Goal: Information Seeking & Learning: Learn about a topic

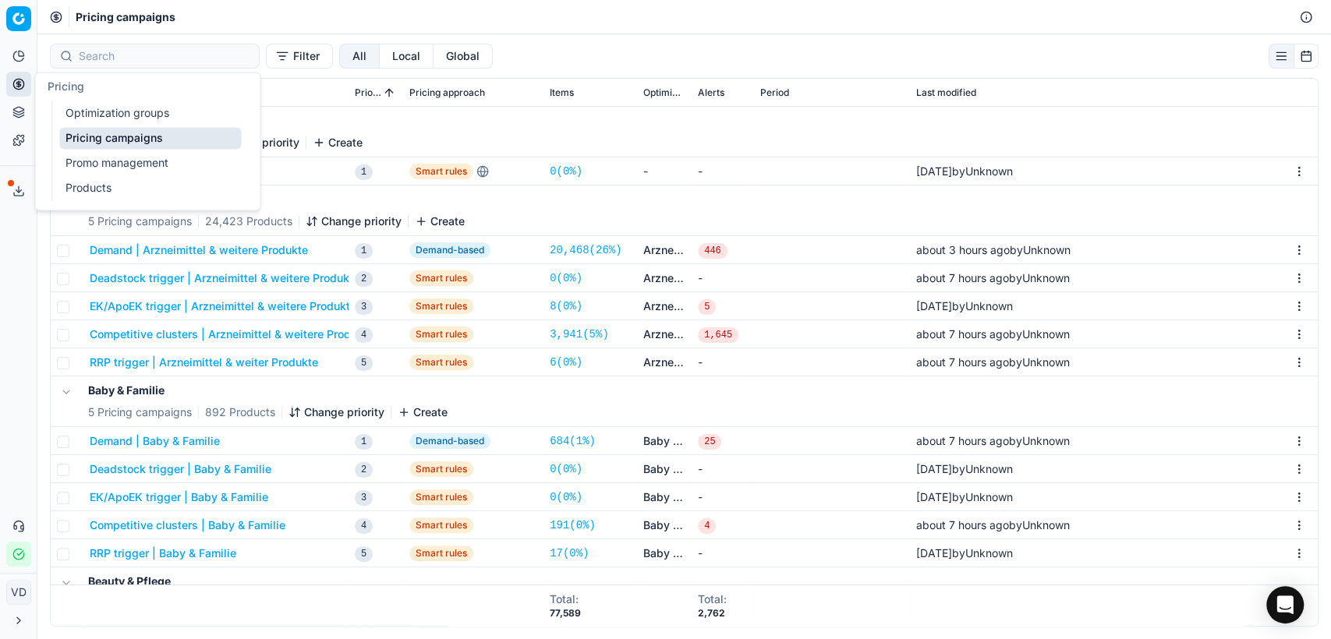
click at [23, 87] on circle at bounding box center [18, 84] width 10 height 10
click at [118, 107] on link "Optimization groups" at bounding box center [150, 113] width 182 height 22
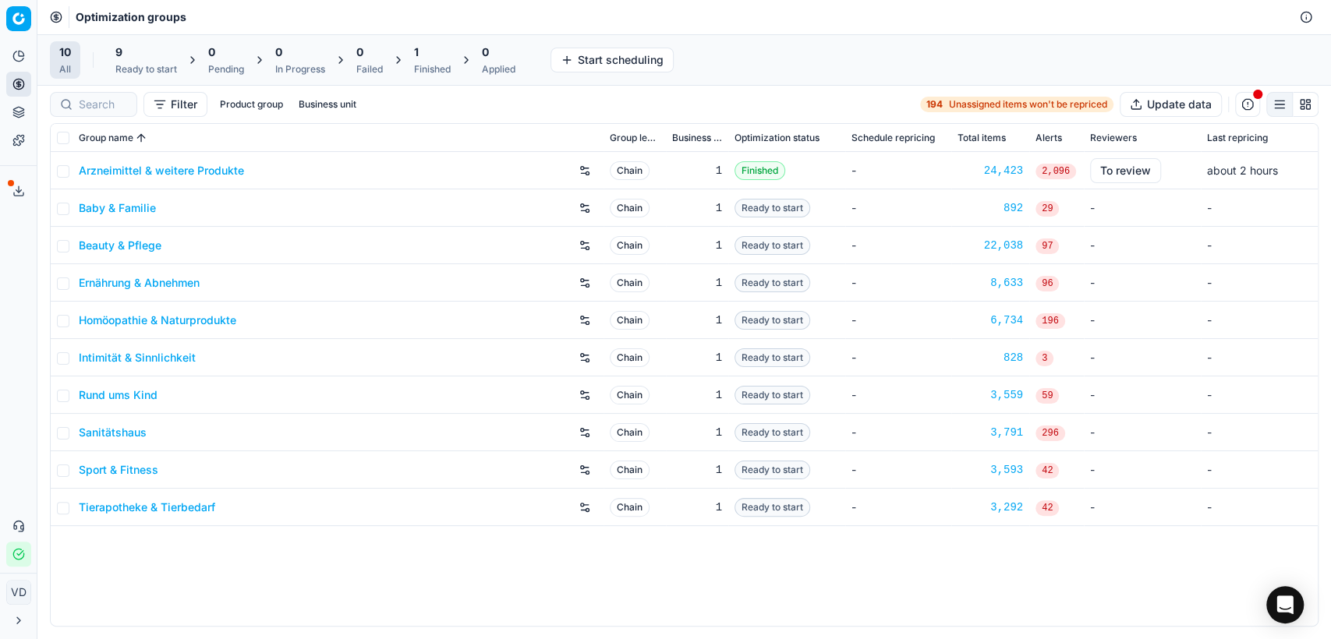
click at [118, 166] on link "Arzneimittel & weitere Produkte" at bounding box center [161, 171] width 165 height 16
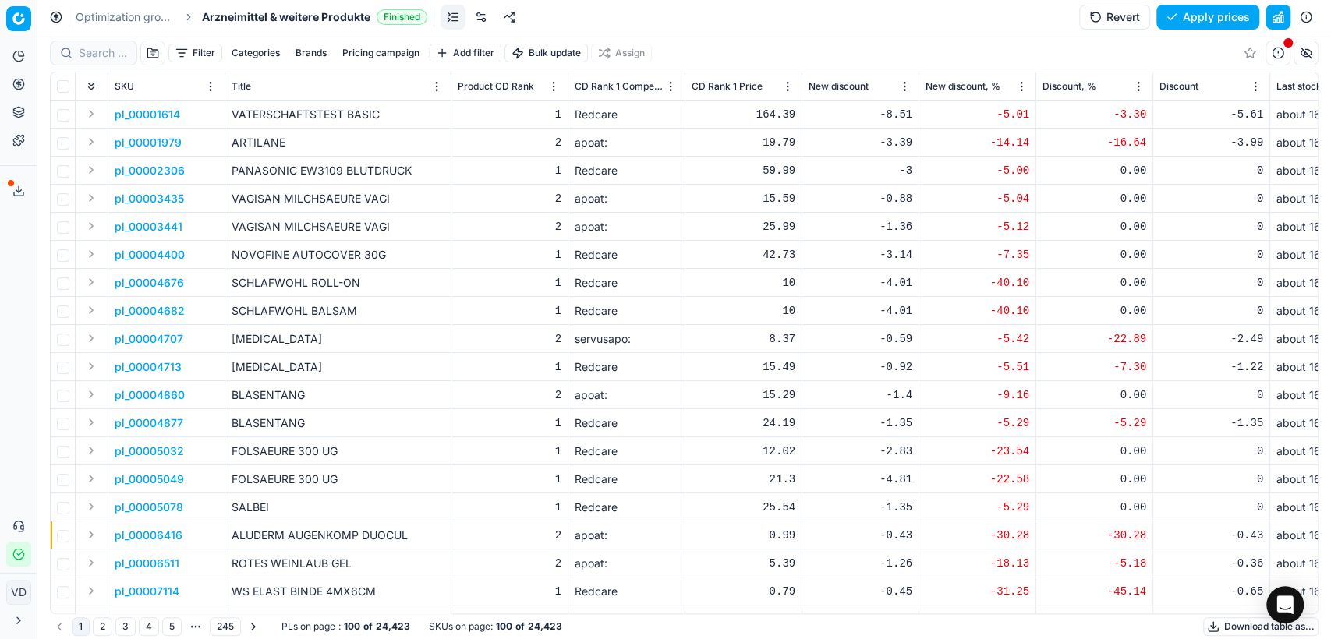
drag, startPoint x: 629, startPoint y: 84, endPoint x: 988, endPoint y: 34, distance: 362.8
click at [826, 34] on div "Filter Categories Brands Pricing campaign Add filter Bulk update Assign" at bounding box center [684, 52] width 1268 height 37
click at [1272, 56] on button "button" at bounding box center [1277, 53] width 25 height 25
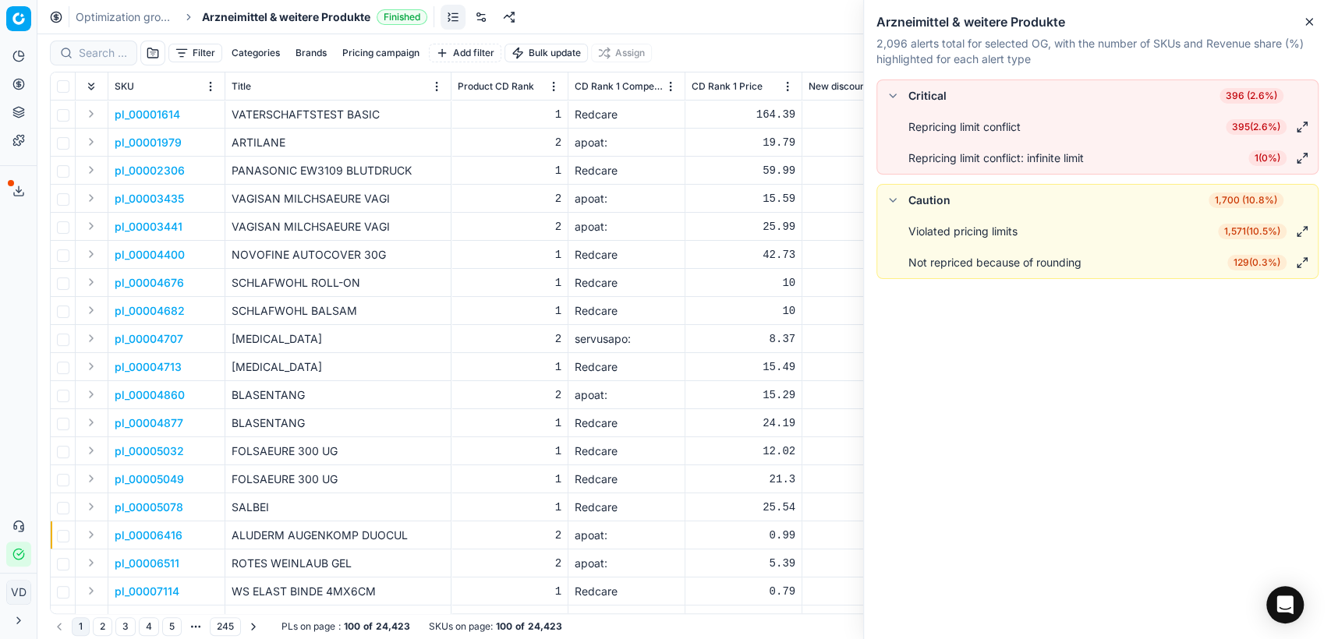
click at [1317, 17] on button "Close" at bounding box center [1308, 21] width 19 height 19
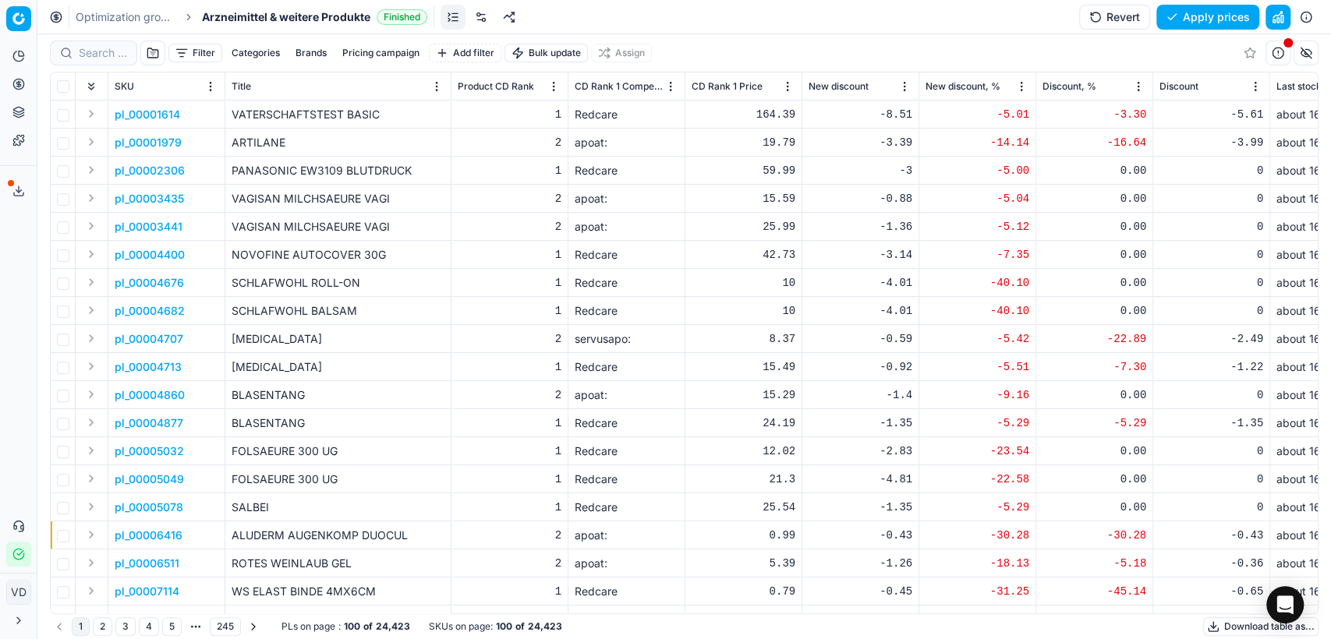
click at [1306, 58] on button "button" at bounding box center [1305, 53] width 25 height 25
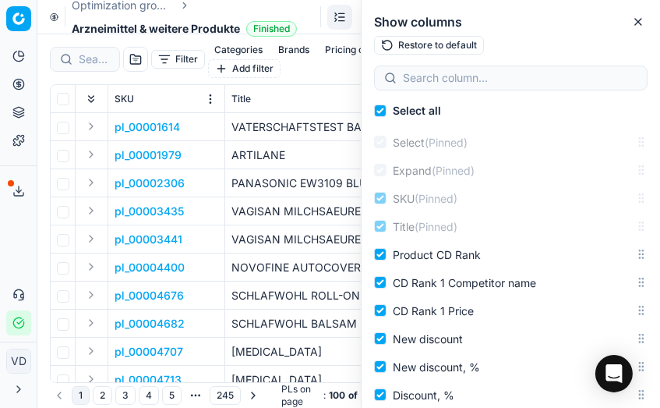
click at [41, 398] on button "Toggle Sidebar" at bounding box center [36, 204] width 12 height 408
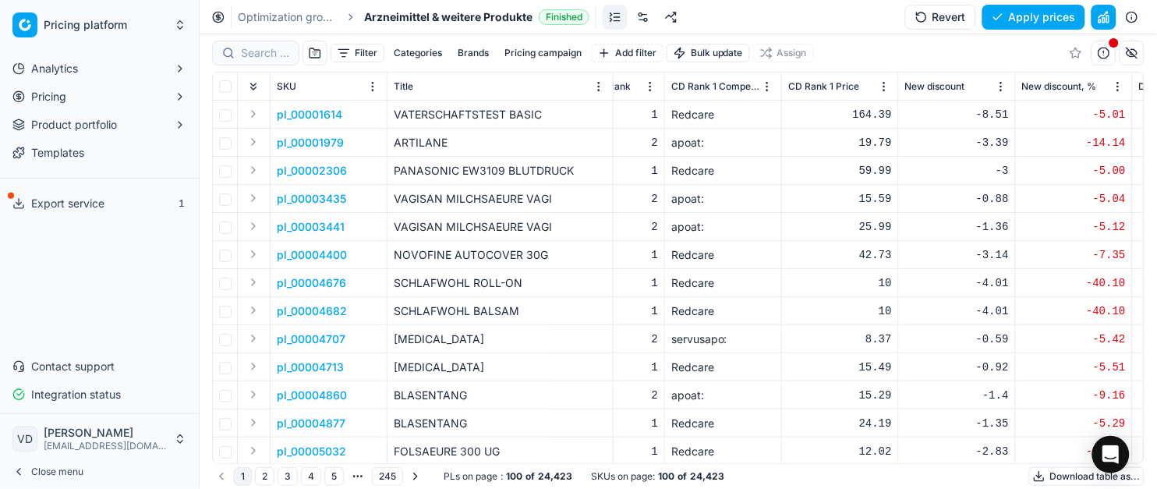
scroll to position [0, 65]
drag, startPoint x: 866, startPoint y: 0, endPoint x: 203, endPoint y: 434, distance: 792.2
click at [203, 434] on button "Toggle Sidebar" at bounding box center [199, 244] width 12 height 489
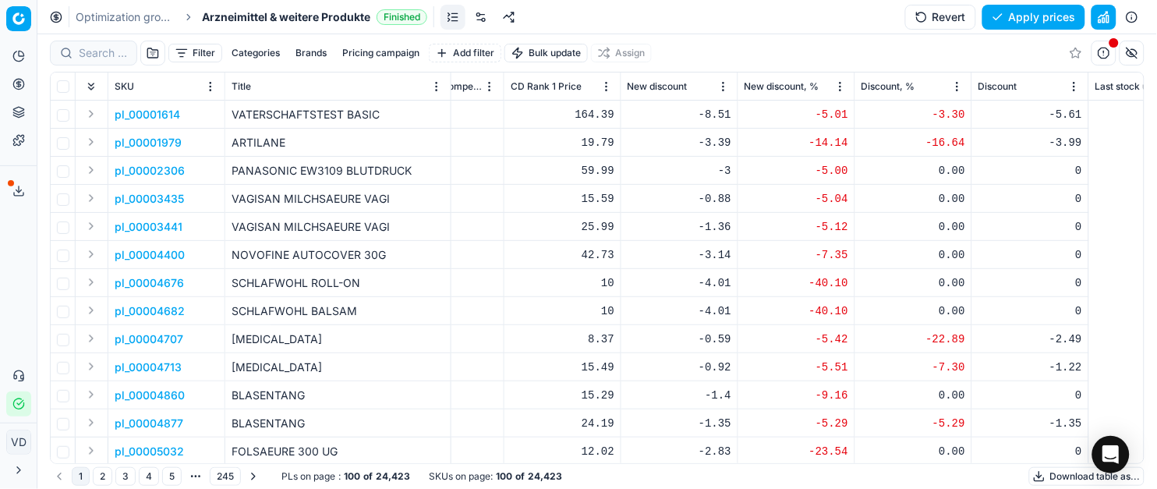
scroll to position [0, 0]
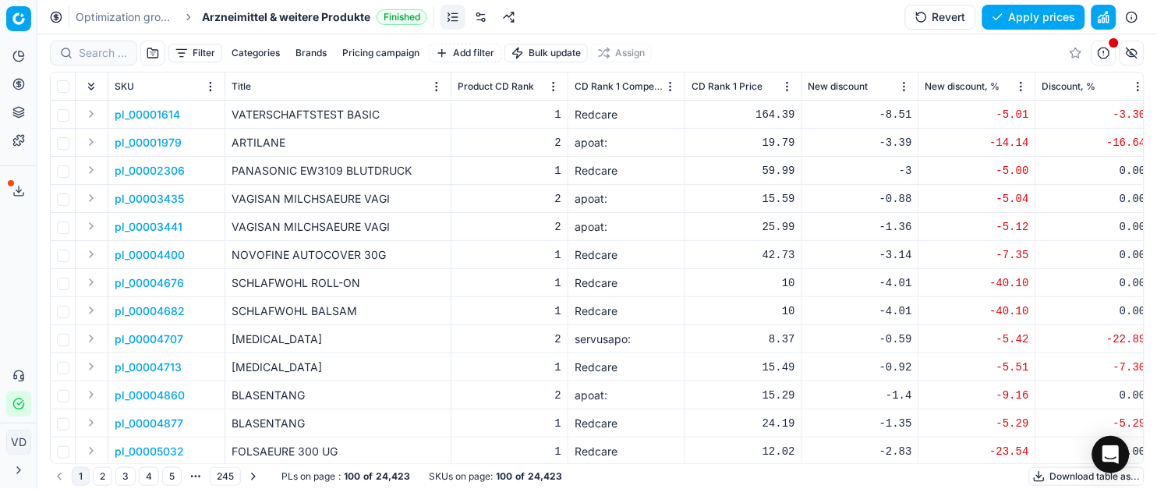
click at [1136, 52] on button "button" at bounding box center [1131, 53] width 25 height 25
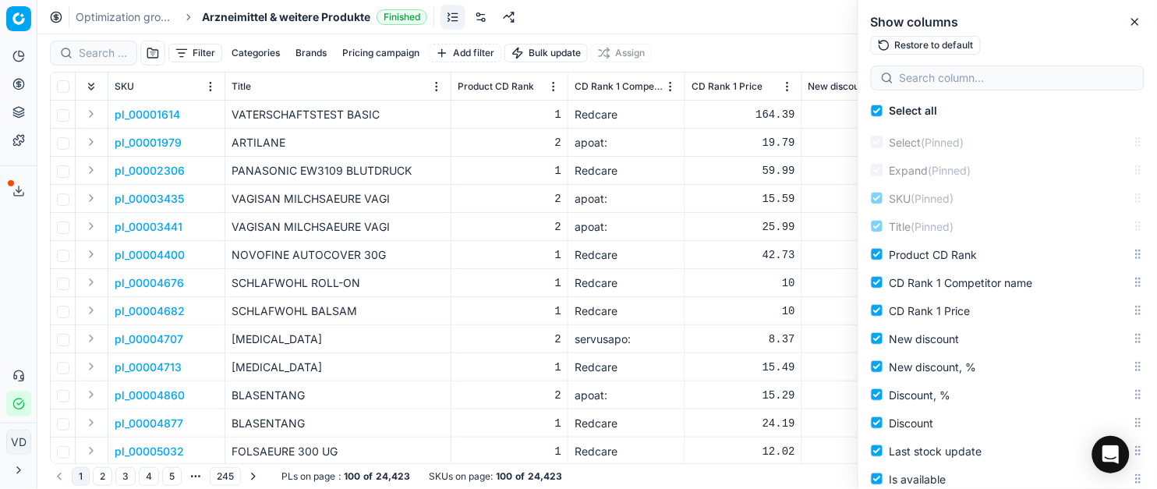
click at [931, 42] on button "Restore to default" at bounding box center [926, 45] width 110 height 19
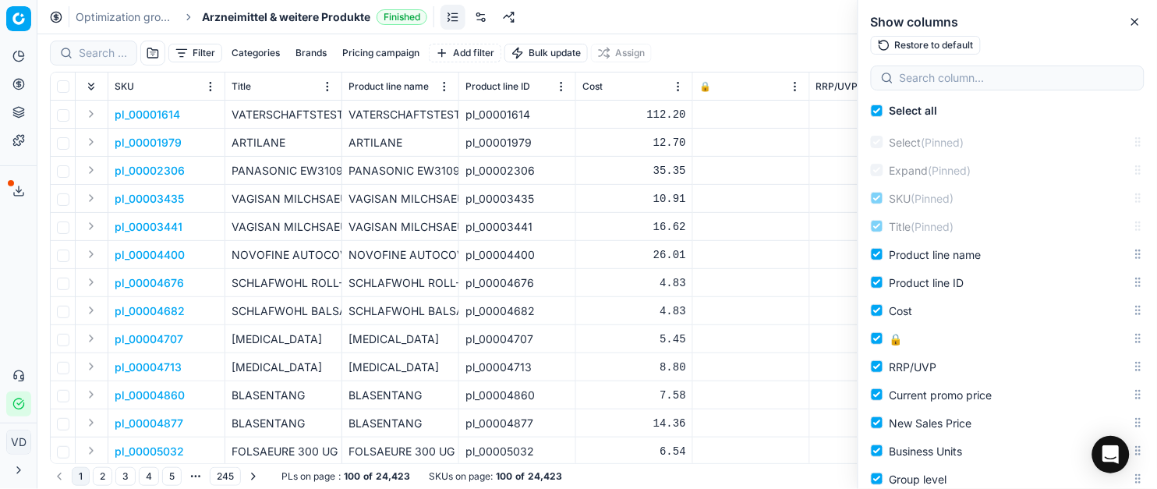
click at [762, 44] on div "Filter Categories Brands Pricing campaign Add filter Bulk update Assign" at bounding box center [597, 52] width 1094 height 37
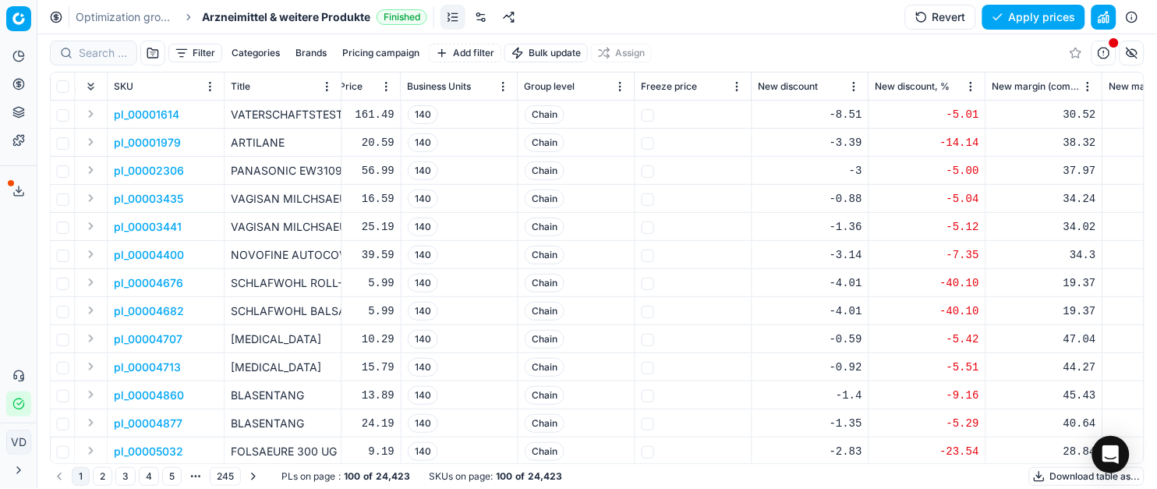
scroll to position [0, 769]
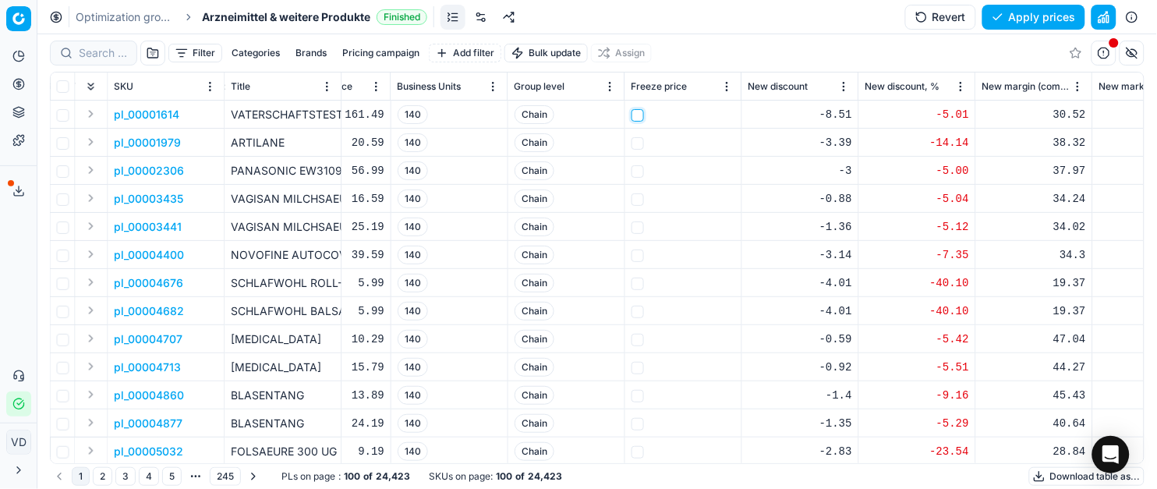
click at [638, 116] on input "checkbox" at bounding box center [637, 115] width 12 height 12
checkbox input "false"
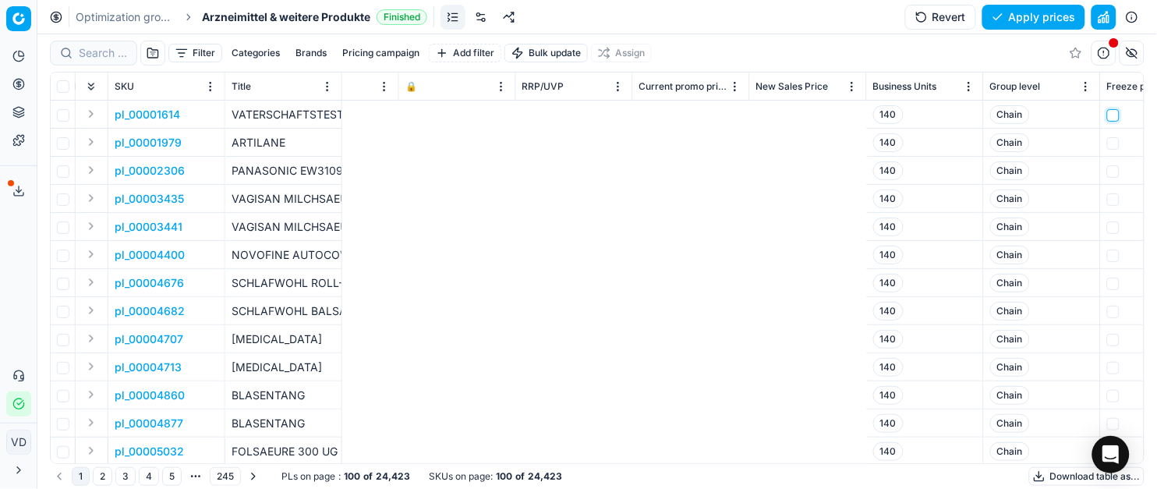
scroll to position [0, 1237]
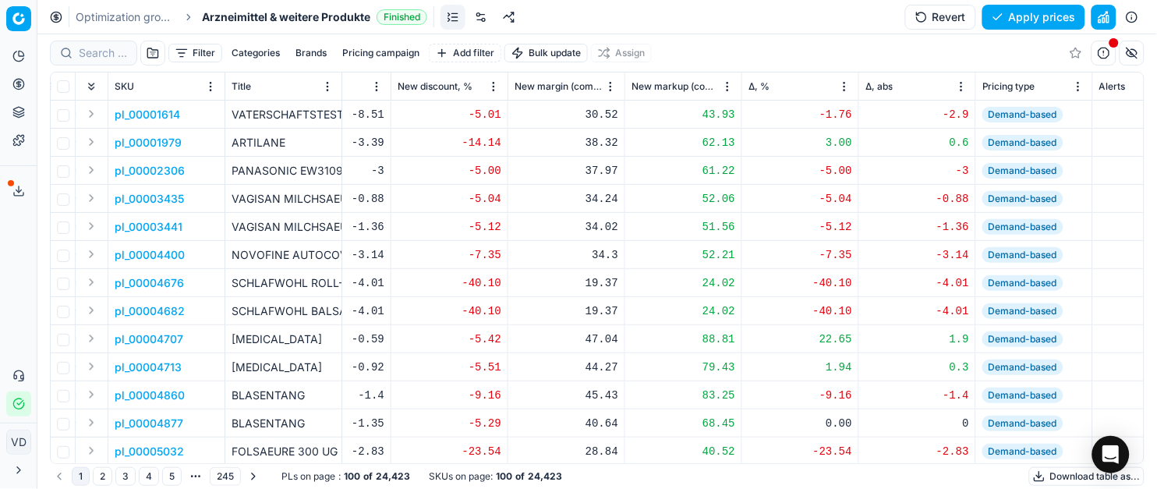
click at [676, 463] on div "SKU Title Product line name Product line ID Cost 🔒 RRP/UVP Current promo price …" at bounding box center [597, 268] width 1094 height 392
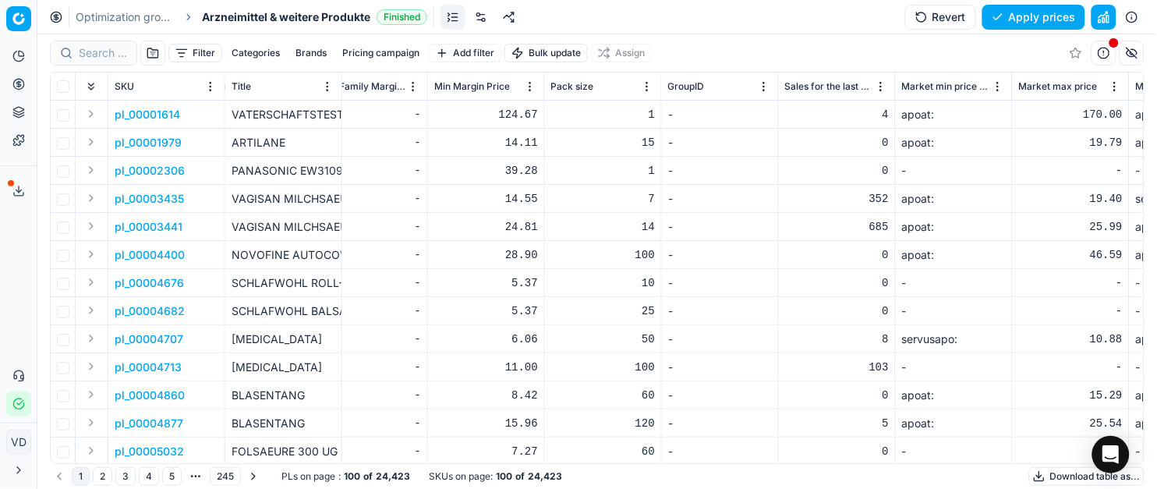
scroll to position [0, 4662]
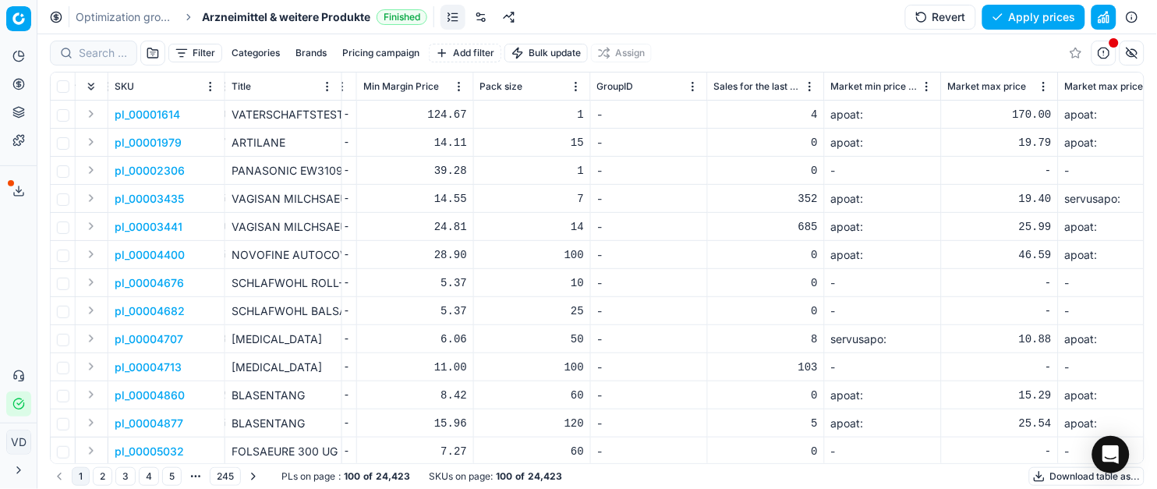
click at [1127, 53] on button "button" at bounding box center [1131, 53] width 25 height 25
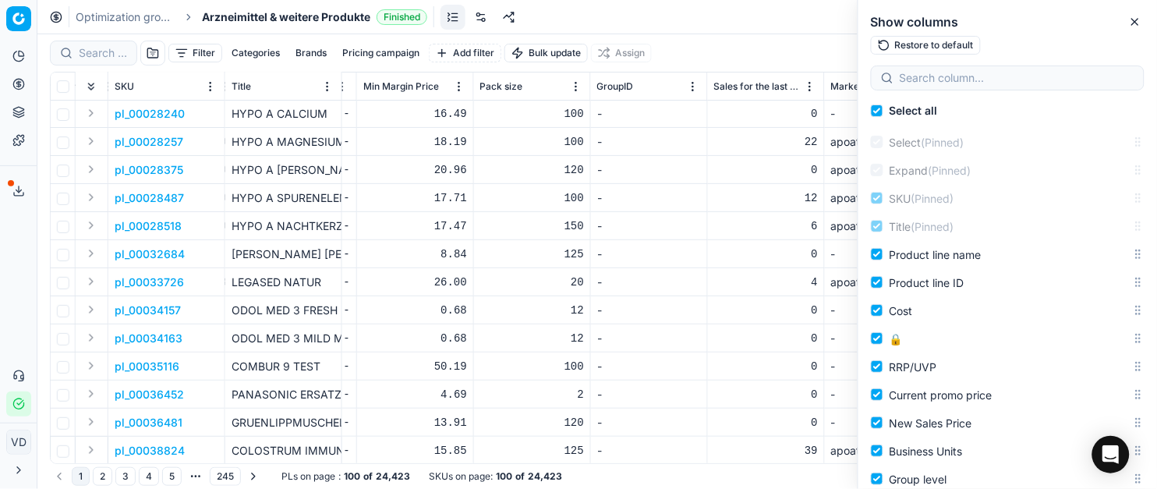
scroll to position [1455, 4662]
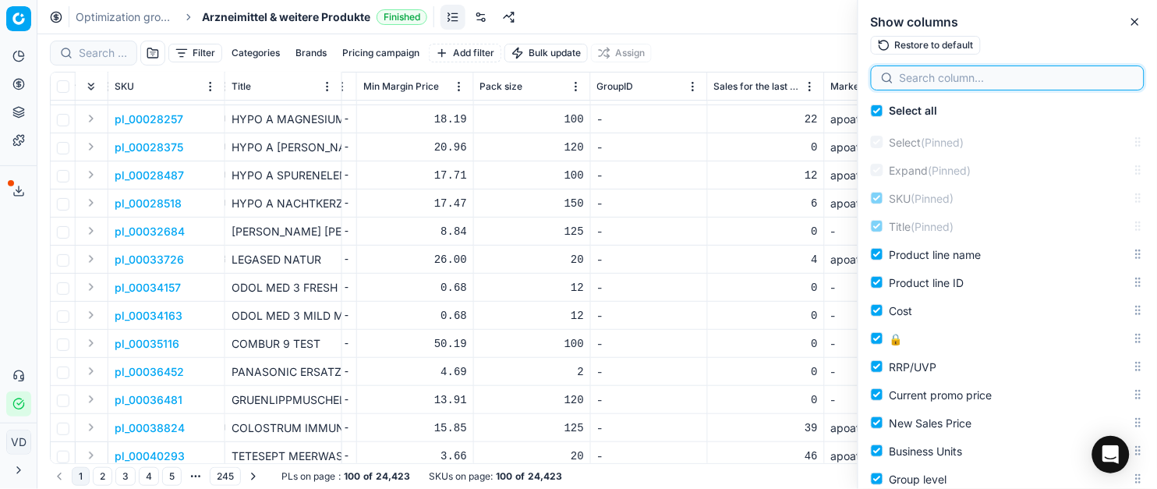
click at [974, 85] on input at bounding box center [1017, 78] width 235 height 16
type input "FAM"
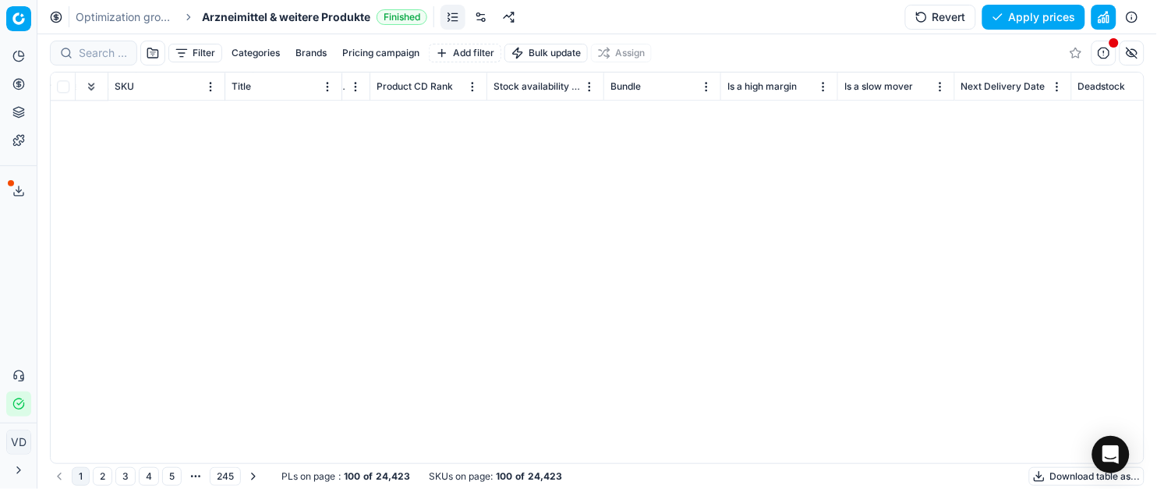
scroll to position [0, 11392]
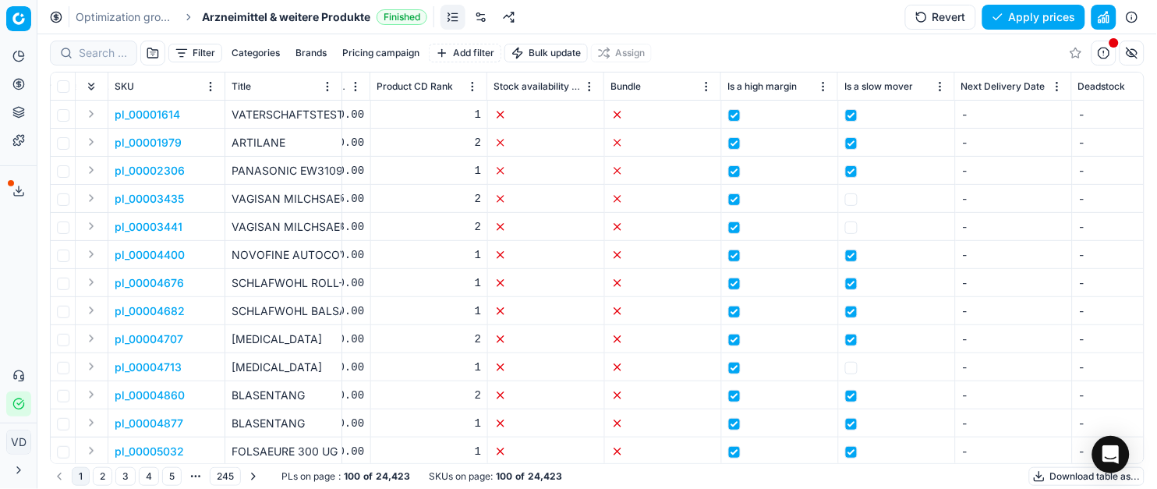
click at [705, 87] on html "Pricing platform Analytics Pricing Product portfolio Templates Export service 1…" at bounding box center [578, 244] width 1157 height 489
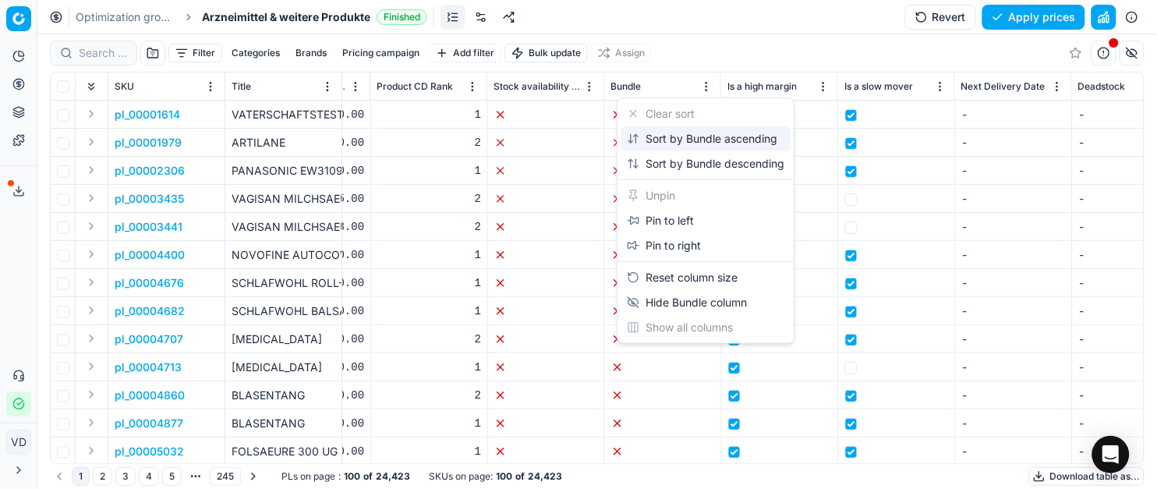
click at [698, 142] on div "Sort by Bundle ascending" at bounding box center [702, 139] width 150 height 16
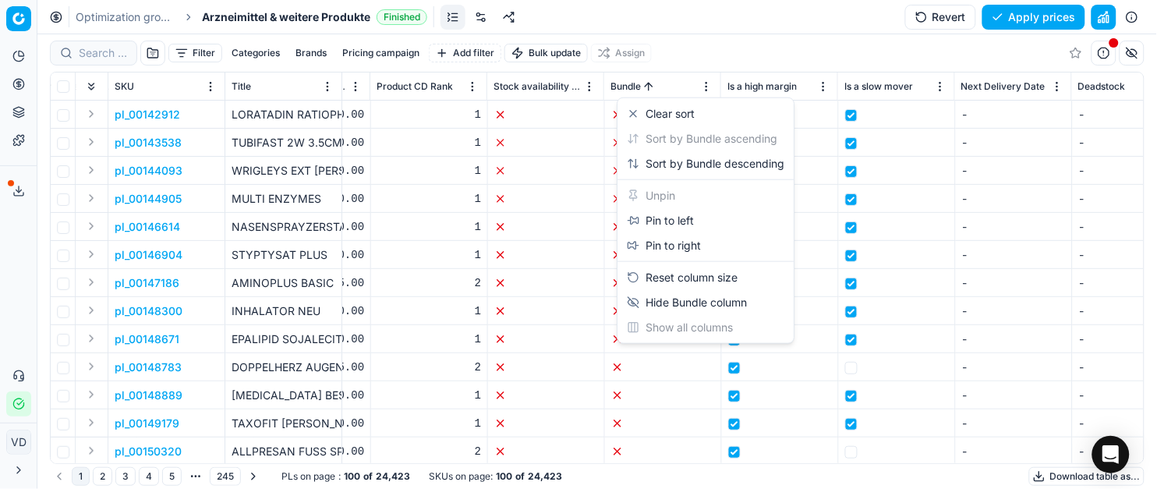
click at [707, 87] on html "Pricing platform Analytics Pricing Product portfolio Templates Export service 1…" at bounding box center [578, 244] width 1157 height 489
click at [681, 157] on div "Sort by Bundle descending" at bounding box center [705, 164] width 157 height 16
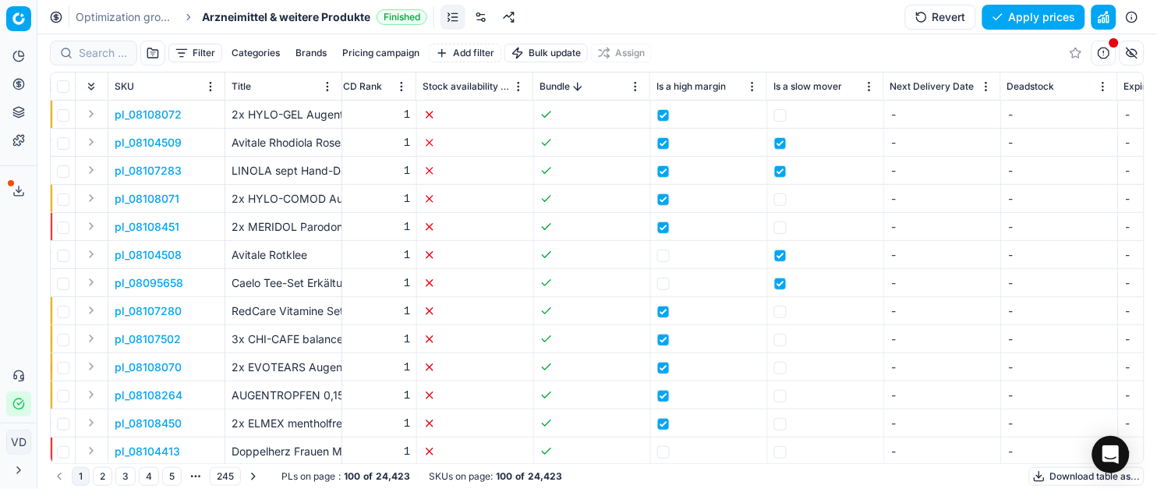
scroll to position [0, 11594]
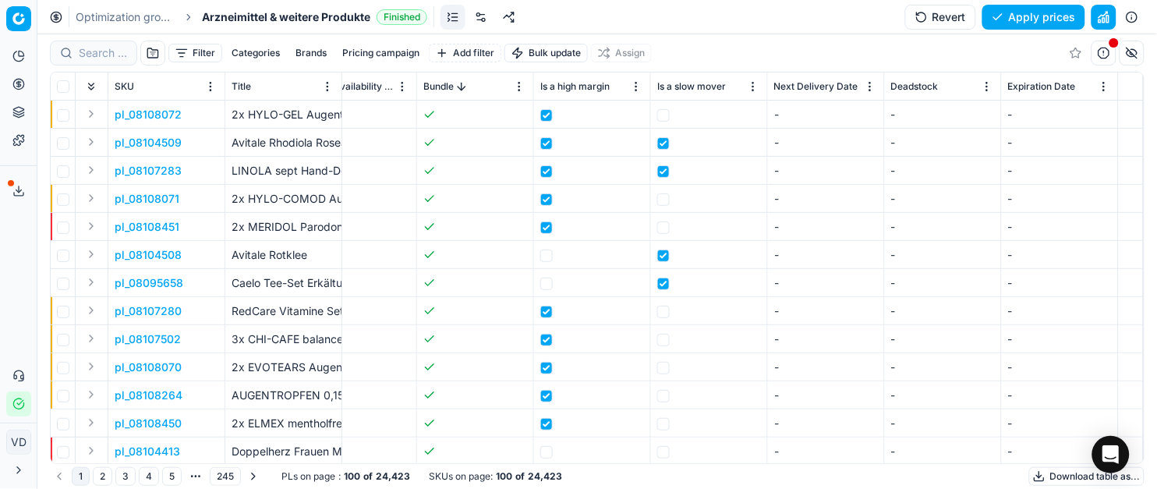
click at [1132, 52] on button "button" at bounding box center [1131, 53] width 25 height 25
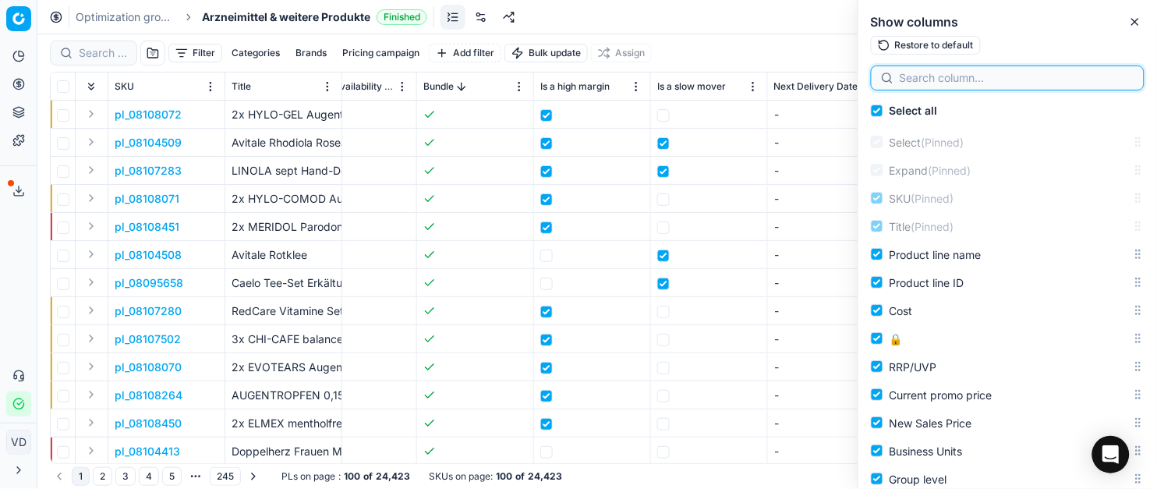
click at [1055, 73] on input at bounding box center [1017, 78] width 235 height 16
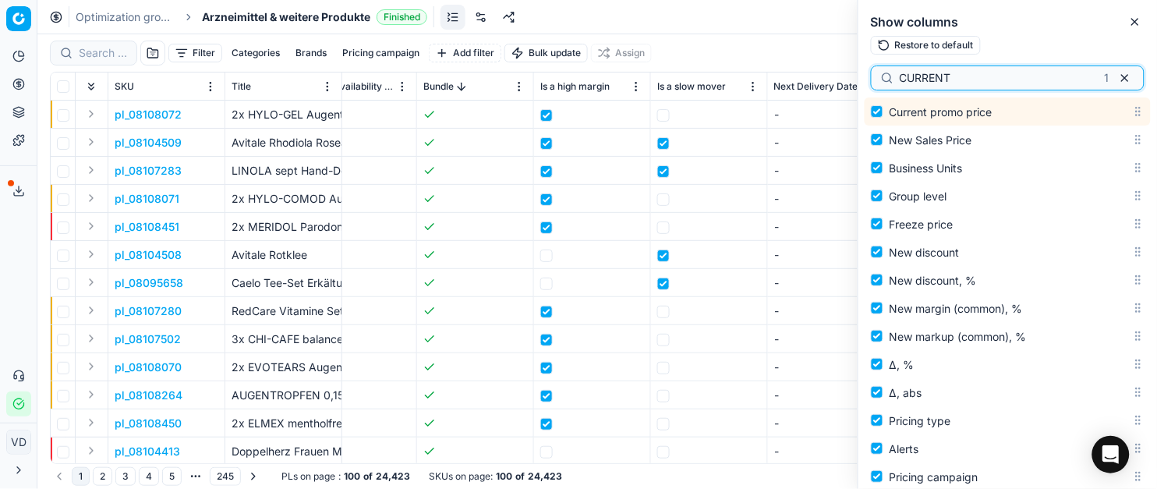
scroll to position [0, 11155]
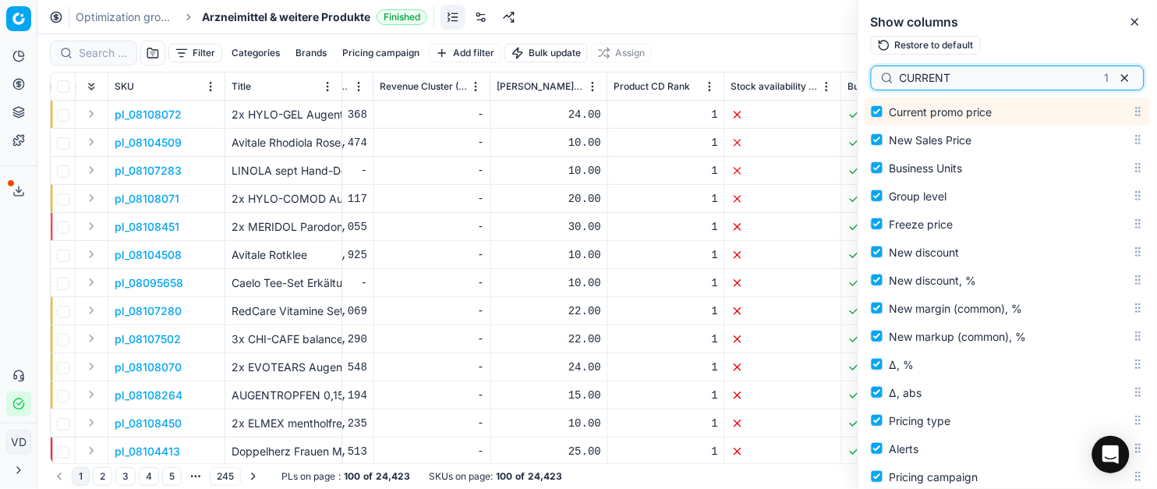
click at [917, 73] on input "CURRENT" at bounding box center [999, 78] width 199 height 16
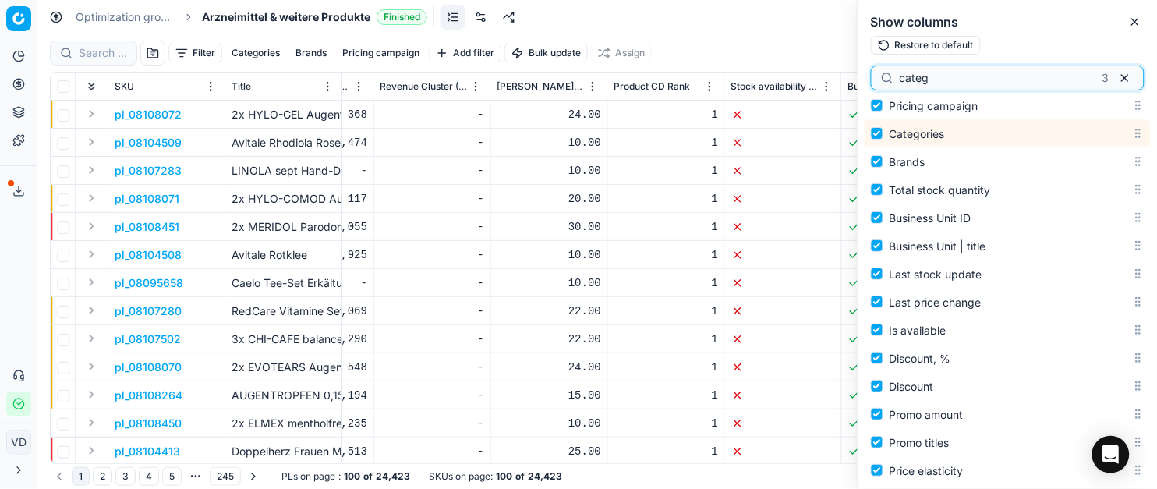
scroll to position [677, 0]
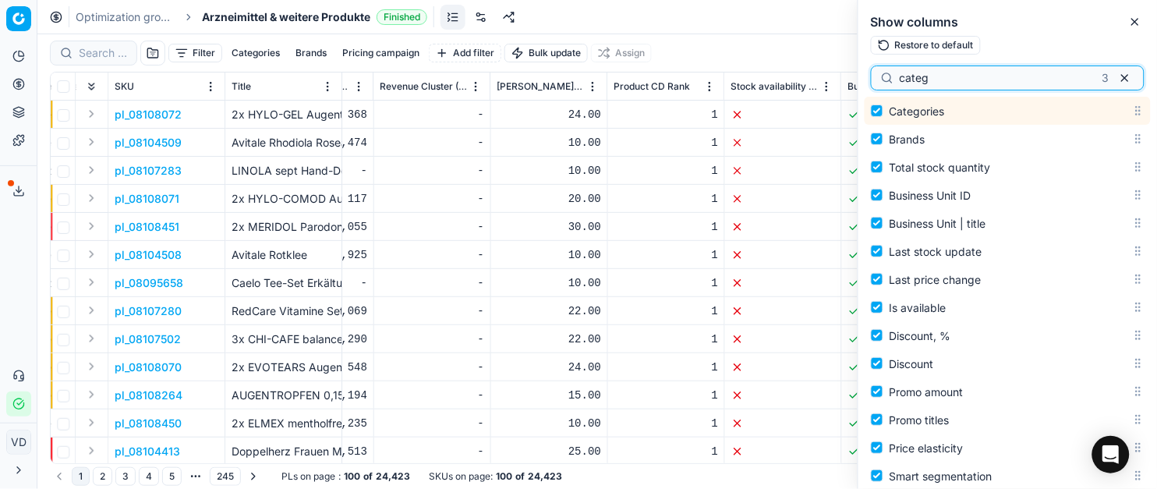
click at [923, 76] on input "categ" at bounding box center [998, 78] width 196 height 16
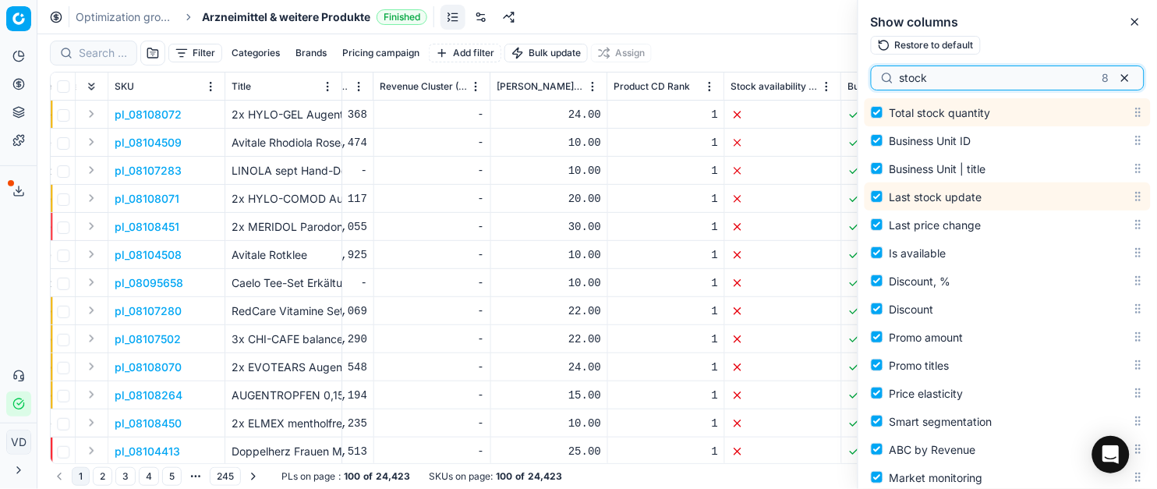
scroll to position [732, 0]
click at [916, 79] on input "stock" at bounding box center [998, 78] width 196 height 16
type input "own"
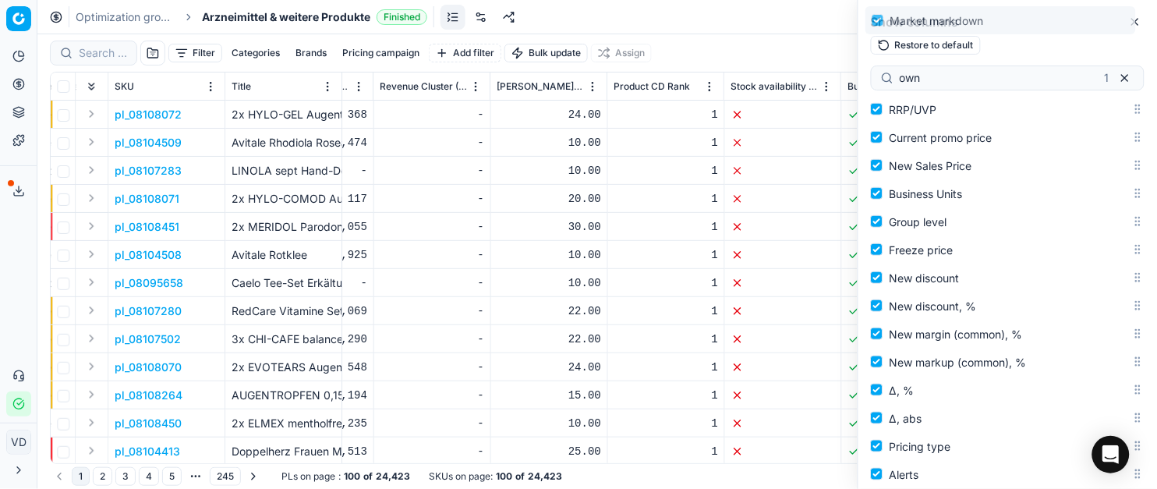
scroll to position [0, 0]
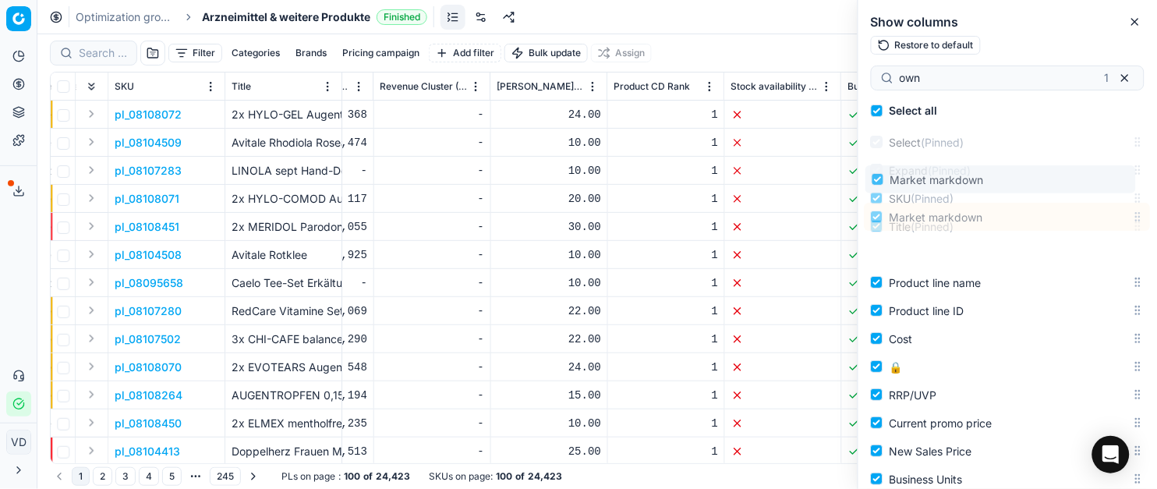
drag, startPoint x: 1120, startPoint y: 111, endPoint x: 1137, endPoint y: 182, distance: 72.0
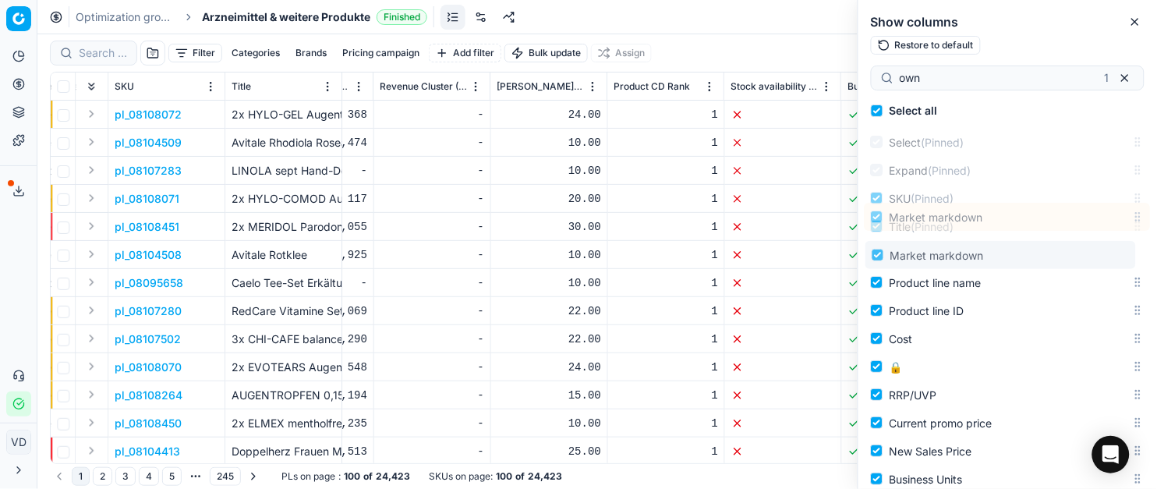
click at [1137, 182] on div "Select all Select (Pinned) Expand (Pinned) SKU (Pinned) Title (Pinned) Product …" at bounding box center [1007, 293] width 299 height 392
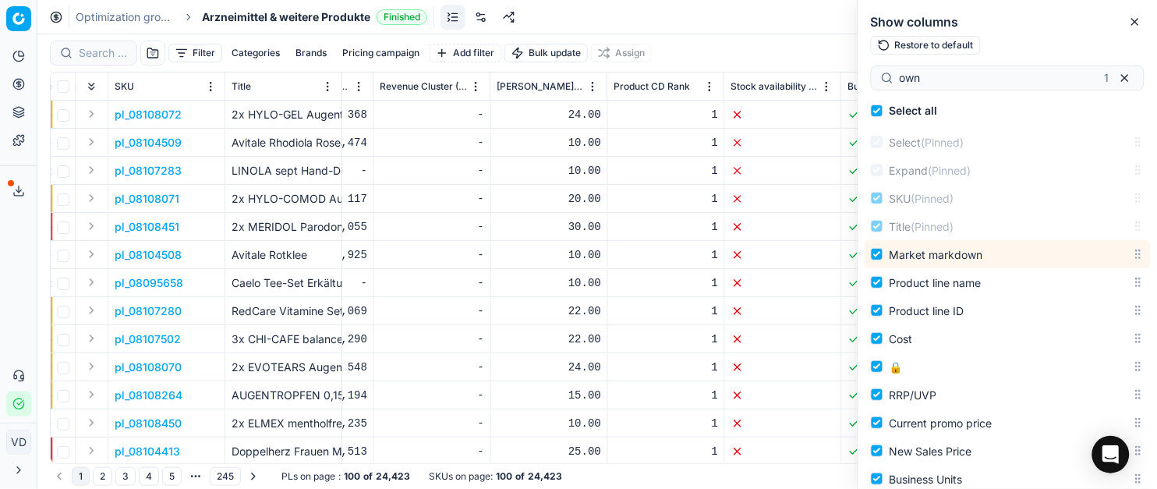
click at [684, 42] on div "Filter Categories Brands Pricing campaign Add filter Bulk update Assign" at bounding box center [597, 52] width 1094 height 37
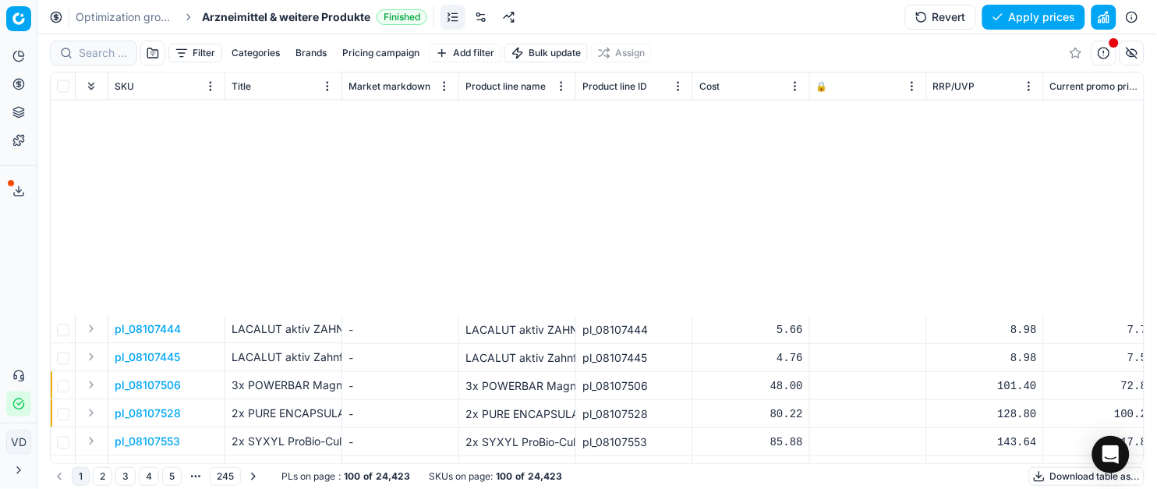
scroll to position [2459, 0]
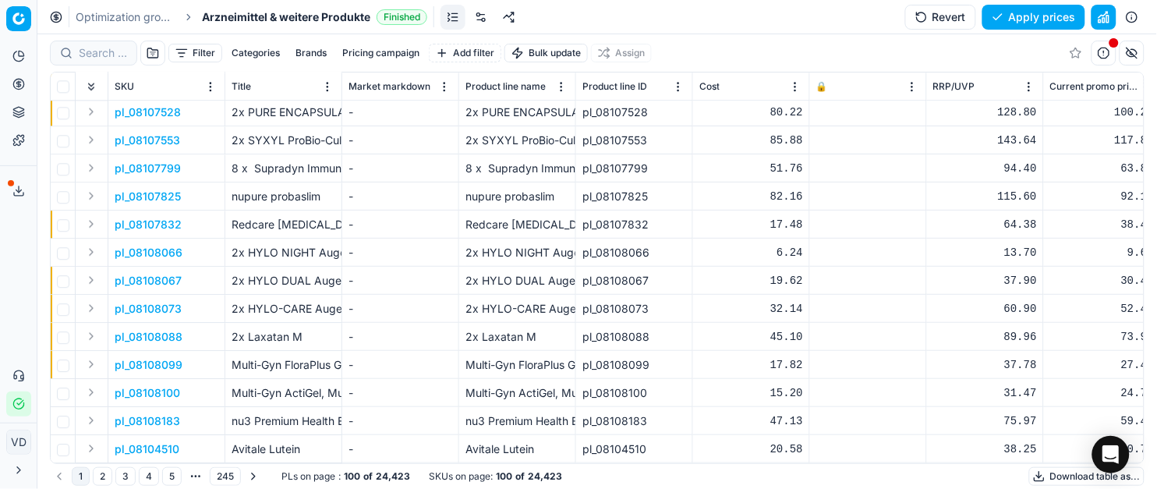
click at [796, 39] on div "Filter Categories Brands Pricing campaign Add filter Bulk update Assign" at bounding box center [597, 52] width 1094 height 37
click at [446, 79] on html "Pricing platform Analytics Pricing Product portfolio Templates Export service 1…" at bounding box center [578, 244] width 1157 height 489
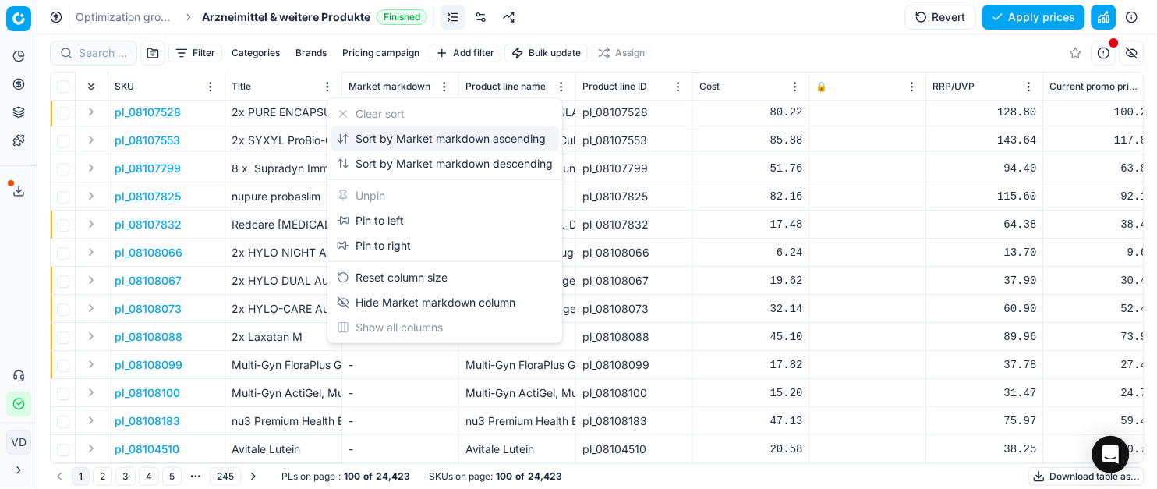
click at [390, 134] on div "Sort by Market markdown ascending" at bounding box center [441, 139] width 209 height 16
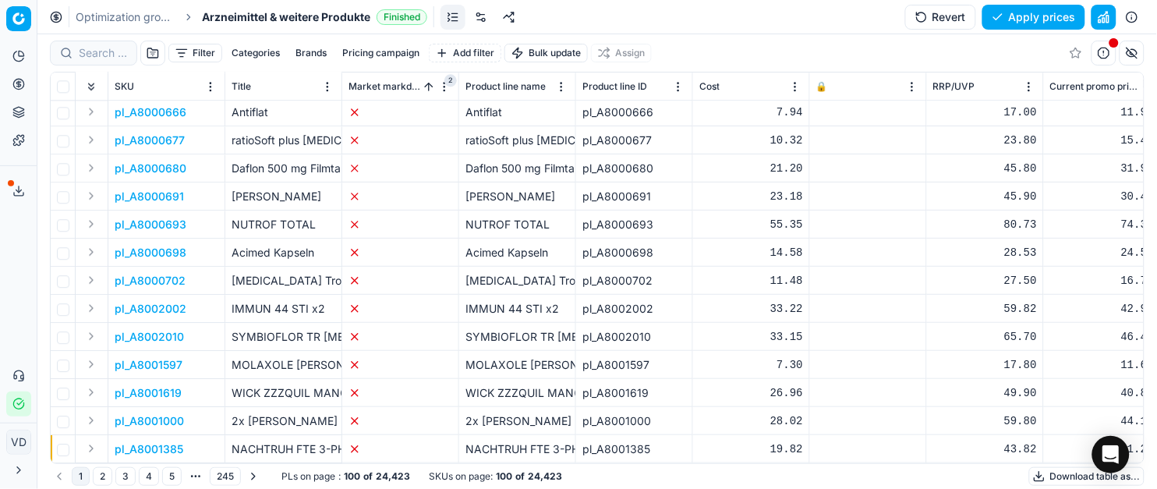
click at [439, 91] on html "Pricing platform Analytics Pricing Product portfolio Templates Export service 1…" at bounding box center [578, 244] width 1157 height 489
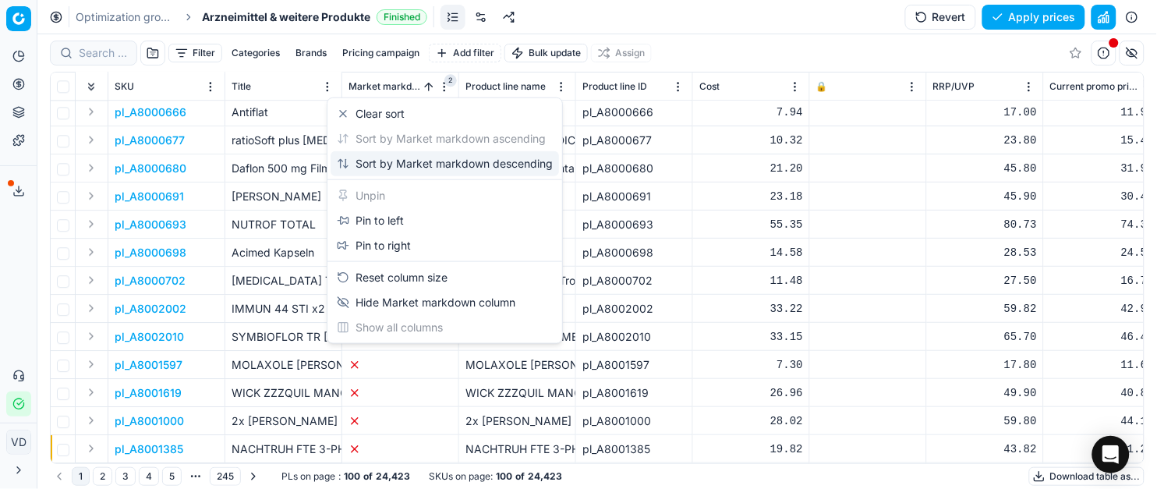
click at [394, 157] on div "Sort by Market markdown descending" at bounding box center [445, 164] width 216 height 16
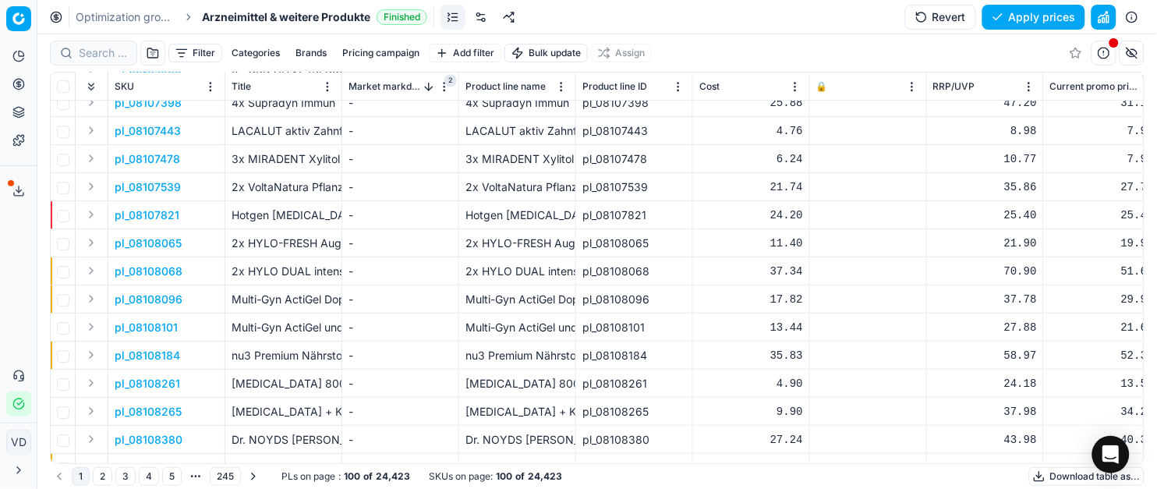
scroll to position [380, 0]
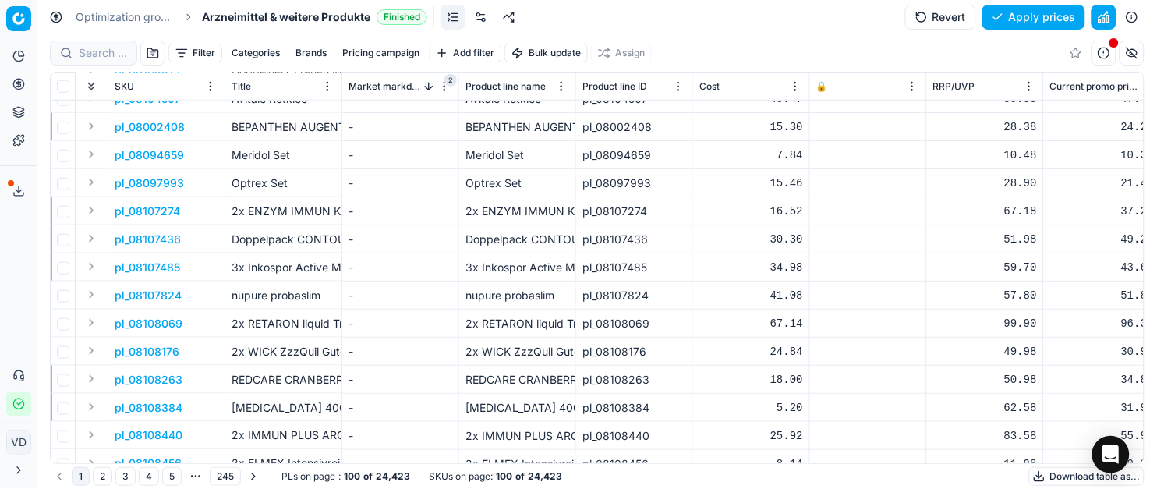
click at [737, 23] on div "Optimization groups Arzneimittel & weitere Produkte Finished Revert Apply prices" at bounding box center [596, 17] width 1119 height 34
click at [1129, 57] on button "button" at bounding box center [1131, 53] width 25 height 25
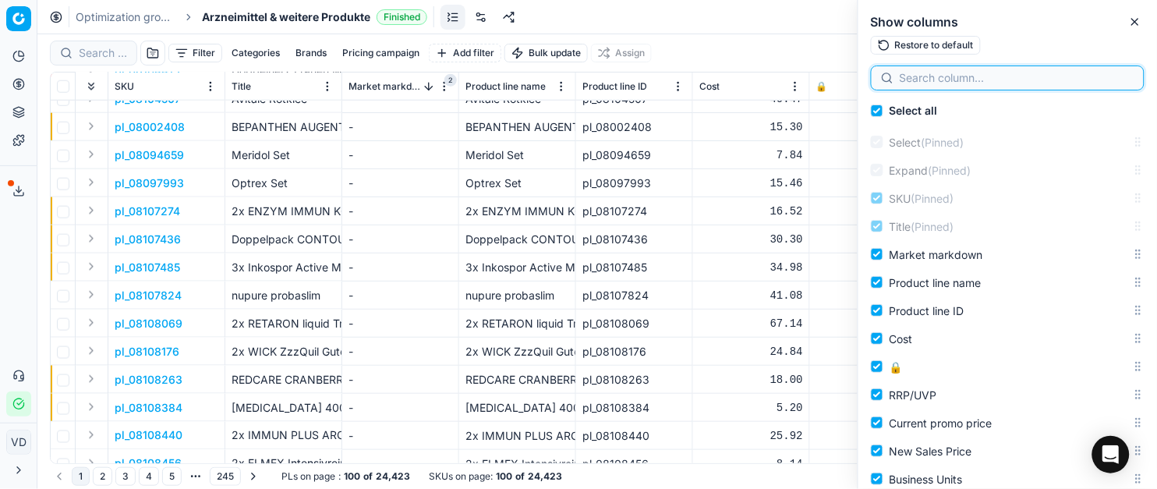
click at [942, 73] on input at bounding box center [1017, 78] width 235 height 16
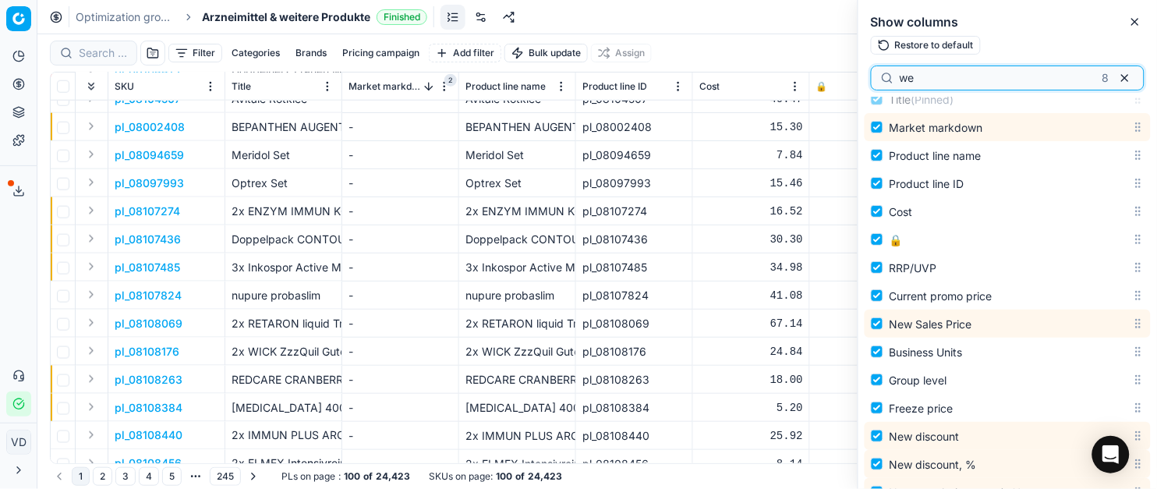
scroll to position [143, 0]
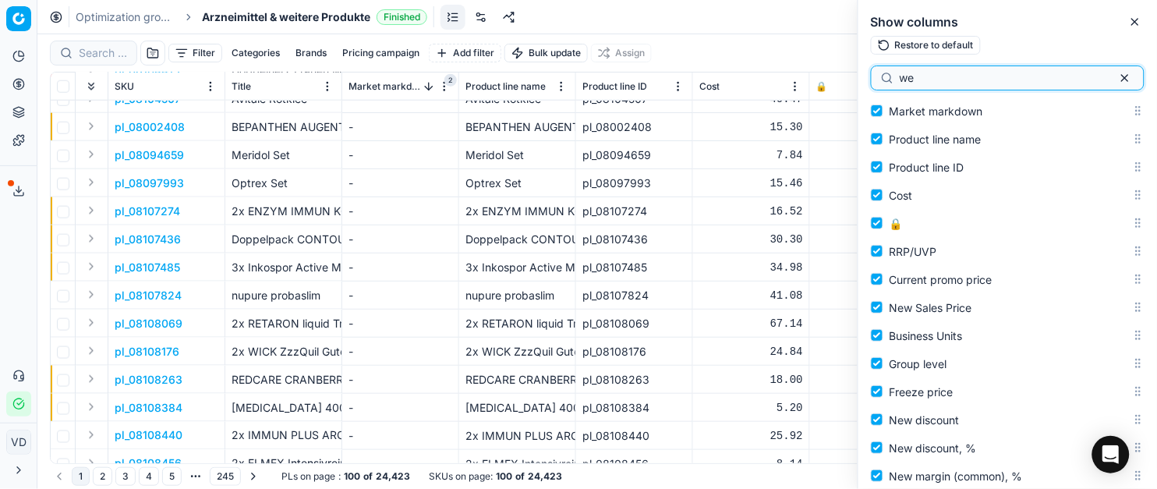
type input "w"
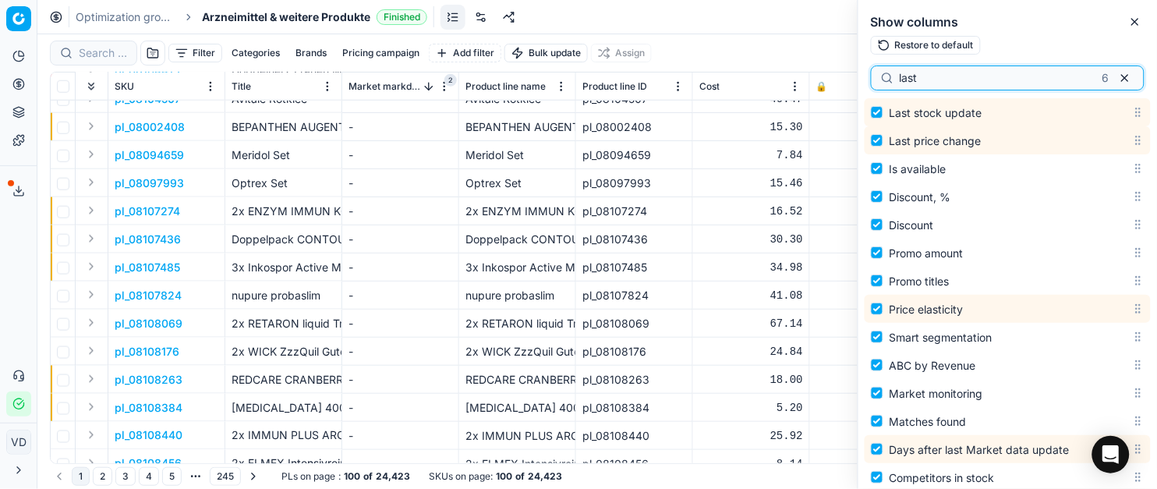
scroll to position [844, 0]
type input "l"
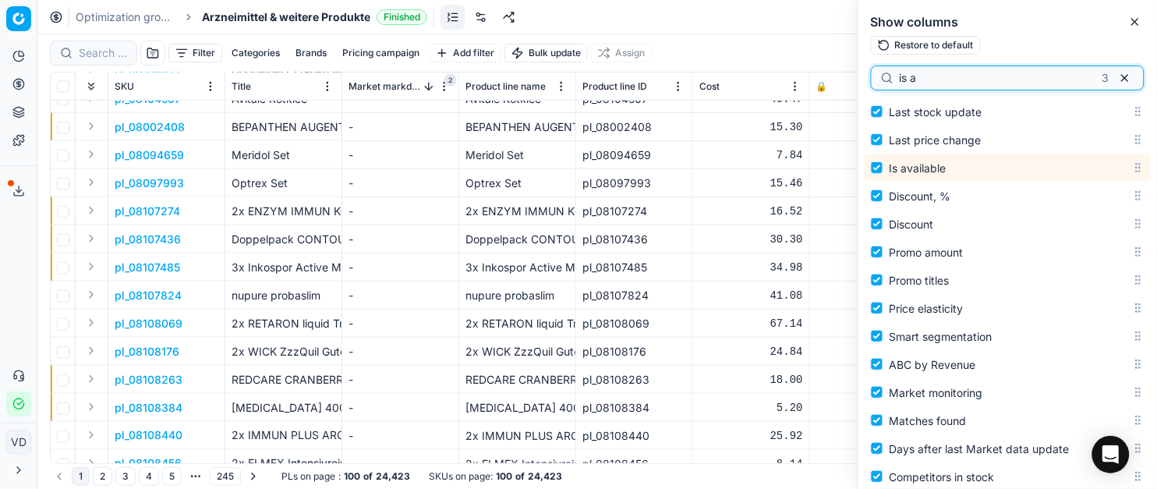
scroll to position [901, 0]
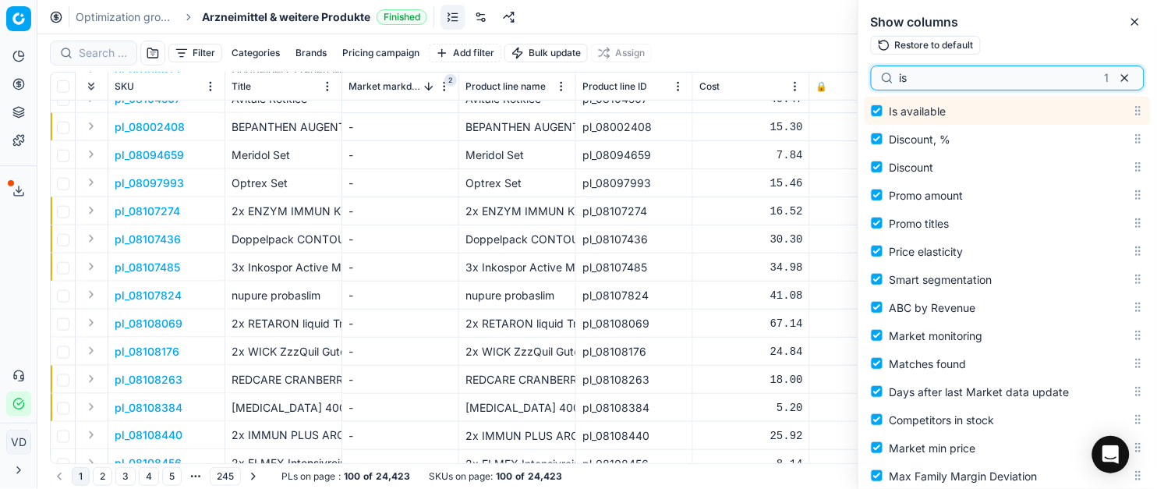
type input "i"
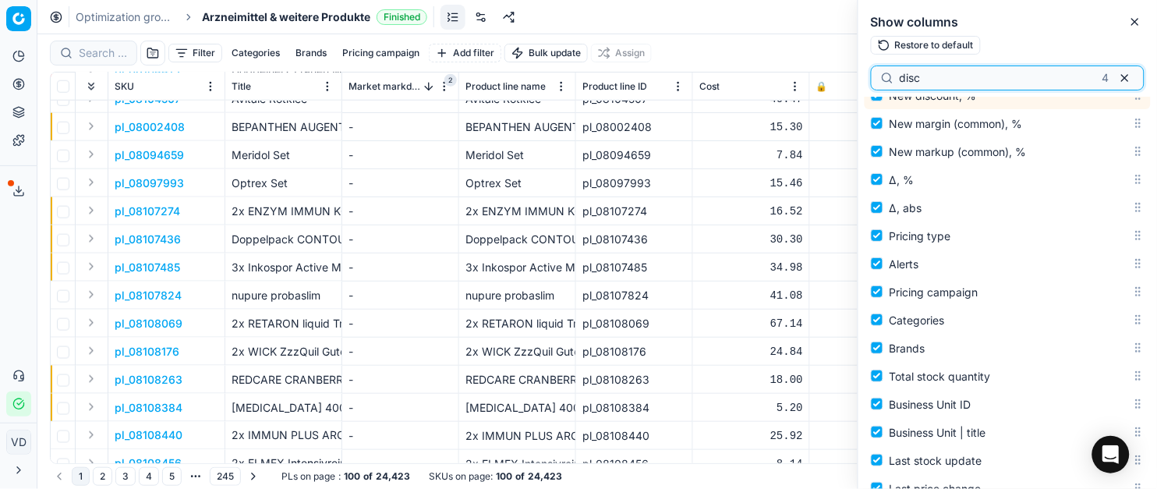
scroll to position [452, 0]
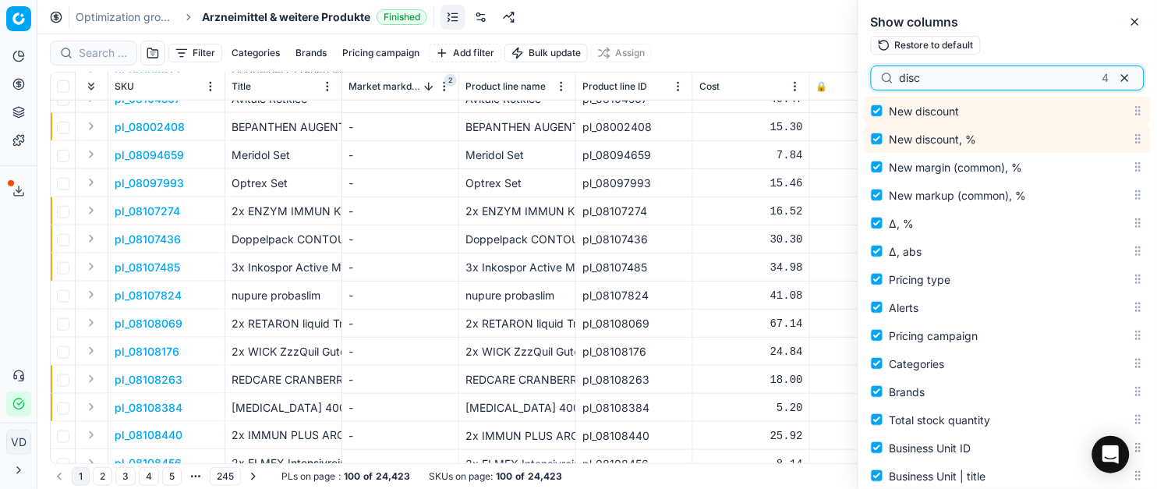
drag, startPoint x: 918, startPoint y: 80, endPoint x: 879, endPoint y: 80, distance: 39.0
click at [879, 80] on div "disc 4" at bounding box center [1008, 77] width 274 height 25
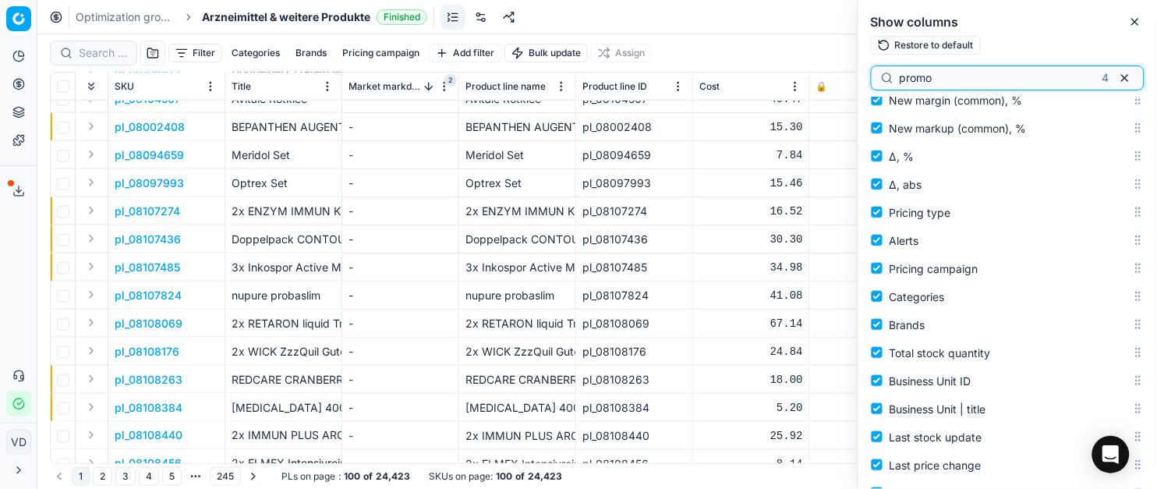
scroll to position [831, 0]
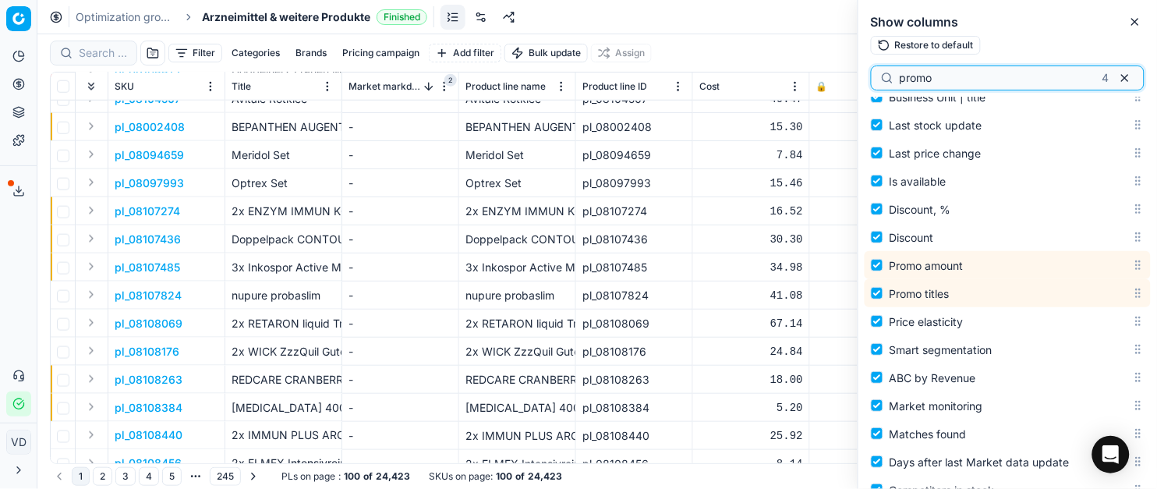
type input "promo"
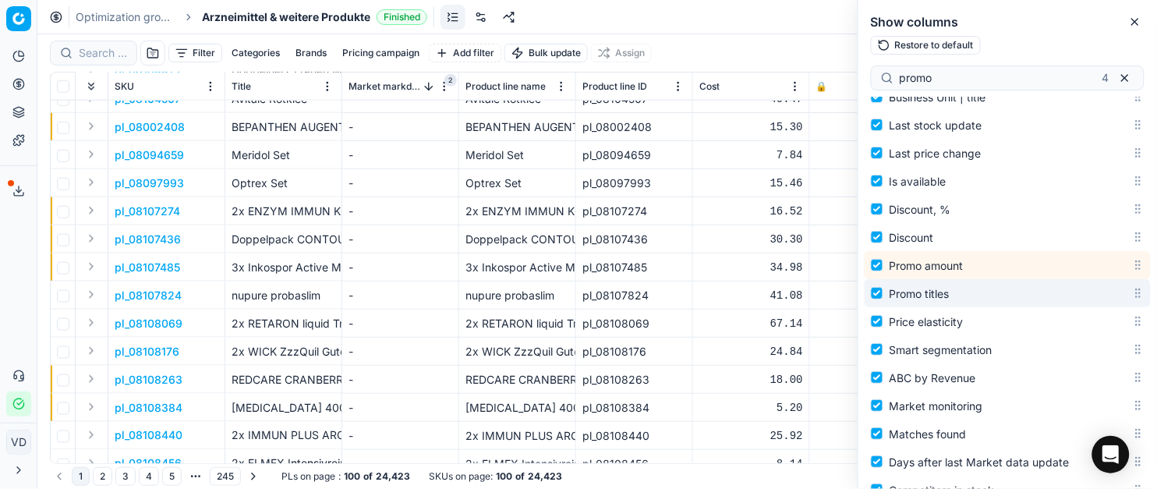
click at [1075, 290] on label "Promo titles" at bounding box center [1001, 293] width 261 height 19
click at [883, 290] on input "Promo titles" at bounding box center [877, 293] width 12 height 12
checkbox input "false"
click at [1089, 293] on label "Promo titles" at bounding box center [1001, 293] width 261 height 19
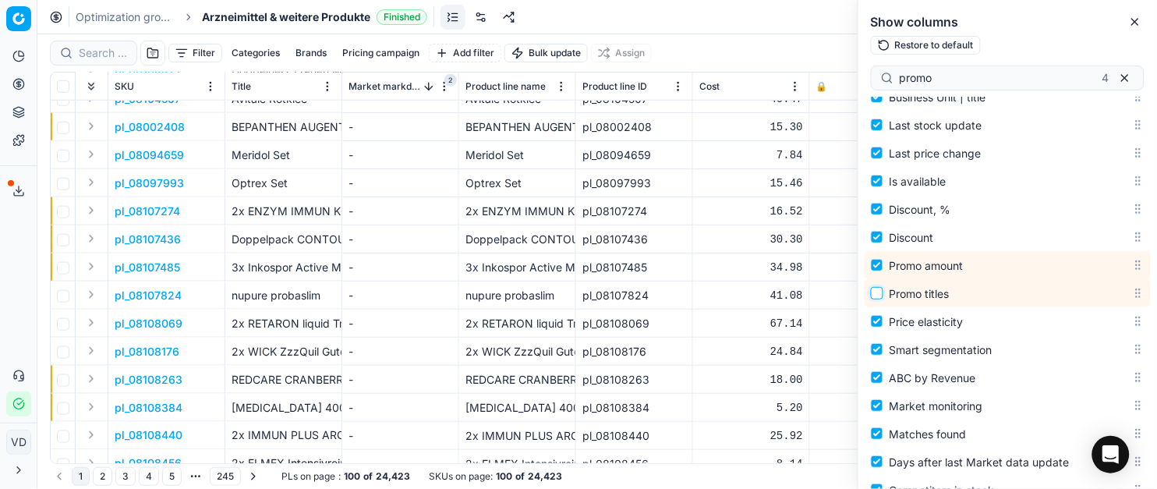
click at [883, 293] on input "Promo titles" at bounding box center [877, 293] width 12 height 12
checkbox input "true"
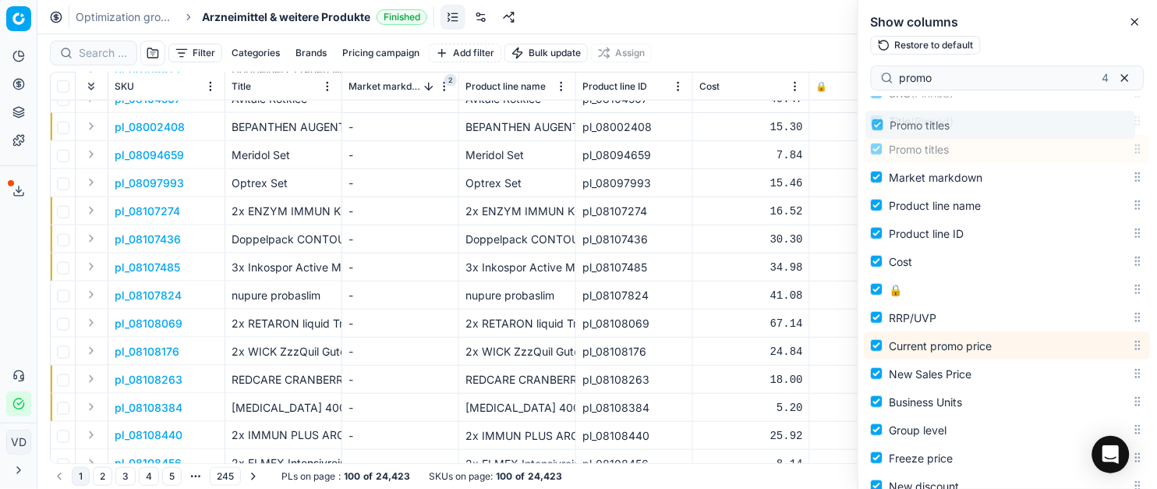
scroll to position [0, 0]
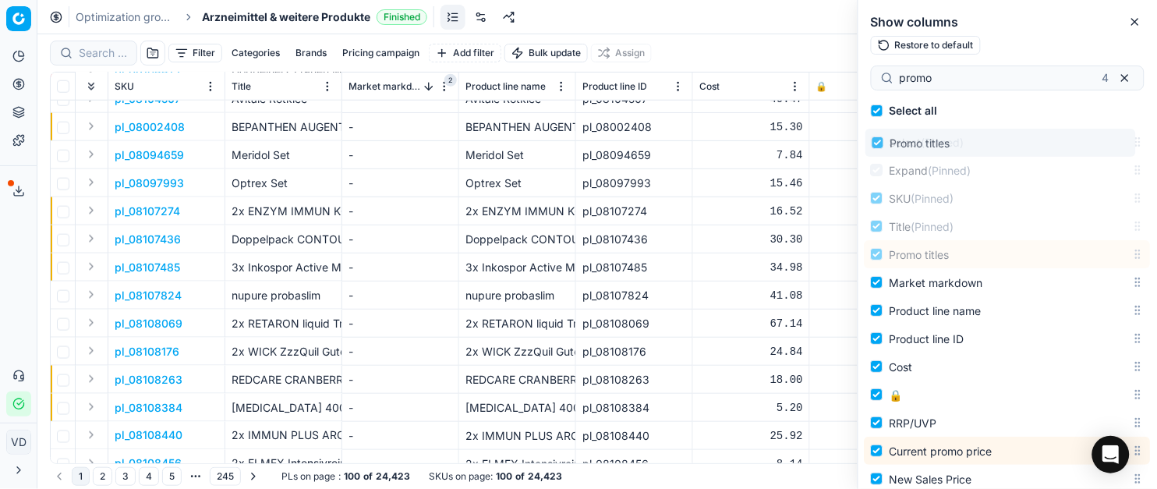
drag, startPoint x: 1118, startPoint y: 293, endPoint x: 1107, endPoint y: 125, distance: 168.7
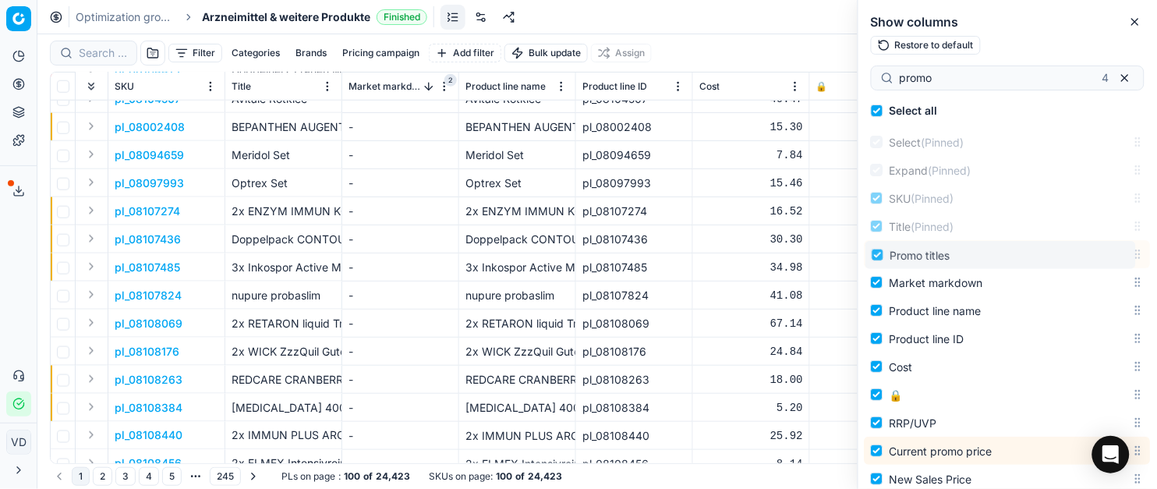
click at [1107, 125] on div "Select all Select (Pinned) Expand (Pinned) SKU (Pinned) Title (Pinned) Market m…" at bounding box center [1007, 293] width 299 height 392
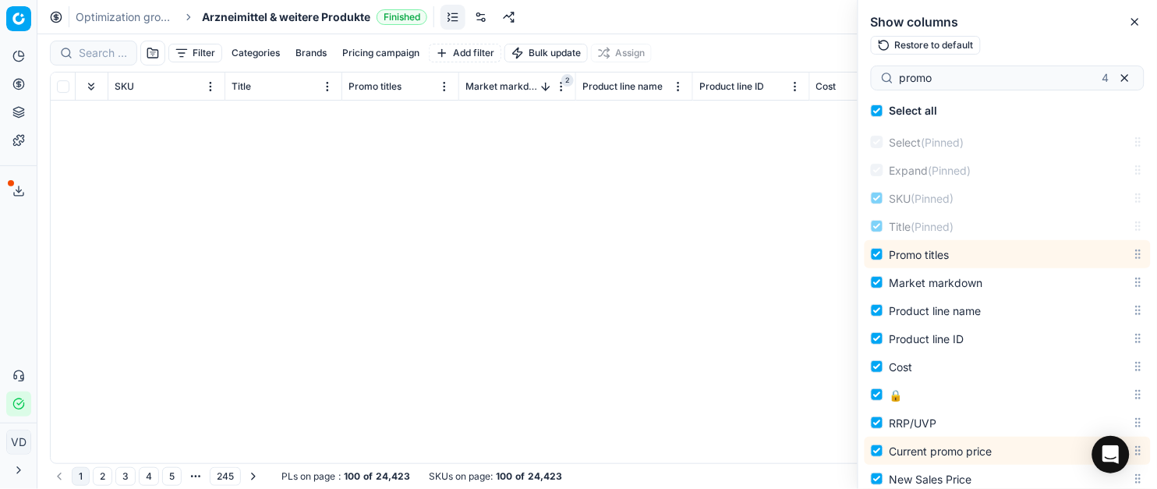
scroll to position [2459, 0]
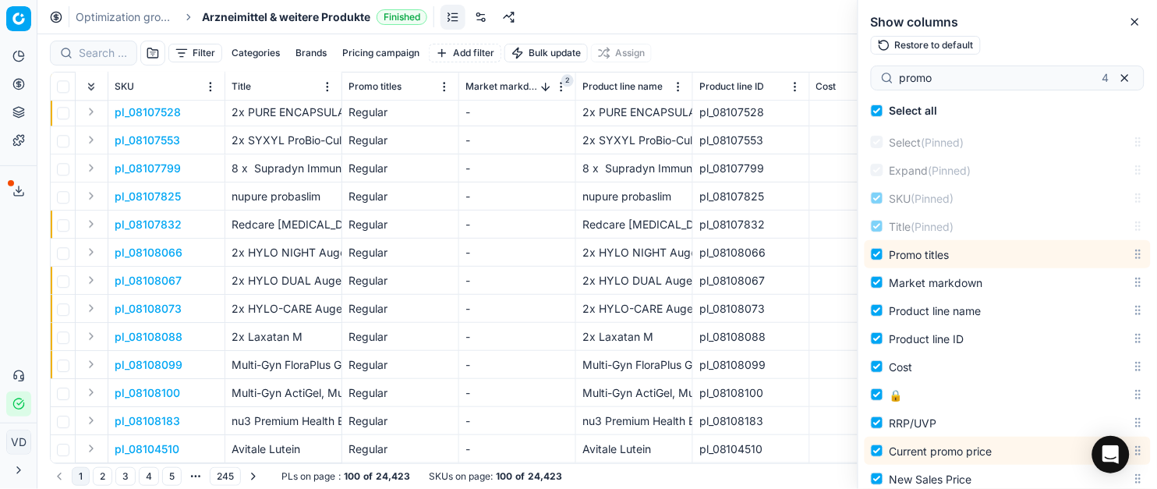
click at [446, 80] on html "Pricing platform Analytics Pricing Product portfolio Templates Export service 1…" at bounding box center [578, 244] width 1157 height 489
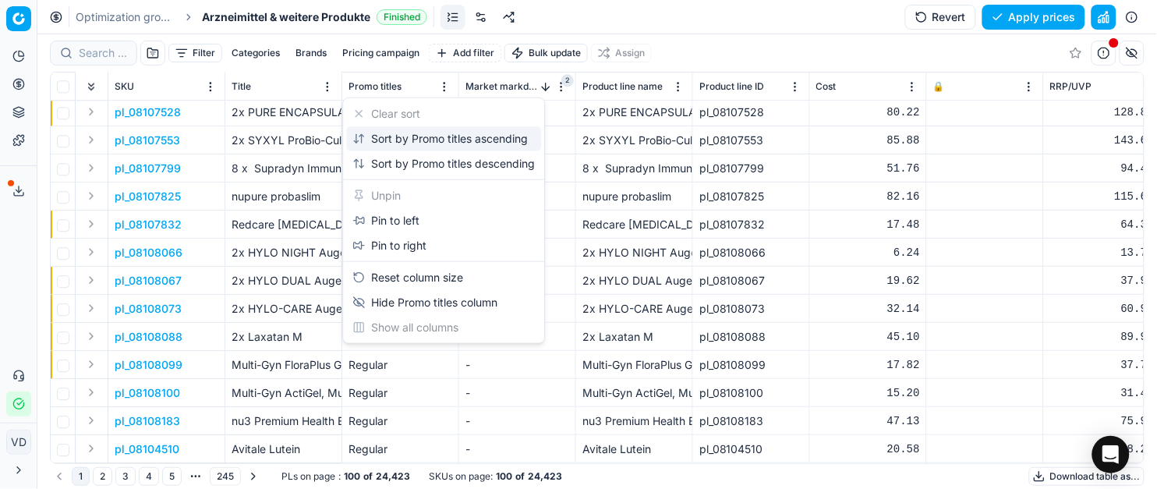
click at [426, 135] on div "Sort by Promo titles ascending" at bounding box center [439, 139] width 175 height 16
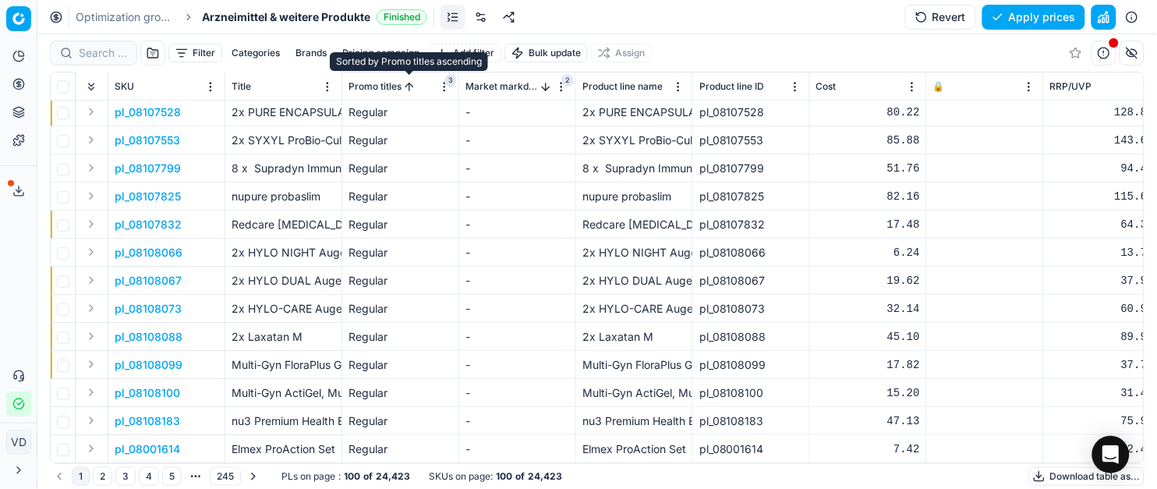
click at [408, 89] on button "Sorted by Promo titles ascending" at bounding box center [409, 87] width 16 height 16
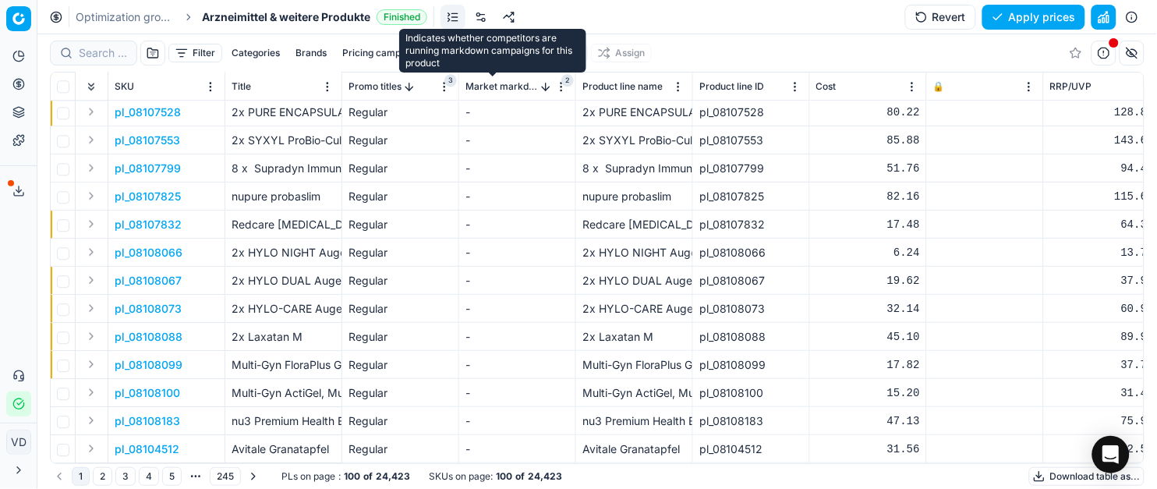
drag, startPoint x: 488, startPoint y: 80, endPoint x: 763, endPoint y: 54, distance: 276.5
click at [713, 47] on div "Filter Categories Brands Pricing campaign Add filter Bulk update Assign" at bounding box center [597, 52] width 1094 height 37
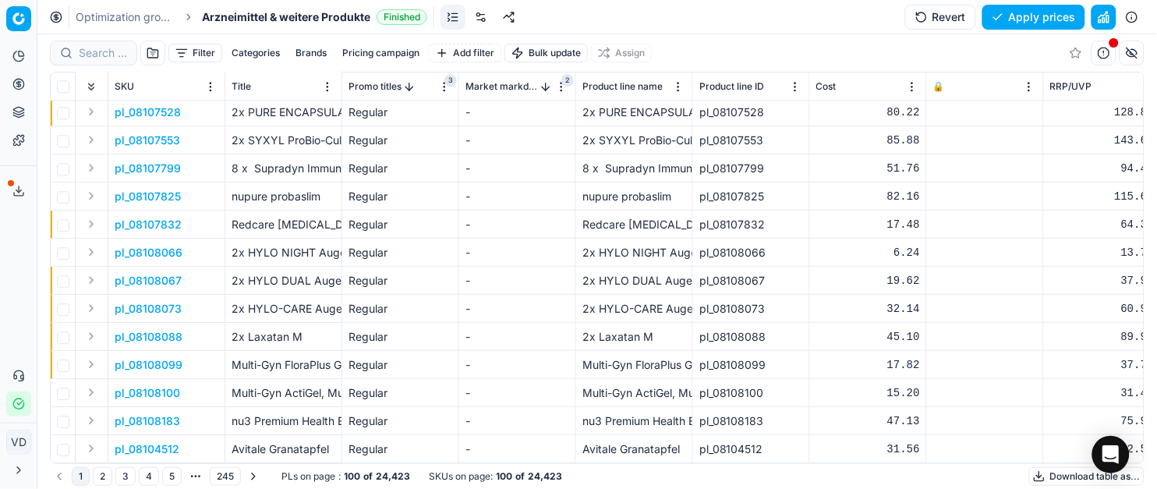
click at [1131, 44] on button "button" at bounding box center [1131, 53] width 25 height 25
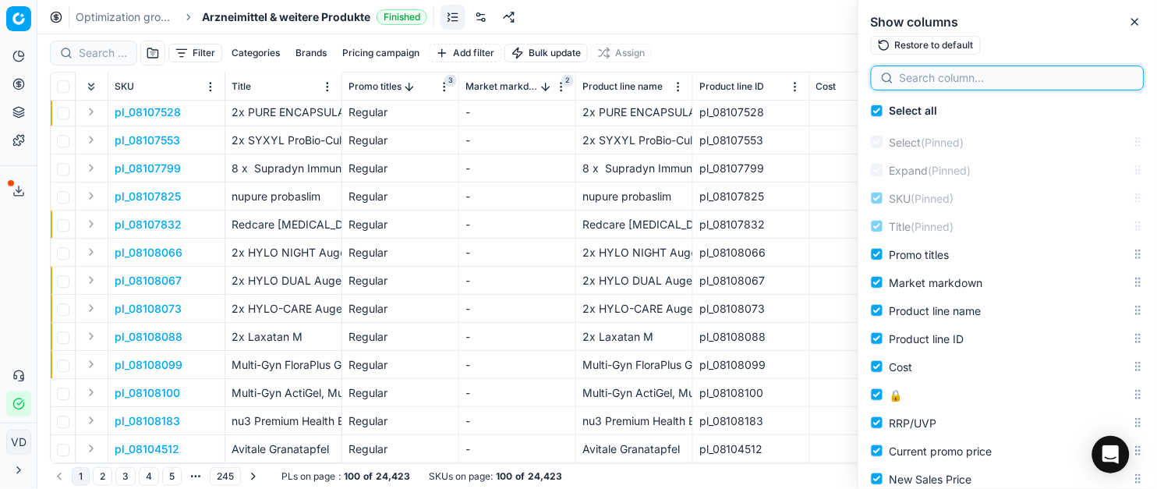
click at [1021, 82] on input at bounding box center [1017, 78] width 235 height 16
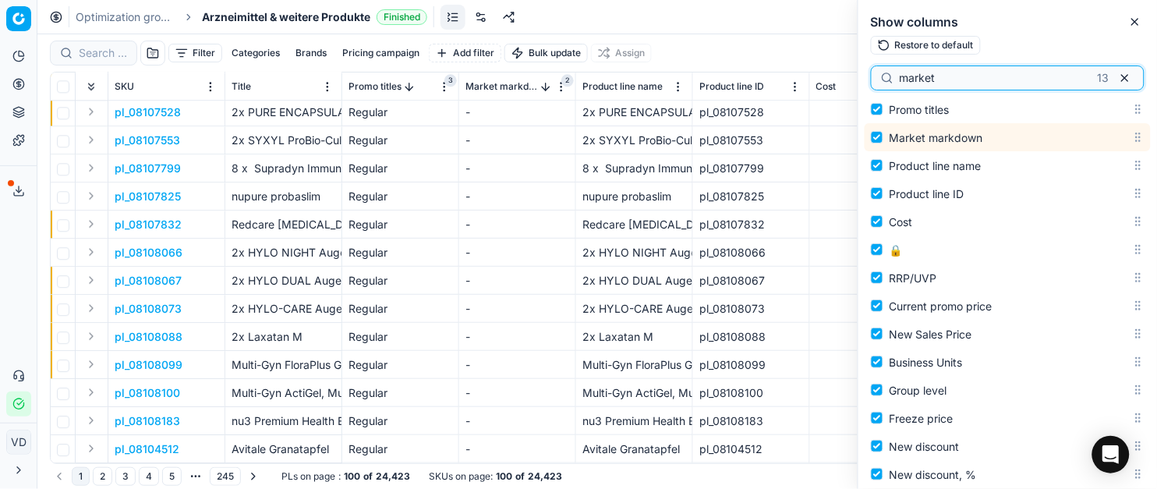
scroll to position [171, 0]
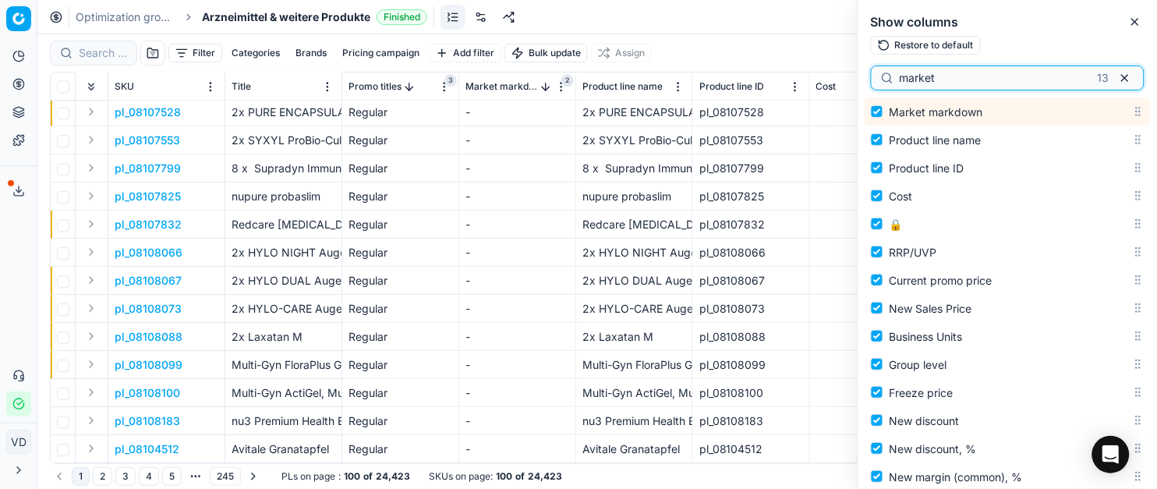
type input "market"
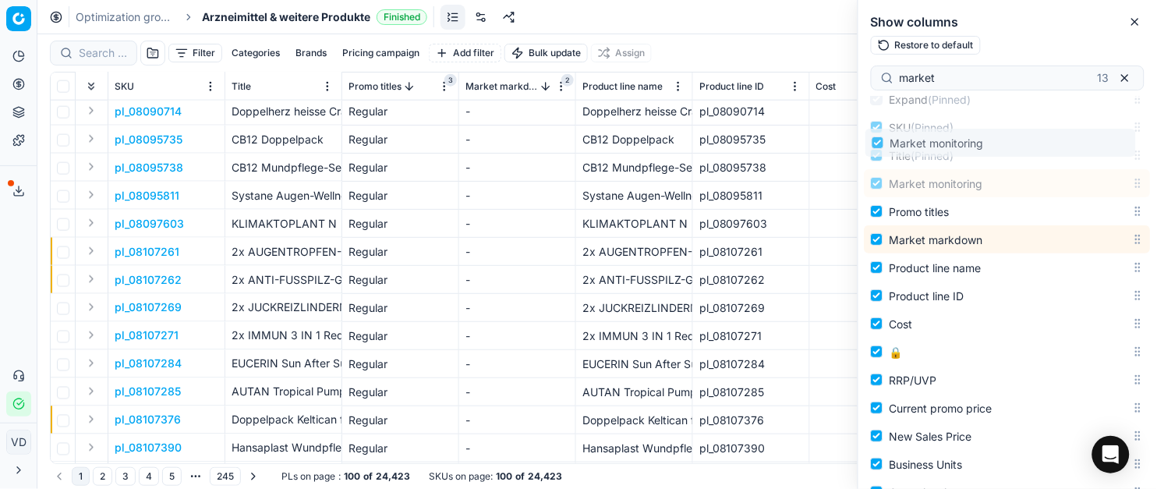
scroll to position [0, 0]
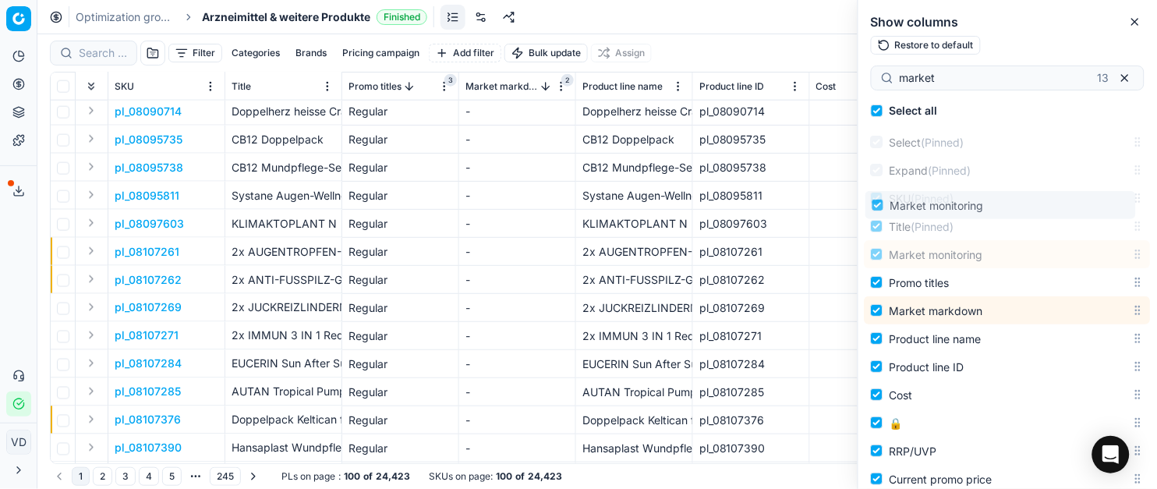
drag, startPoint x: 1120, startPoint y: 372, endPoint x: 1103, endPoint y: 213, distance: 159.9
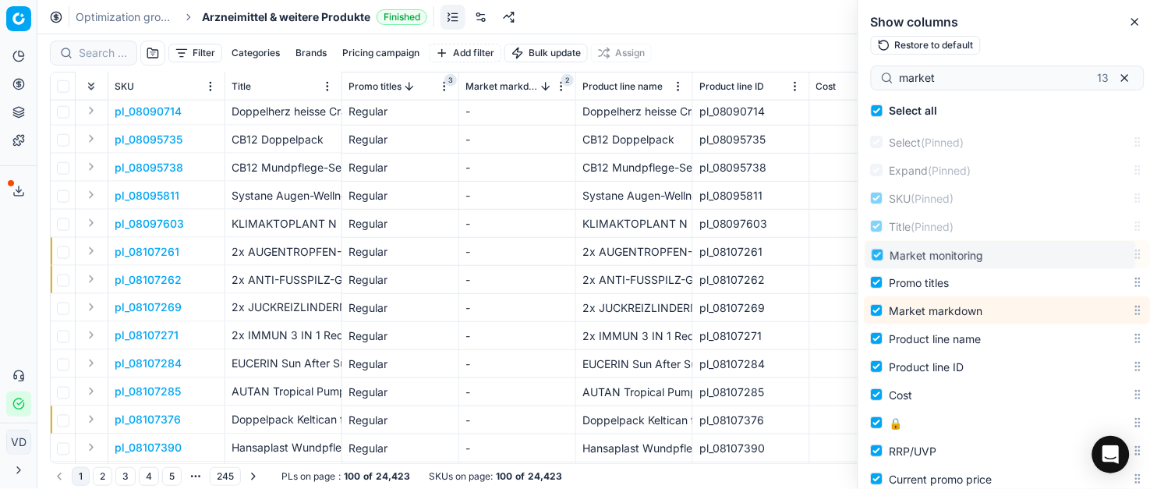
click at [1103, 213] on body "Pricing platform Analytics Pricing Product portfolio Templates Export service 1…" at bounding box center [578, 244] width 1157 height 489
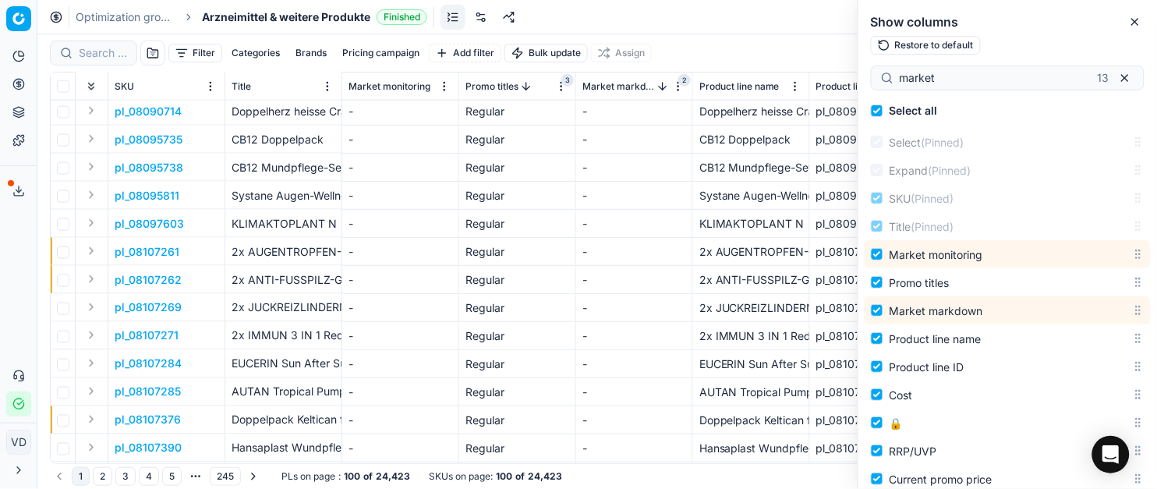
click at [706, 47] on div "Filter Categories Brands Pricing campaign Add filter Bulk update Assign" at bounding box center [597, 52] width 1094 height 37
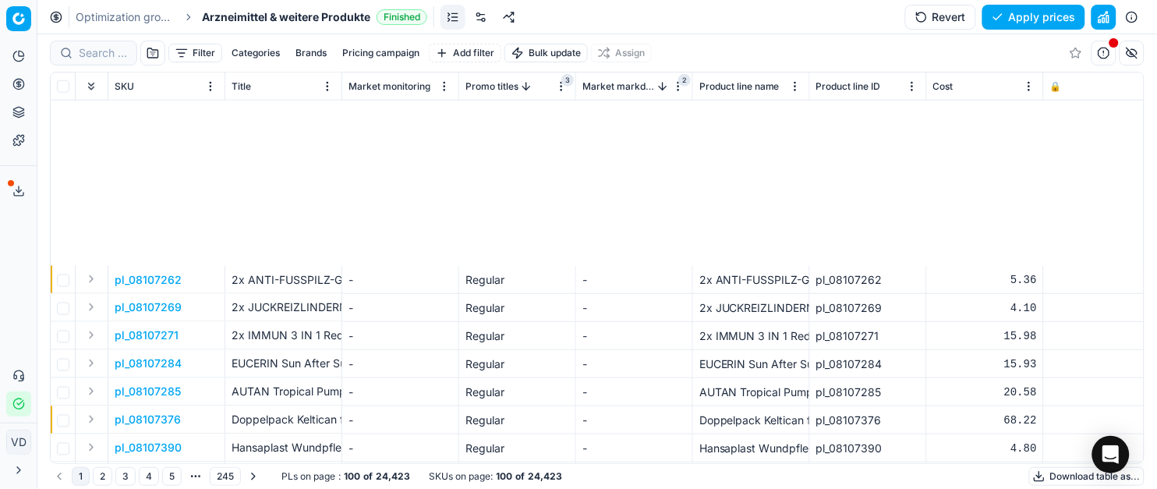
scroll to position [2459, 0]
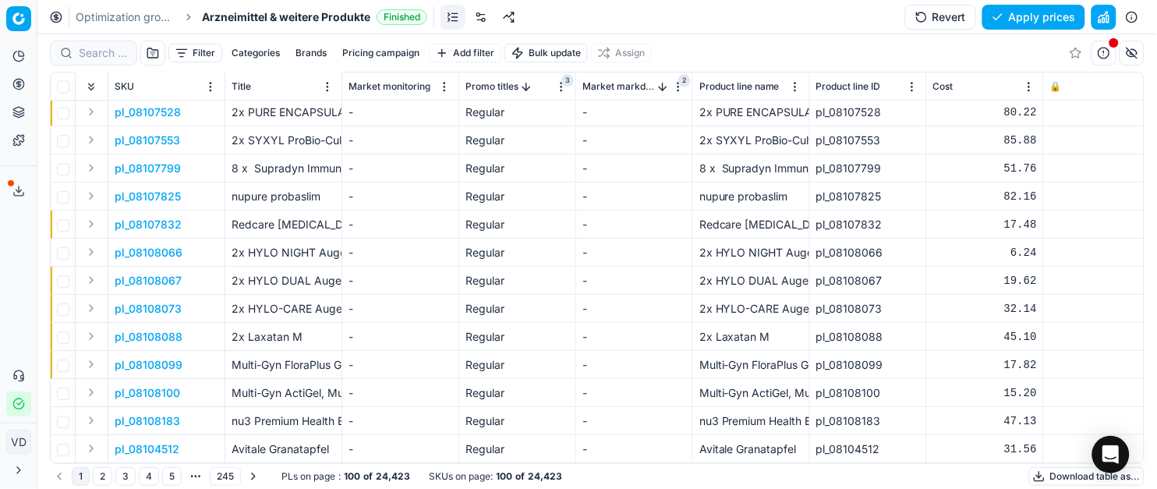
click at [446, 90] on html "Pricing platform Analytics Pricing Product portfolio Templates Export service 1…" at bounding box center [578, 244] width 1157 height 489
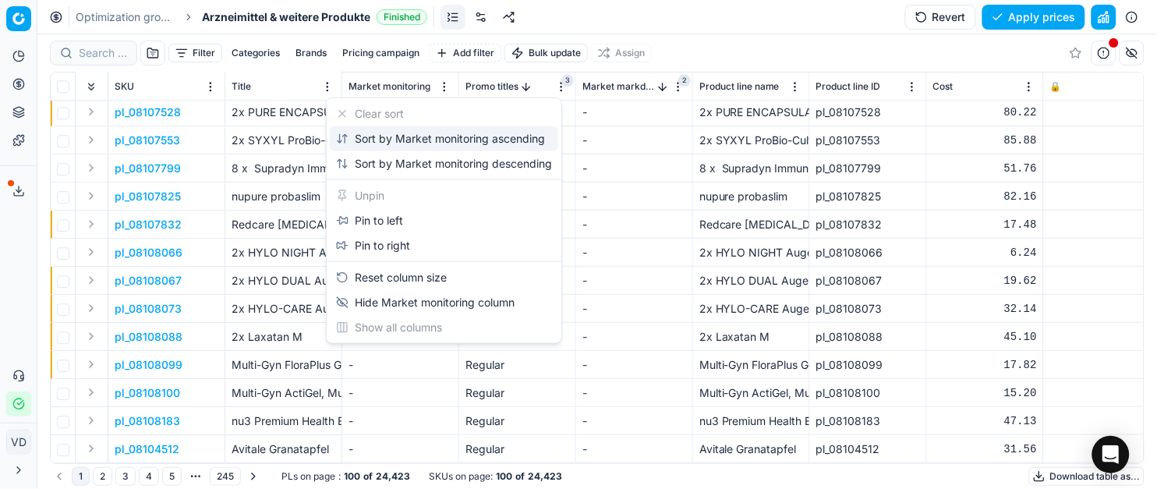
click at [412, 129] on div "Sort by Market monitoring ascending" at bounding box center [444, 138] width 228 height 25
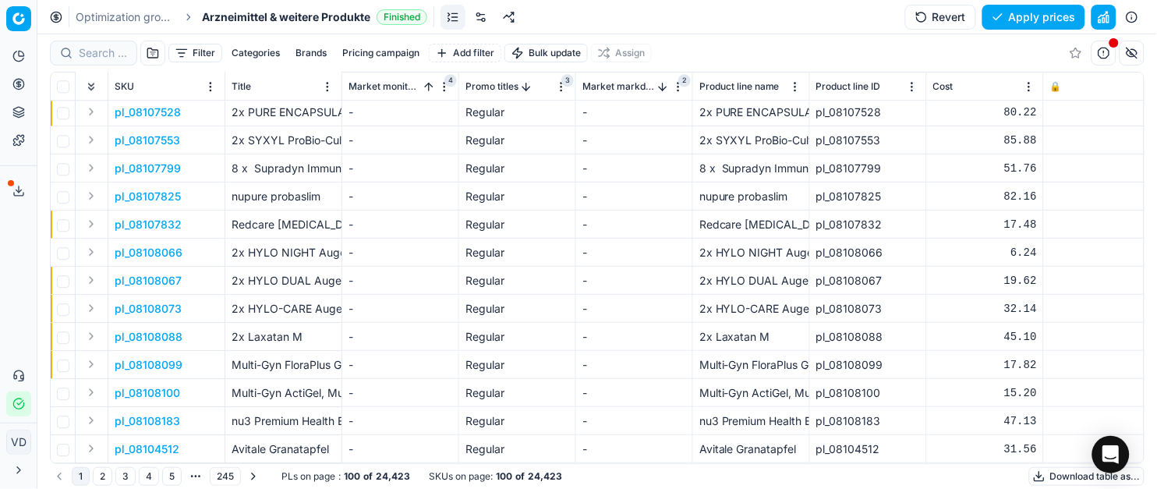
click at [441, 90] on html "Pricing platform Analytics Pricing Product portfolio Templates Export service 1…" at bounding box center [578, 244] width 1157 height 489
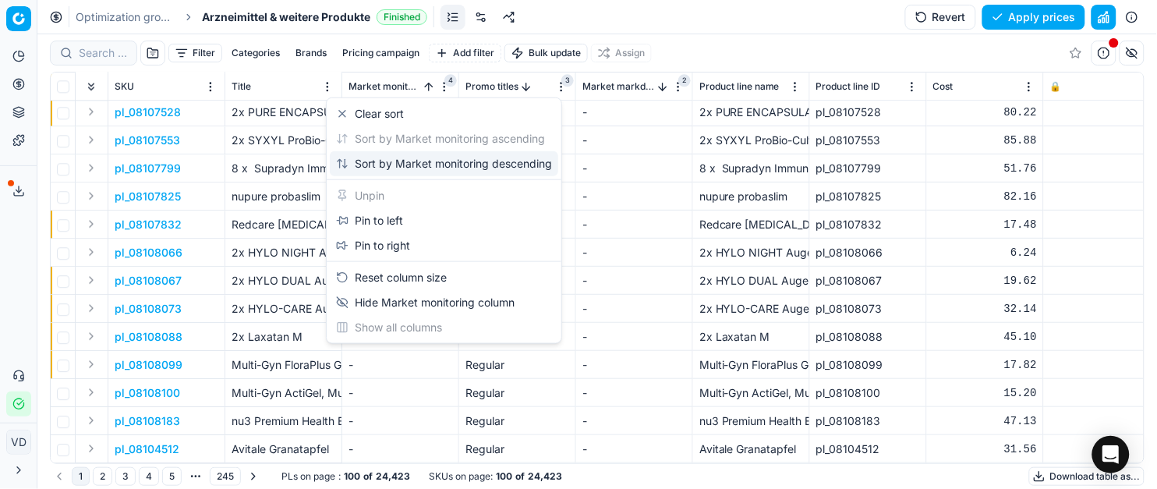
click at [415, 161] on div "Sort by Market monitoring descending" at bounding box center [444, 164] width 216 height 16
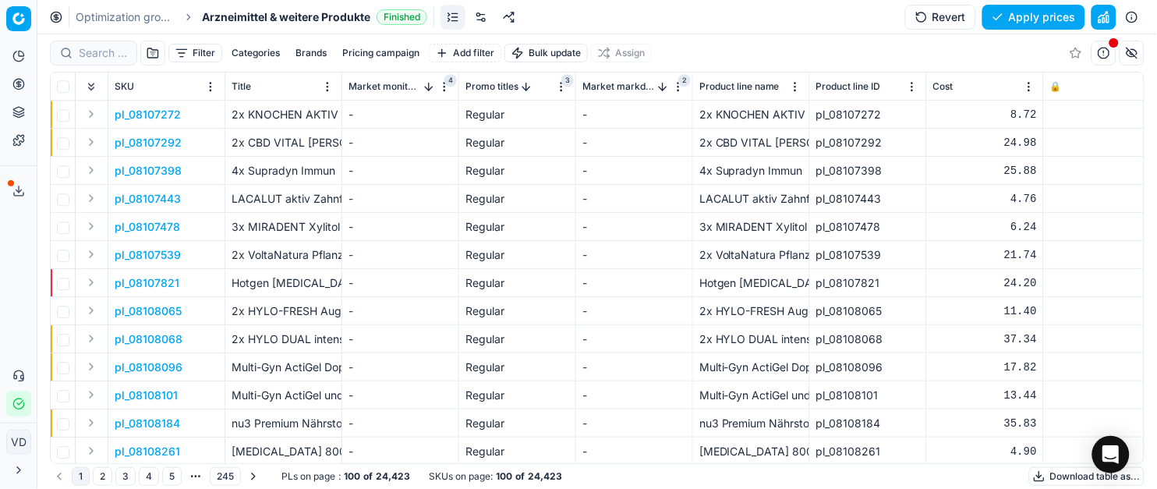
scroll to position [484, 0]
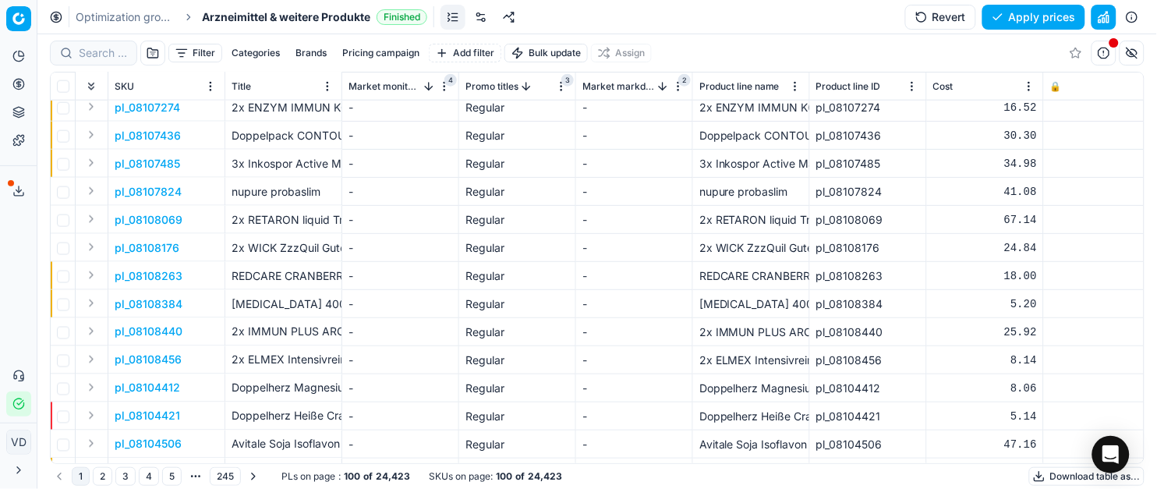
click at [1138, 57] on button "button" at bounding box center [1131, 53] width 25 height 25
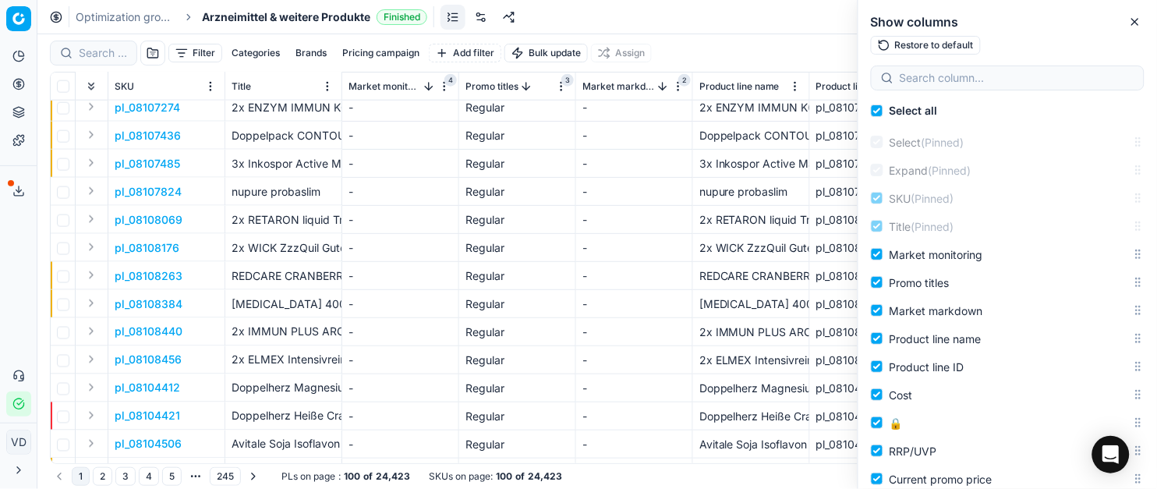
click at [1096, 66] on div at bounding box center [1008, 77] width 274 height 25
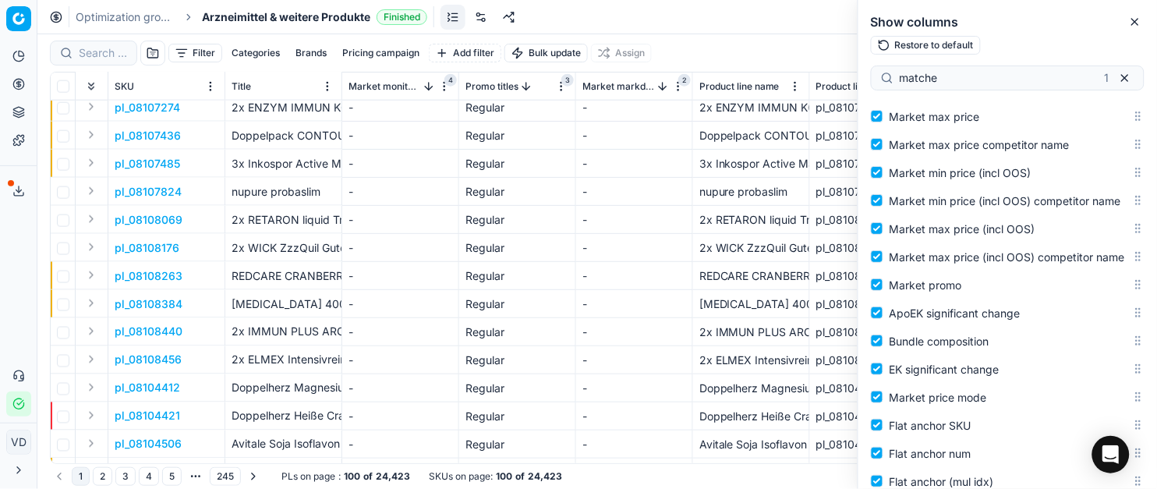
scroll to position [1466, 0]
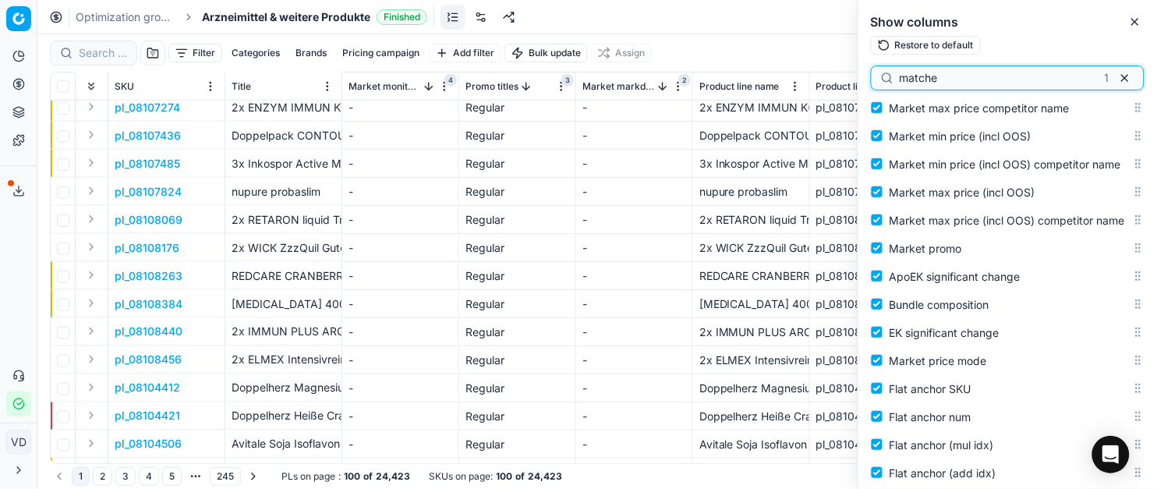
click at [952, 84] on input "matche" at bounding box center [999, 78] width 199 height 16
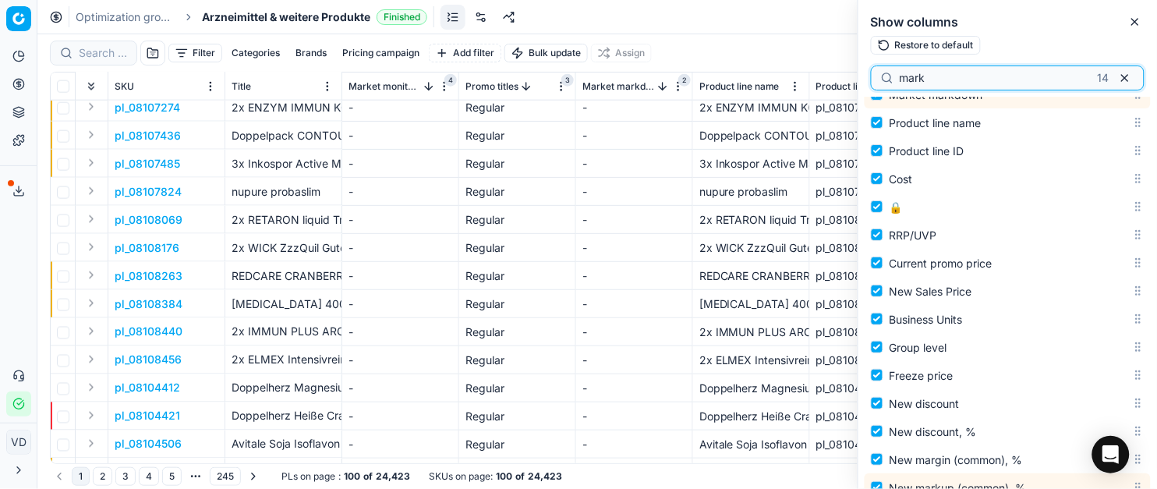
scroll to position [143, 0]
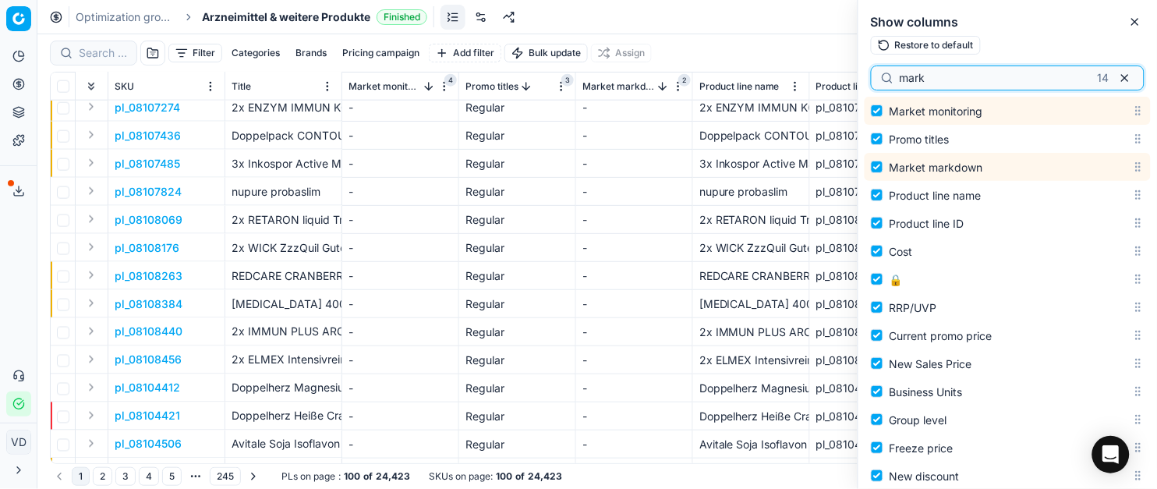
click at [945, 75] on input "mark" at bounding box center [996, 78] width 192 height 16
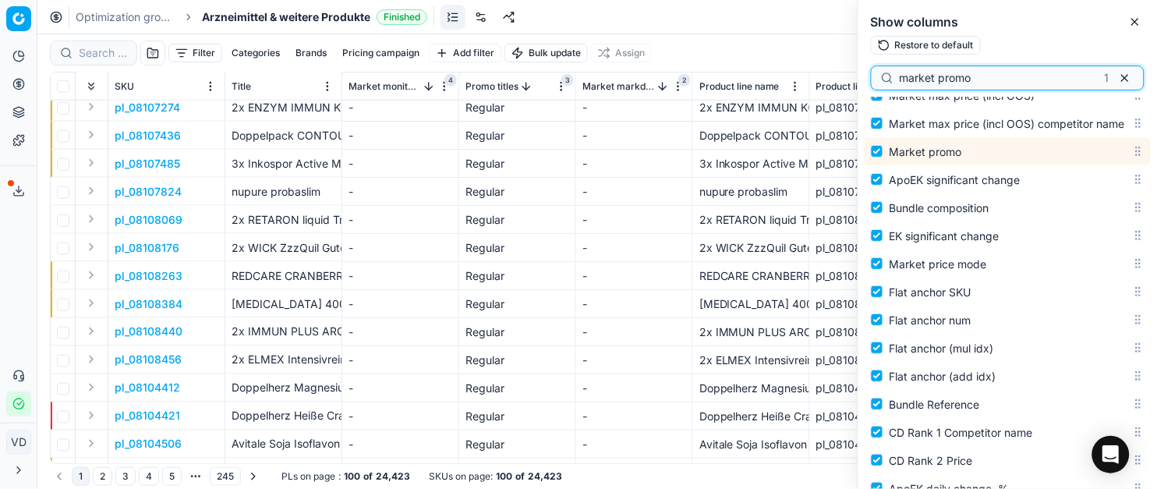
scroll to position [1640, 0]
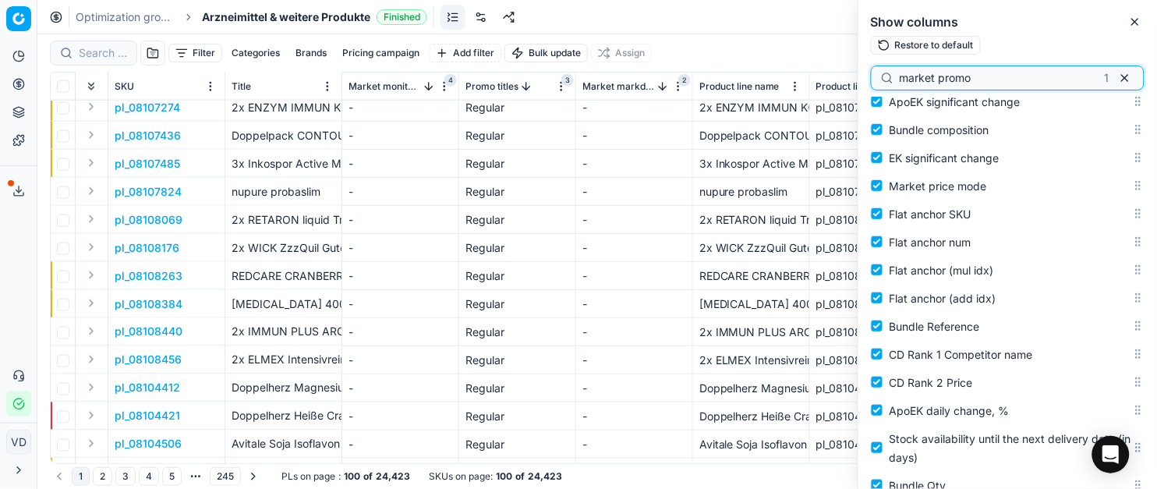
drag, startPoint x: 990, startPoint y: 79, endPoint x: 861, endPoint y: 75, distance: 128.7
click at [861, 75] on div "market promo 1" at bounding box center [1007, 80] width 299 height 31
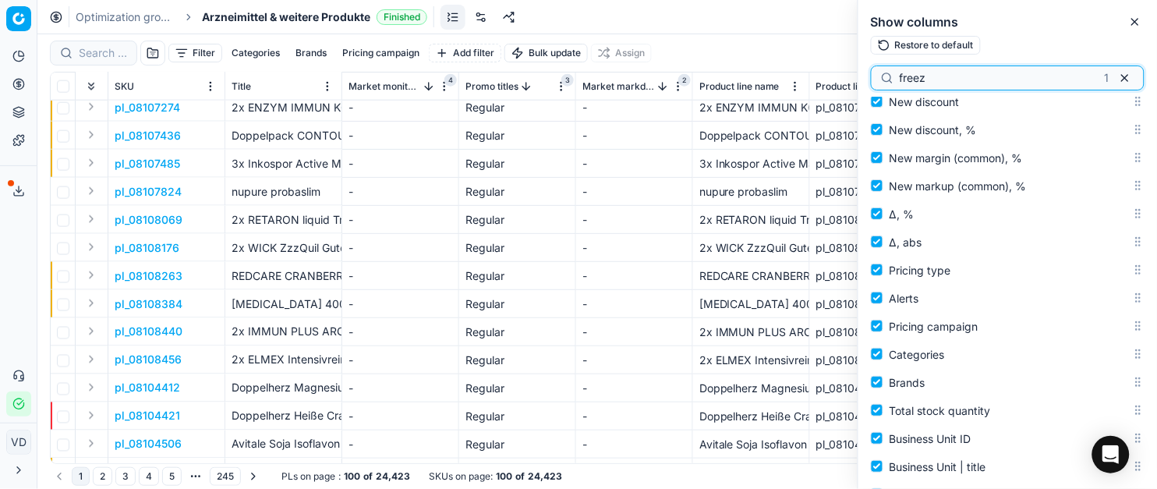
scroll to position [480, 0]
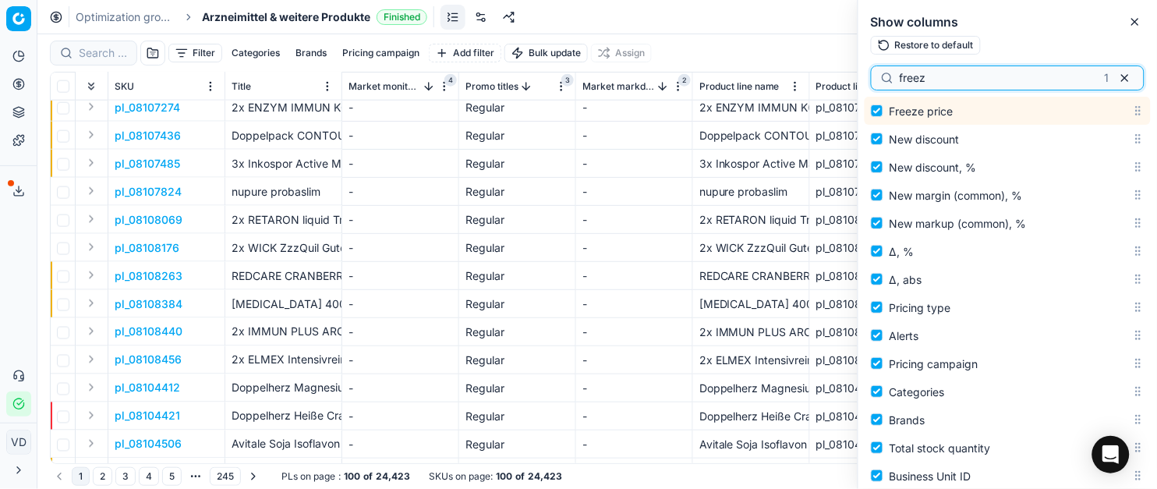
click at [937, 82] on input "freez" at bounding box center [999, 78] width 199 height 16
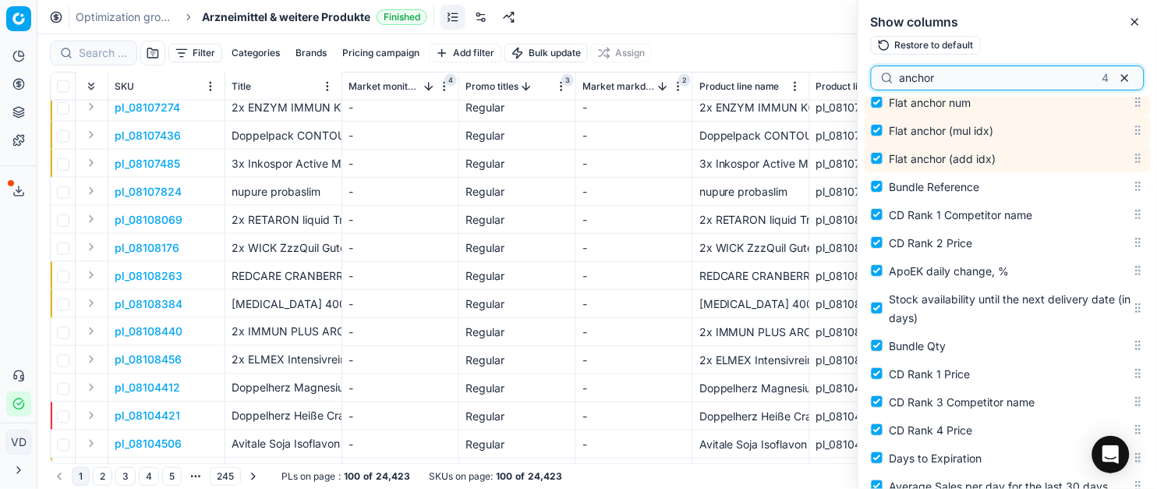
scroll to position [1676, 0]
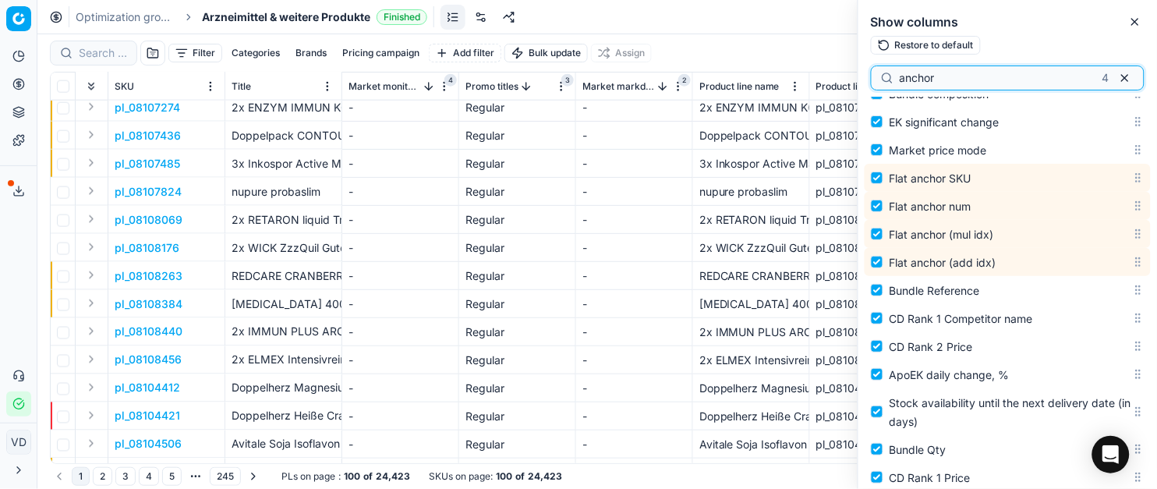
click at [935, 72] on input "anchor" at bounding box center [998, 78] width 196 height 16
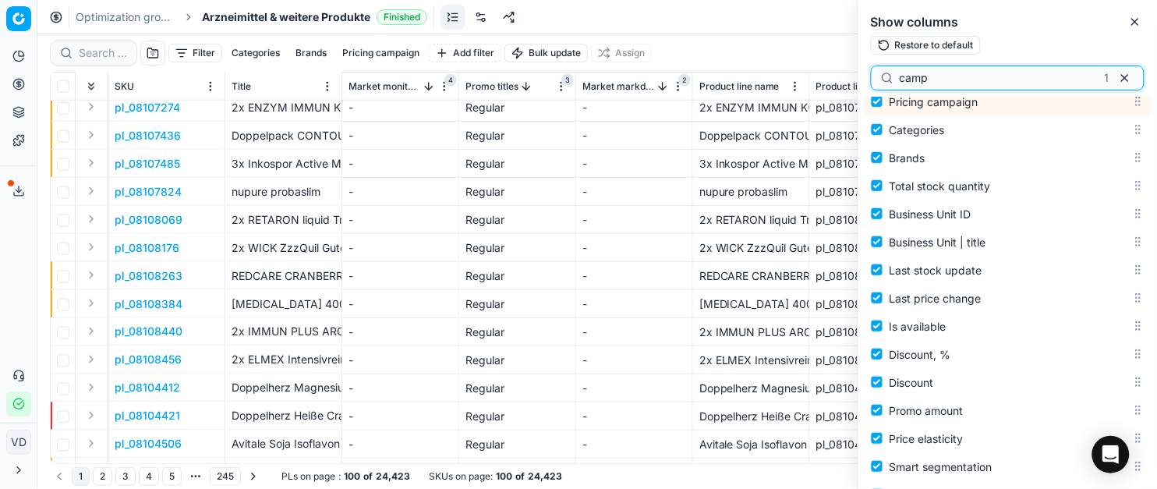
scroll to position [732, 0]
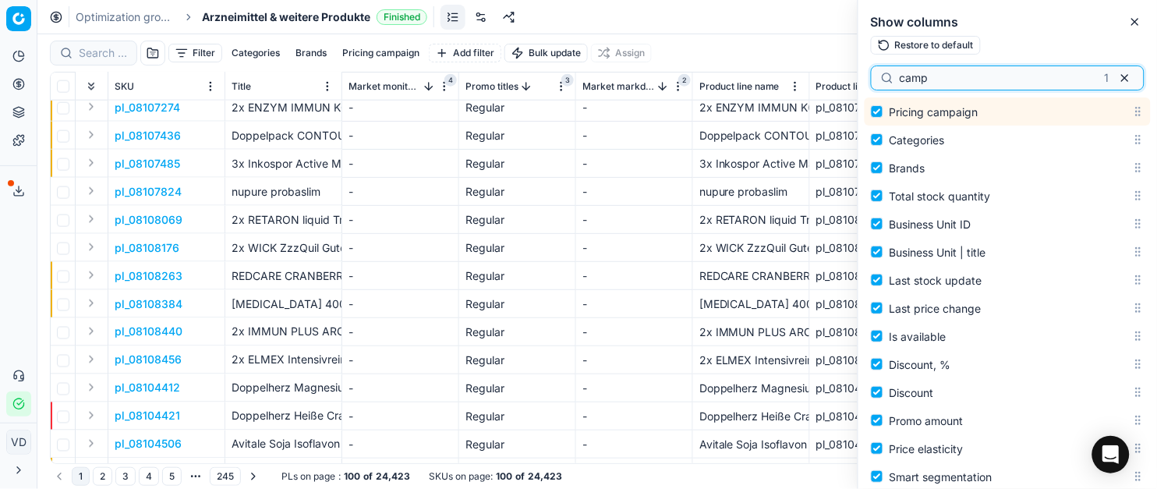
drag, startPoint x: 949, startPoint y: 75, endPoint x: 878, endPoint y: 72, distance: 71.8
click at [878, 72] on div "camp 1" at bounding box center [1008, 77] width 274 height 25
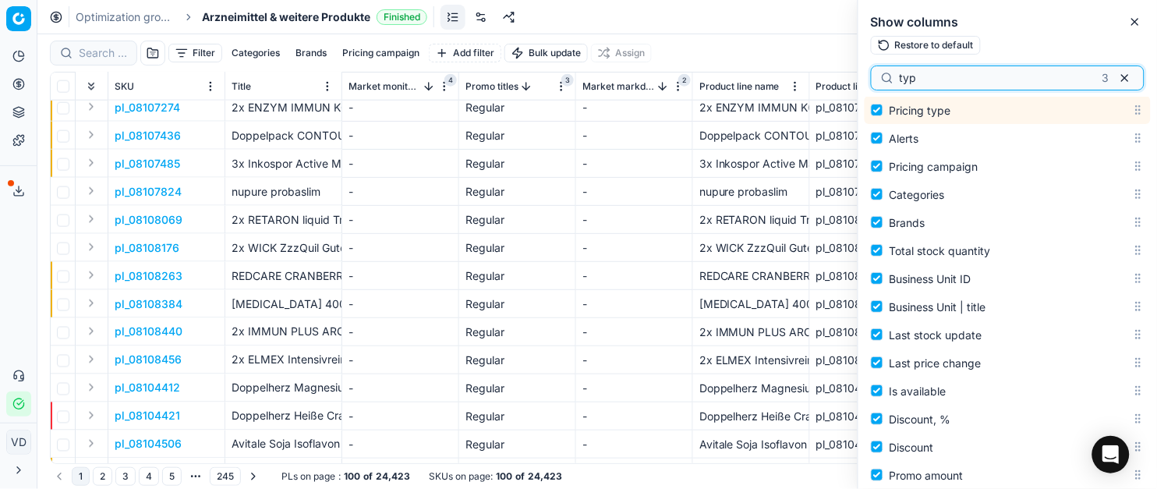
scroll to position [677, 0]
click at [926, 78] on input "typ" at bounding box center [998, 78] width 196 height 16
type input "new"
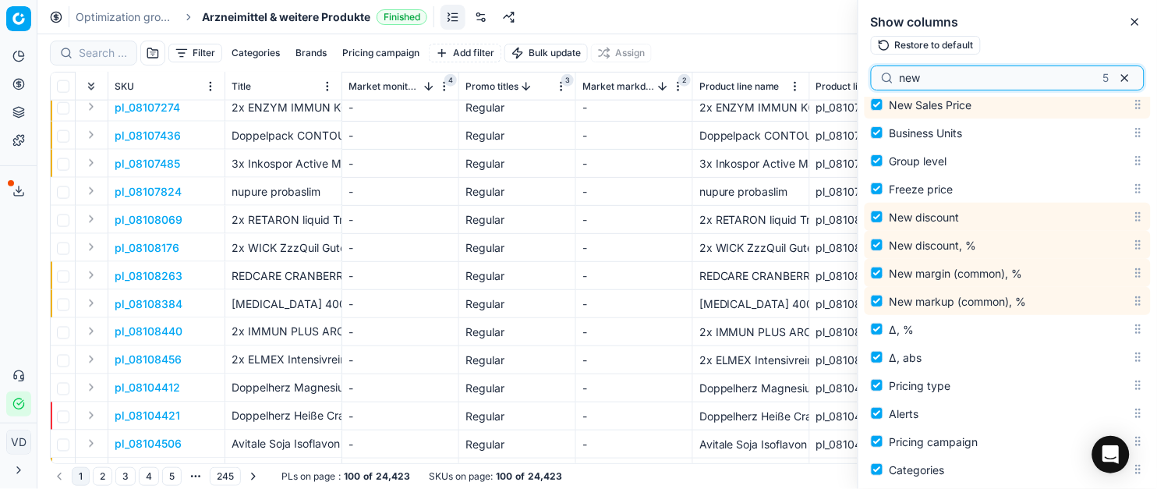
scroll to position [395, 0]
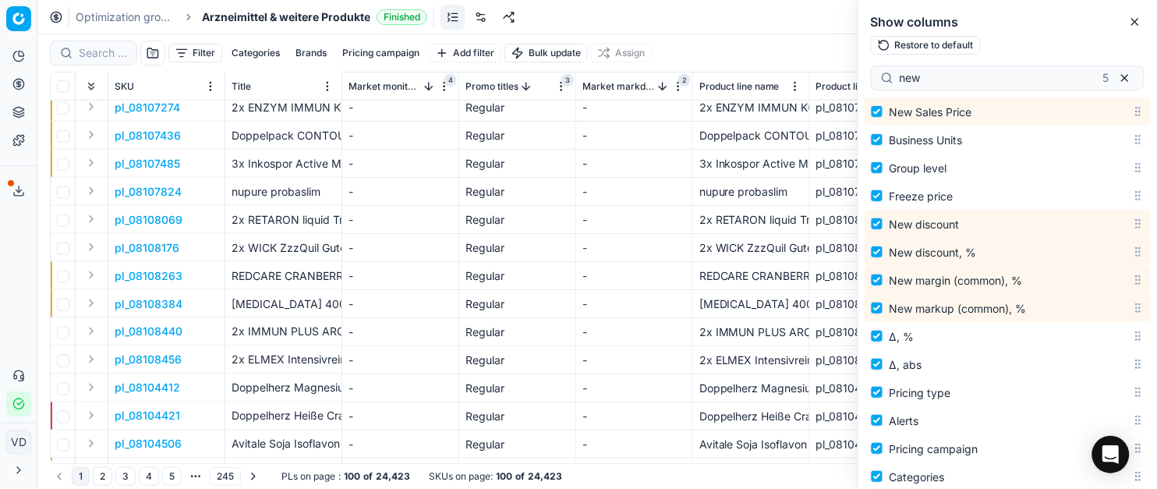
click at [596, 11] on div "Optimization groups Arzneimittel & weitere Produkte Finished Revert Apply prices" at bounding box center [596, 17] width 1119 height 34
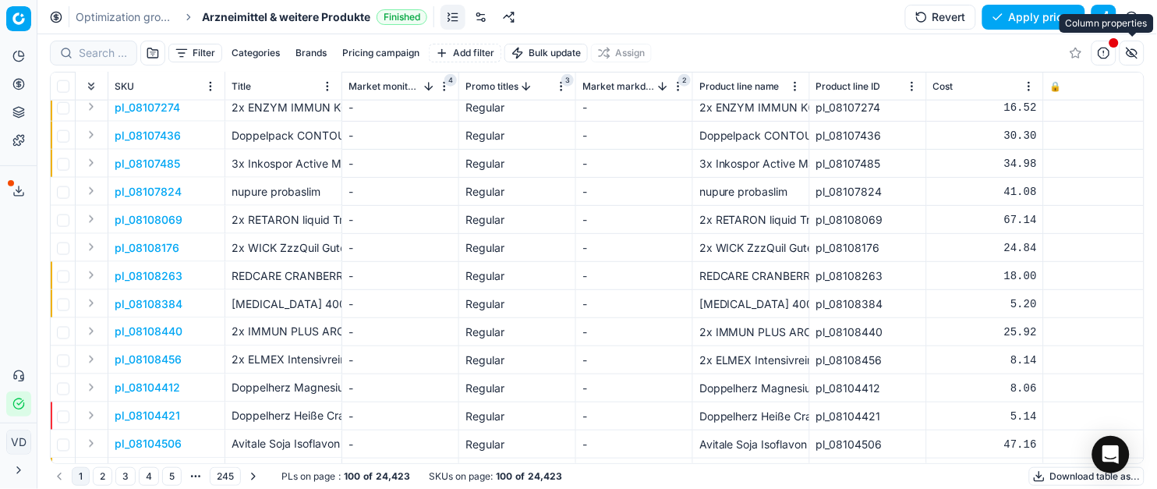
click at [1133, 56] on button "button" at bounding box center [1131, 53] width 25 height 25
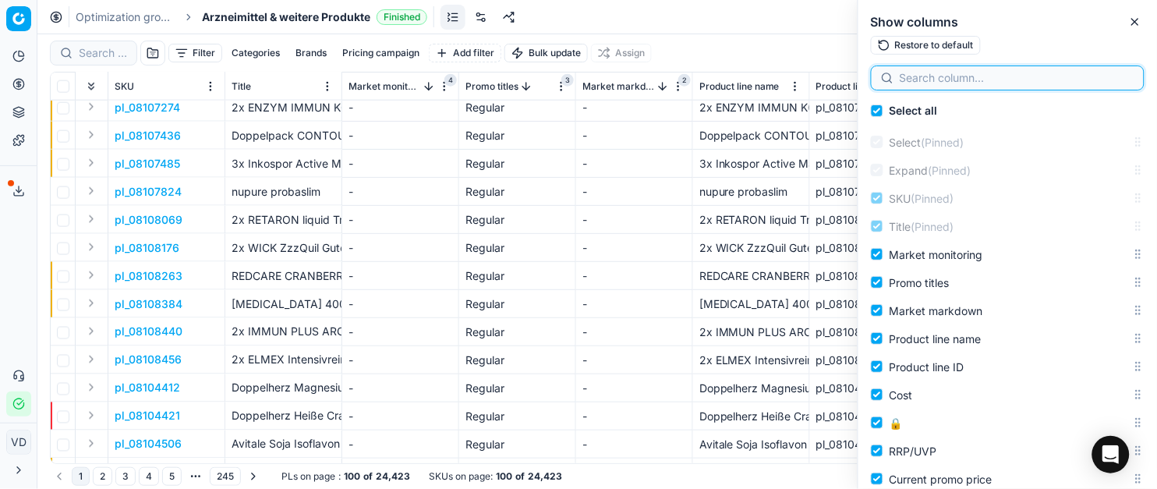
click at [991, 79] on input at bounding box center [1017, 78] width 235 height 16
type input "new"
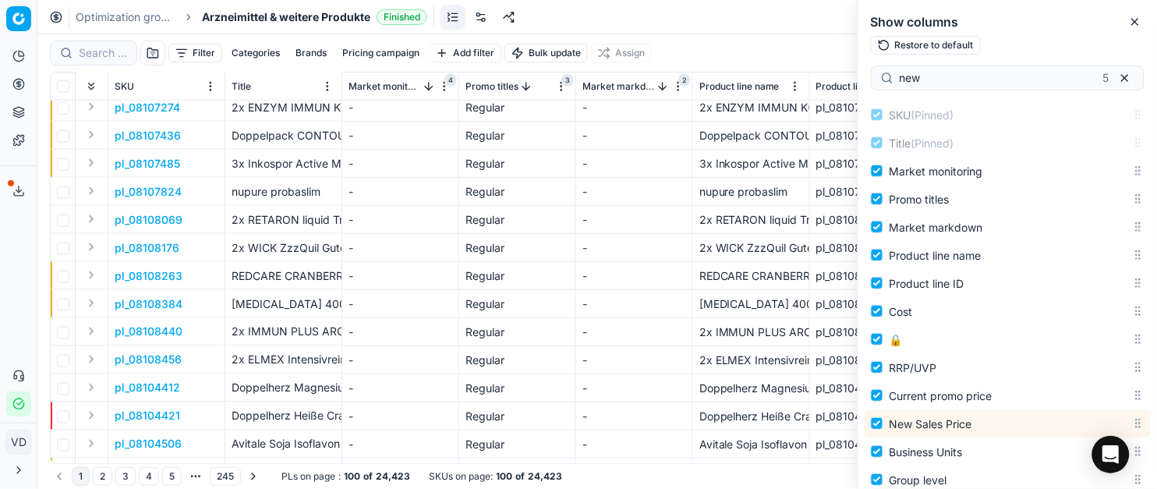
scroll to position [0, 0]
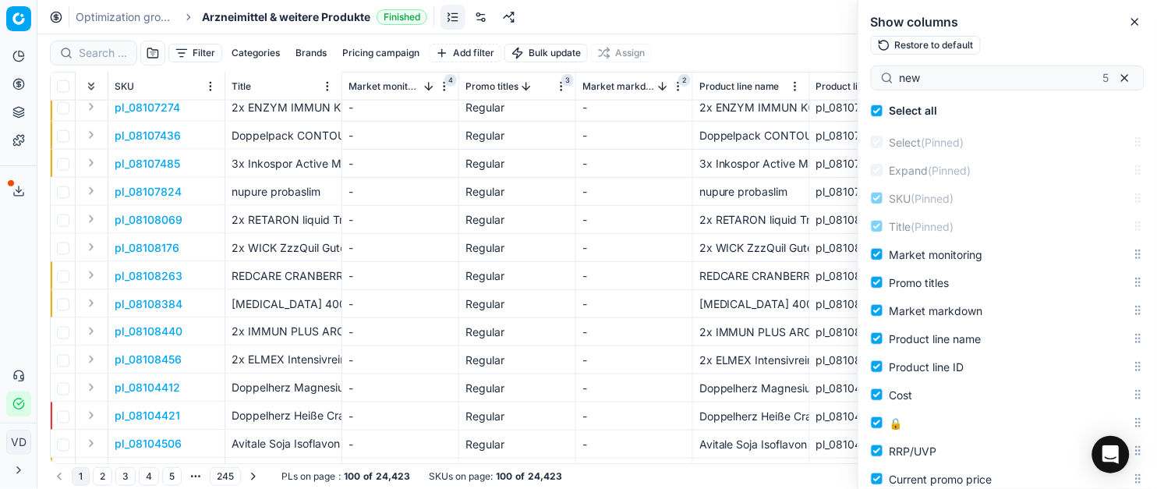
click at [948, 44] on button "Restore to default" at bounding box center [926, 45] width 110 height 19
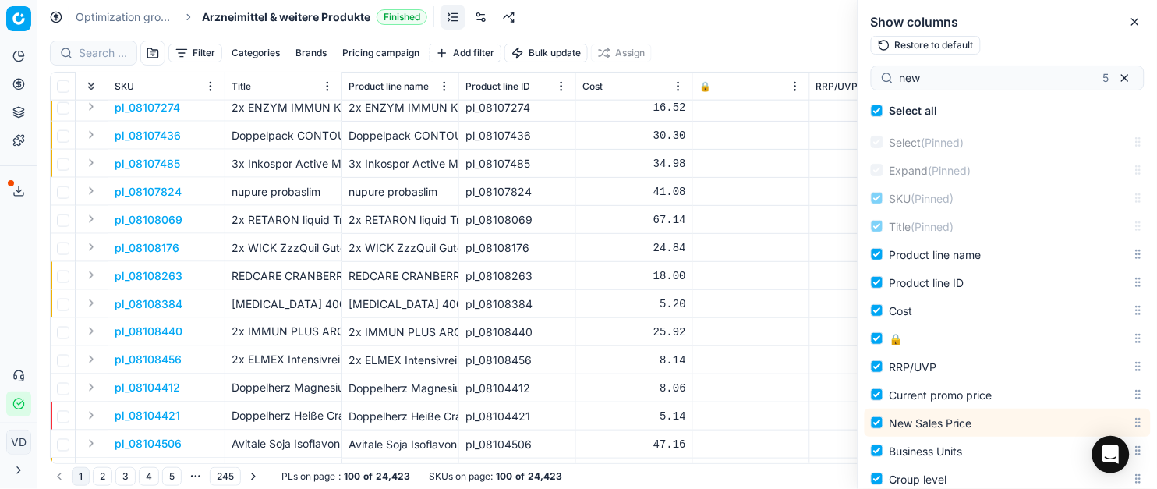
click at [762, 47] on div "Filter Categories Brands Pricing campaign Add filter Bulk update Assign" at bounding box center [597, 52] width 1094 height 37
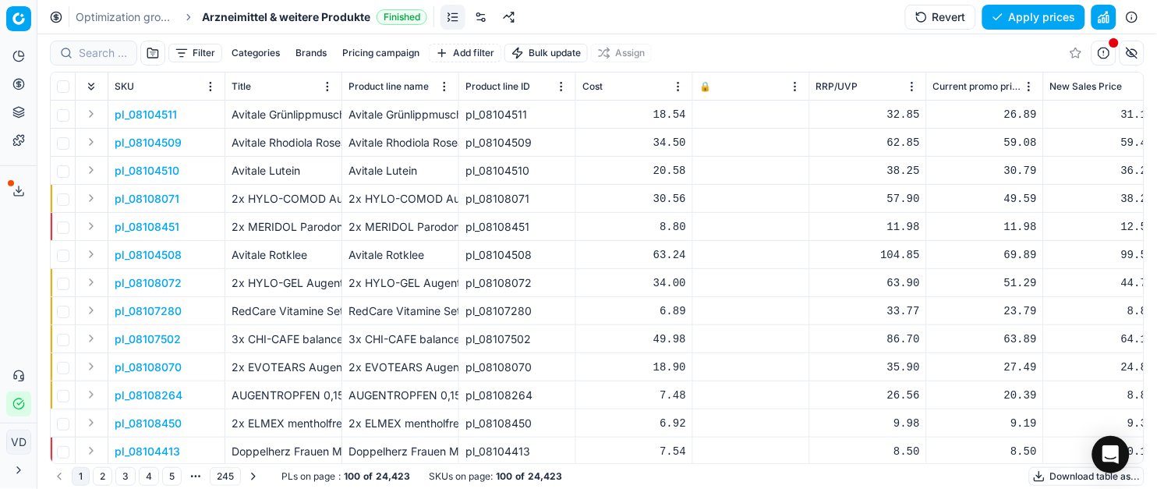
click at [750, 33] on div "Optimization groups Arzneimittel & weitere Produkte Finished Revert Apply prices" at bounding box center [596, 17] width 1119 height 34
click at [1130, 56] on button "button" at bounding box center [1131, 53] width 25 height 25
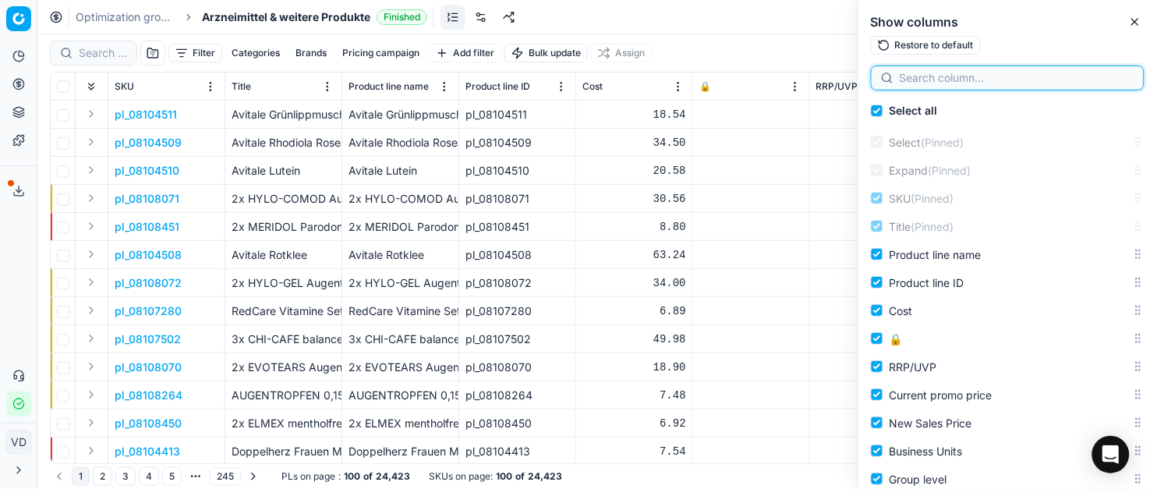
click at [970, 85] on input at bounding box center [1017, 78] width 235 height 16
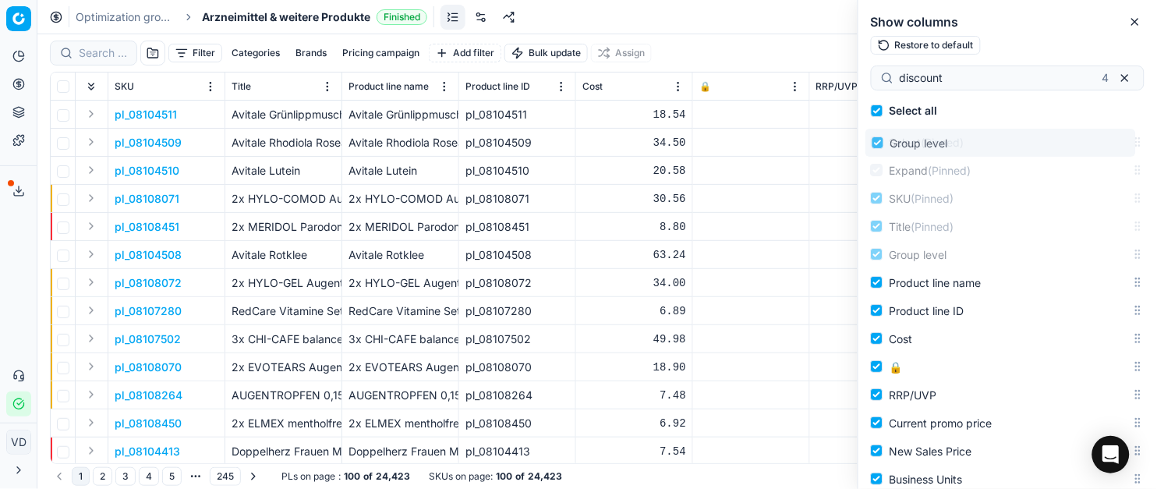
drag, startPoint x: 1120, startPoint y: 161, endPoint x: 1120, endPoint y: 128, distance: 32.7
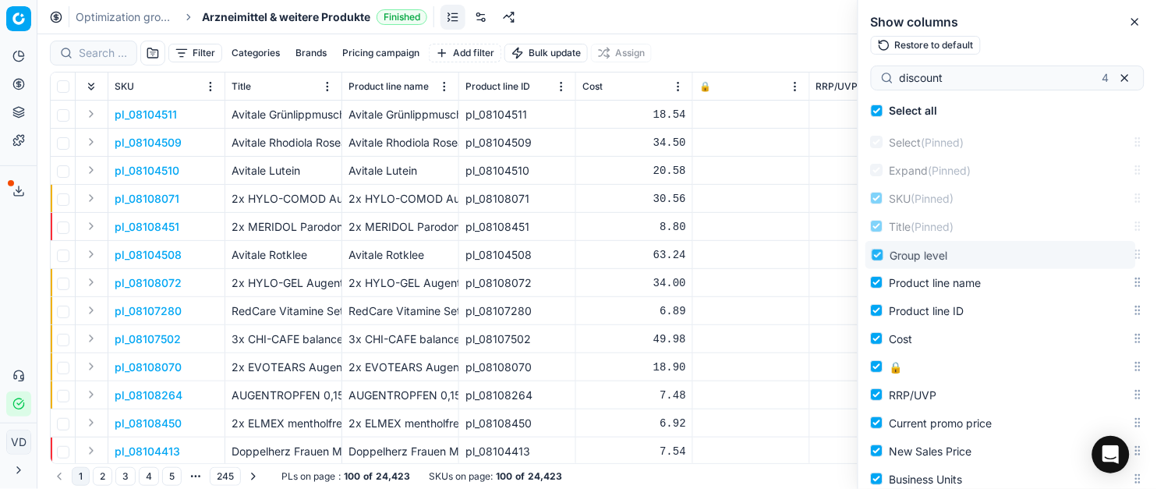
click at [1120, 128] on body "Pricing platform Analytics Pricing Product portfolio Templates Export service 1…" at bounding box center [578, 244] width 1157 height 489
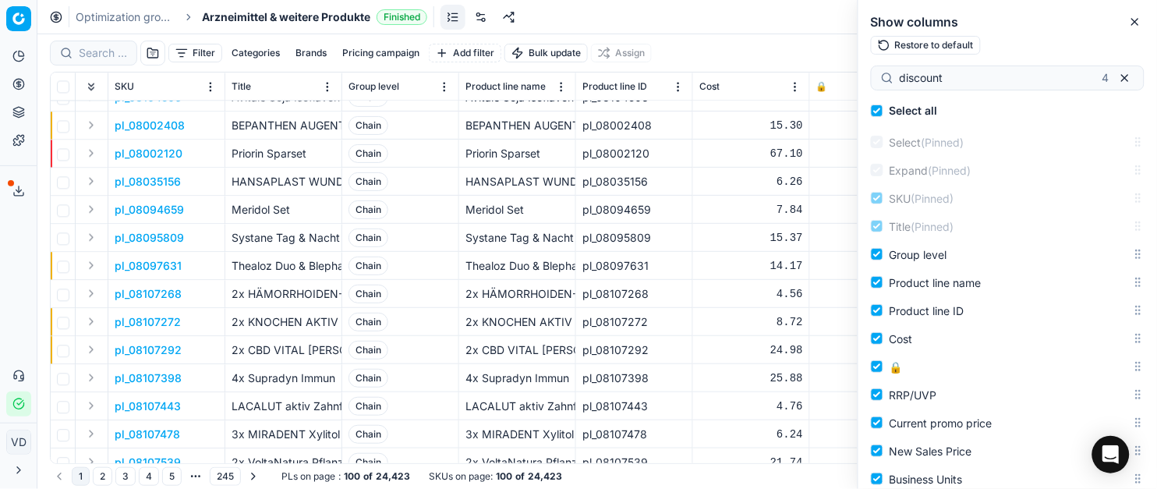
scroll to position [1975, 0]
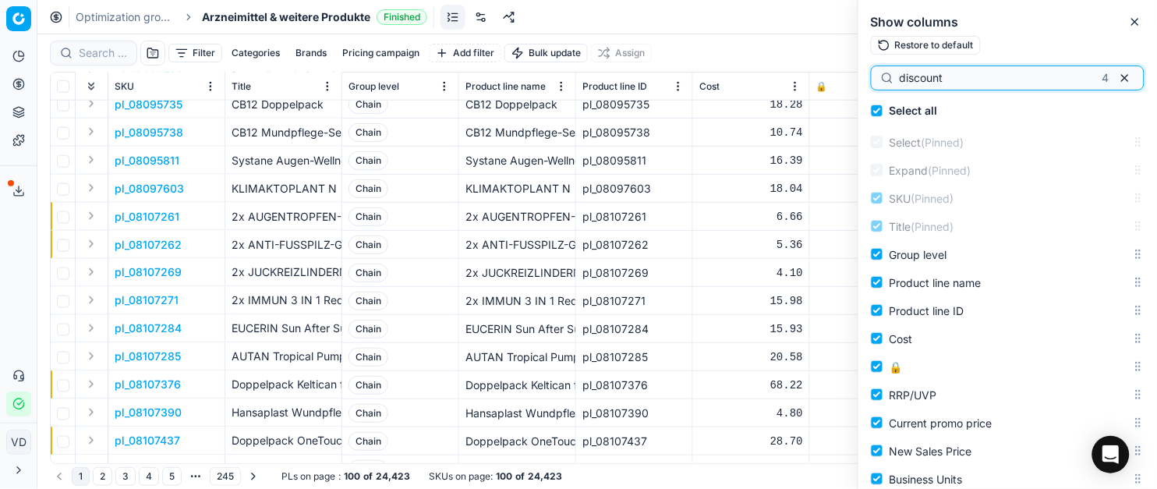
drag, startPoint x: 992, startPoint y: 82, endPoint x: 840, endPoint y: 76, distance: 152.1
click at [840, 76] on body "Pricing platform Analytics Pricing Product portfolio Templates Export service 1…" at bounding box center [578, 244] width 1157 height 489
type input "marg"
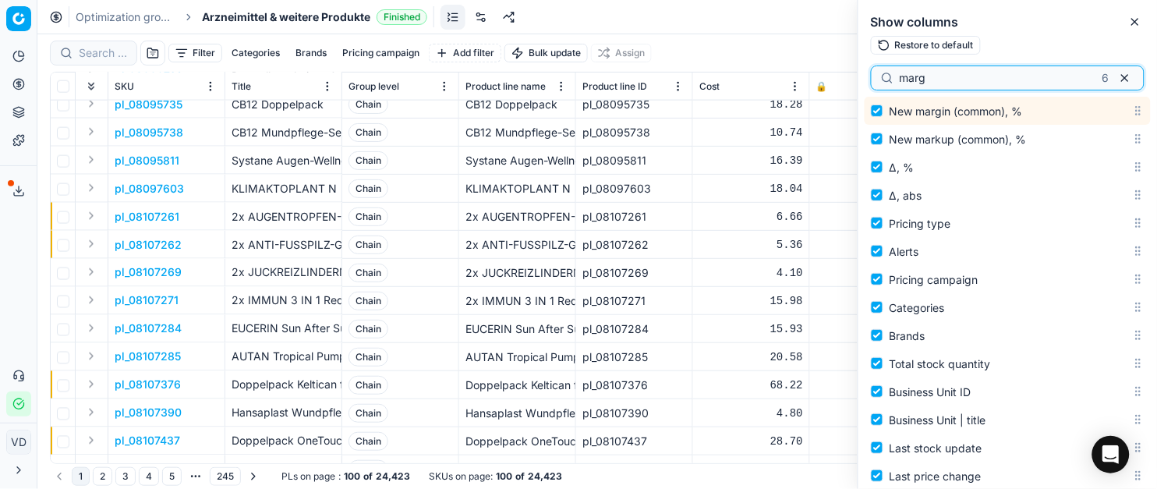
scroll to position [377, 0]
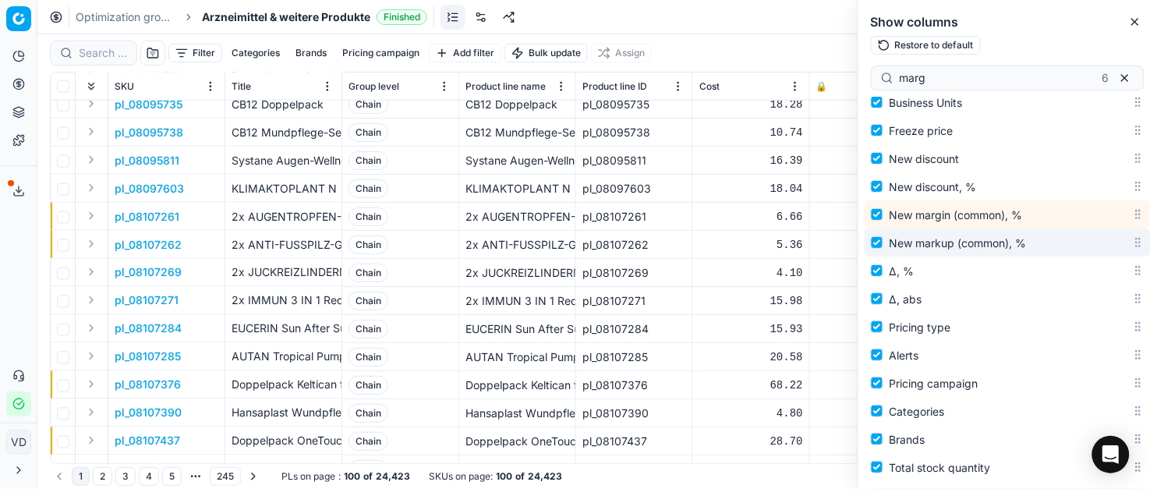
drag, startPoint x: 937, startPoint y: 249, endPoint x: 956, endPoint y: 164, distance: 86.2
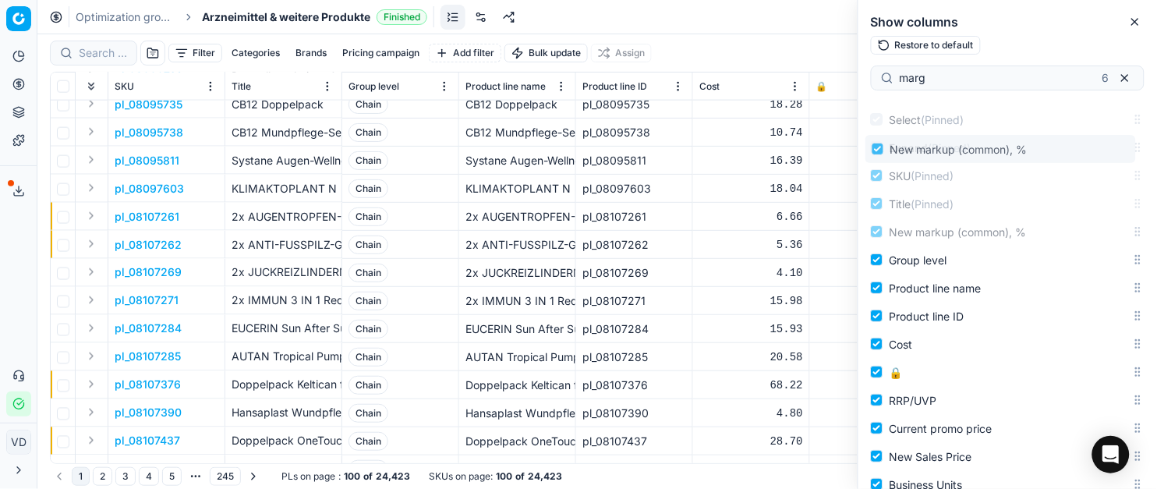
scroll to position [0, 0]
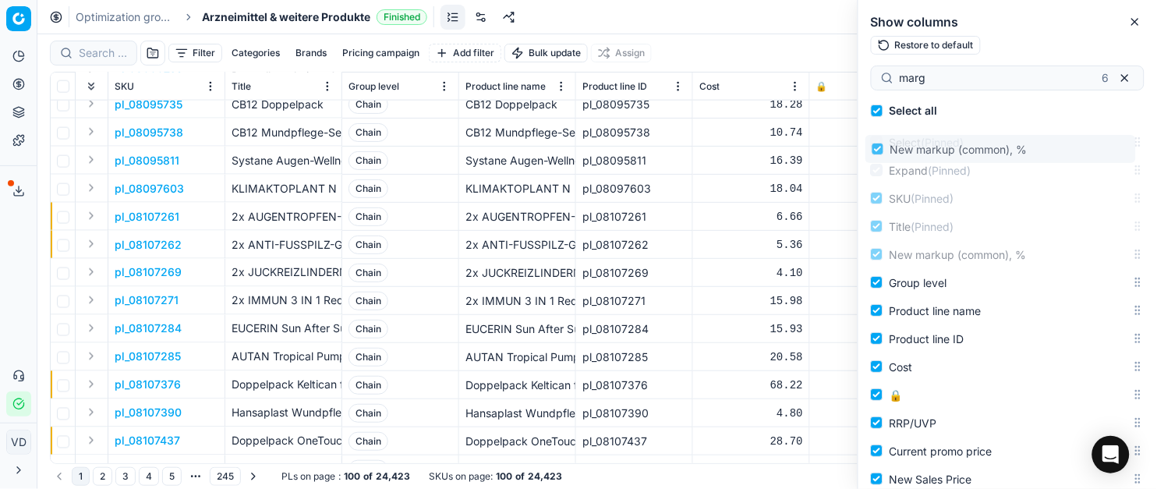
drag, startPoint x: 1126, startPoint y: 247, endPoint x: 1129, endPoint y: 152, distance: 95.1
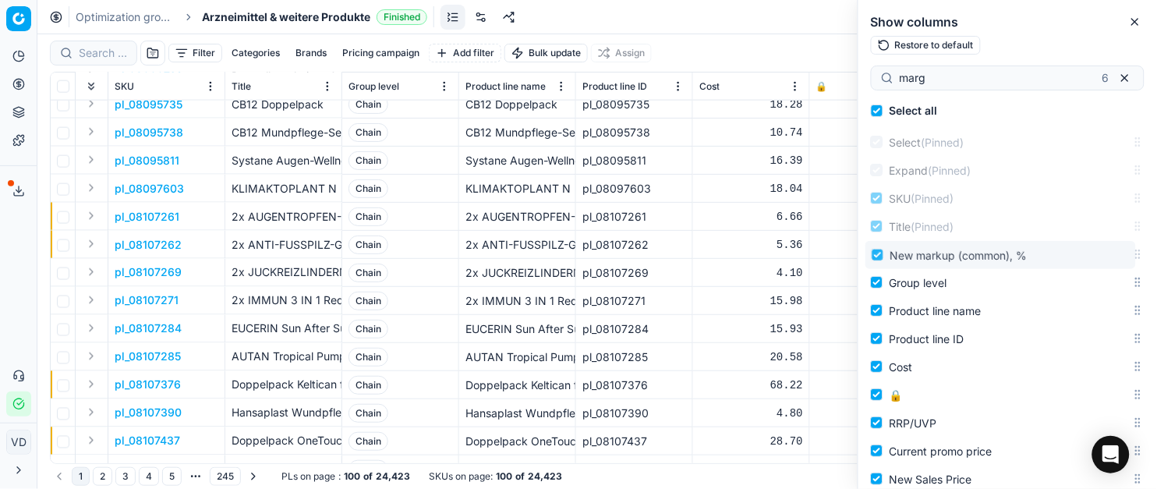
click at [1129, 152] on body "Pricing platform Analytics Pricing Product portfolio Templates Export service 1…" at bounding box center [578, 244] width 1157 height 489
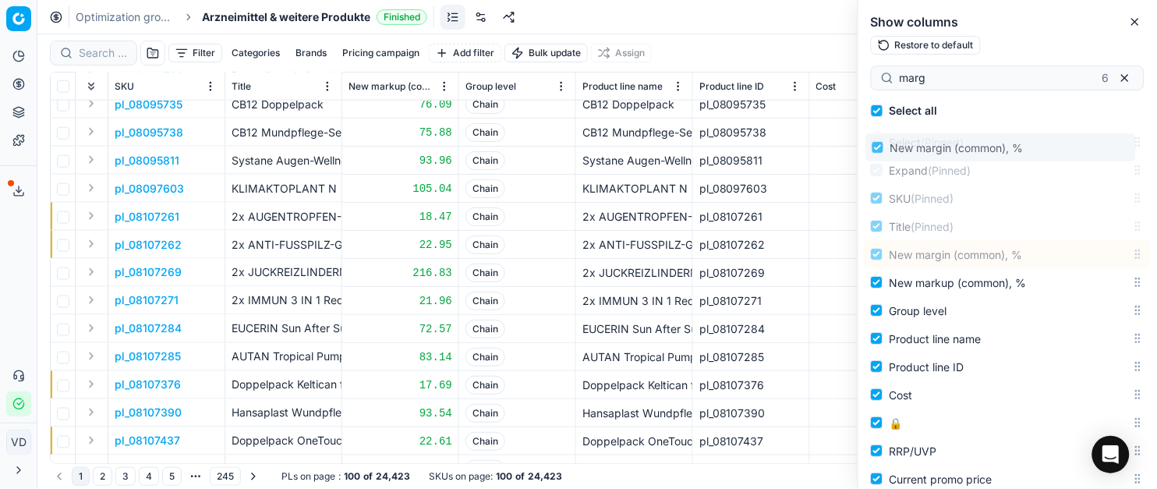
drag, startPoint x: 1124, startPoint y: 307, endPoint x: 1114, endPoint y: 147, distance: 160.9
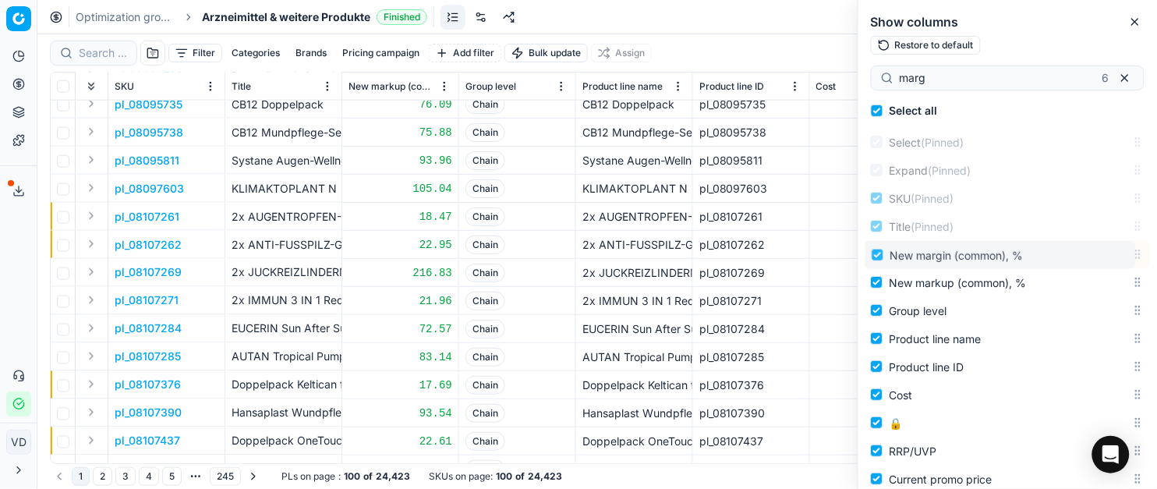
click at [1114, 147] on body "Pricing platform Analytics Pricing Product portfolio Templates Export service 1…" at bounding box center [578, 244] width 1157 height 489
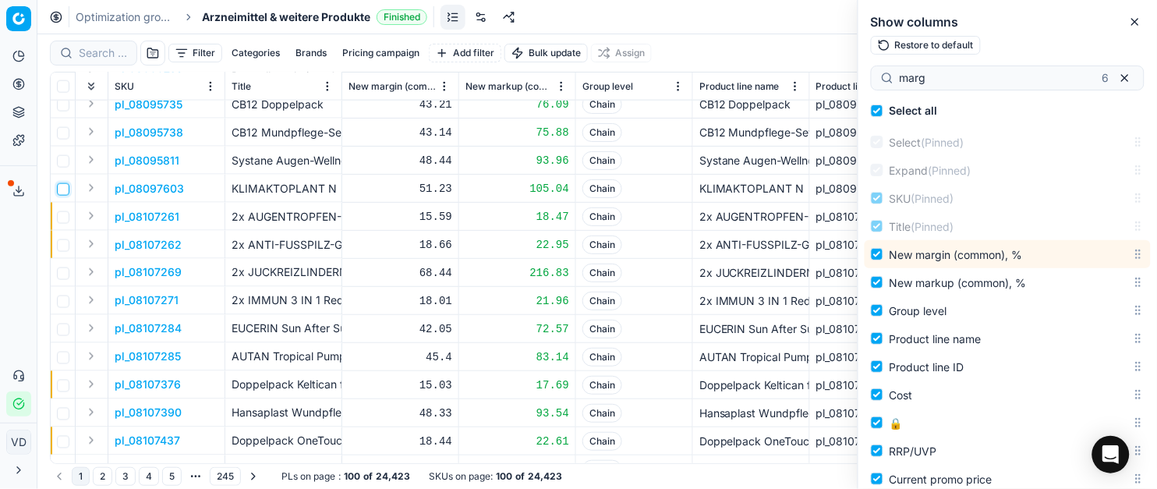
click at [68, 190] on input "checkbox" at bounding box center [63, 189] width 12 height 12
checkbox input "true"
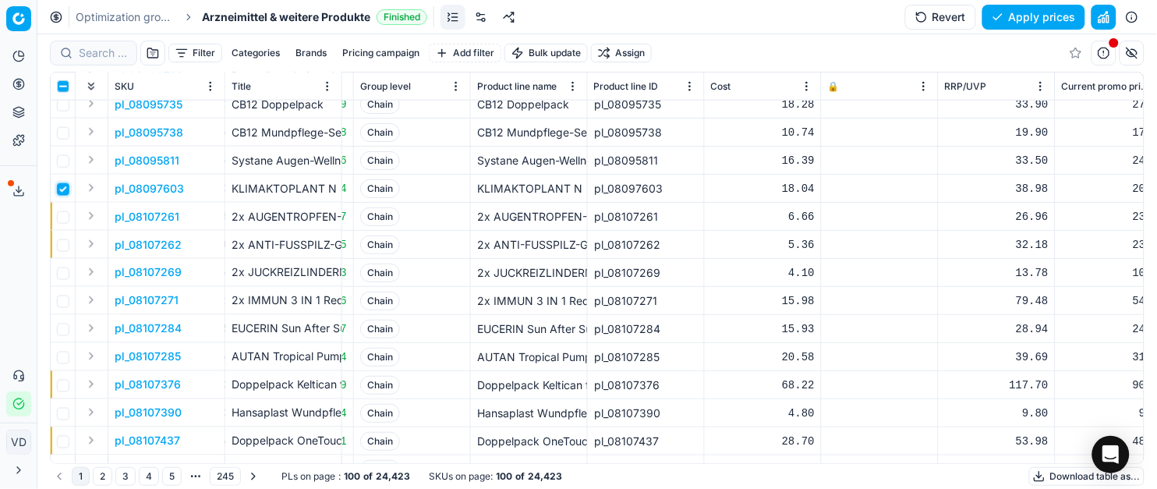
scroll to position [1975, 0]
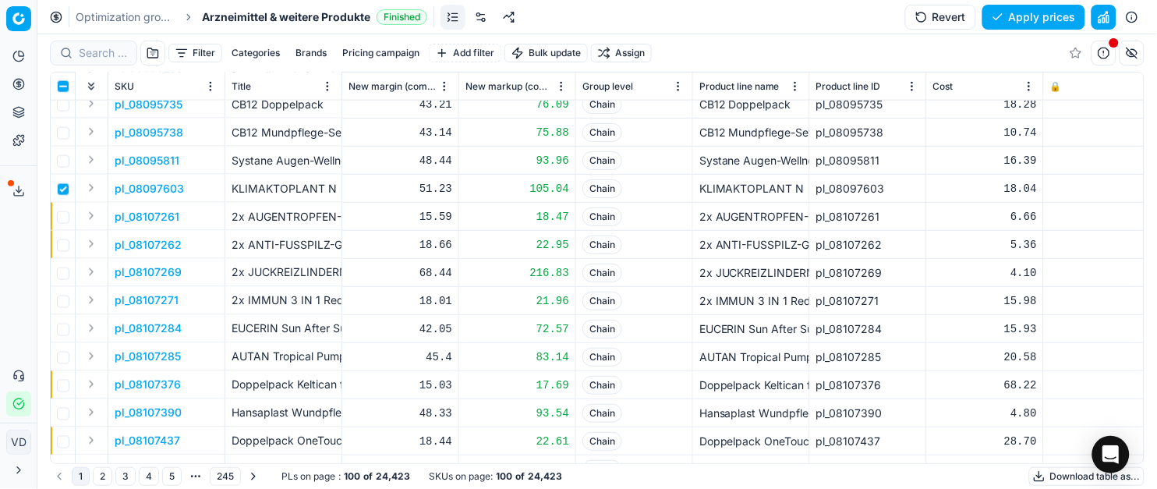
click at [1125, 60] on button "button" at bounding box center [1131, 53] width 25 height 25
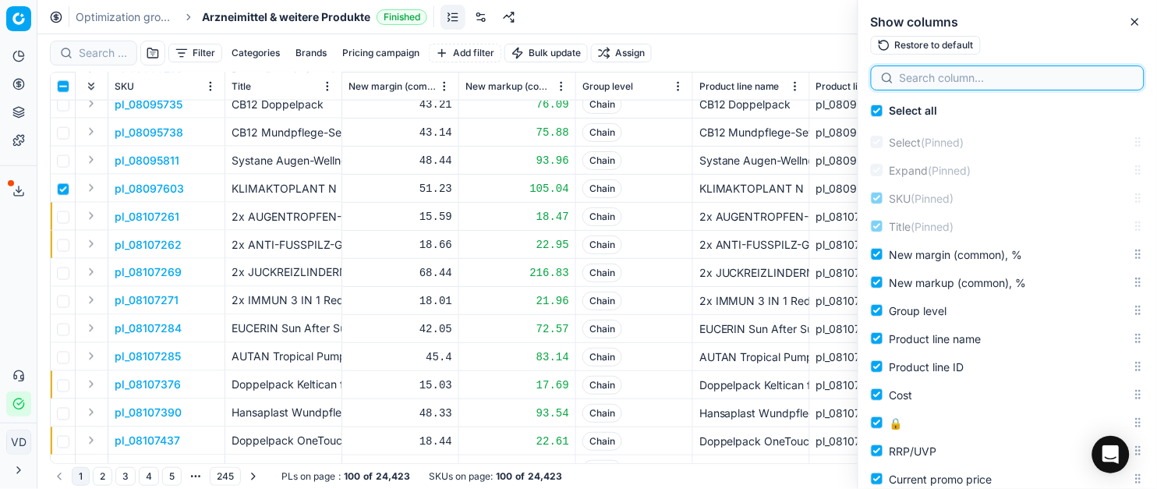
click at [1049, 79] on input at bounding box center [1017, 78] width 235 height 16
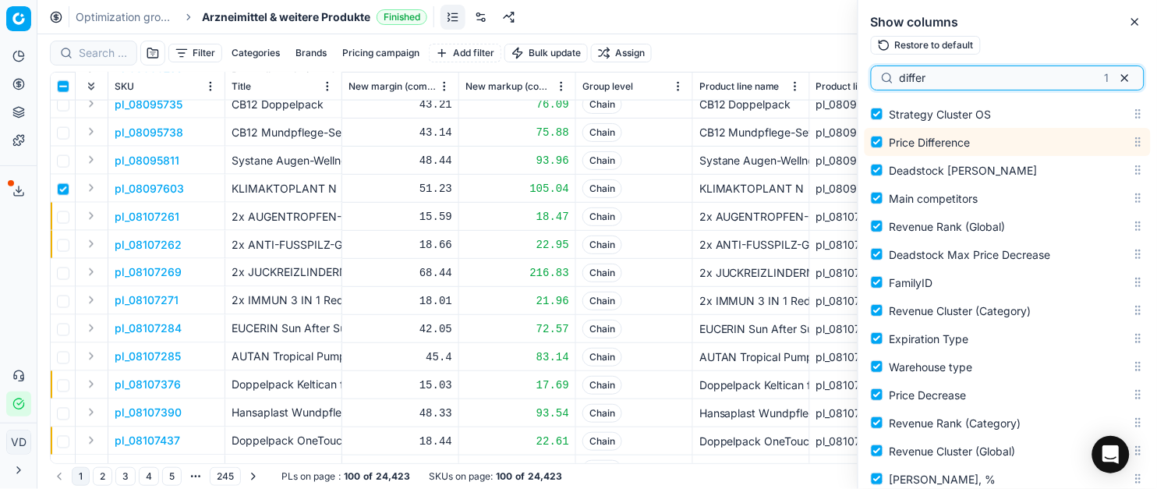
scroll to position [2424, 0]
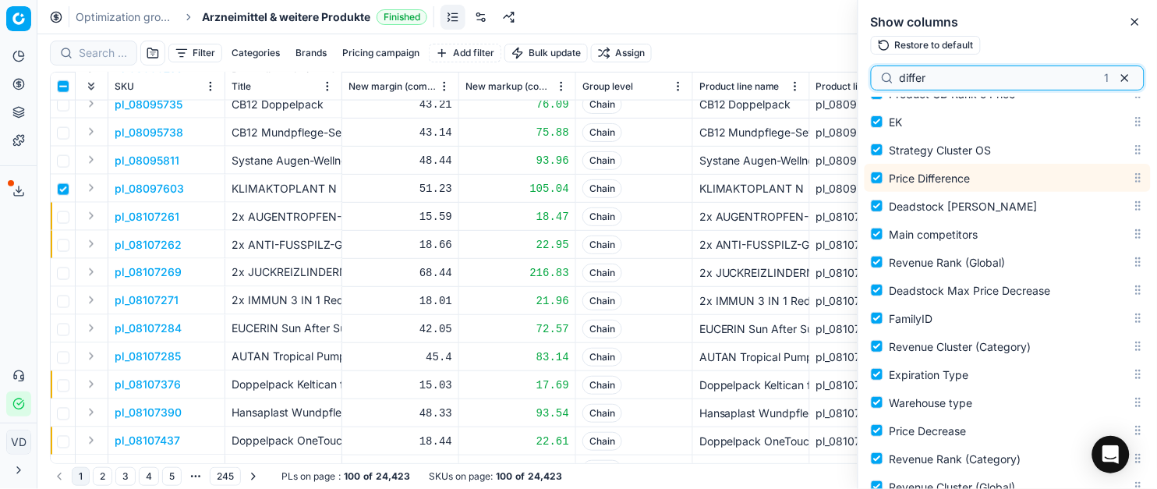
type input "differ"
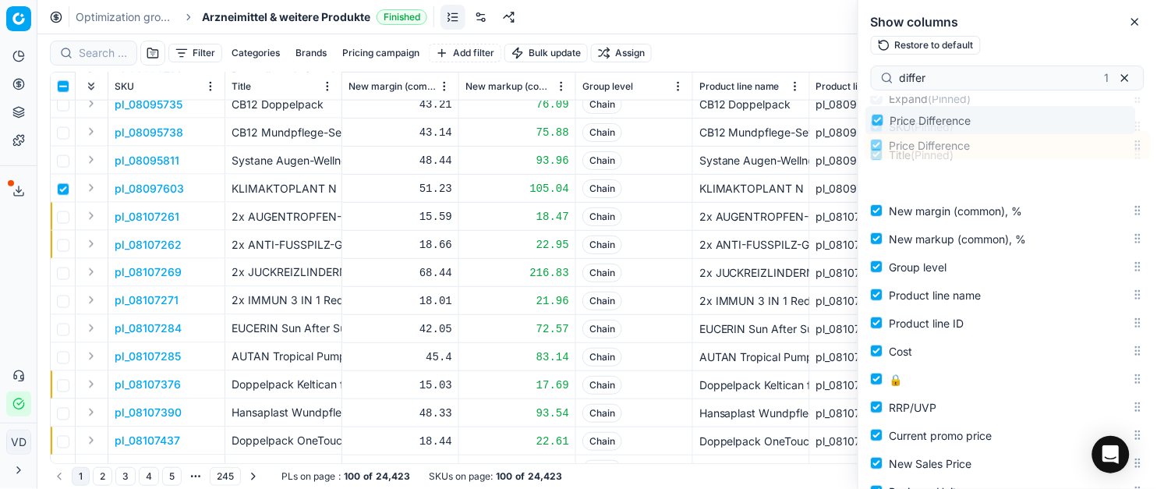
scroll to position [0, 0]
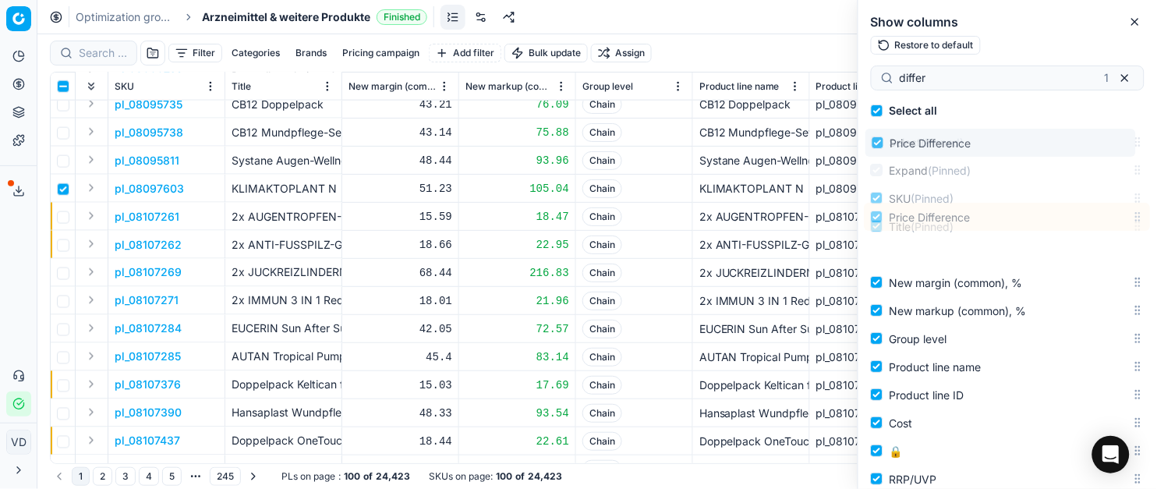
drag, startPoint x: 1124, startPoint y: 218, endPoint x: 1133, endPoint y: 122, distance: 96.3
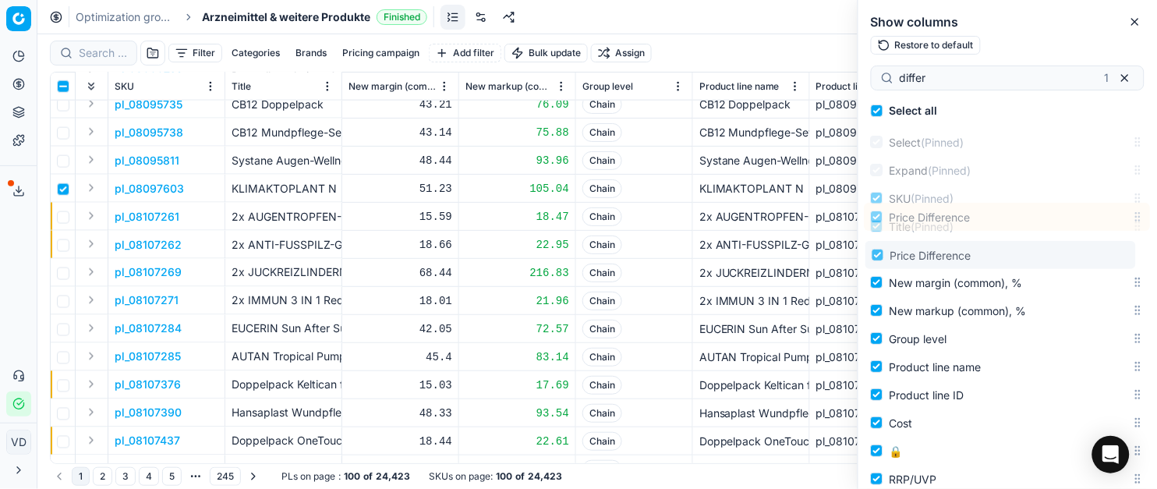
click at [1133, 122] on div "Select all Select (Pinned) Expand (Pinned) SKU (Pinned) Title (Pinned) New marg…" at bounding box center [1007, 293] width 299 height 392
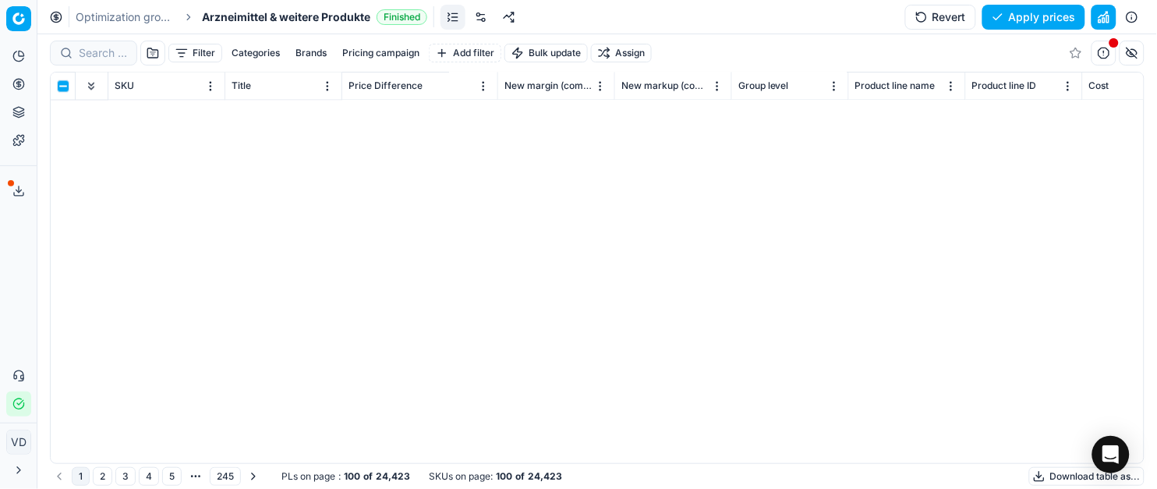
scroll to position [1663, 0]
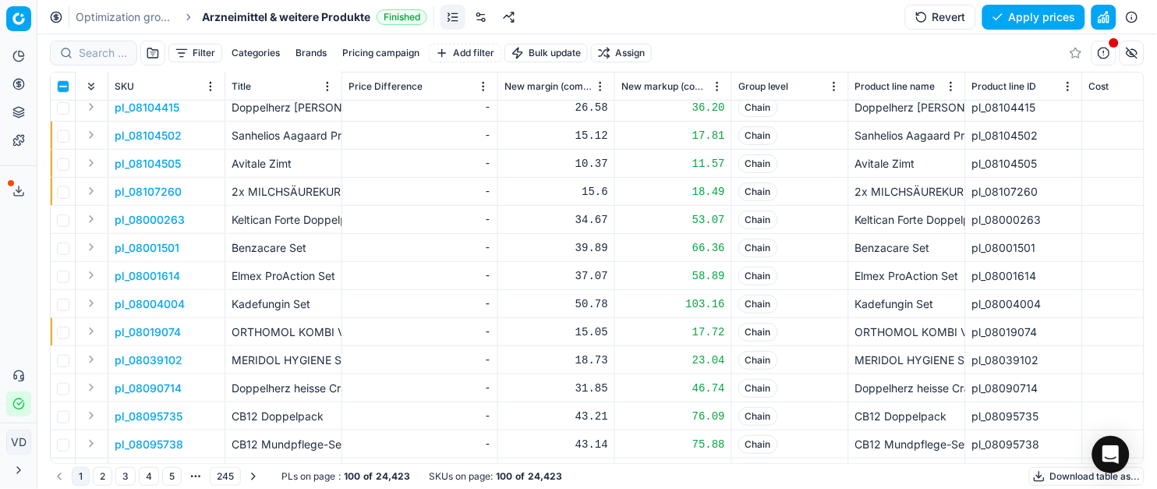
click at [854, 42] on div "Filter Categories Brands Pricing campaign Add filter Bulk update Assign" at bounding box center [597, 52] width 1094 height 37
click at [1126, 59] on button "button" at bounding box center [1131, 53] width 25 height 25
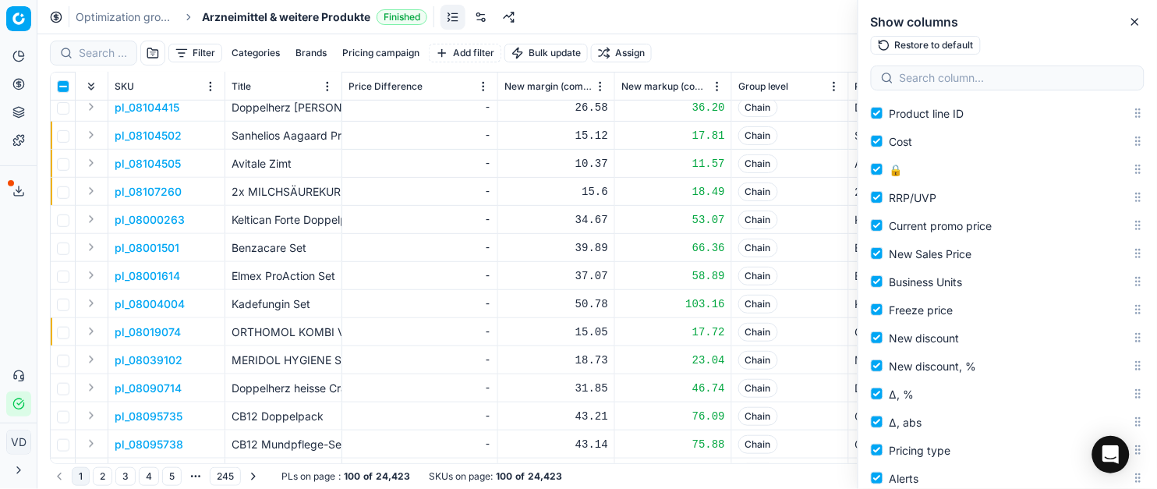
scroll to position [312, 0]
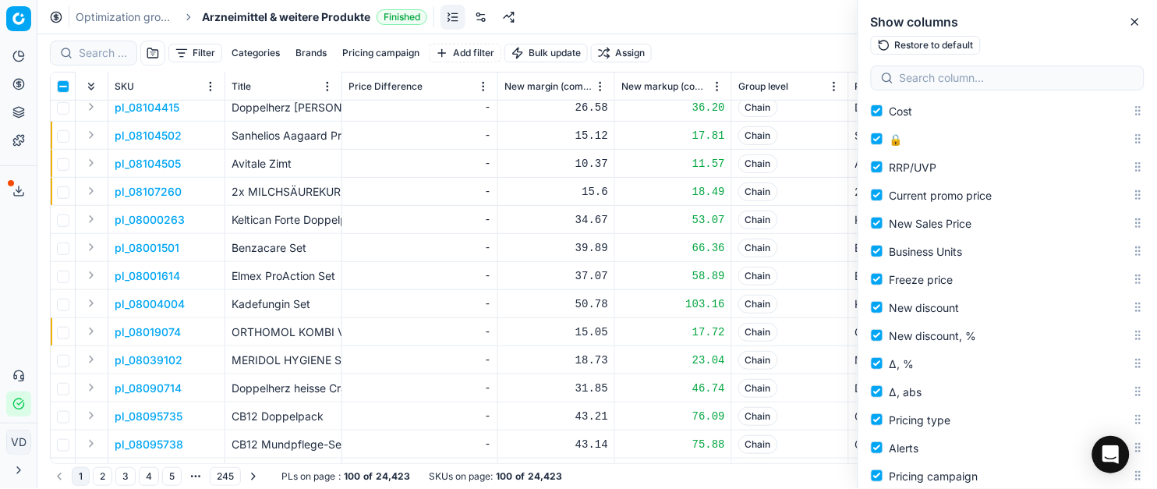
click at [950, 37] on button "Restore to default" at bounding box center [926, 45] width 110 height 19
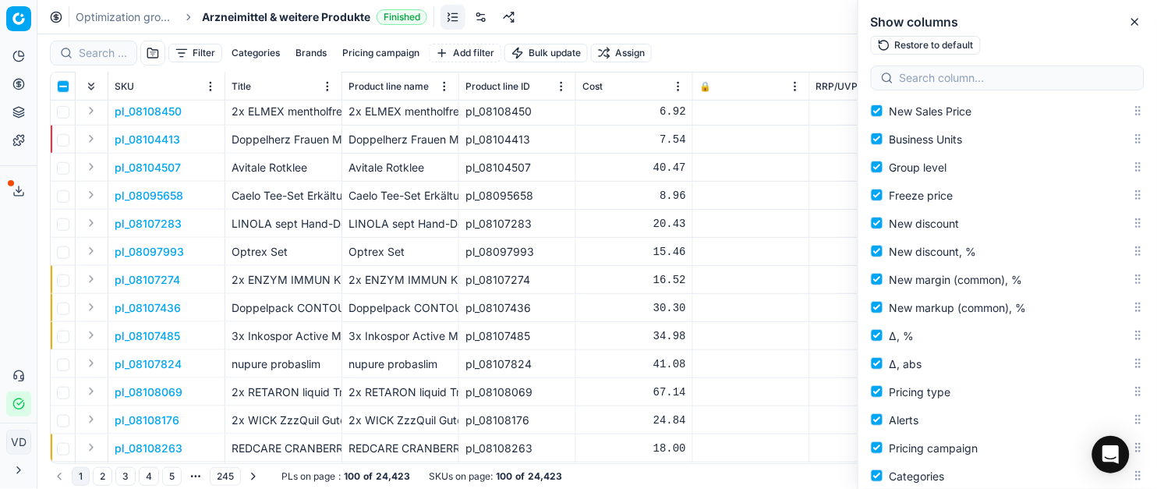
click at [706, 12] on div "Optimization groups Arzneimittel & weitere Produkte Finished Revert Apply prices" at bounding box center [596, 17] width 1119 height 34
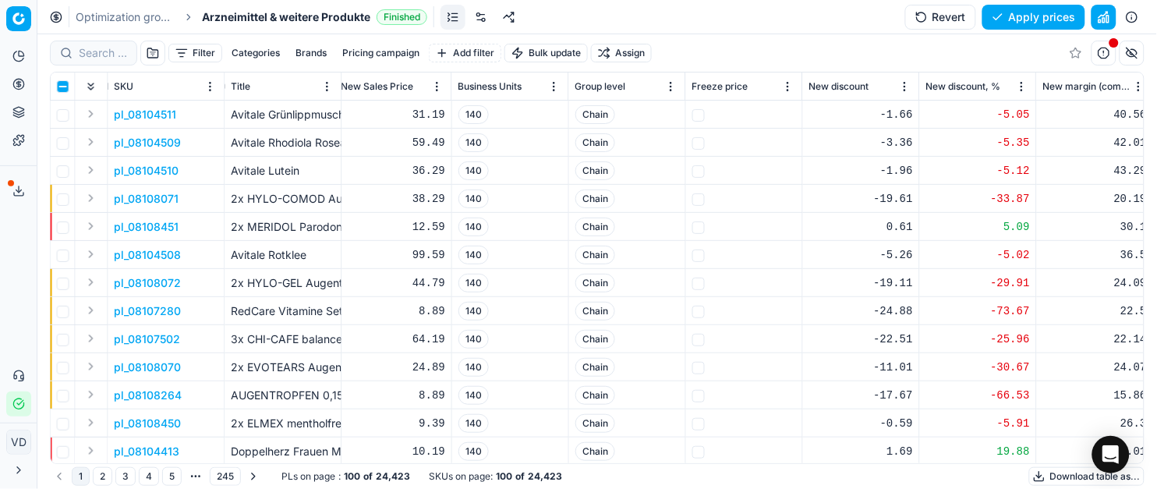
scroll to position [0, 618]
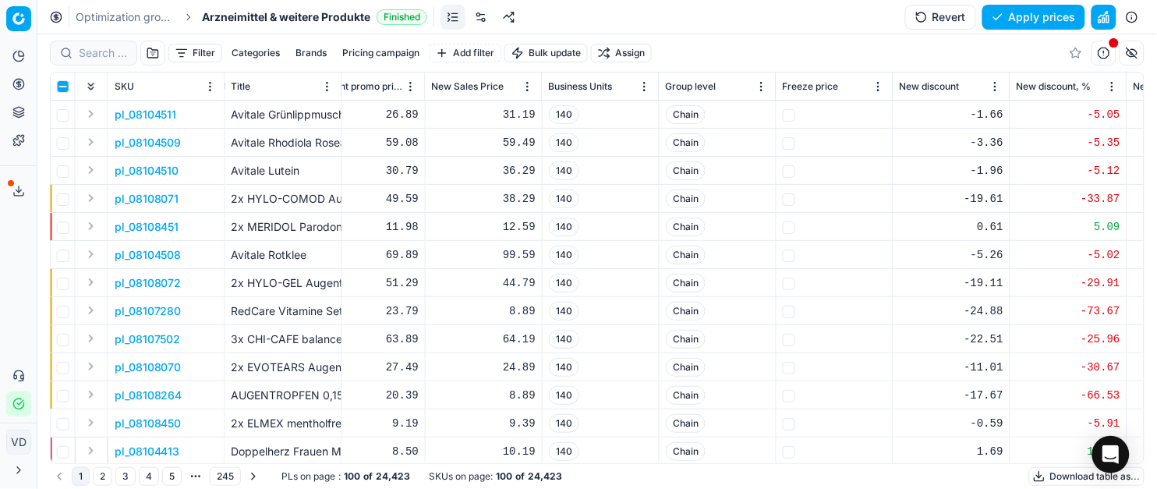
click at [846, 50] on div "Filter Categories Brands Pricing campaign Add filter Bulk update Assign" at bounding box center [597, 52] width 1094 height 37
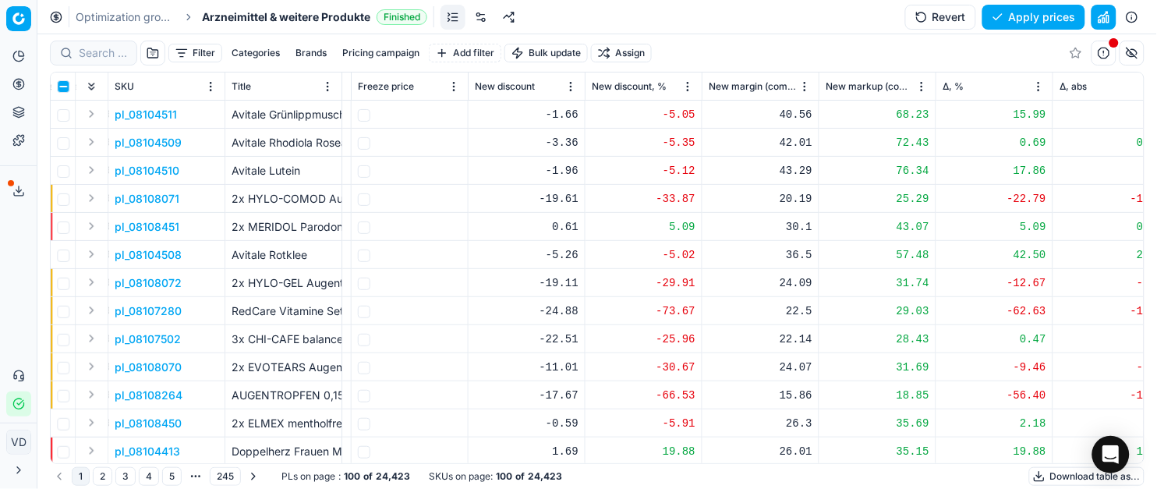
scroll to position [0, 1094]
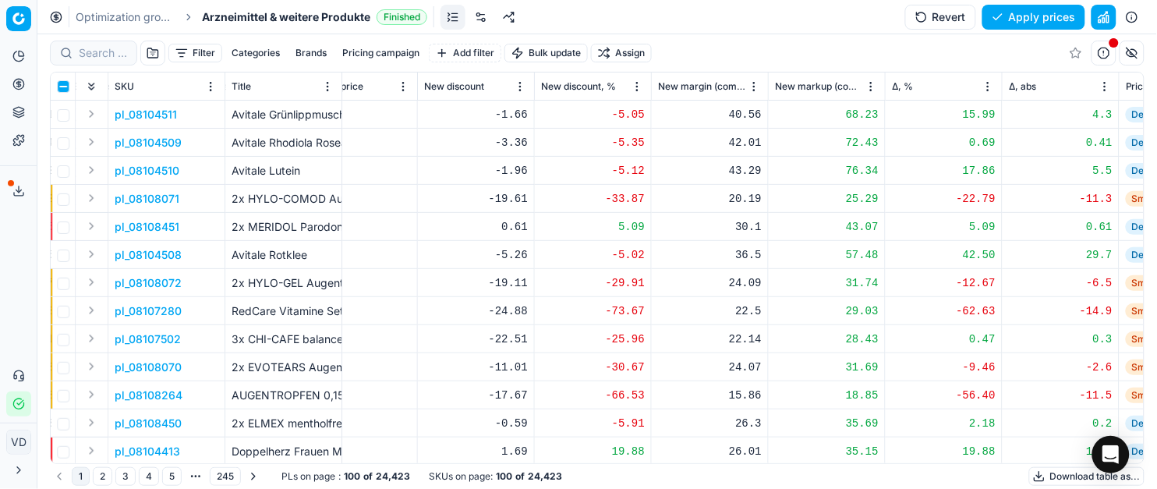
click at [847, 52] on div "Filter Categories Brands Pricing campaign Add filter Bulk update Assign" at bounding box center [597, 52] width 1094 height 37
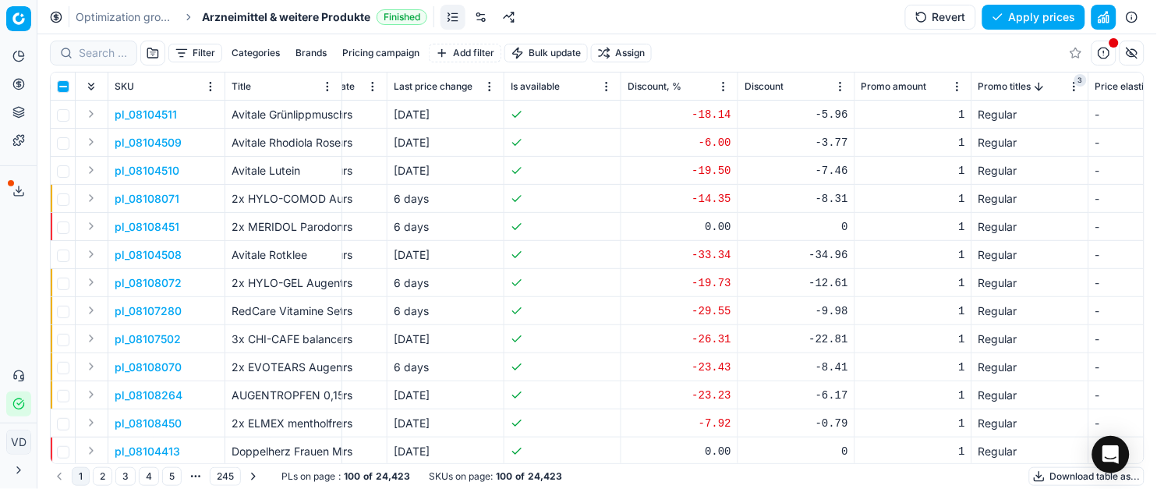
scroll to position [0, 3121]
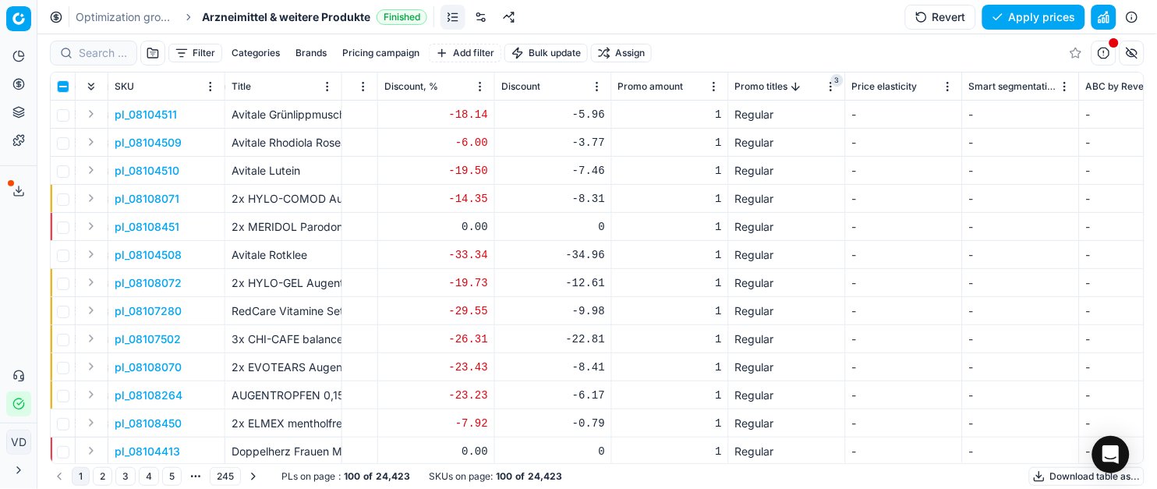
click at [1130, 60] on button "button" at bounding box center [1131, 53] width 25 height 25
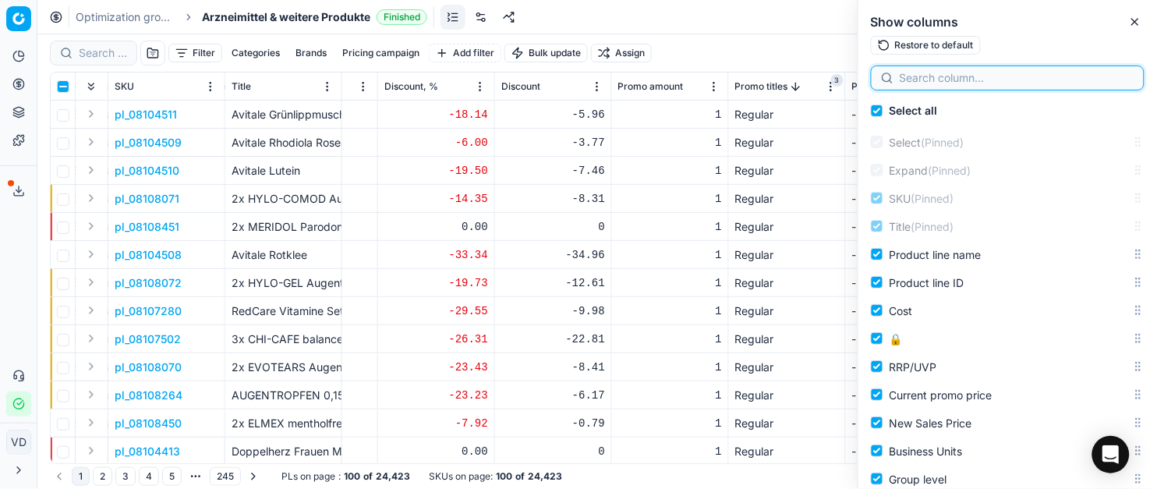
click at [1046, 74] on input at bounding box center [1017, 78] width 235 height 16
type input "new prod"
click at [1117, 76] on button "button" at bounding box center [1125, 78] width 19 height 19
click at [1006, 79] on input at bounding box center [1017, 78] width 235 height 16
type input "class"
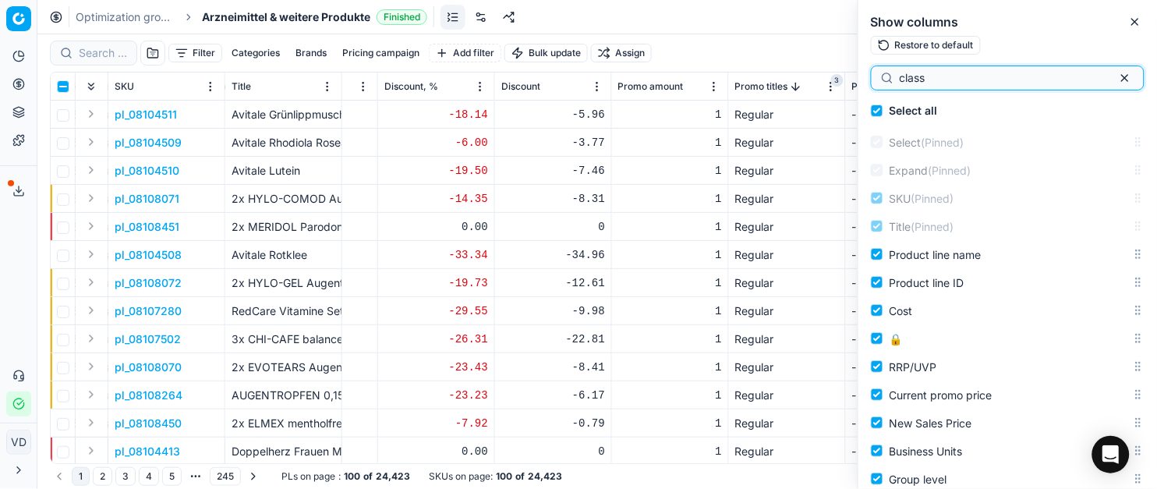
click at [1119, 78] on button "button" at bounding box center [1125, 78] width 19 height 19
click at [732, 5] on div "Optimization groups Arzneimittel & weitere Produkte Finished Revert Apply prices" at bounding box center [596, 17] width 1119 height 34
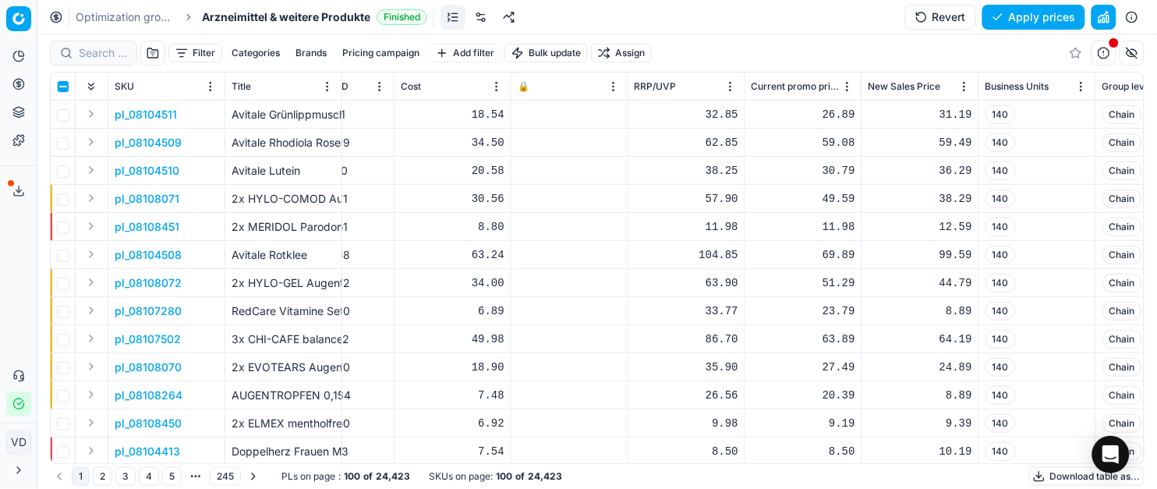
scroll to position [0, 0]
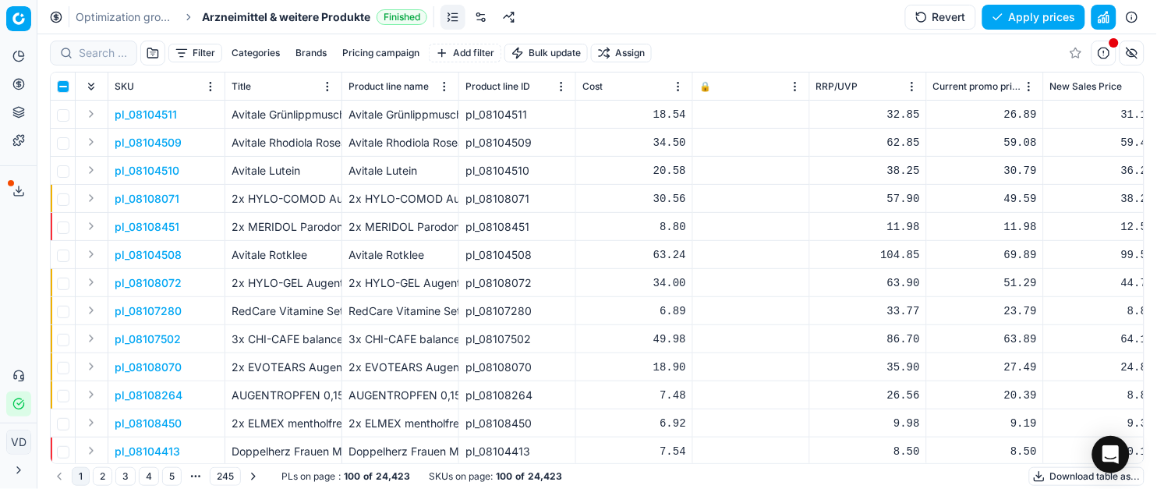
click at [1130, 51] on button "button" at bounding box center [1131, 53] width 25 height 25
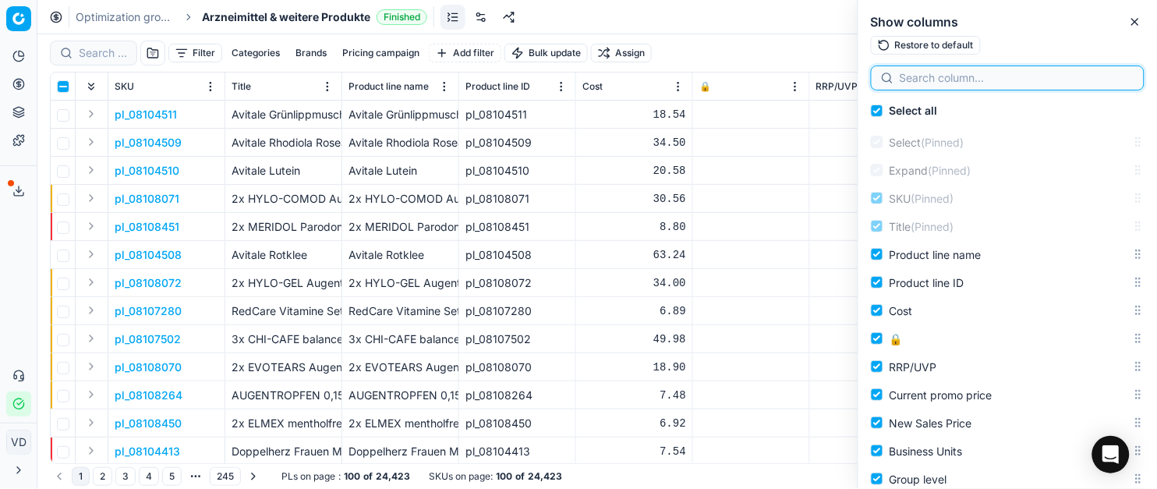
click at [940, 80] on input at bounding box center [1017, 78] width 235 height 16
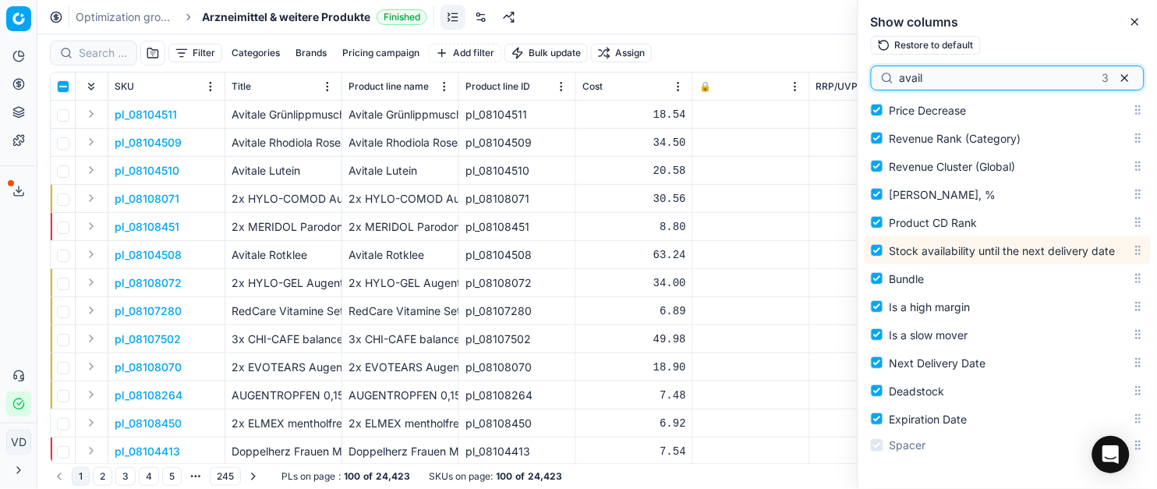
scroll to position [2783, 0]
drag, startPoint x: 893, startPoint y: 76, endPoint x: 858, endPoint y: 76, distance: 35.1
click at [858, 76] on div "avail 3" at bounding box center [1007, 80] width 299 height 31
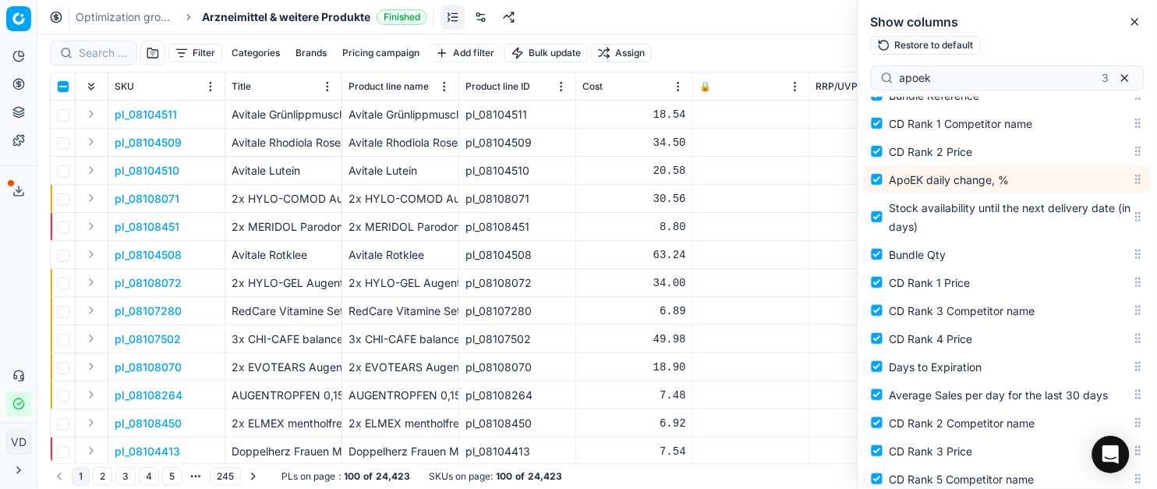
scroll to position [2183, 0]
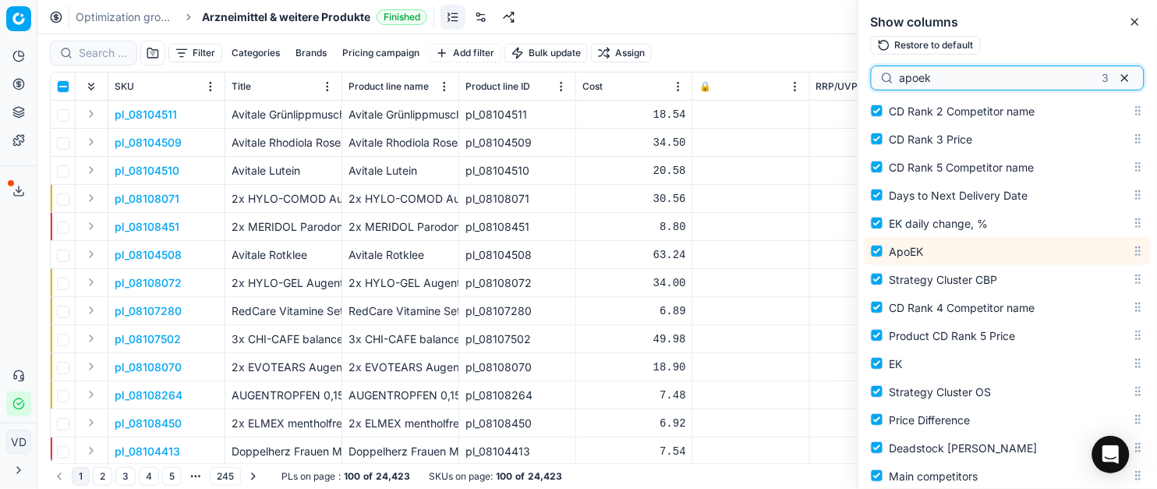
drag, startPoint x: 907, startPoint y: 78, endPoint x: 874, endPoint y: 76, distance: 33.6
click at [874, 76] on div "apoek 3" at bounding box center [1008, 77] width 274 height 25
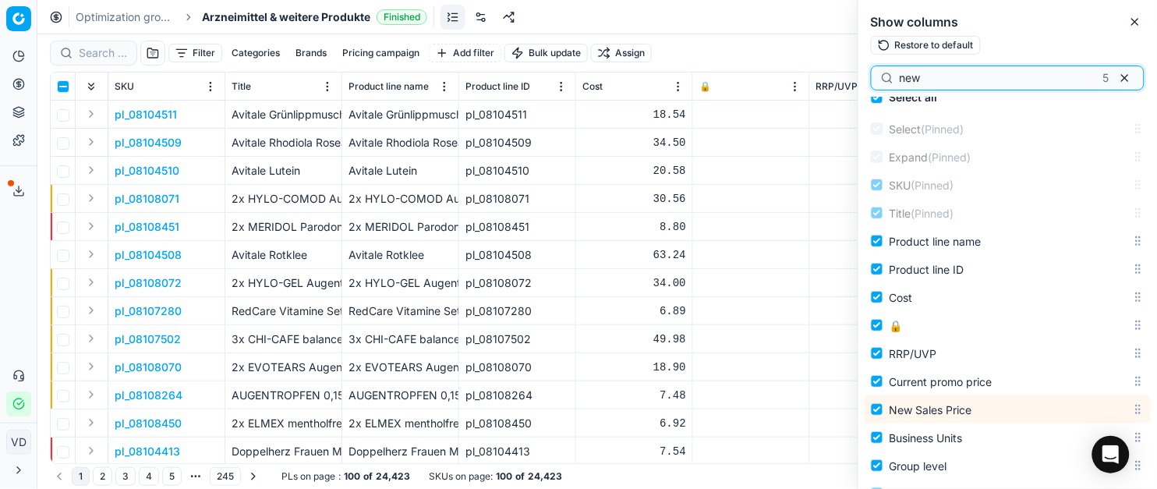
scroll to position [0, 0]
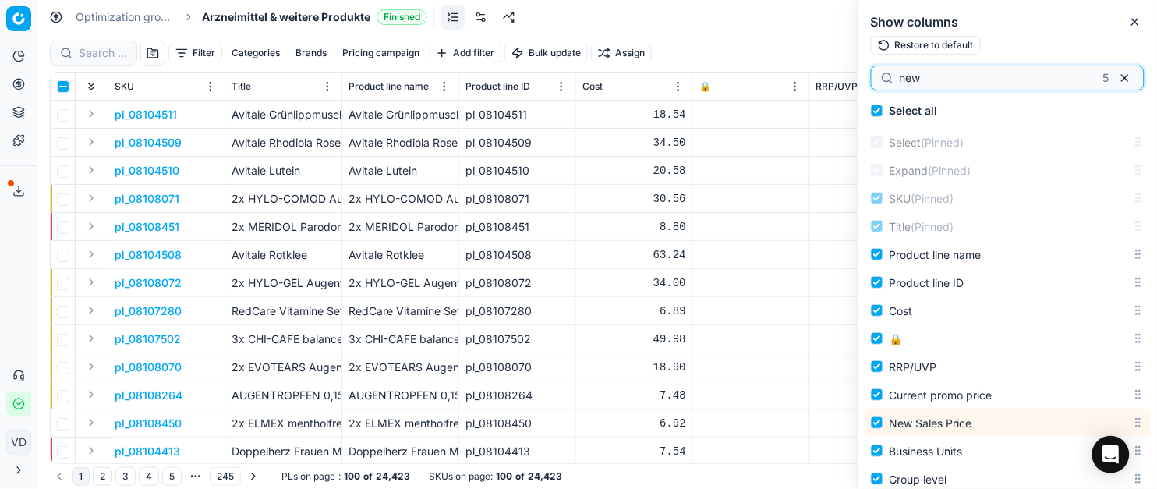
click at [937, 83] on input "new" at bounding box center [998, 78] width 197 height 16
click at [936, 82] on input "new" at bounding box center [998, 78] width 197 height 16
type input "o"
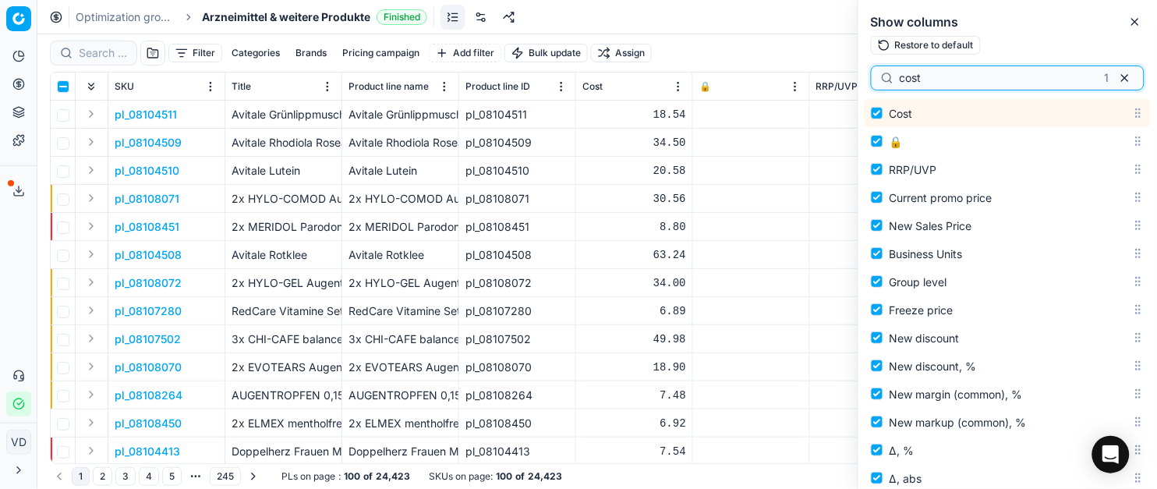
scroll to position [200, 0]
click at [934, 79] on input "cost" at bounding box center [999, 78] width 199 height 16
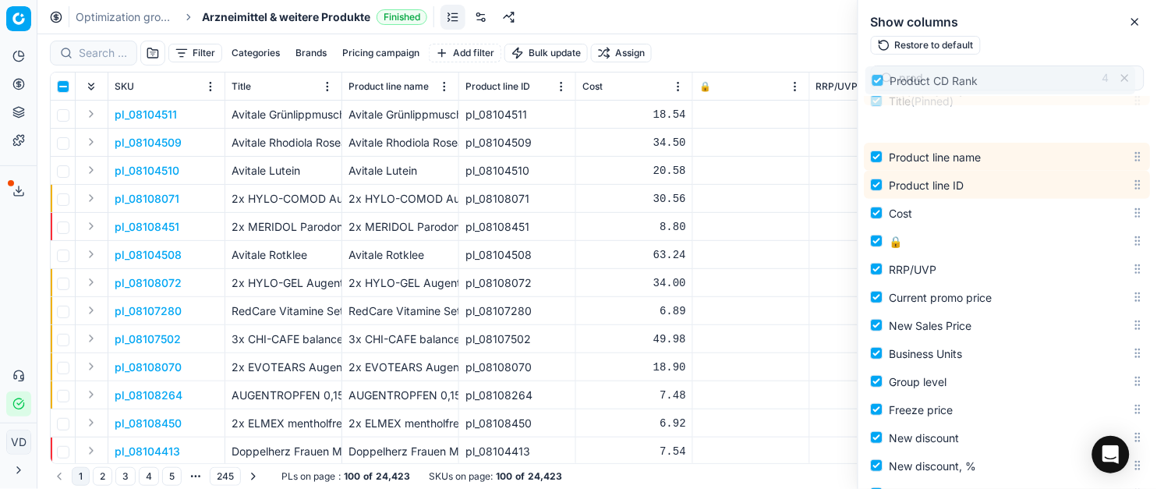
scroll to position [0, 0]
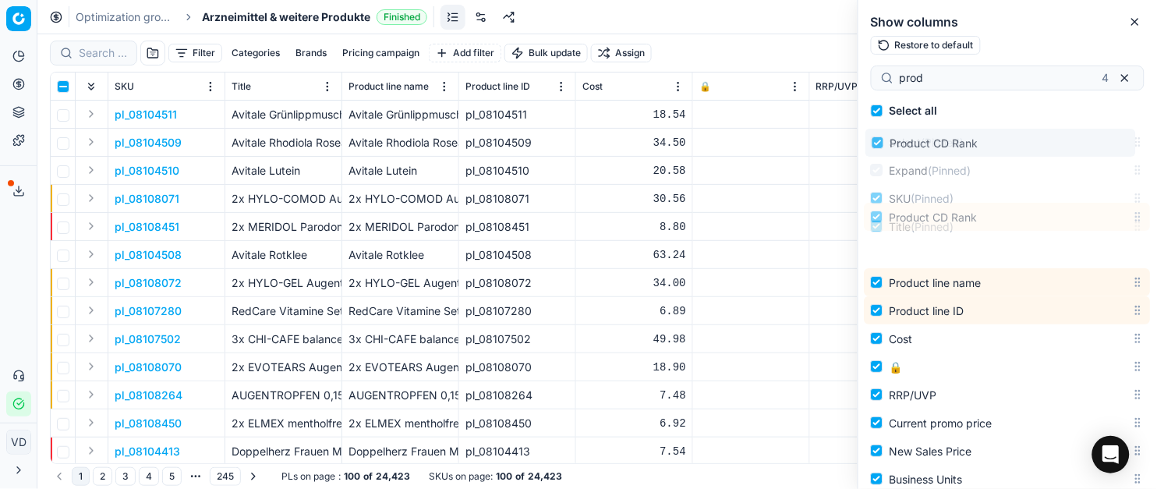
drag, startPoint x: 1119, startPoint y: 221, endPoint x: 1123, endPoint y: 80, distance: 142.0
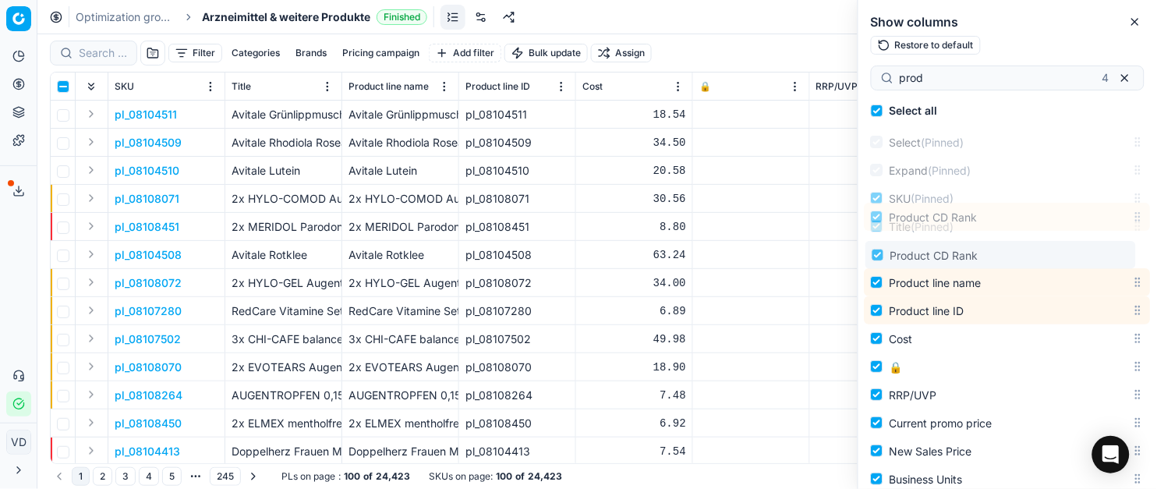
click at [1123, 80] on div "prod 4 Select all Select (Pinned) Expand (Pinned) SKU (Pinned) Title (Pinned) P…" at bounding box center [1007, 275] width 299 height 426
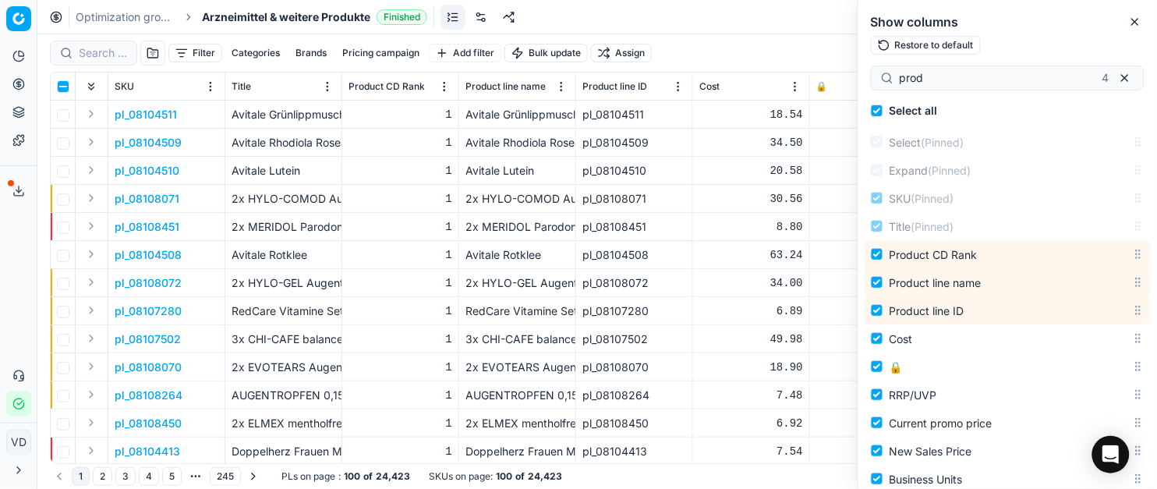
click at [1046, 44] on div "Restore to default" at bounding box center [1008, 46] width 274 height 20
click at [1013, 87] on div "prod 4" at bounding box center [1008, 77] width 274 height 25
type input "p"
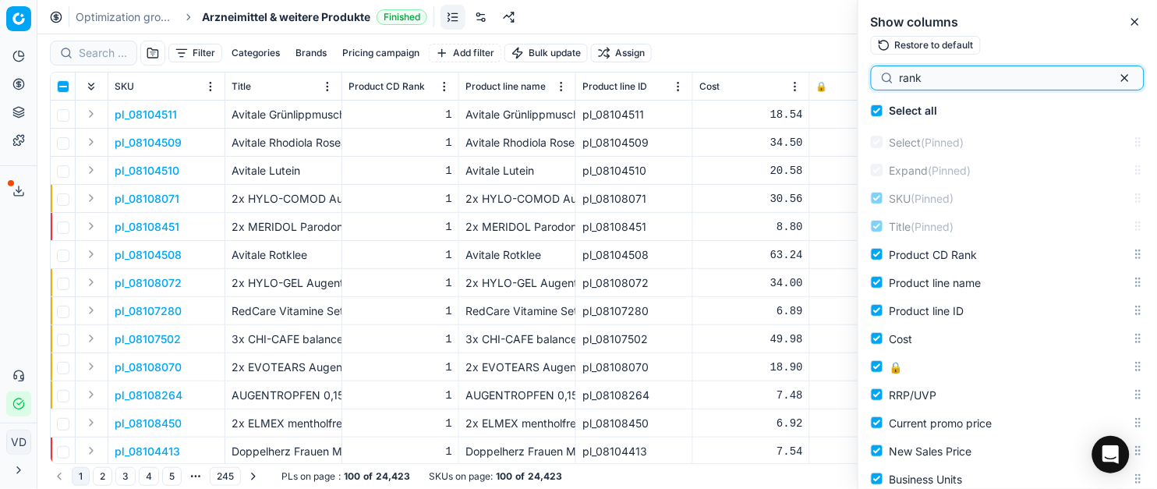
type input "rank"
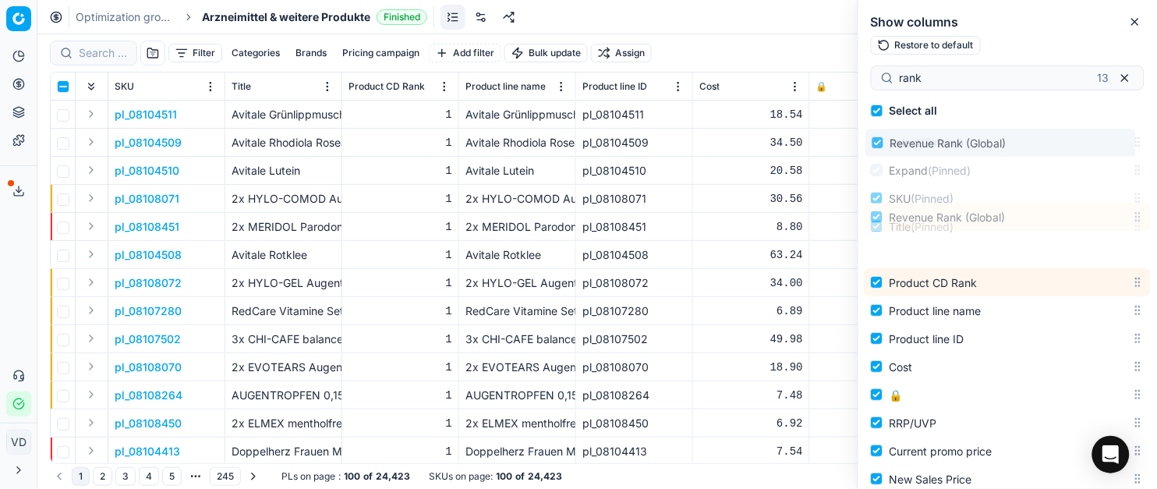
drag, startPoint x: 1125, startPoint y: 324, endPoint x: 1125, endPoint y: 115, distance: 208.1
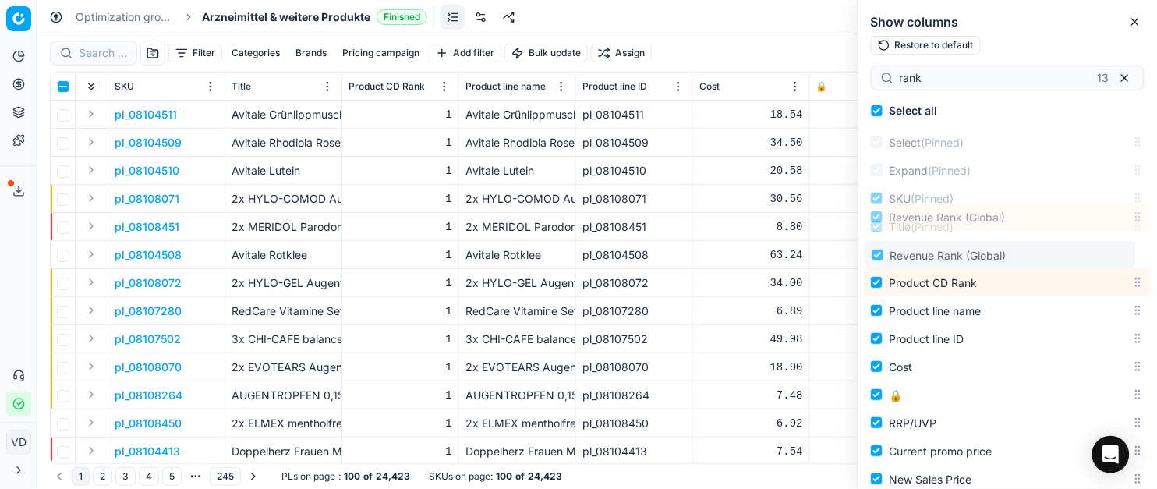
click at [1125, 115] on div "Select all Select (Pinned) Expand (Pinned) SKU (Pinned) Title (Pinned) Product …" at bounding box center [1007, 293] width 299 height 392
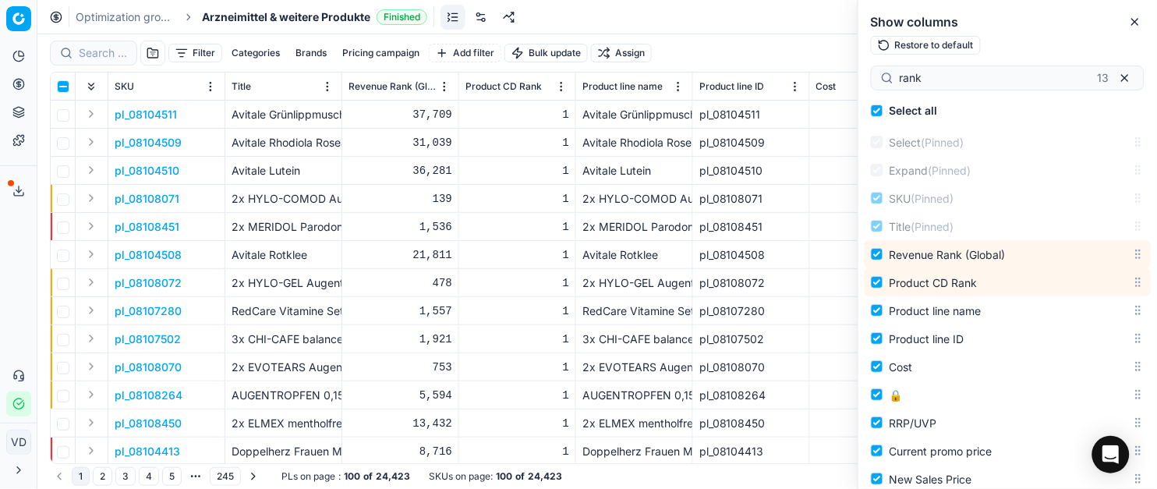
click at [204, 53] on button "Filter" at bounding box center [195, 53] width 54 height 19
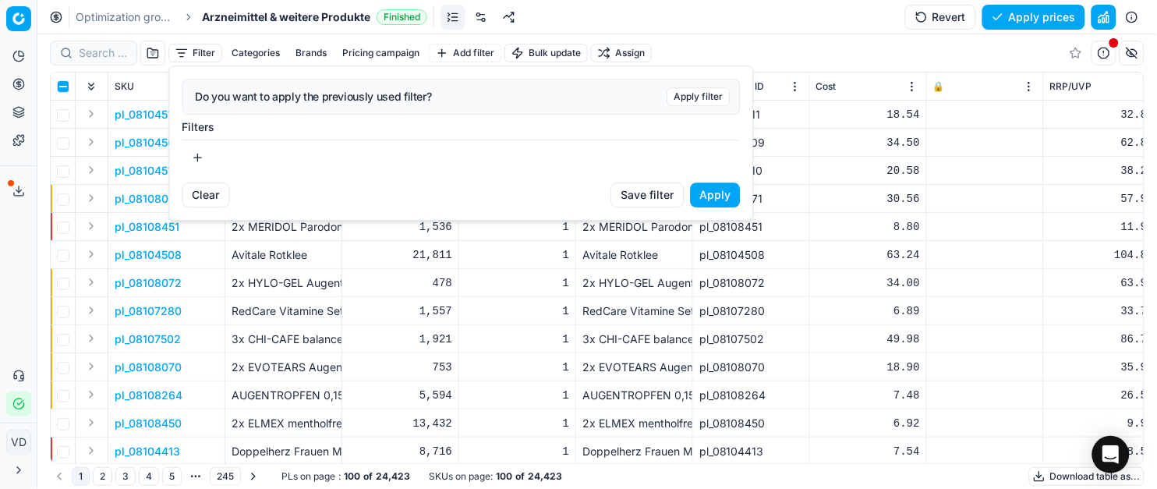
click at [204, 150] on button "button" at bounding box center [197, 157] width 31 height 25
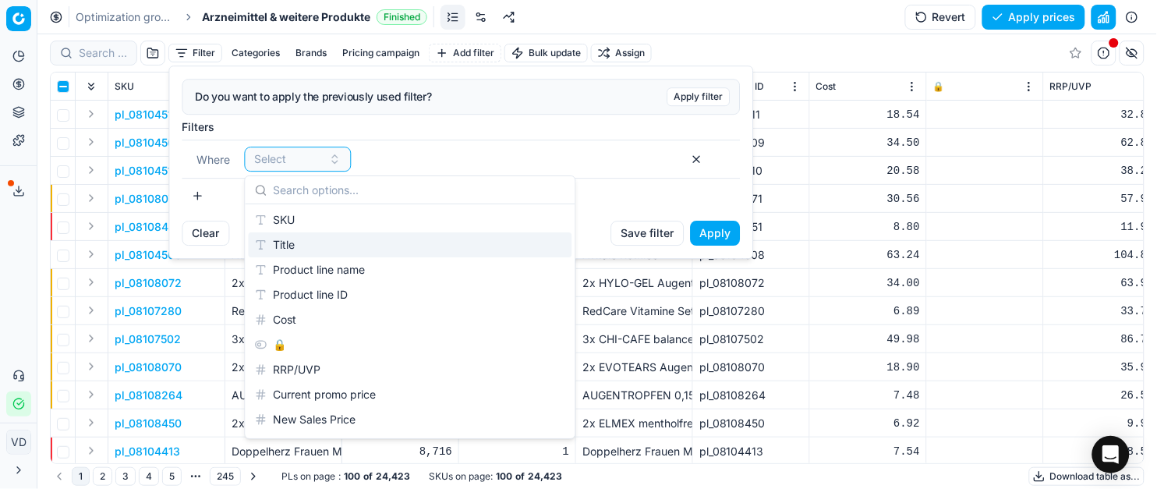
click at [285, 242] on div "Title" at bounding box center [411, 244] width 324 height 25
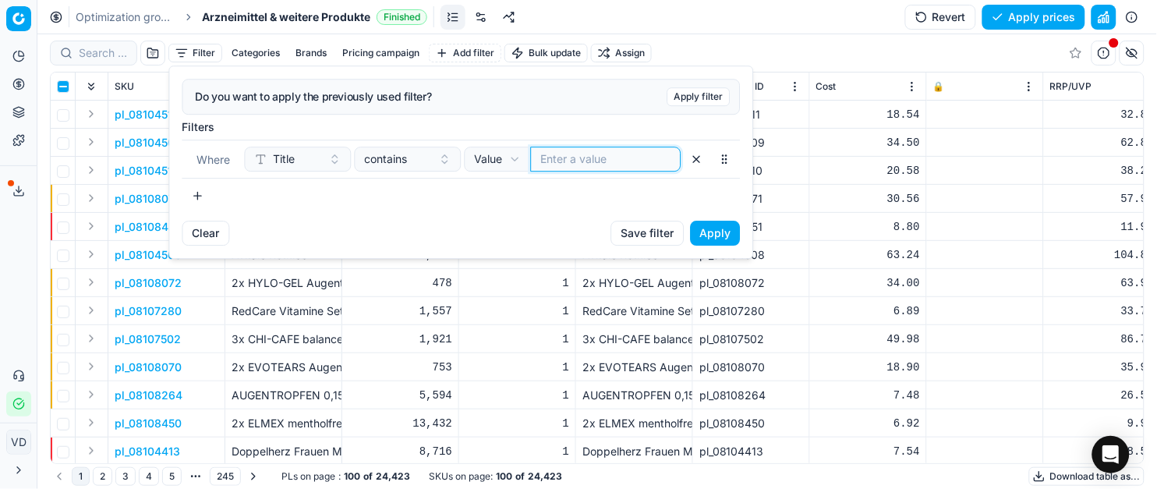
click at [585, 155] on input at bounding box center [606, 159] width 130 height 16
type input "voltar"
click at [702, 228] on button "Apply" at bounding box center [716, 233] width 50 height 25
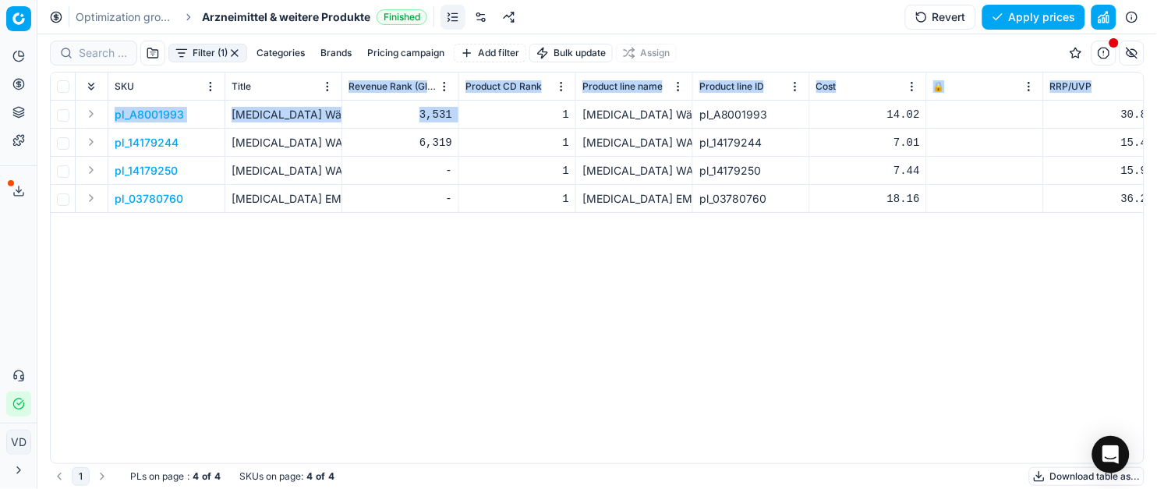
drag, startPoint x: 341, startPoint y: 88, endPoint x: 516, endPoint y: 102, distance: 176.0
click at [516, 102] on div "SKU Title Revenue Rank (Global) Product CD Rank Product line name Product line …" at bounding box center [597, 267] width 1093 height 391
click at [94, 113] on button "Expand" at bounding box center [91, 113] width 19 height 19
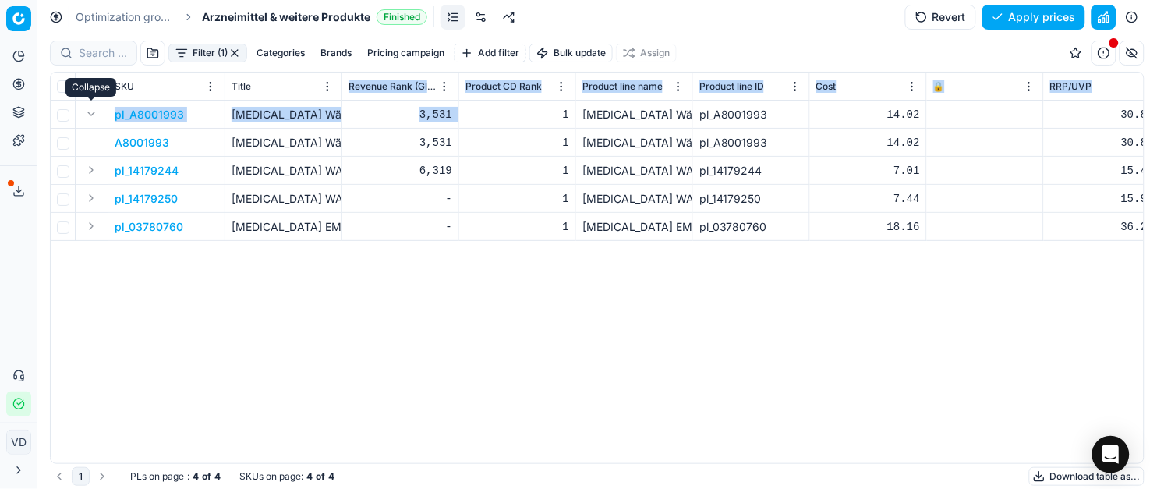
click at [227, 309] on div "pl_A8001993 [MEDICAL_DATA] Wärmepflaster Rücken x2 3,531 1 [MEDICAL_DATA] Wärme…" at bounding box center [597, 282] width 1093 height 362
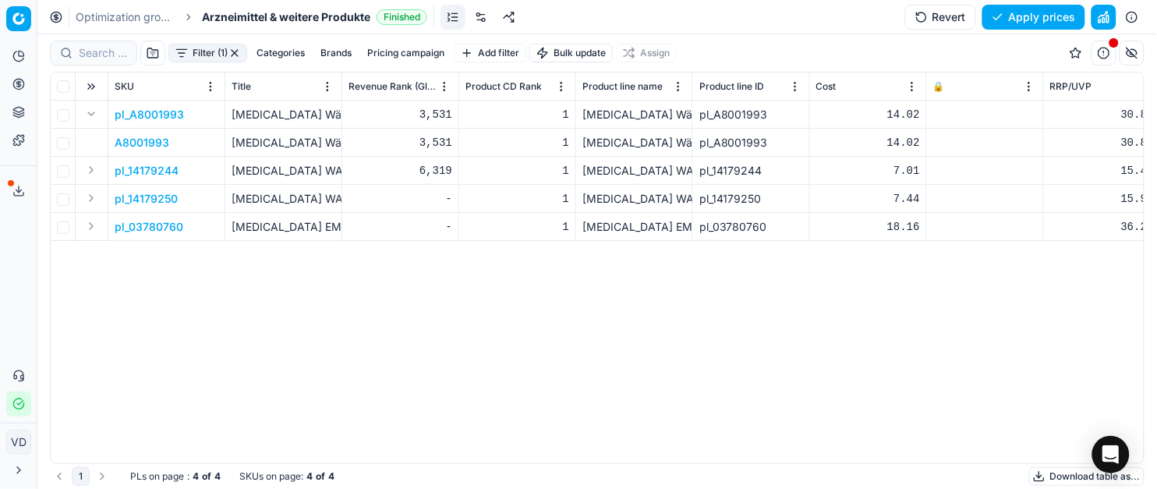
click at [230, 55] on button "button" at bounding box center [234, 53] width 12 height 12
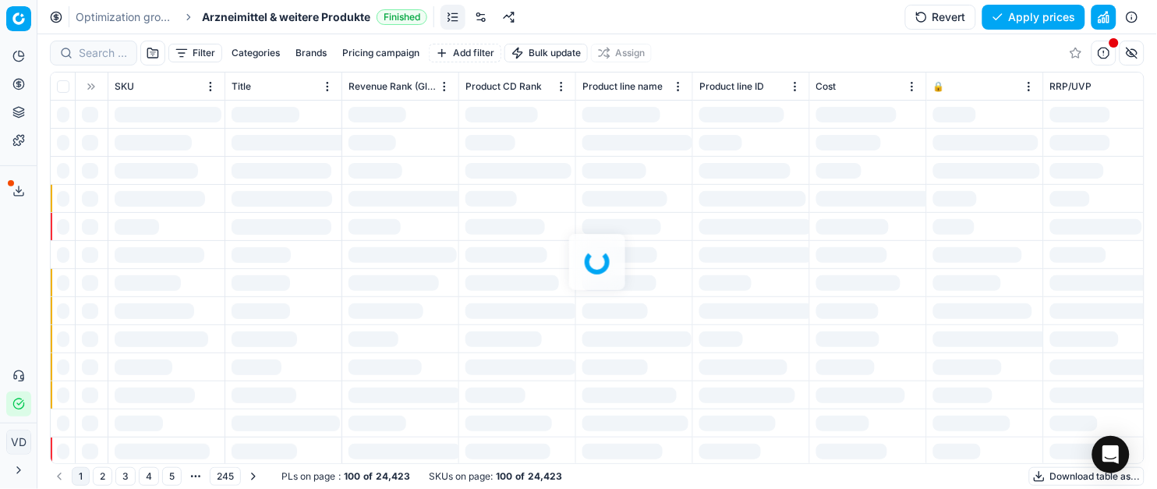
click at [194, 56] on div at bounding box center [596, 261] width 1119 height 454
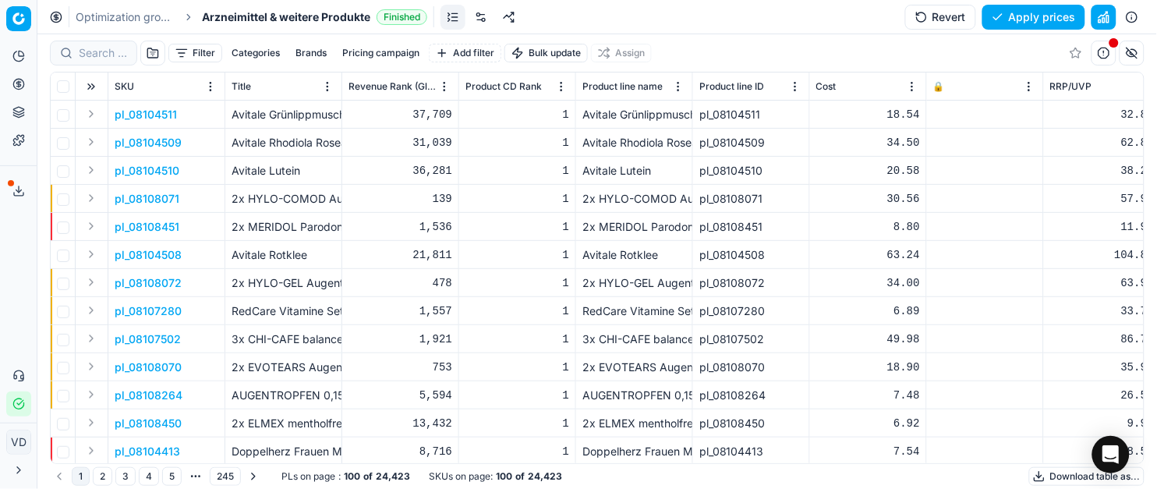
click at [200, 51] on button "Filter" at bounding box center [195, 53] width 54 height 19
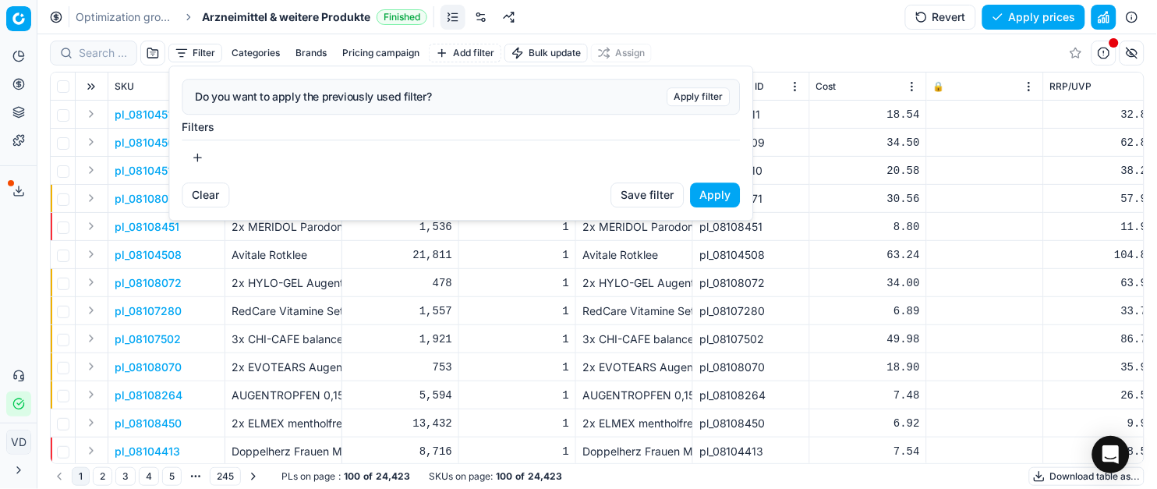
click at [194, 160] on button "button" at bounding box center [197, 157] width 31 height 25
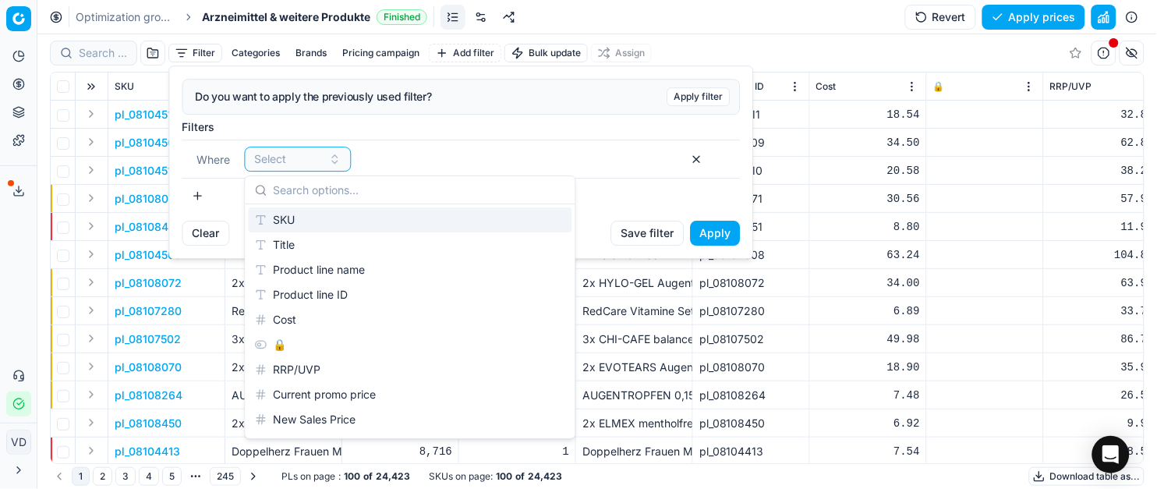
click at [265, 221] on div "SKU" at bounding box center [411, 219] width 324 height 25
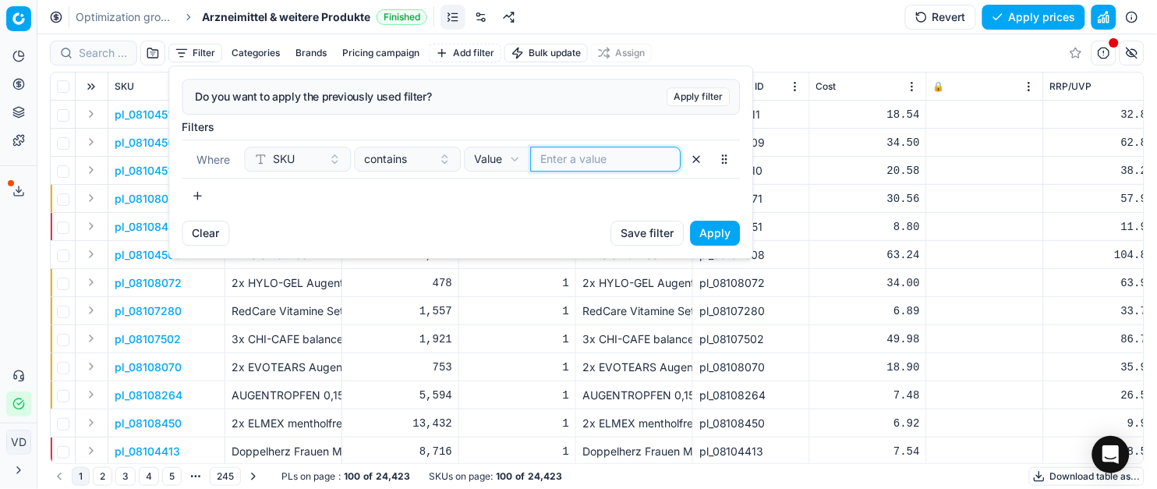
click at [574, 156] on input at bounding box center [606, 159] width 130 height 16
paste input "A4208364"
type input "A4208364"
click at [718, 228] on button "Apply" at bounding box center [716, 233] width 50 height 25
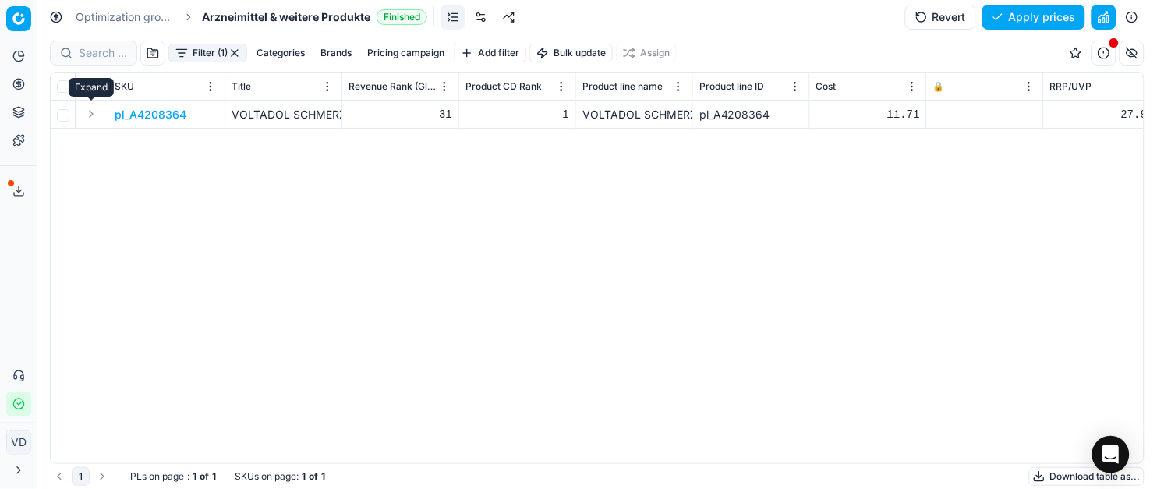
click at [94, 113] on button "Expand" at bounding box center [91, 113] width 19 height 19
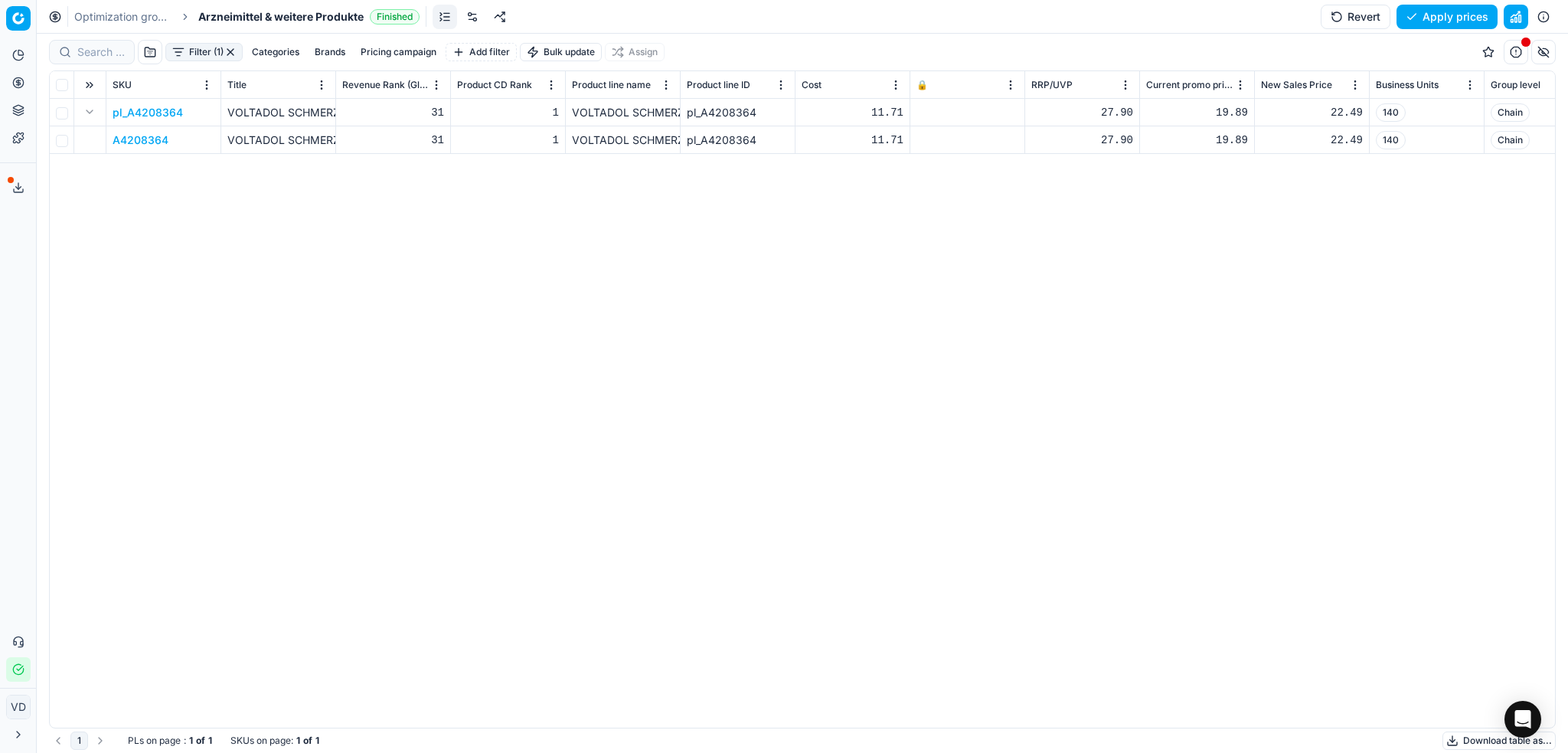
click at [1307, 50] on button "button" at bounding box center [1543, 52] width 25 height 25
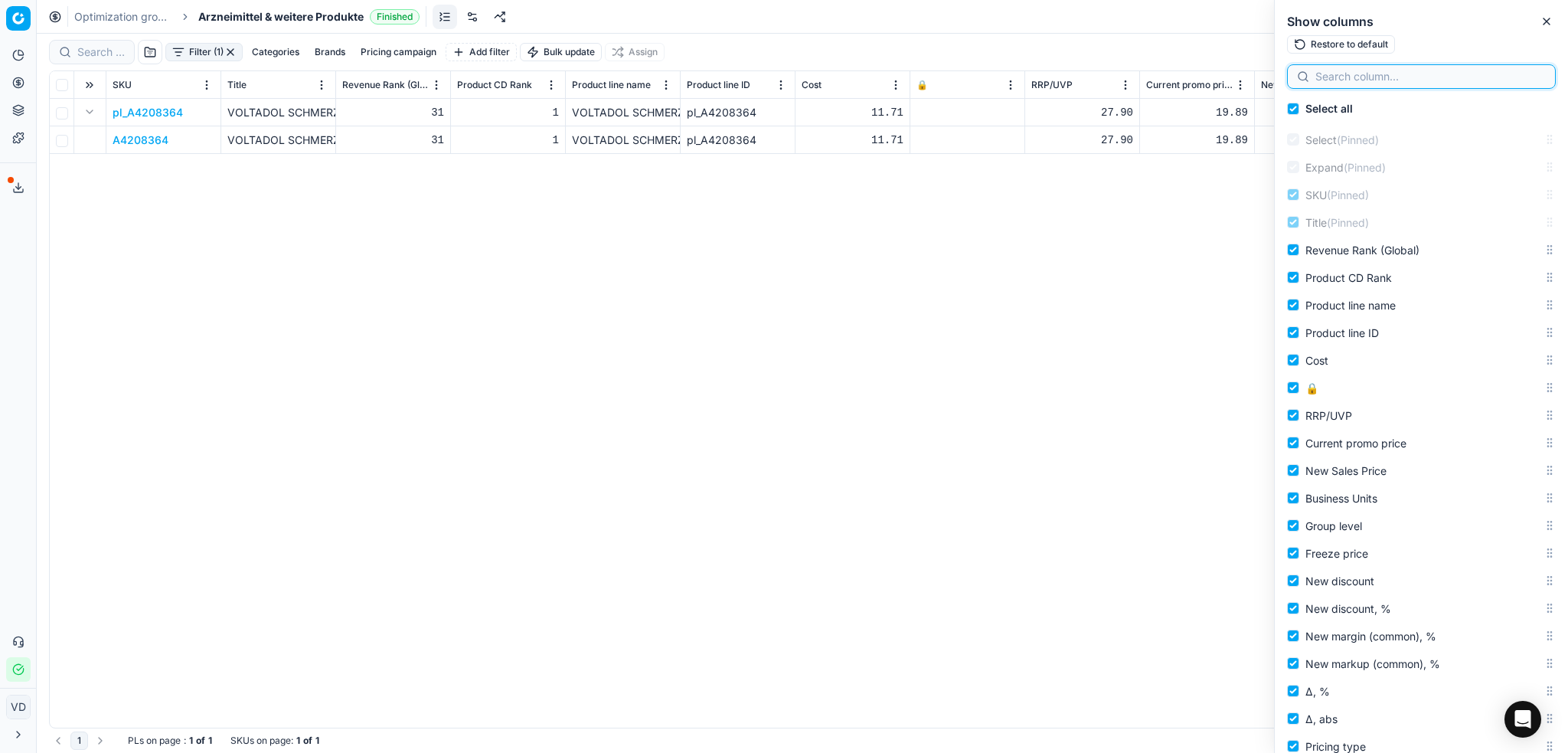
click at [1307, 83] on input at bounding box center [1430, 77] width 231 height 16
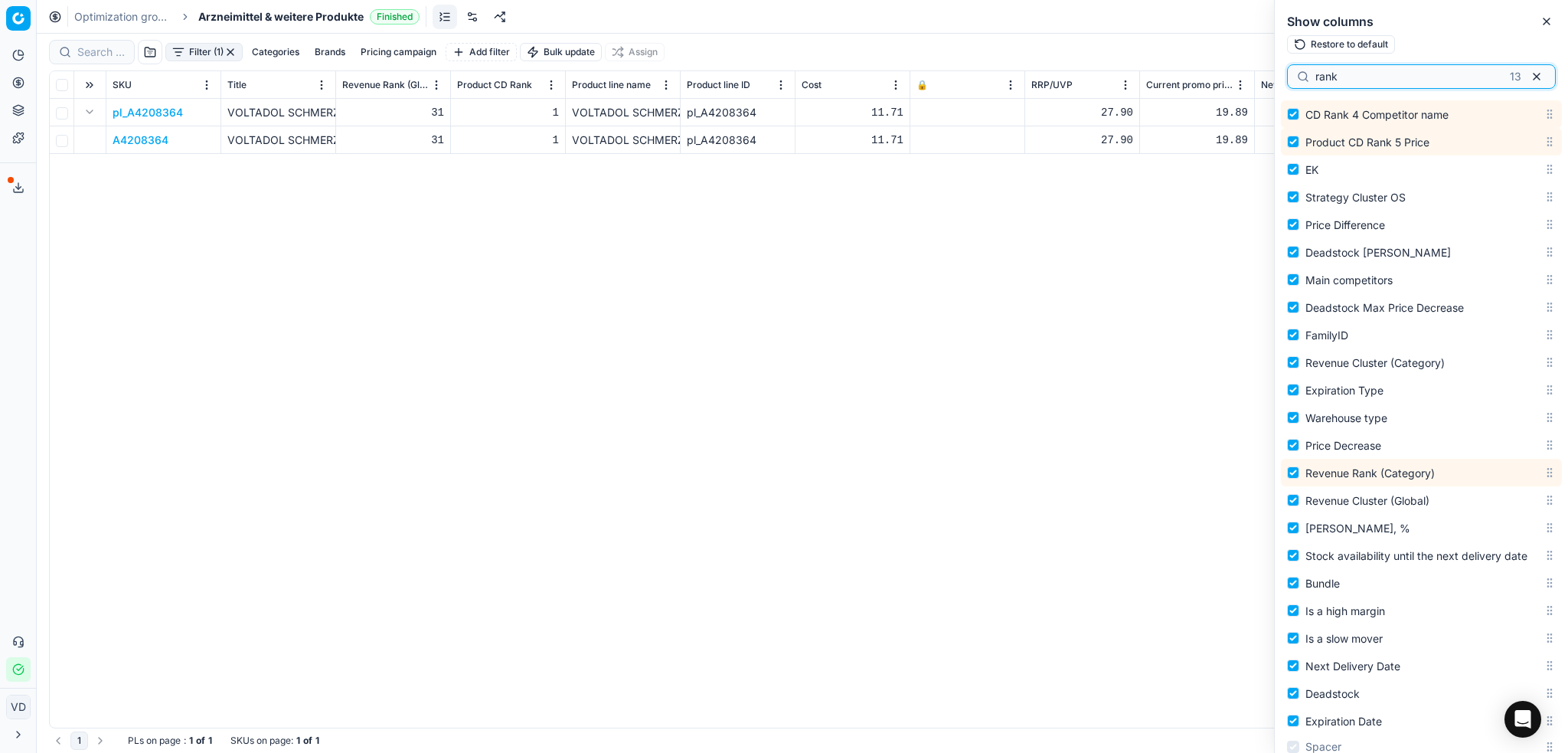
scroll to position [2462, 0]
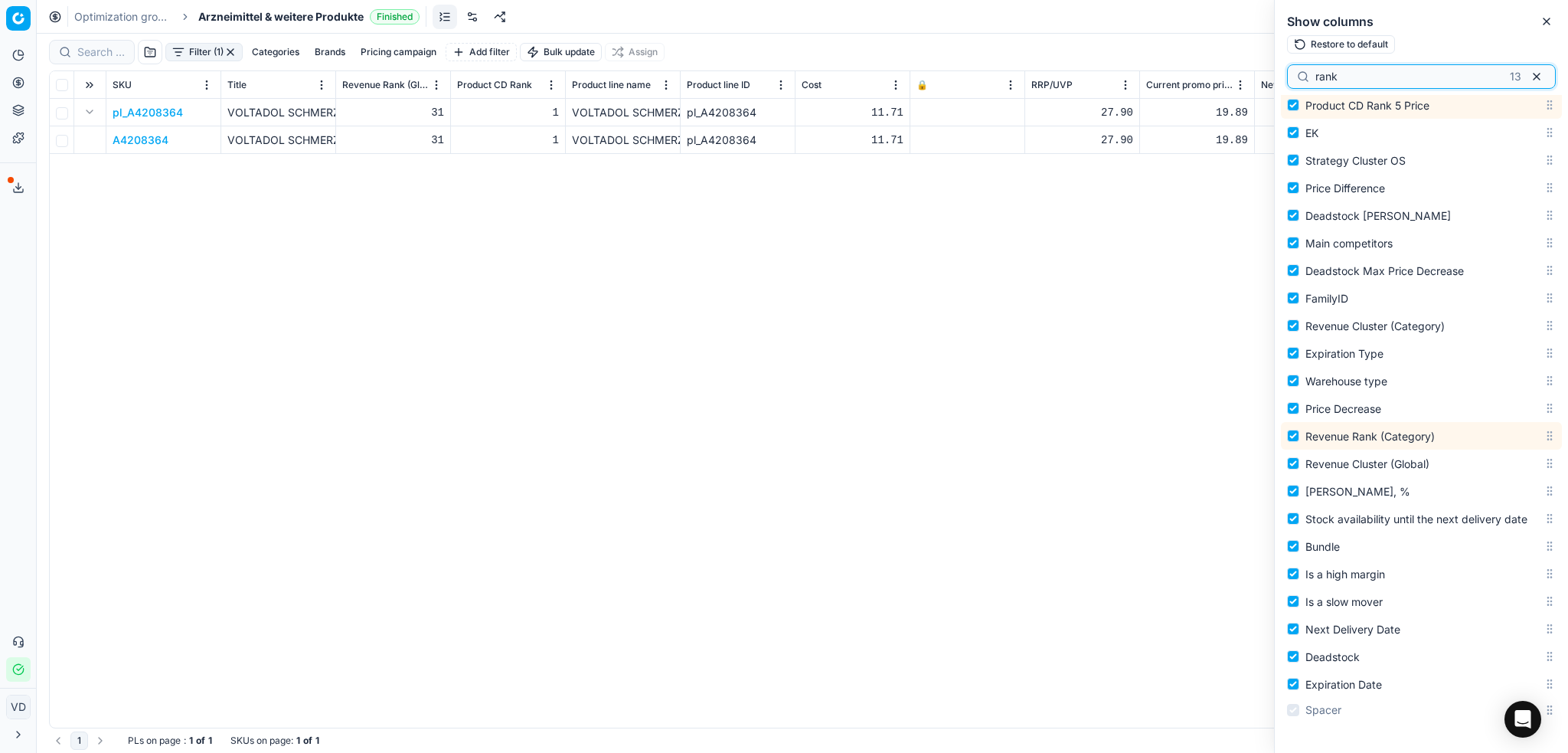
drag, startPoint x: 1359, startPoint y: 72, endPoint x: 1270, endPoint y: 87, distance: 90.3
click at [1270, 87] on body "Pricing platform Analytics Pricing Product portfolio Templates Export service 1…" at bounding box center [784, 376] width 1568 height 753
type input "compet"
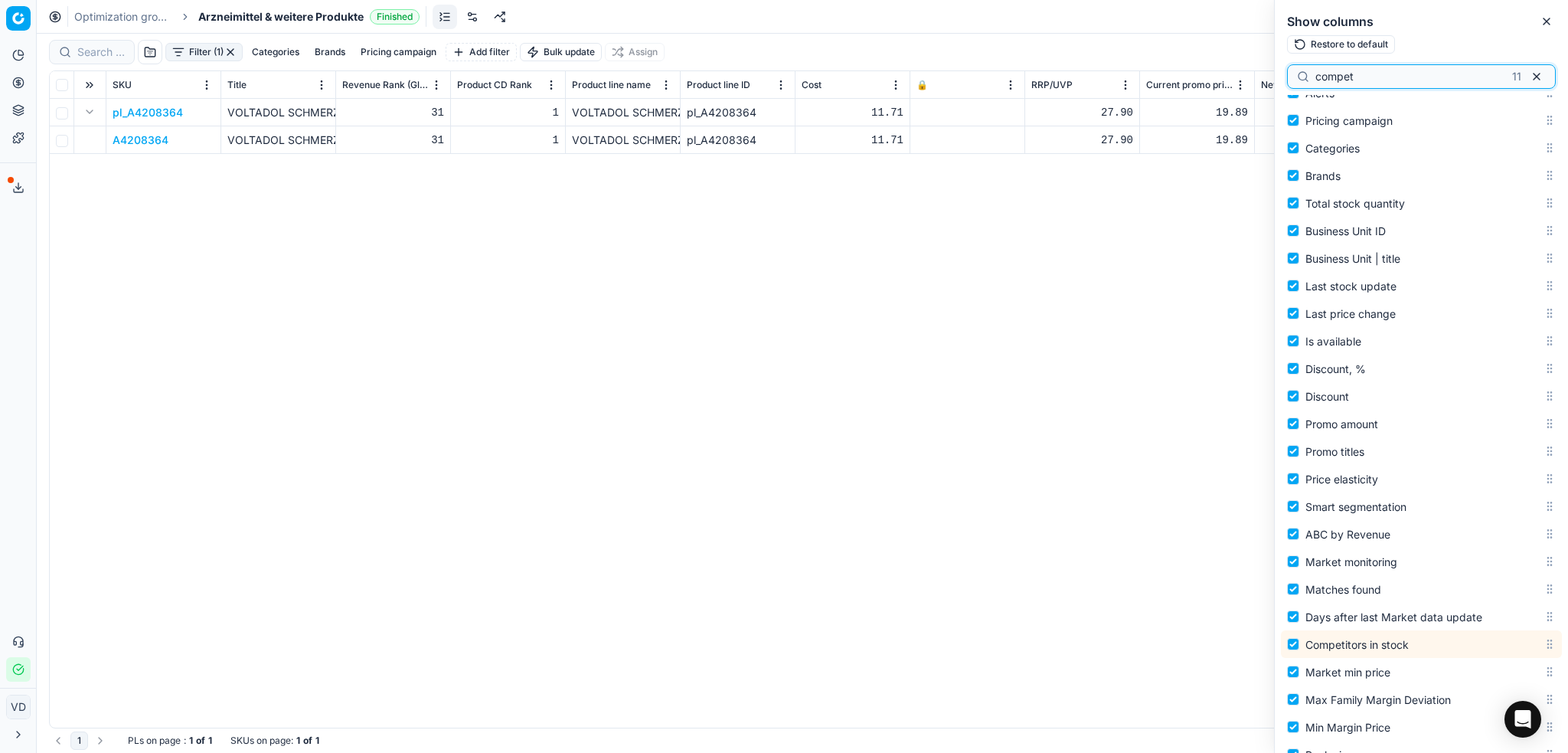
scroll to position [715, 0]
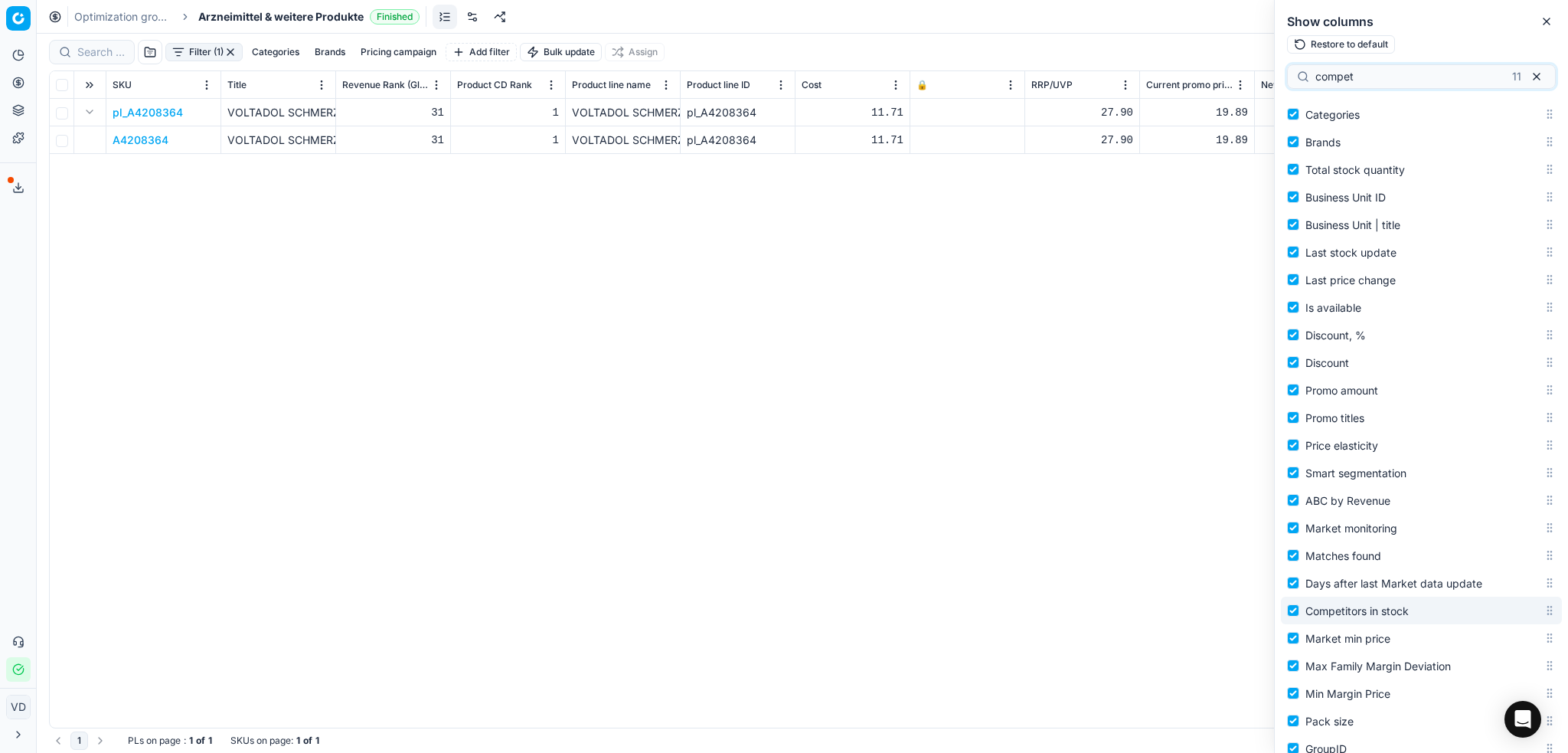
click at [1307, 611] on label "Competitors in stock" at bounding box center [1415, 610] width 256 height 19
click at [1300, 611] on input "Competitors in stock" at bounding box center [1293, 610] width 12 height 12
checkbox input "false"
click at [1307, 611] on span "Competitors in stock" at bounding box center [1357, 610] width 103 height 13
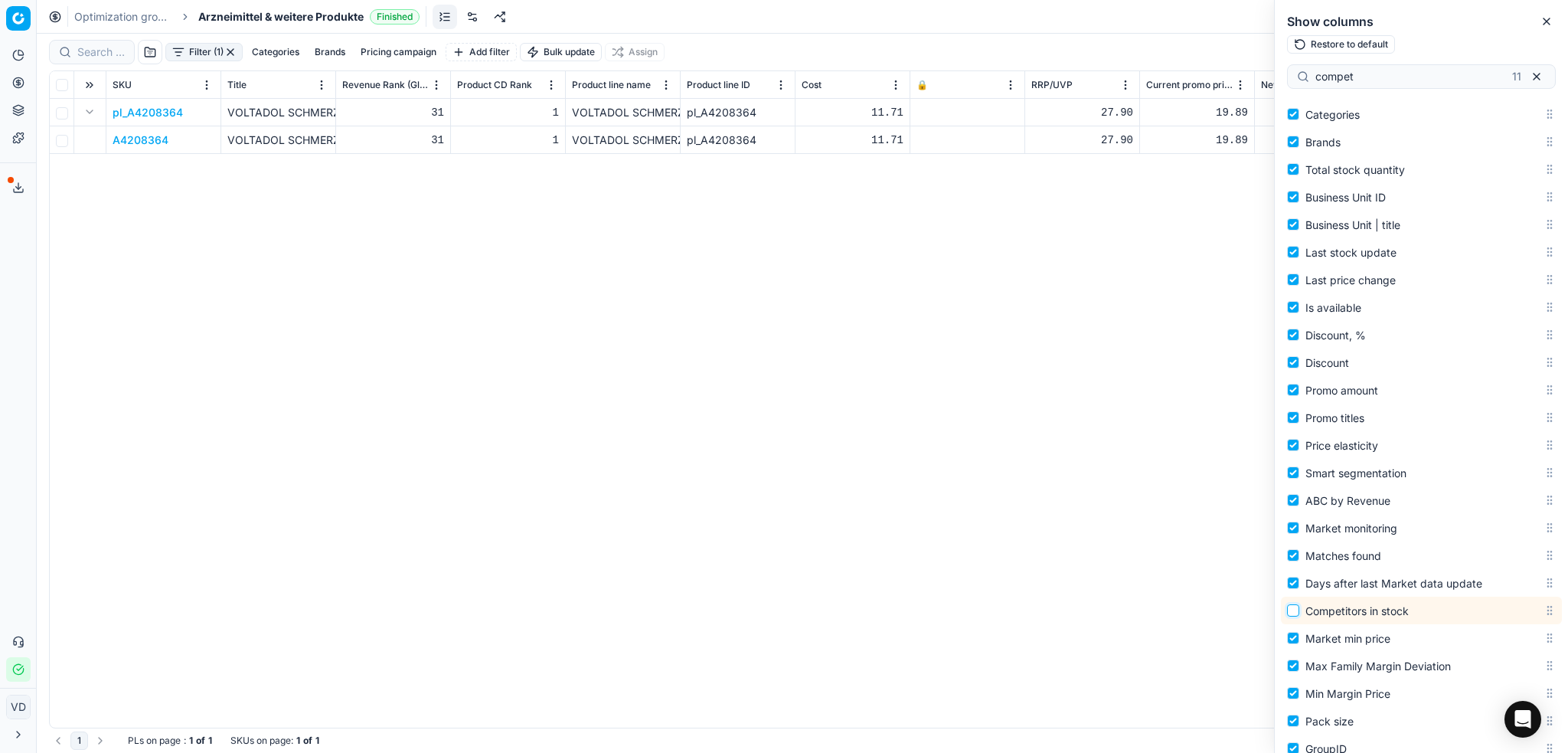
click at [1300, 611] on input "Competitors in stock" at bounding box center [1293, 610] width 12 height 12
checkbox input "true"
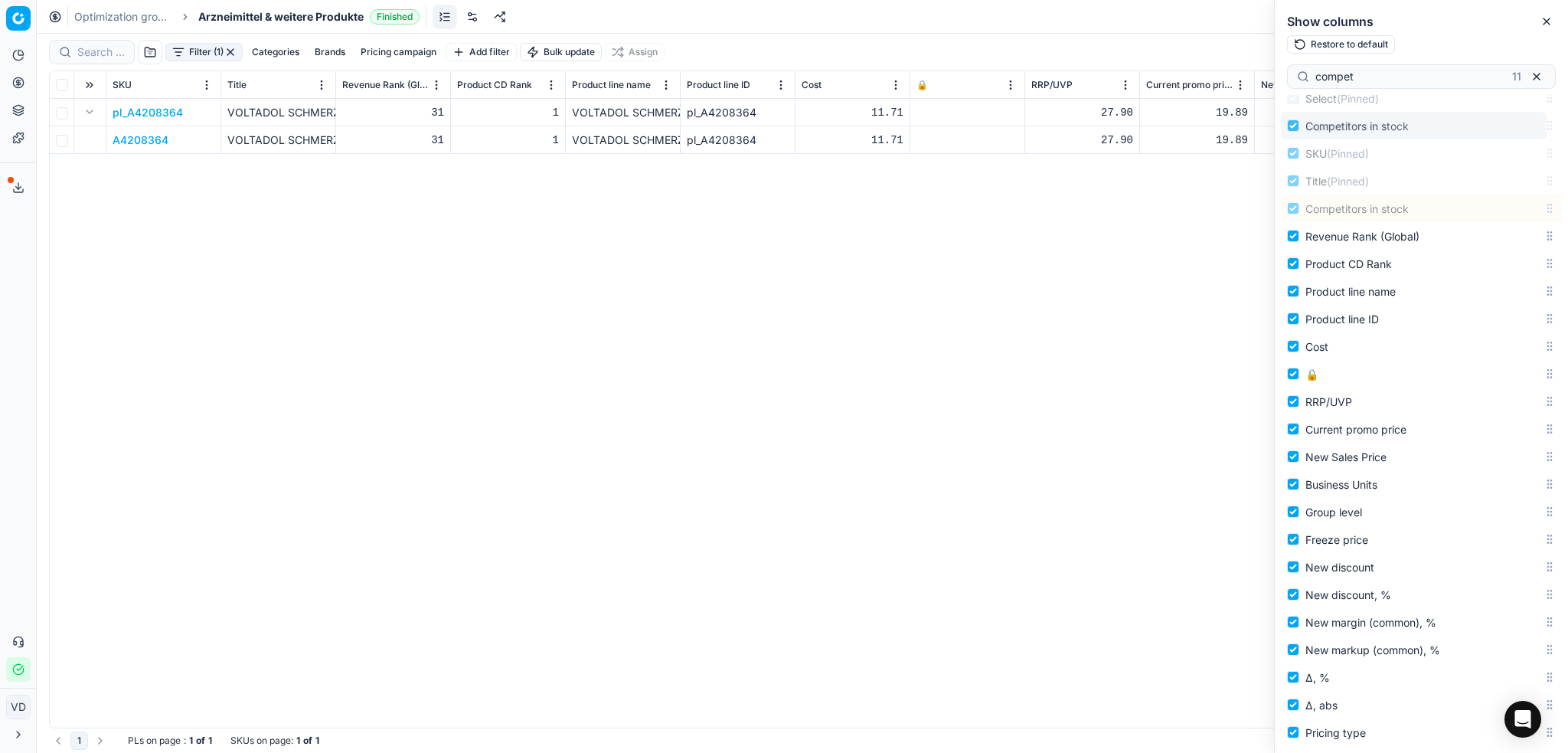
scroll to position [0, 0]
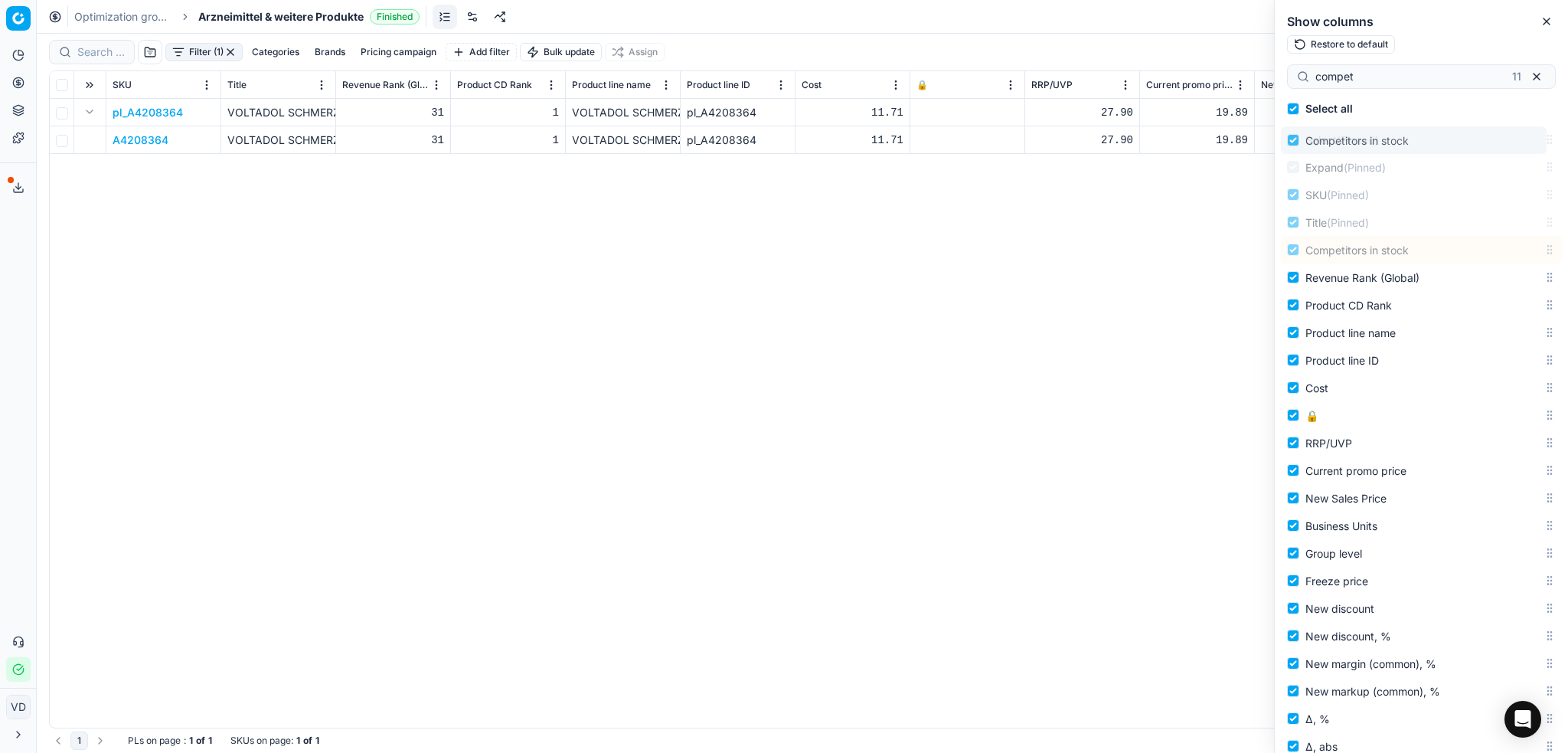
drag, startPoint x: 1532, startPoint y: 613, endPoint x: 1508, endPoint y: 127, distance: 486.6
click at [1307, 127] on body "Pricing platform Analytics Pricing Product portfolio Templates Export service 1…" at bounding box center [784, 376] width 1568 height 753
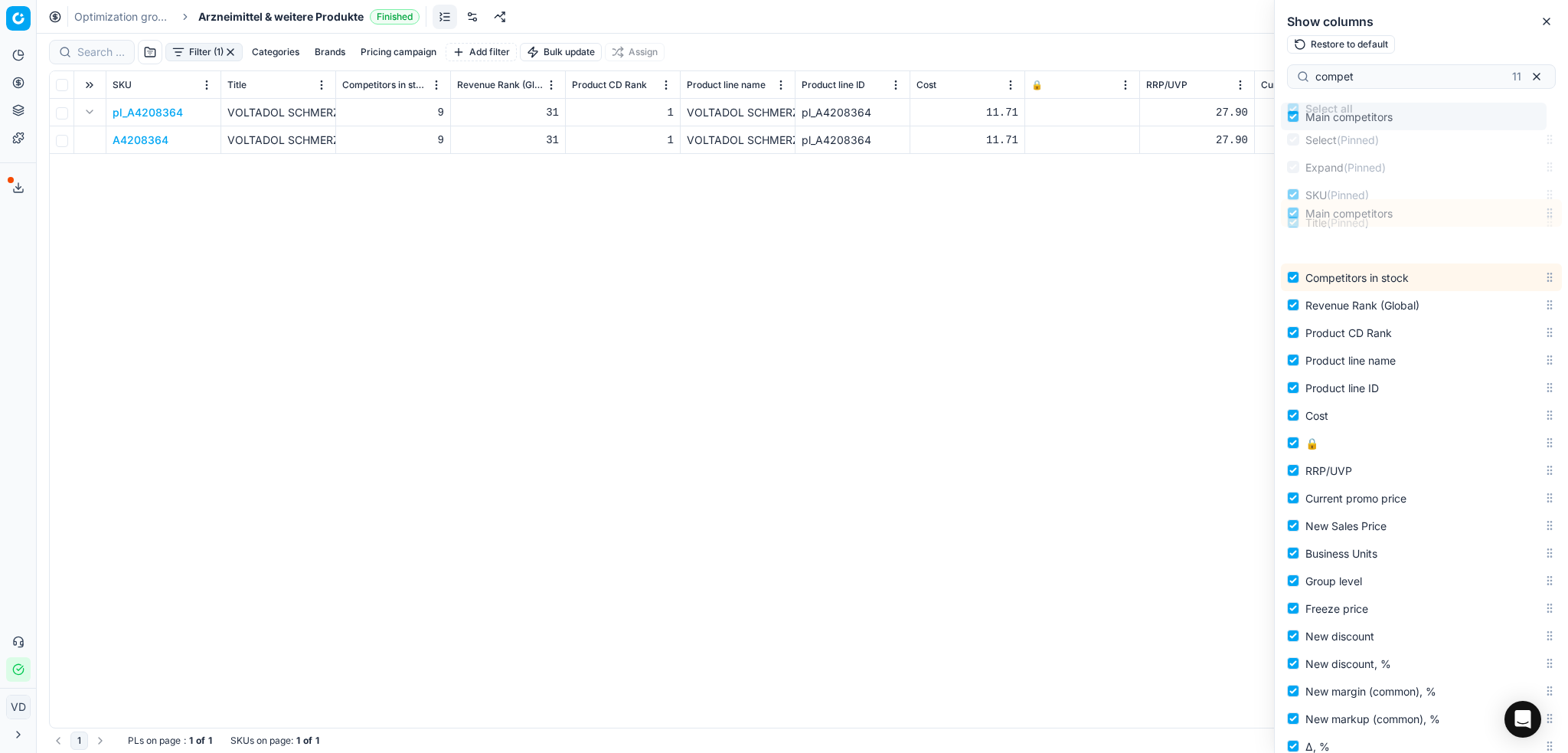
drag, startPoint x: 1532, startPoint y: 384, endPoint x: 1556, endPoint y: 121, distance: 264.1
click at [1307, 121] on div "Select all Select (Pinned) Expand (Pinned) SKU (Pinned) Title (Pinned) Competit…" at bounding box center [1422, 425] width 294 height 659
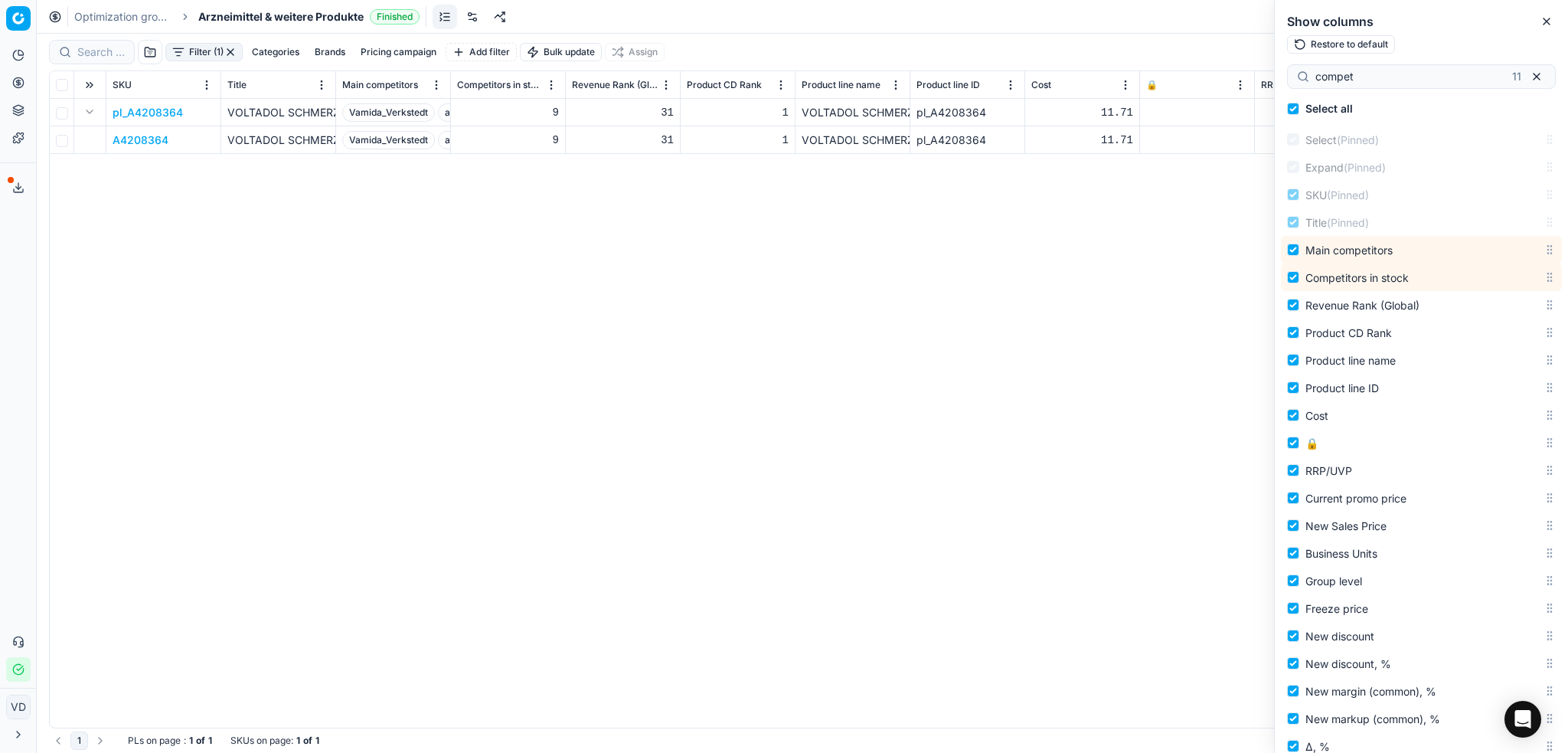
drag, startPoint x: 450, startPoint y: 86, endPoint x: 610, endPoint y: 81, distance: 160.1
click at [450, 81] on div at bounding box center [450, 84] width 2 height 27
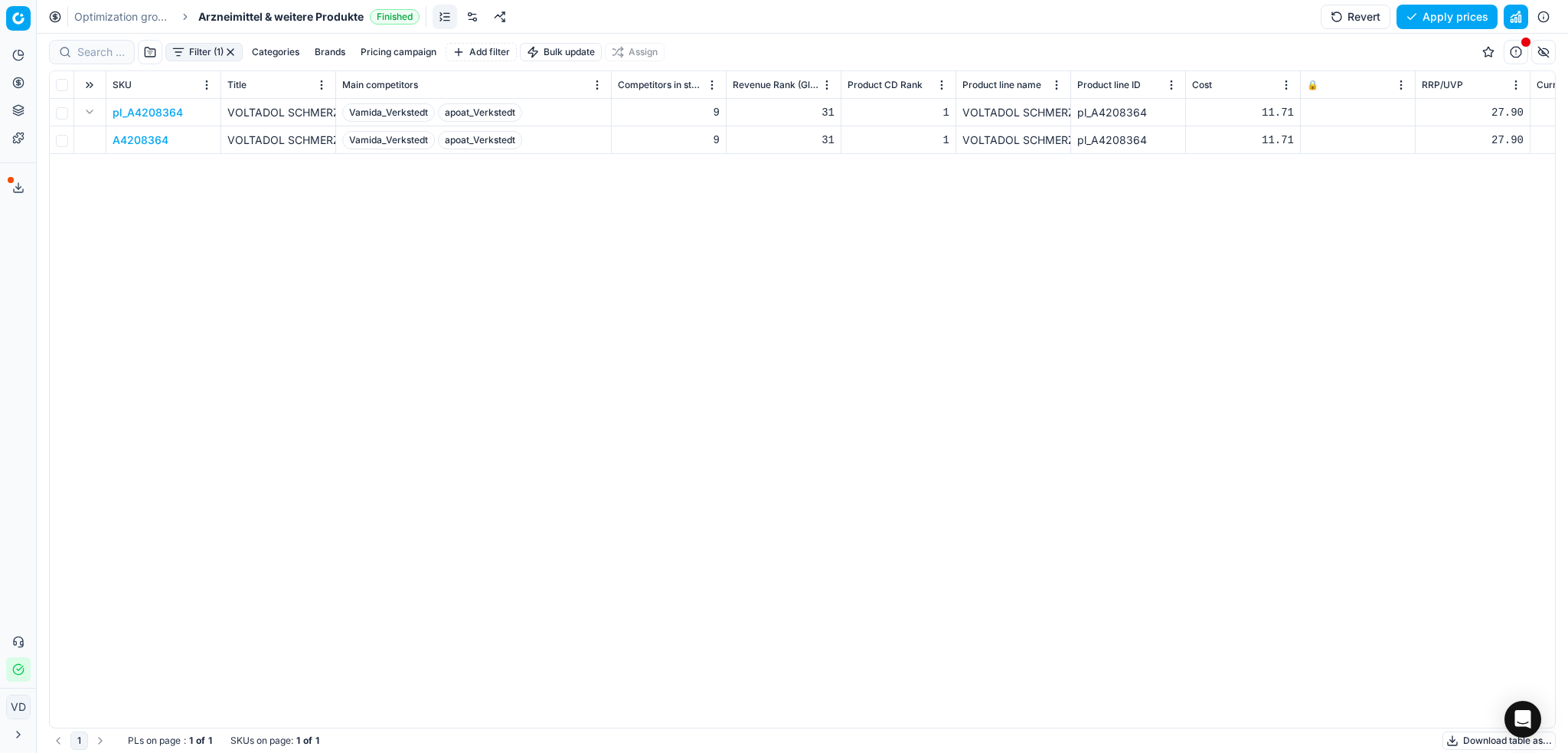
click at [1307, 49] on button "button" at bounding box center [1543, 52] width 25 height 25
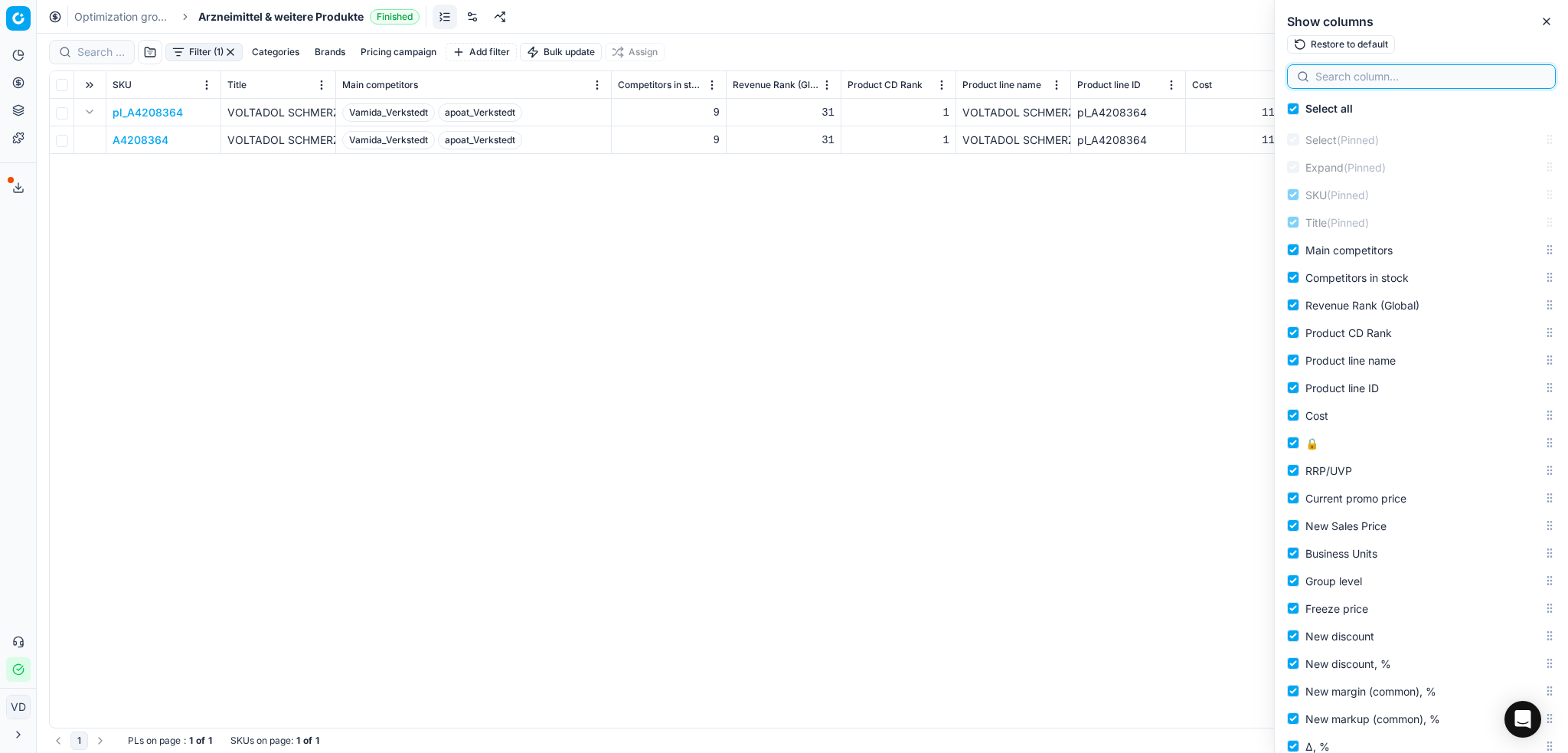
click at [1307, 73] on input at bounding box center [1430, 77] width 231 height 16
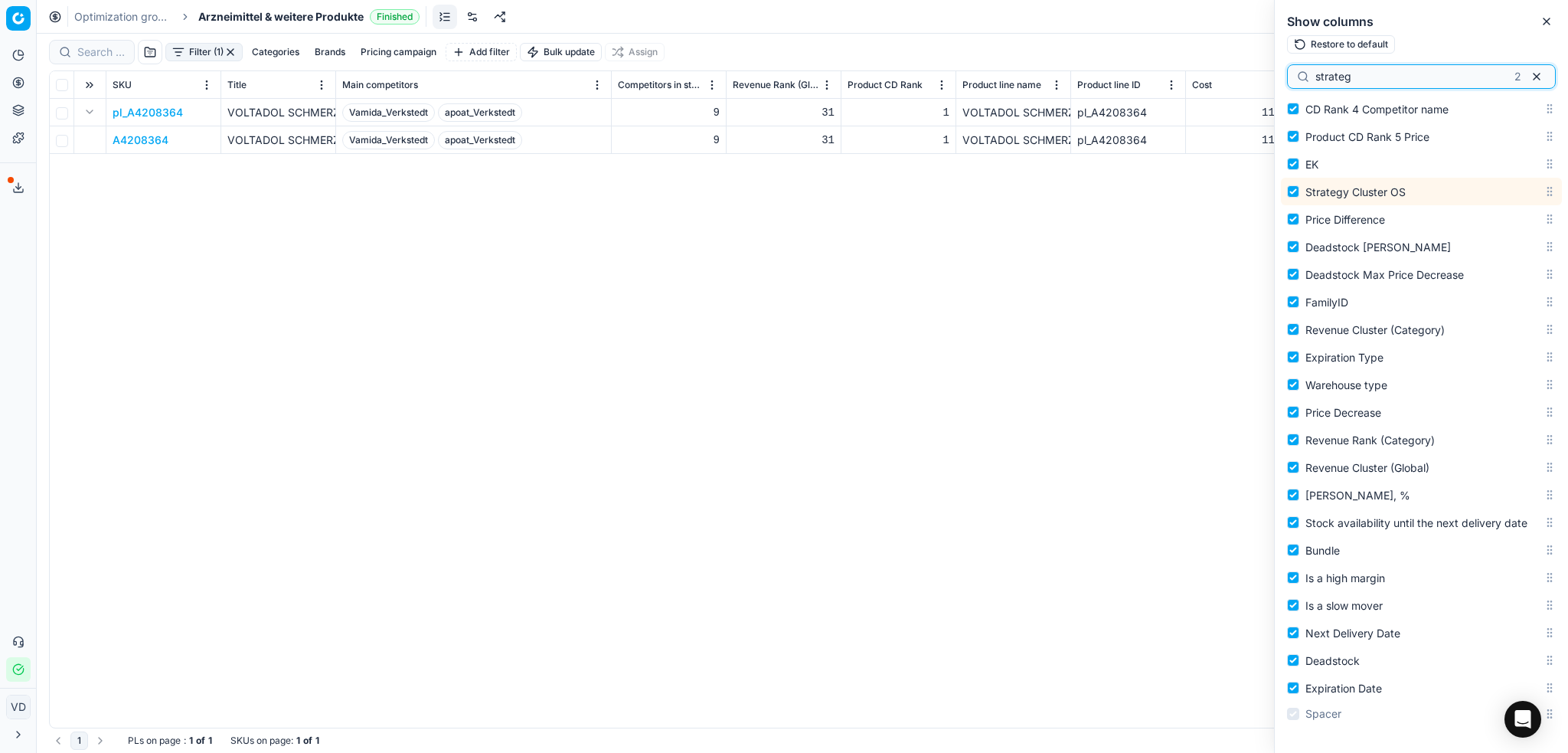
scroll to position [2431, 0]
drag, startPoint x: 1377, startPoint y: 78, endPoint x: 1279, endPoint y: 75, distance: 98.0
click at [1279, 75] on div "strateg 2" at bounding box center [1422, 79] width 294 height 30
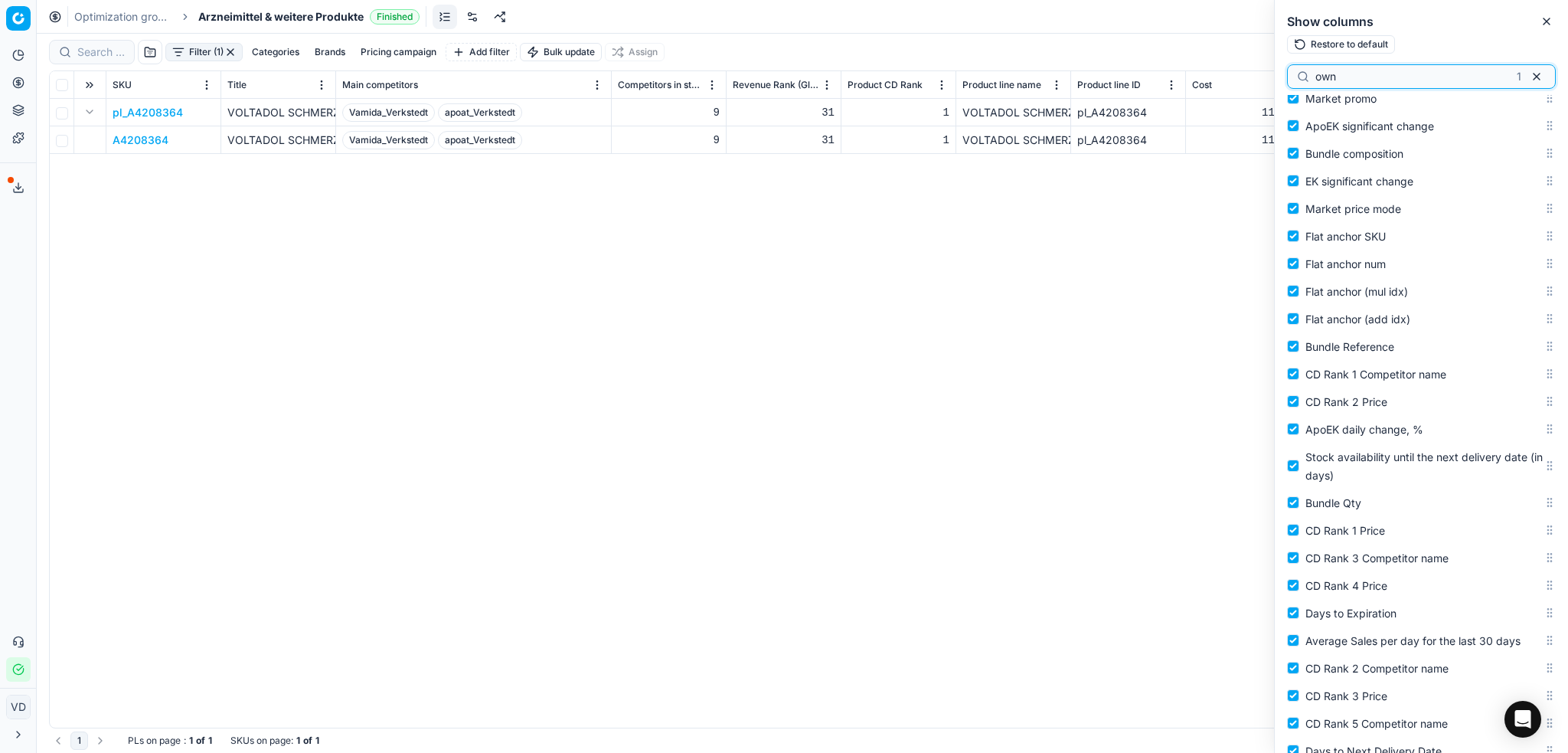
scroll to position [1667, 0]
click at [1307, 72] on input "own" at bounding box center [1413, 77] width 196 height 16
type input "anchor"
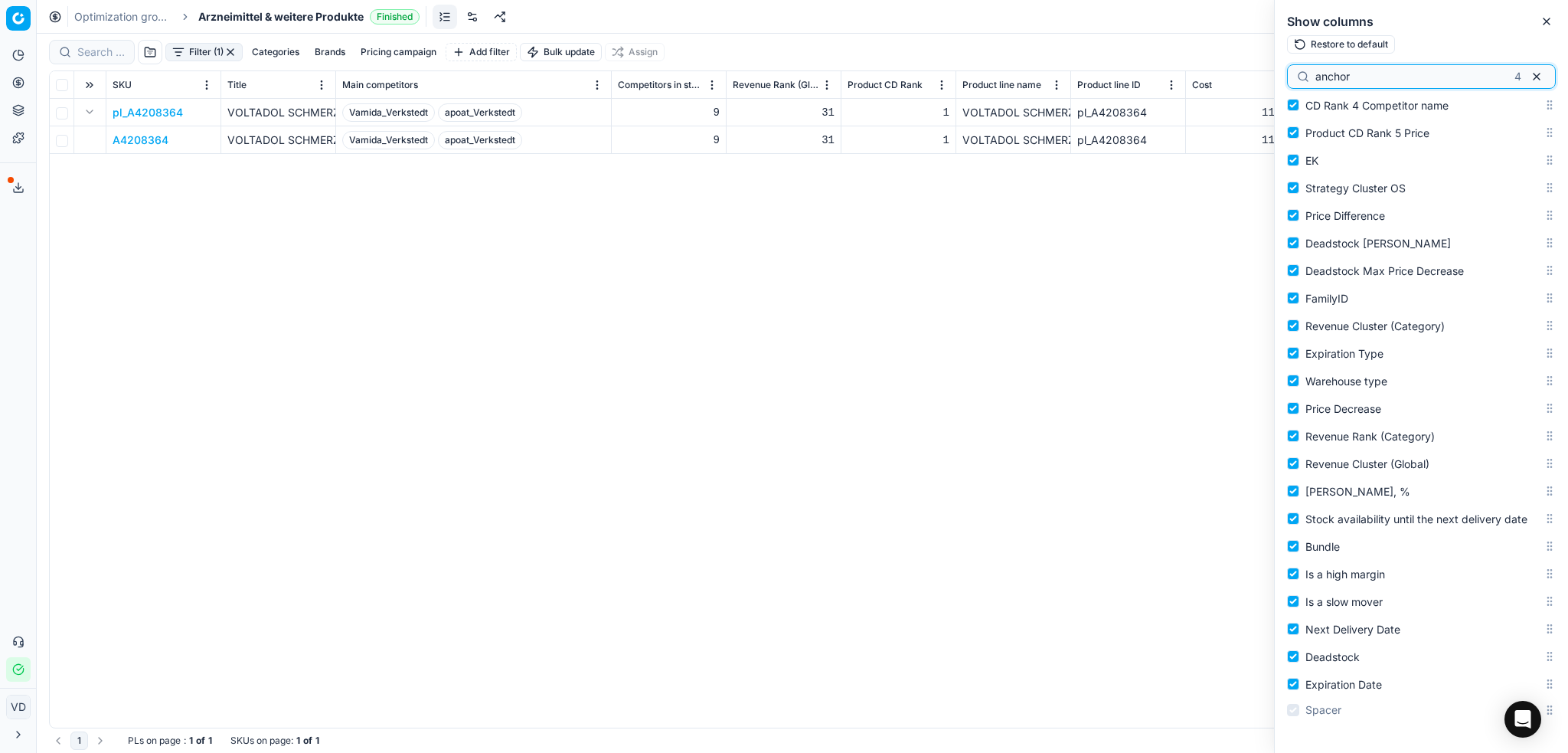
scroll to position [2462, 0]
click at [957, 380] on div "pl_A4208364 VOLTADOL SCHMERZGEL FTE Vamida_Verkstedt apoat_Verkstedt 9 31 1 VOL…" at bounding box center [803, 414] width 1506 height 629
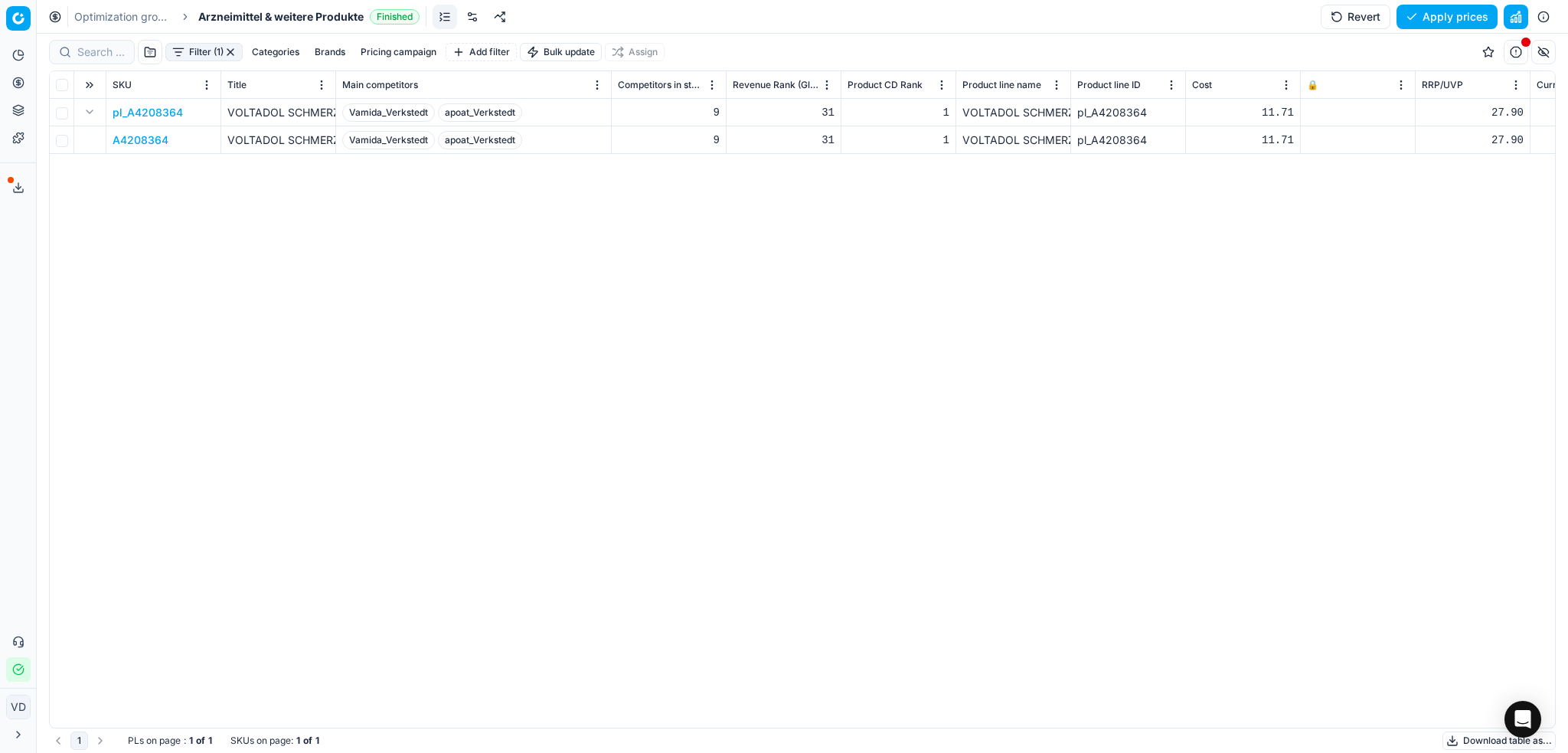
click at [1307, 50] on button "button" at bounding box center [1543, 52] width 25 height 25
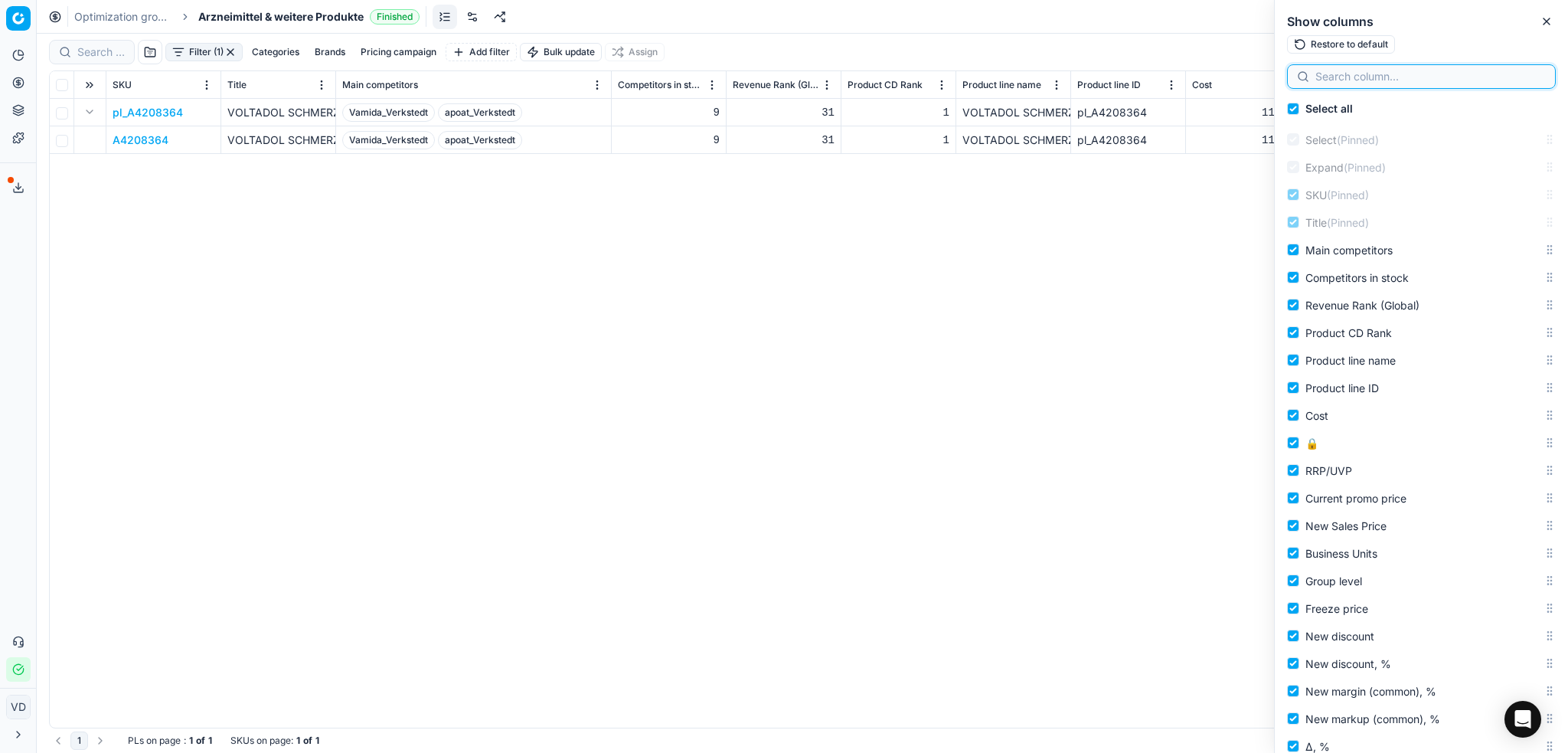
click at [1307, 77] on input at bounding box center [1430, 77] width 231 height 16
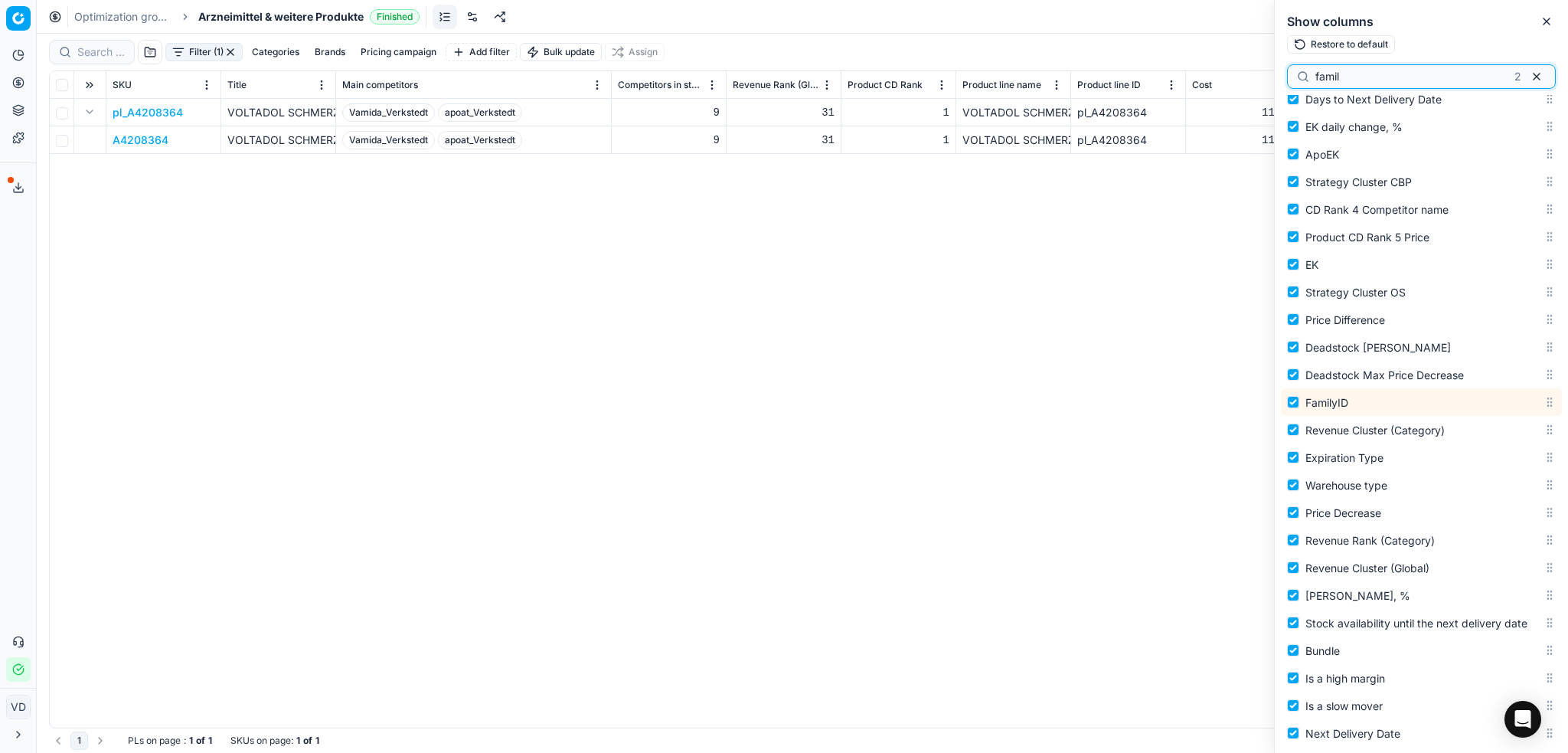
scroll to position [2423, 0]
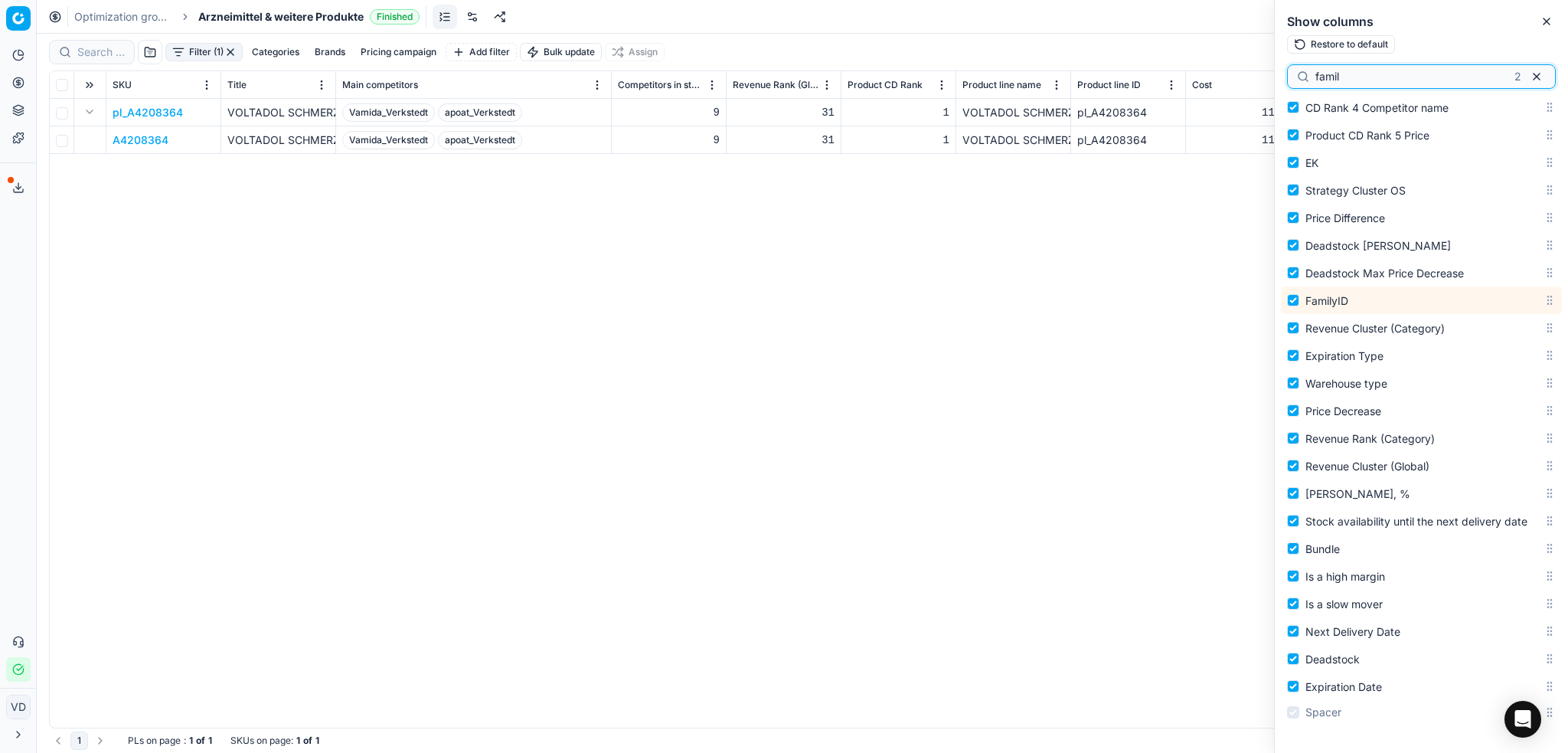
drag, startPoint x: 1362, startPoint y: 81, endPoint x: 1287, endPoint y: 76, distance: 75.2
click at [1287, 76] on div "famil 2" at bounding box center [1422, 76] width 269 height 25
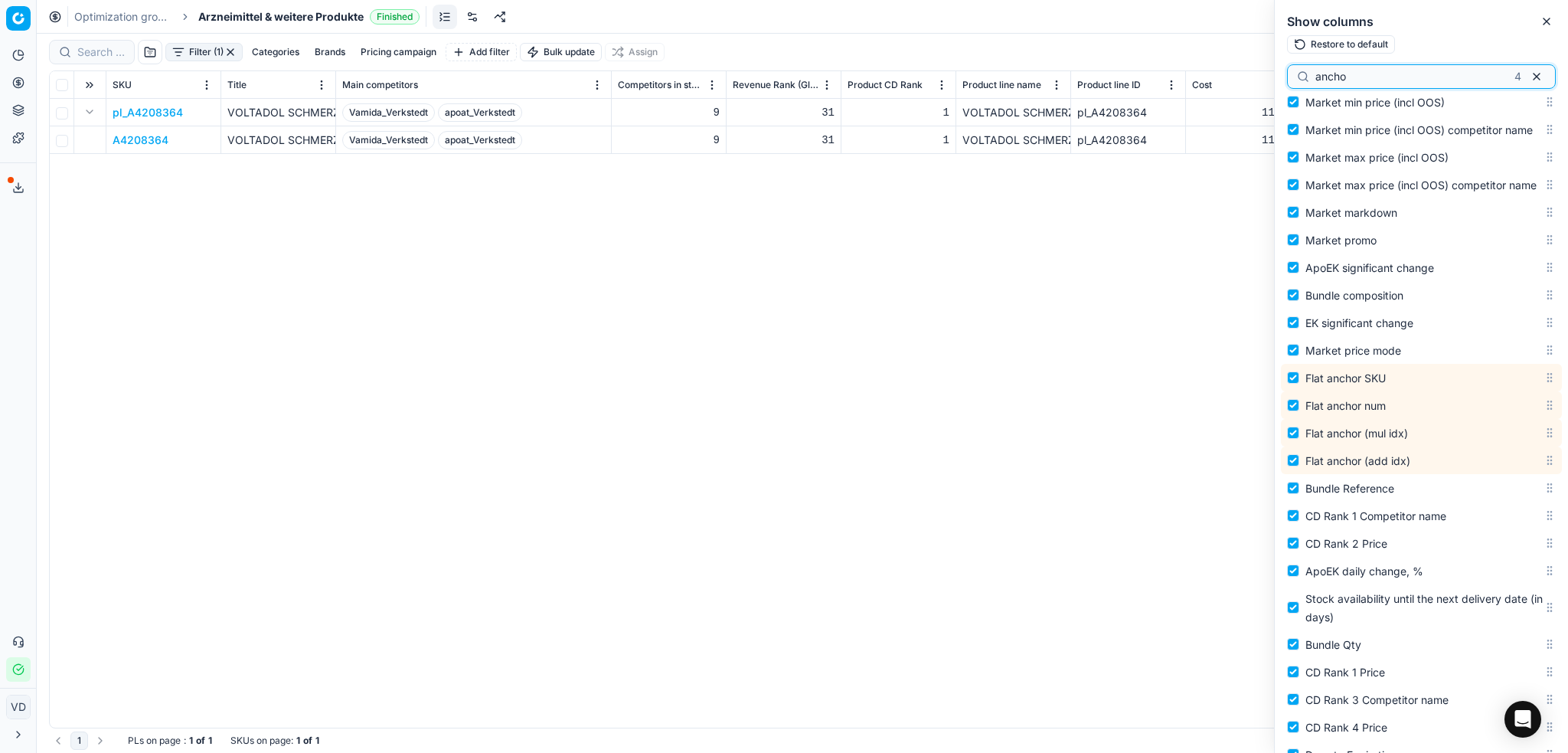
scroll to position [1527, 0]
type input "ancho"
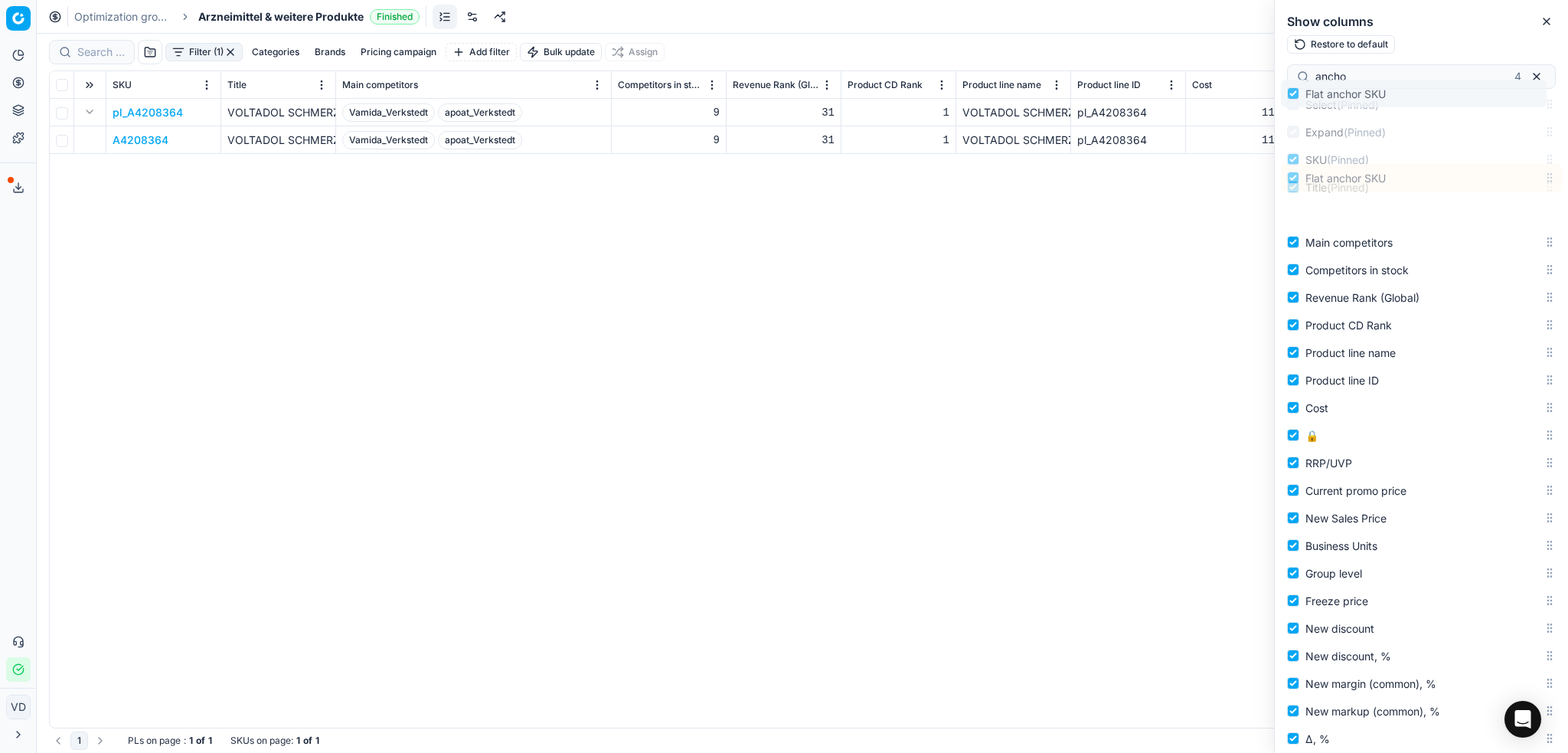
scroll to position [0, 0]
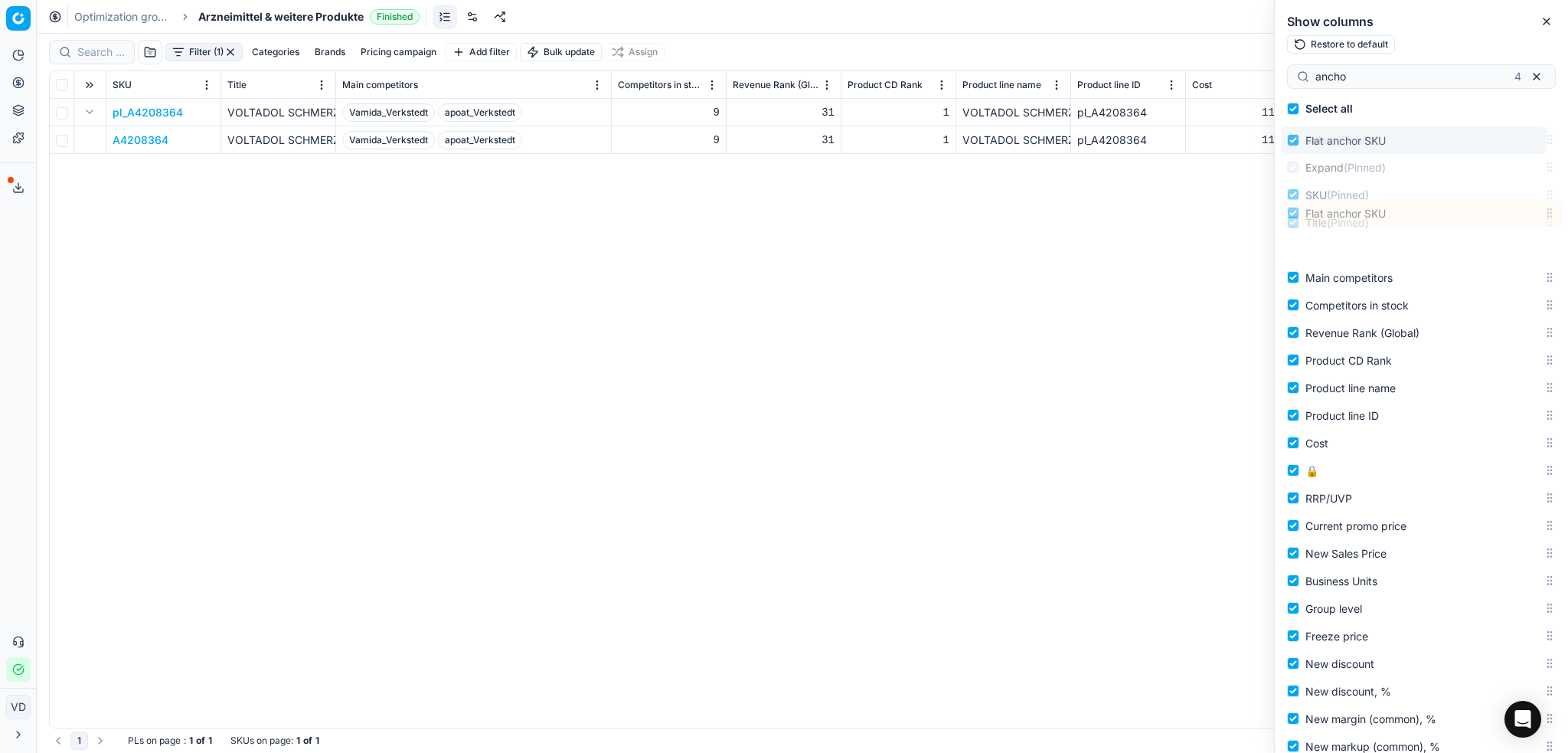
drag, startPoint x: 1533, startPoint y: 417, endPoint x: 1526, endPoint y: 95, distance: 322.1
click at [1307, 95] on div "Select all Select (Pinned) Expand (Pinned) SKU (Pinned) Title (Pinned) Main com…" at bounding box center [1422, 425] width 294 height 659
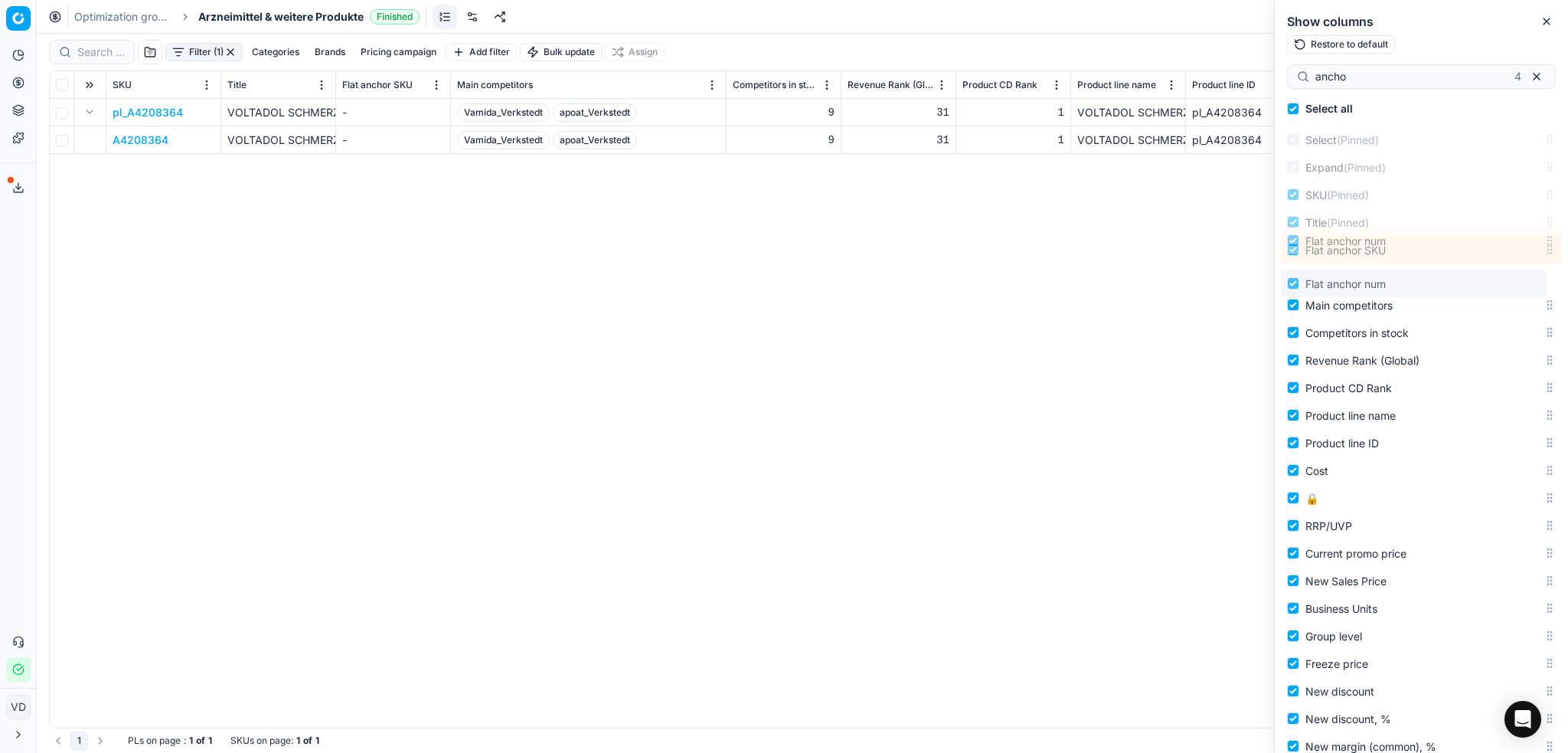
drag, startPoint x: 1530, startPoint y: 441, endPoint x: 1545, endPoint y: 287, distance: 154.7
click at [1307, 287] on body "Pricing platform Analytics Pricing Product portfolio Templates Export service 1…" at bounding box center [784, 376] width 1568 height 753
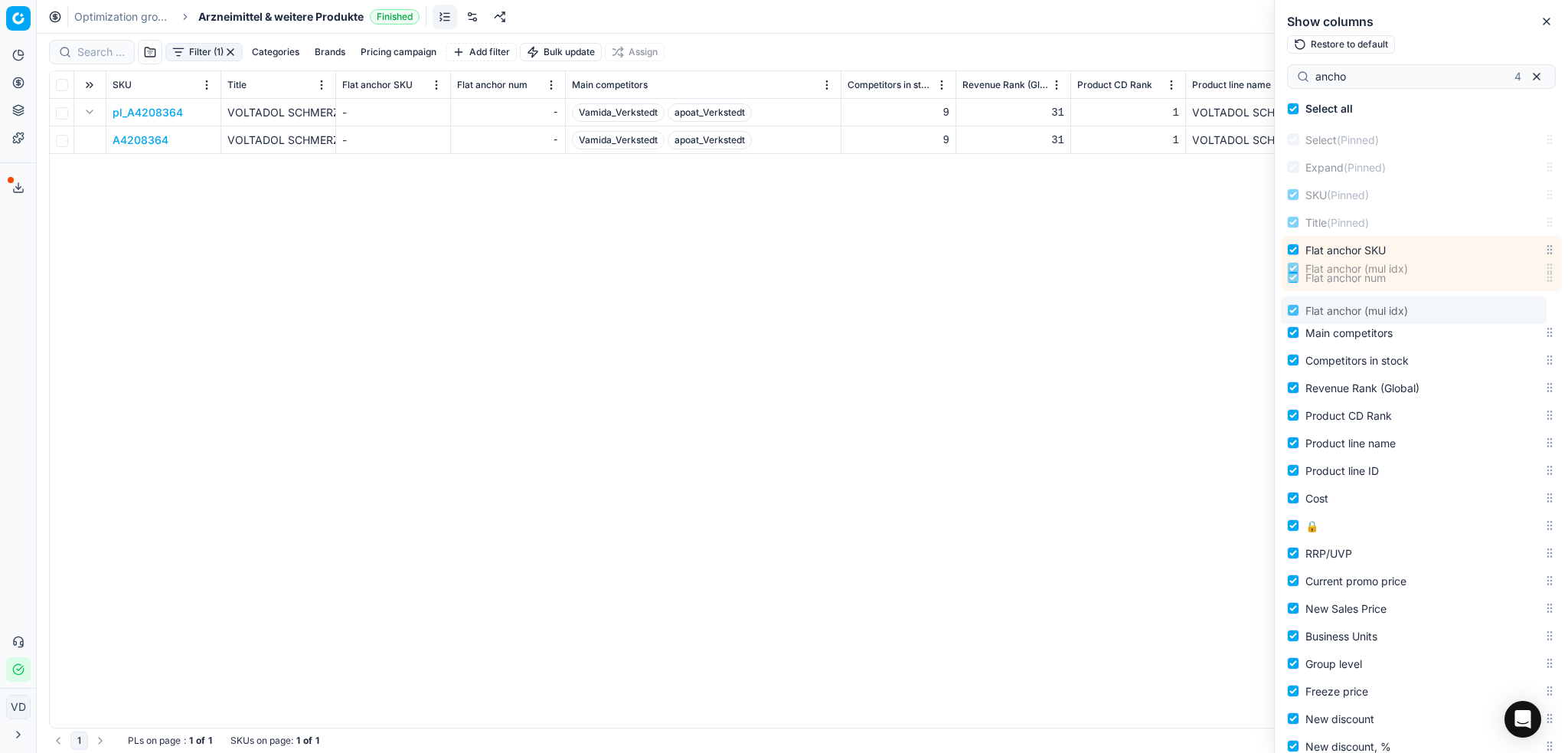
drag, startPoint x: 1539, startPoint y: 261, endPoint x: 1536, endPoint y: 311, distance: 50.1
click at [1307, 311] on body "Pricing platform Analytics Pricing Product portfolio Templates Export service 1…" at bounding box center [784, 376] width 1568 height 753
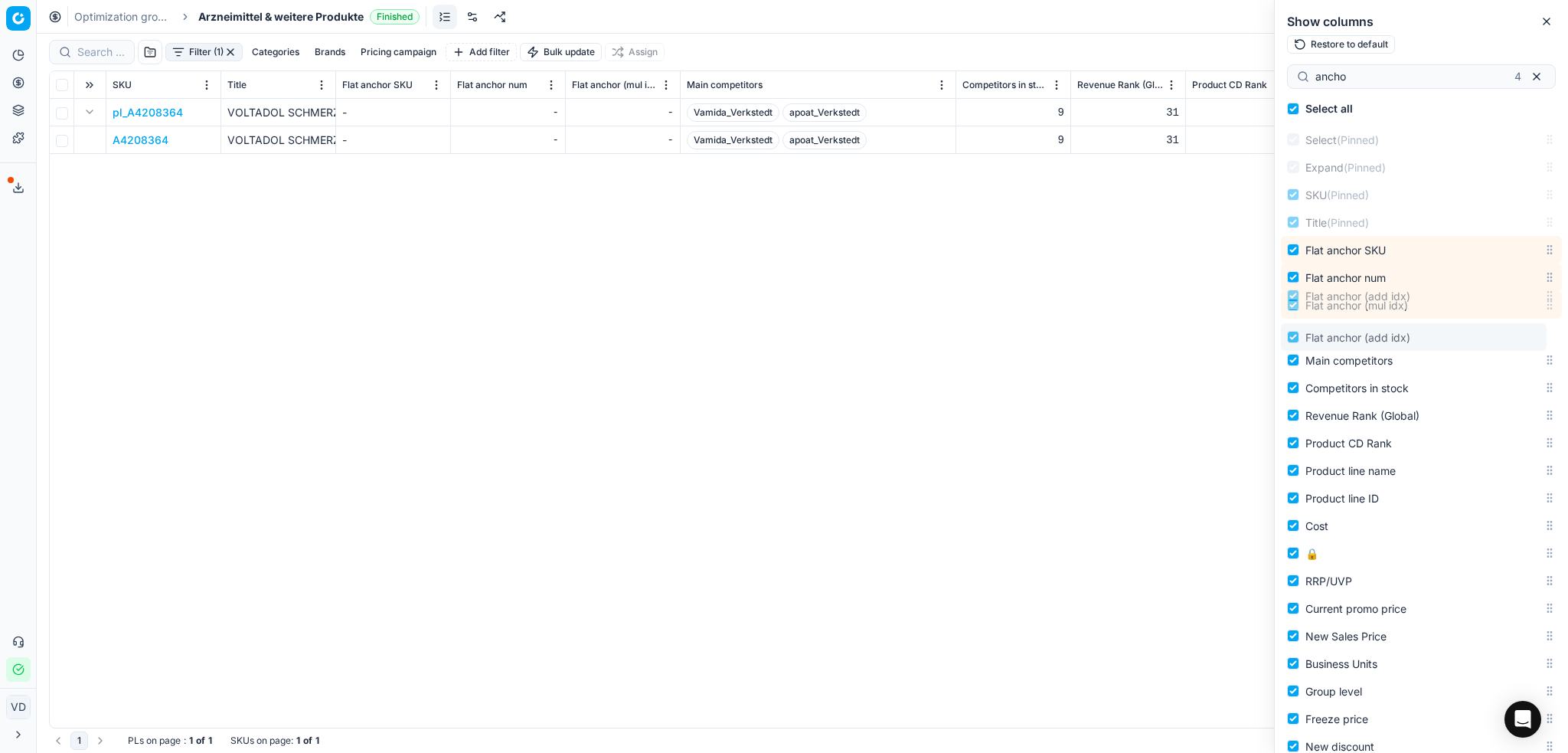
drag, startPoint x: 1534, startPoint y: 289, endPoint x: 1546, endPoint y: 338, distance: 50.4
click at [1307, 338] on body "Pricing platform Analytics Pricing Product portfolio Templates Export service 1…" at bounding box center [784, 376] width 1568 height 753
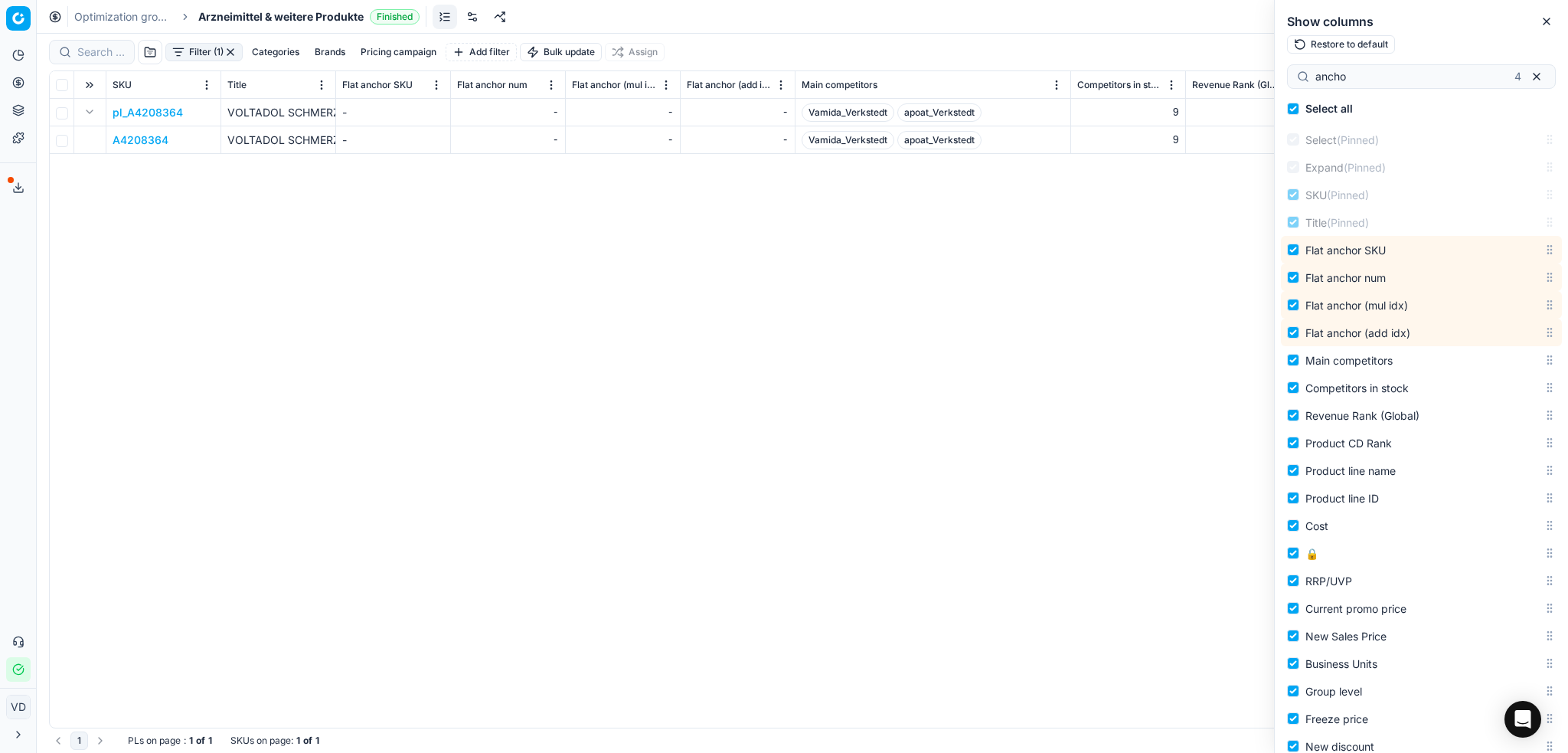
click at [233, 50] on button "button" at bounding box center [230, 52] width 12 height 12
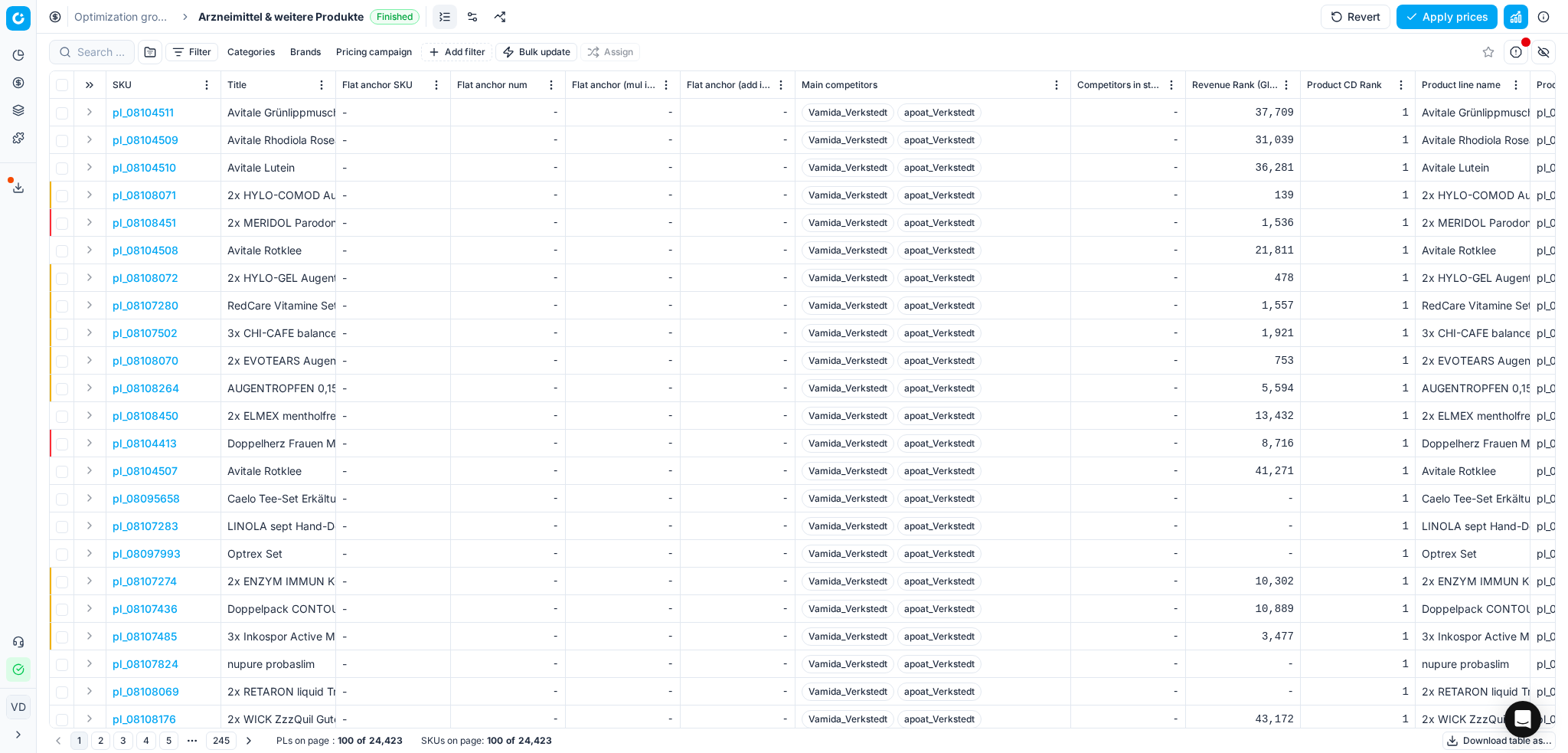
click at [437, 84] on html "Pricing platform Analytics Pricing Product portfolio Templates Export service 1…" at bounding box center [784, 376] width 1568 height 753
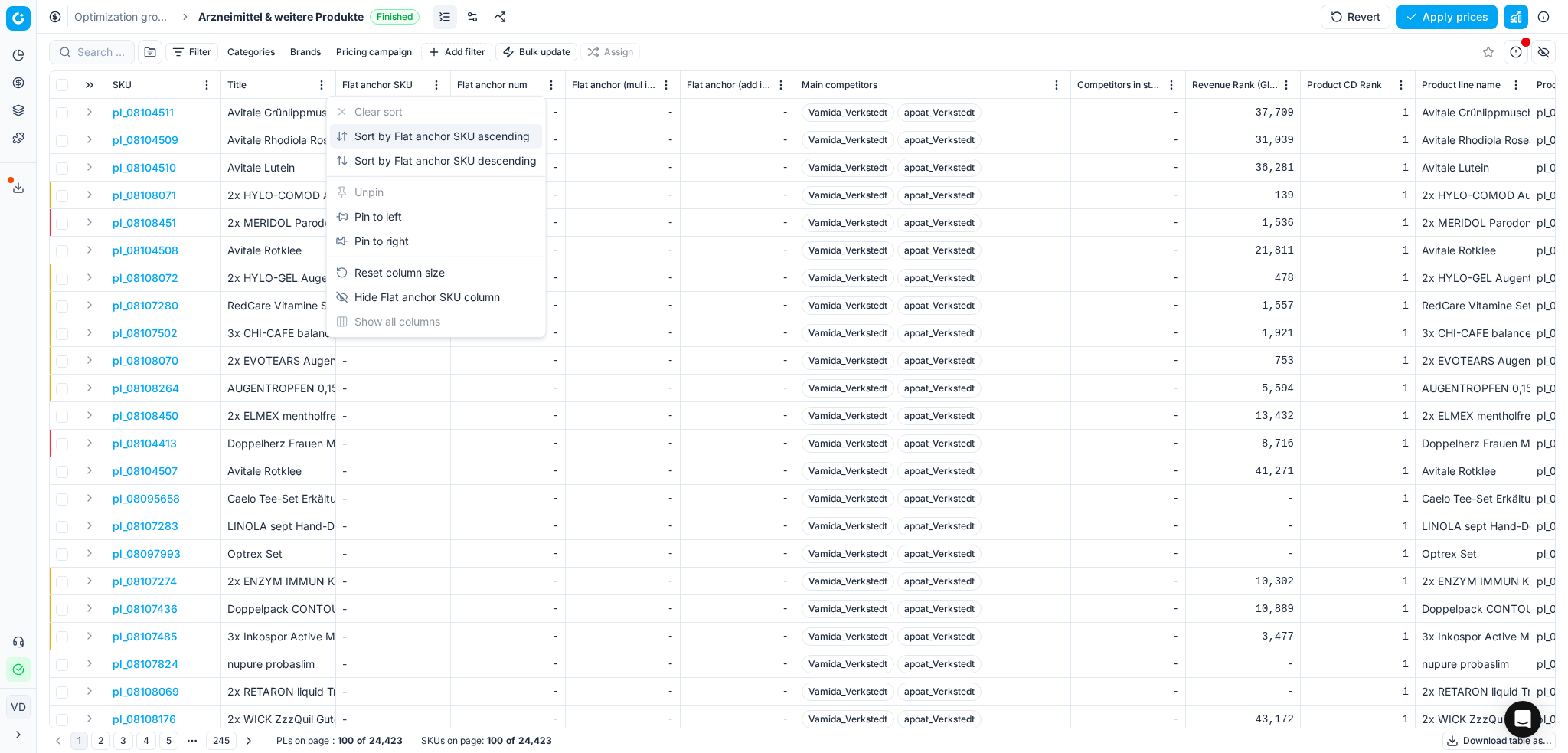
click at [367, 133] on div "Sort by Flat anchor SKU ascending" at bounding box center [432, 137] width 194 height 16
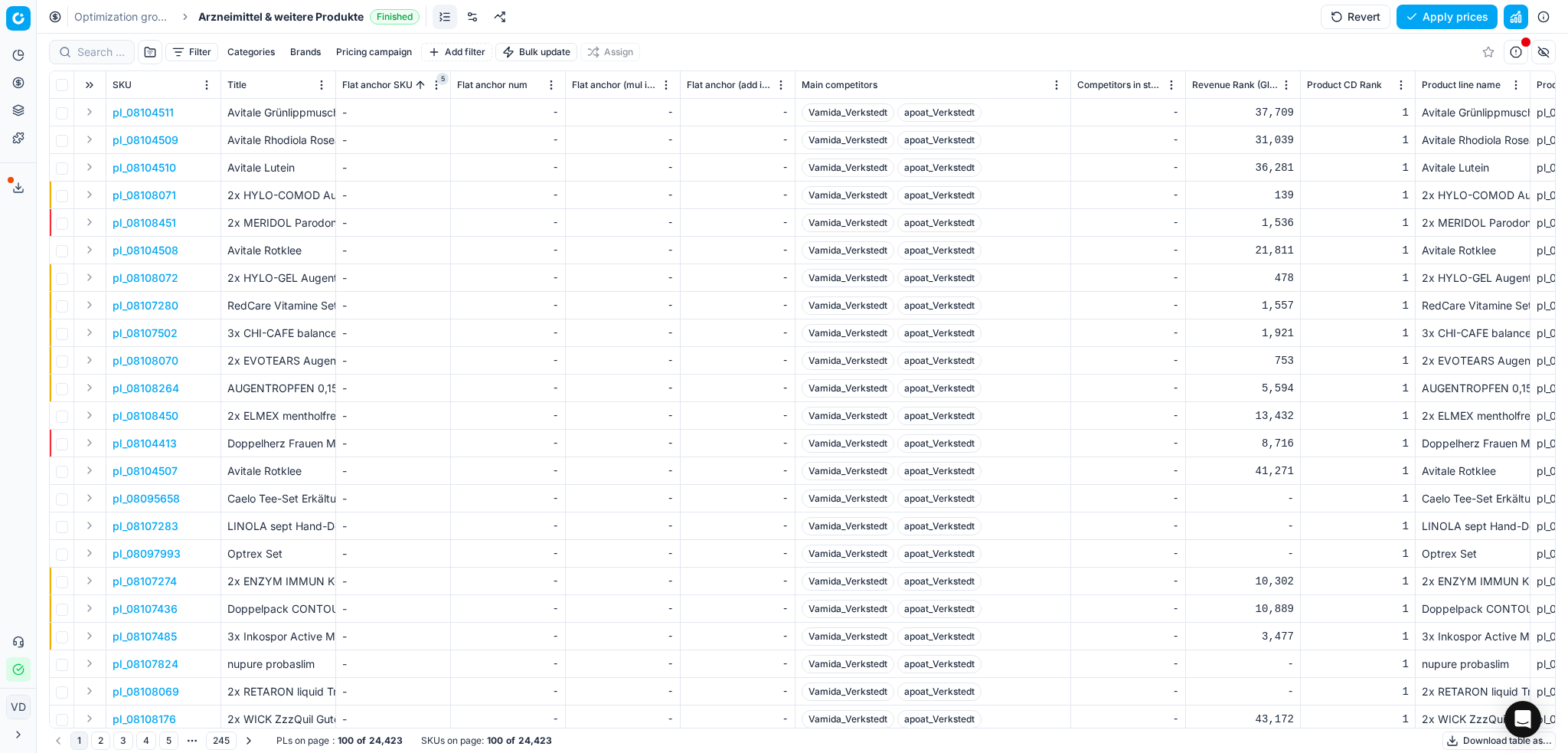
click at [413, 87] on button "Sorted by Flat anchor SKU ascending" at bounding box center [420, 86] width 16 height 16
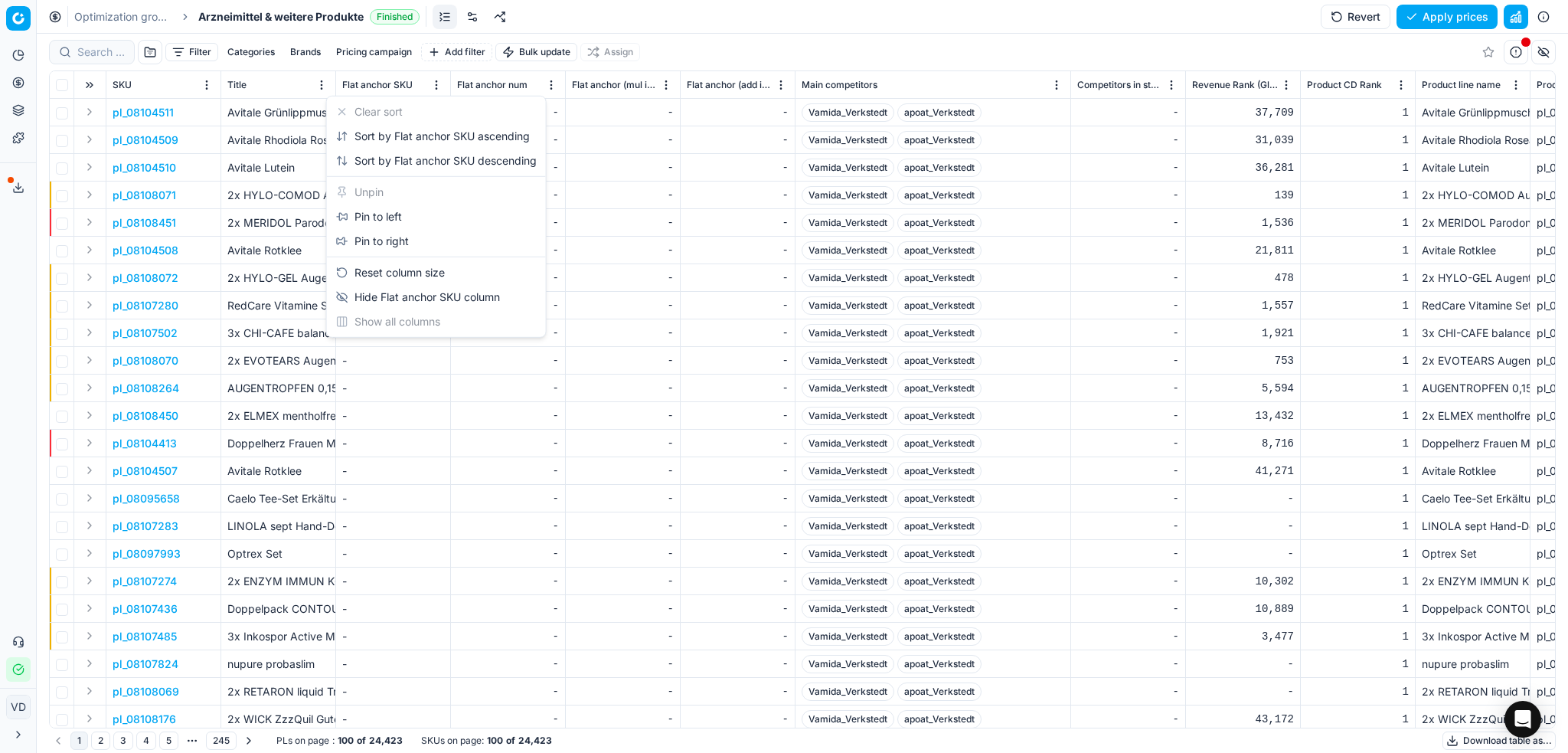
click at [435, 88] on html "Pricing platform Analytics Pricing Product portfolio Templates Export service 1…" at bounding box center [784, 376] width 1568 height 753
click at [402, 161] on div "Sort by Flat anchor SKU descending" at bounding box center [436, 161] width 200 height 16
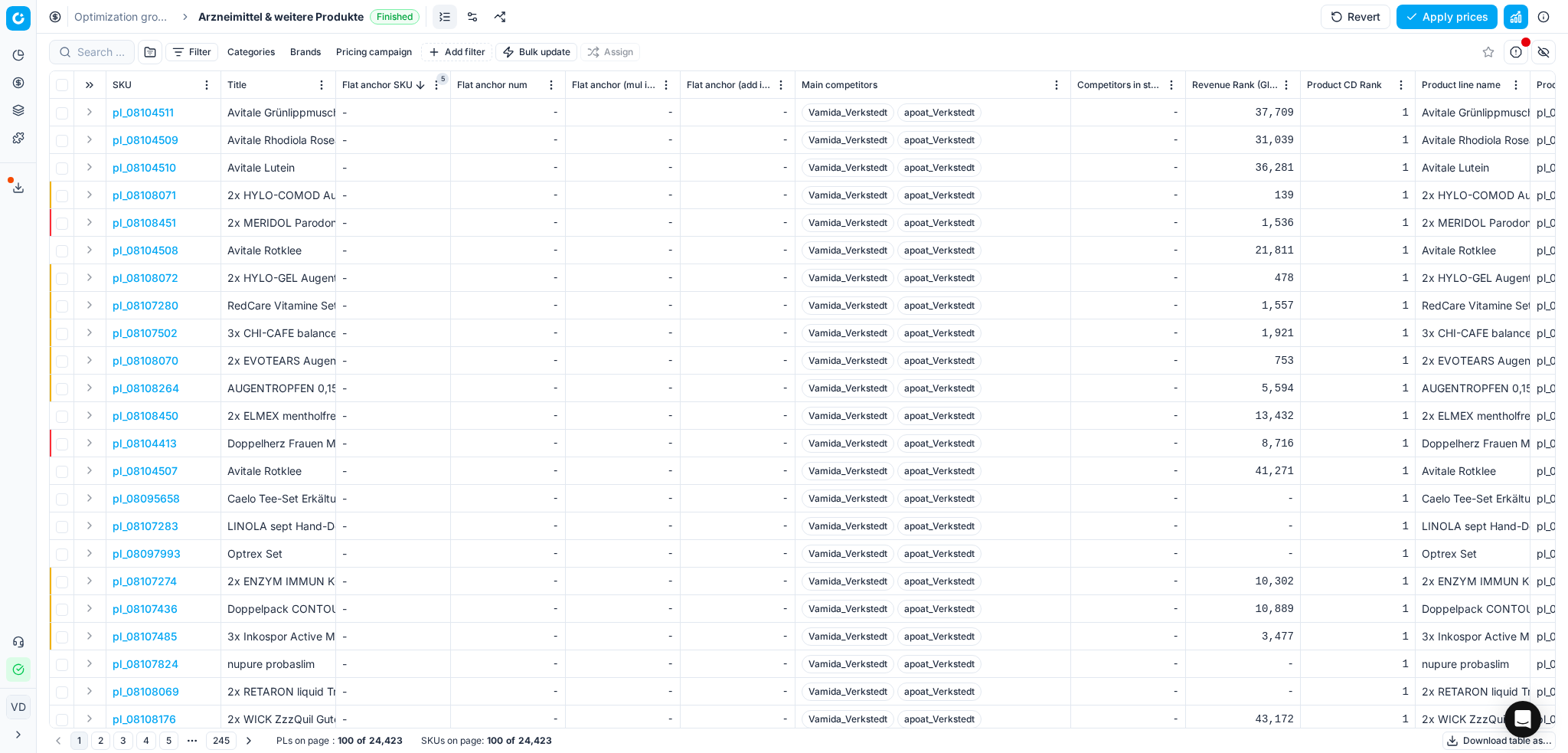
click at [1307, 49] on button "button" at bounding box center [1543, 52] width 25 height 25
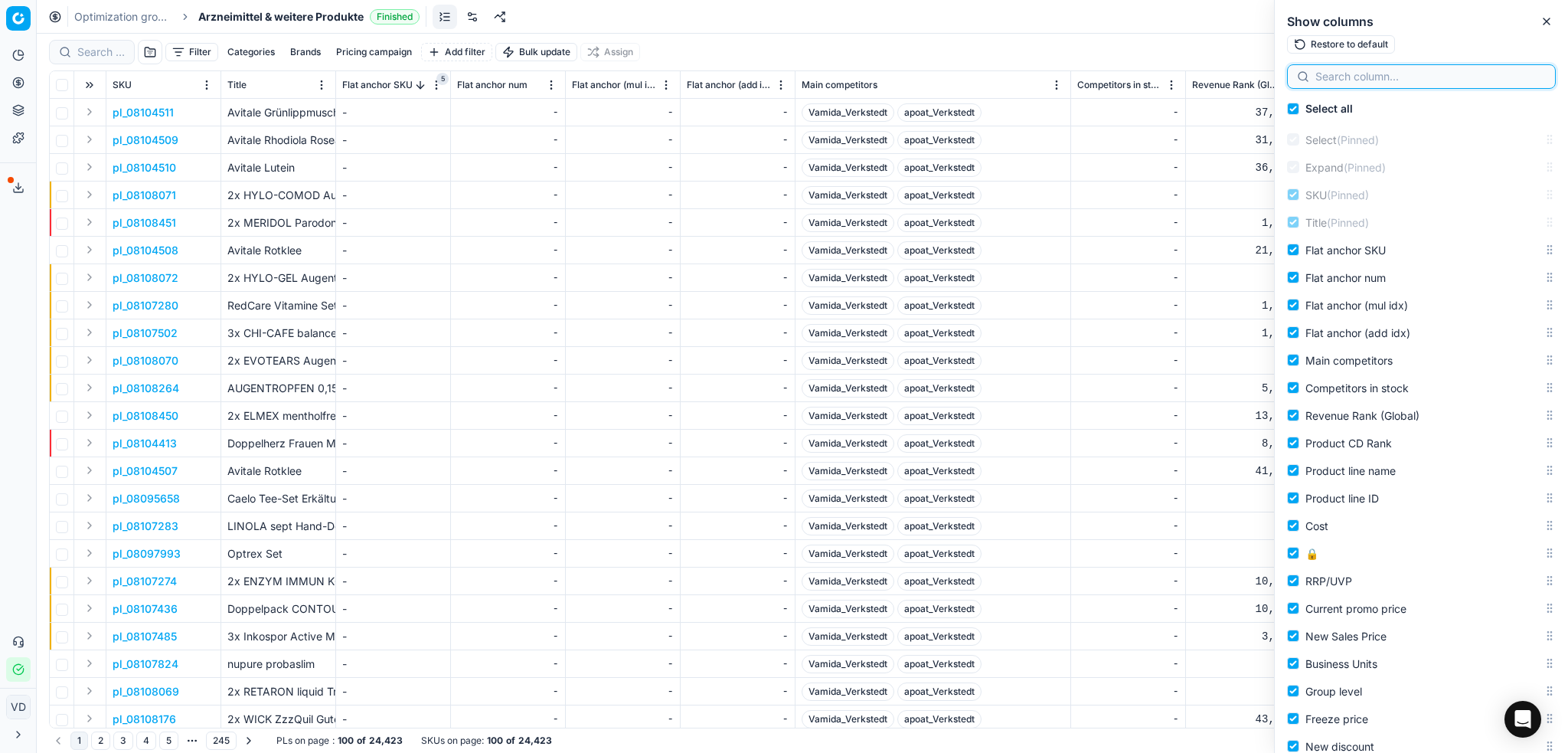
click at [1307, 79] on input at bounding box center [1430, 77] width 231 height 16
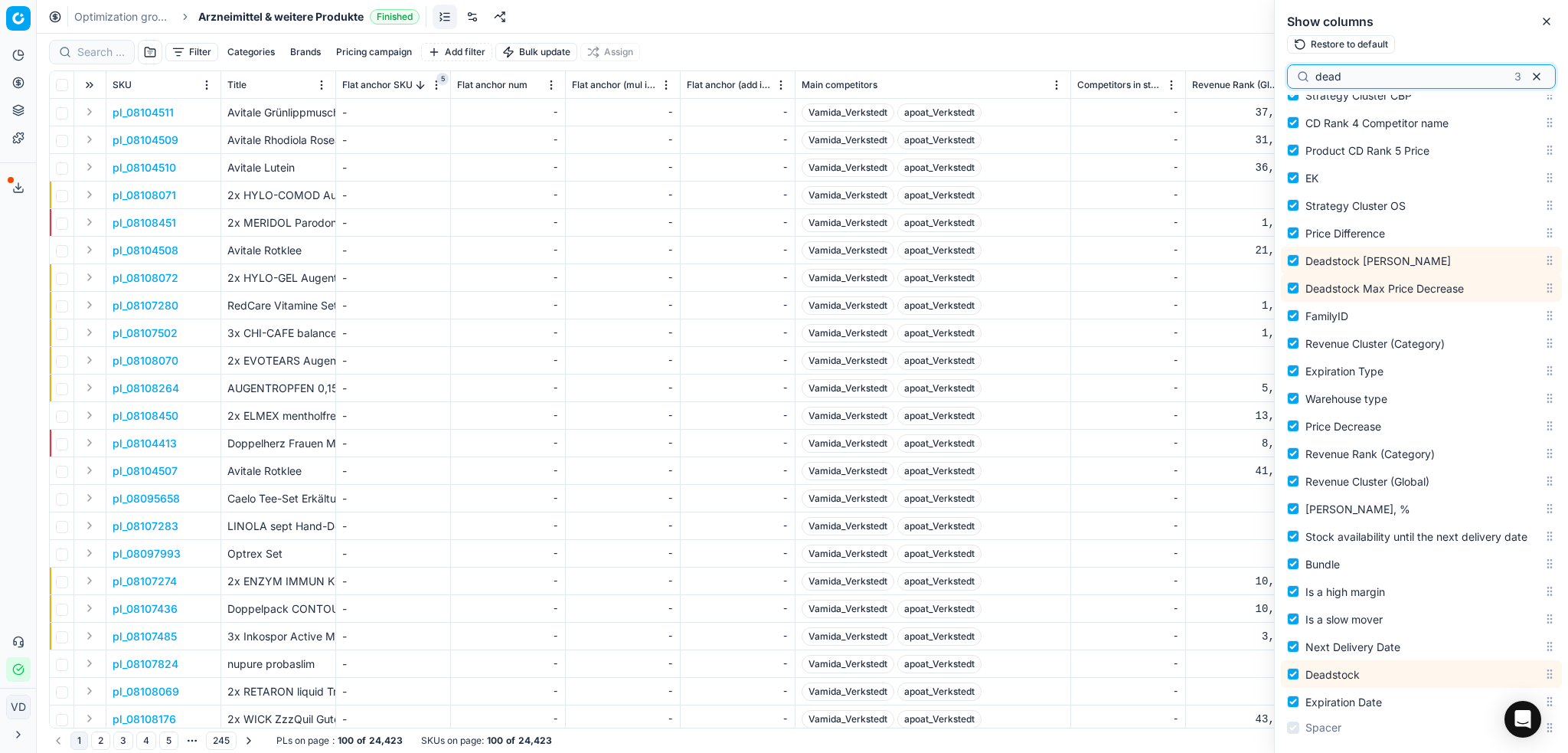
scroll to position [2462, 0]
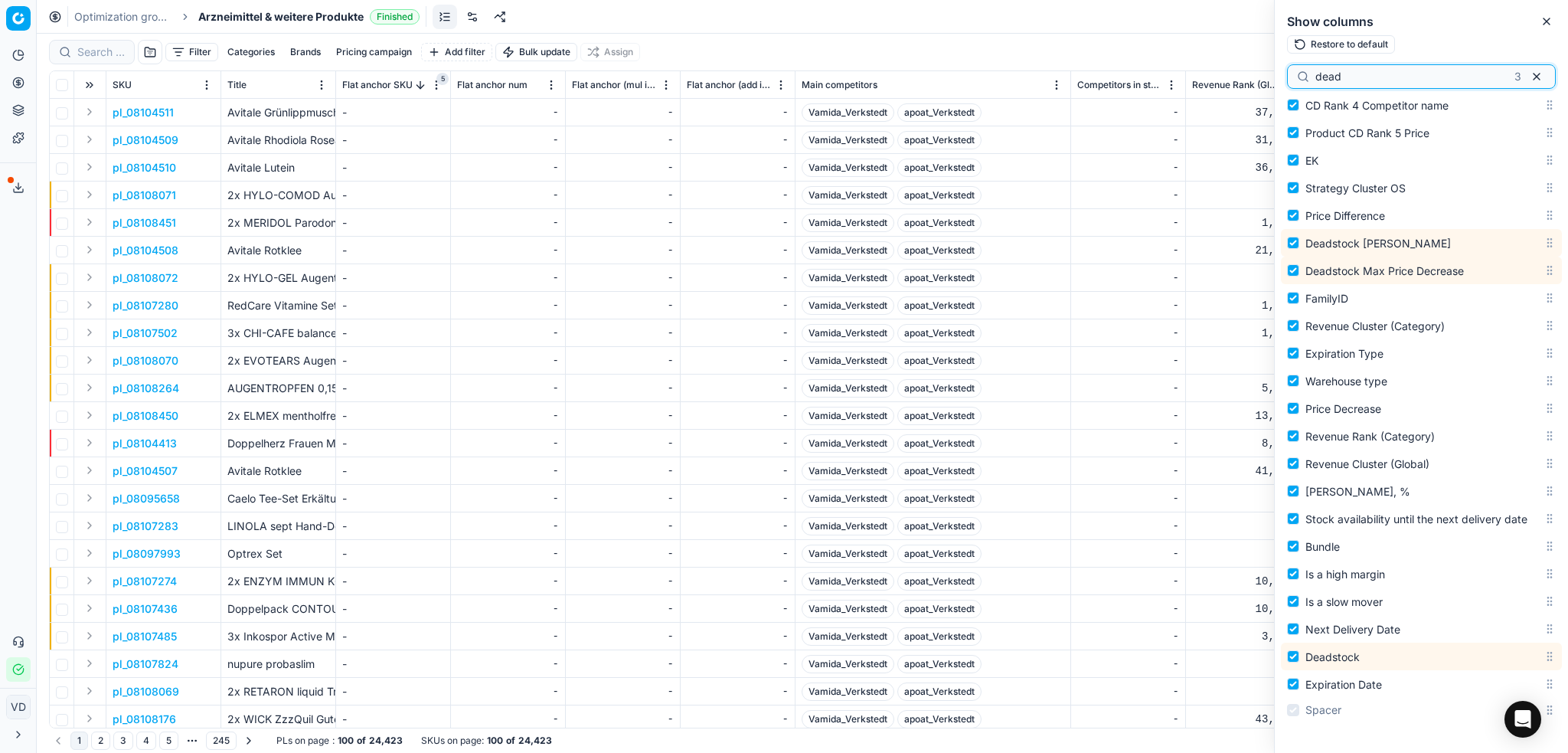
type input "dead"
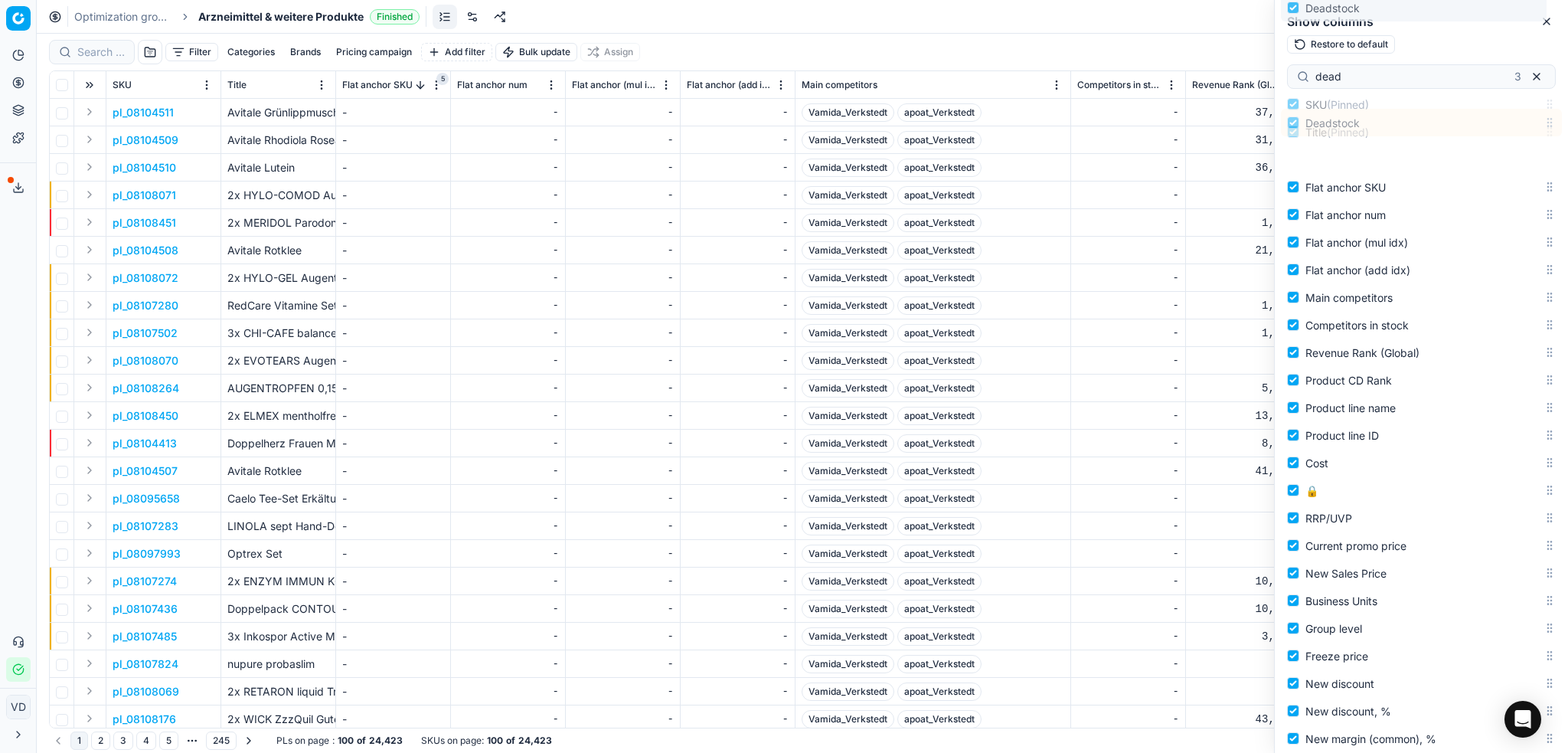
scroll to position [0, 0]
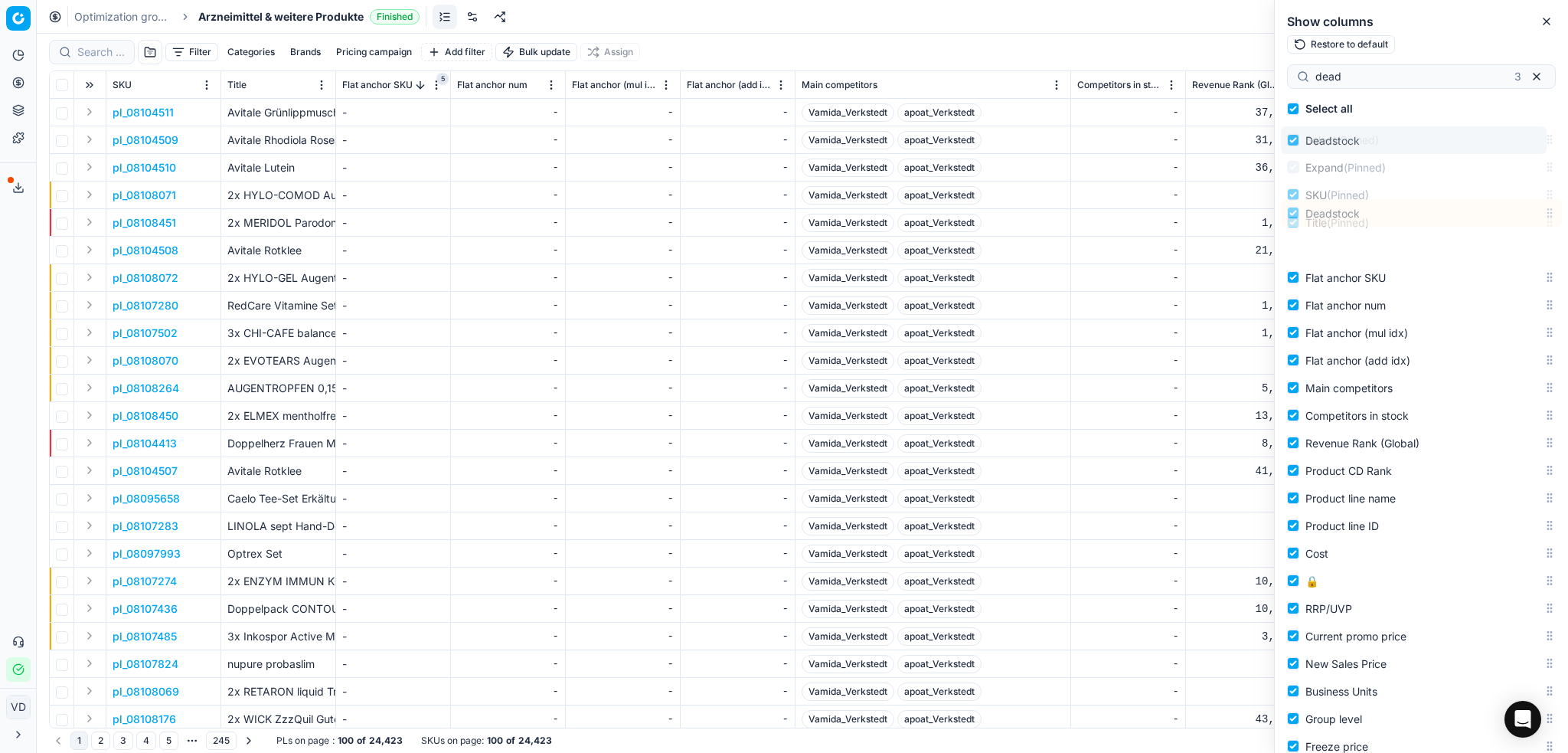
drag, startPoint x: 1533, startPoint y: 656, endPoint x: 1540, endPoint y: 66, distance: 590.0
click at [1307, 62] on div "dead 3 Select all Select (Pinned) Expand (Pinned) SKU (Pinned) Title (Pinned) F…" at bounding box center [1422, 407] width 294 height 692
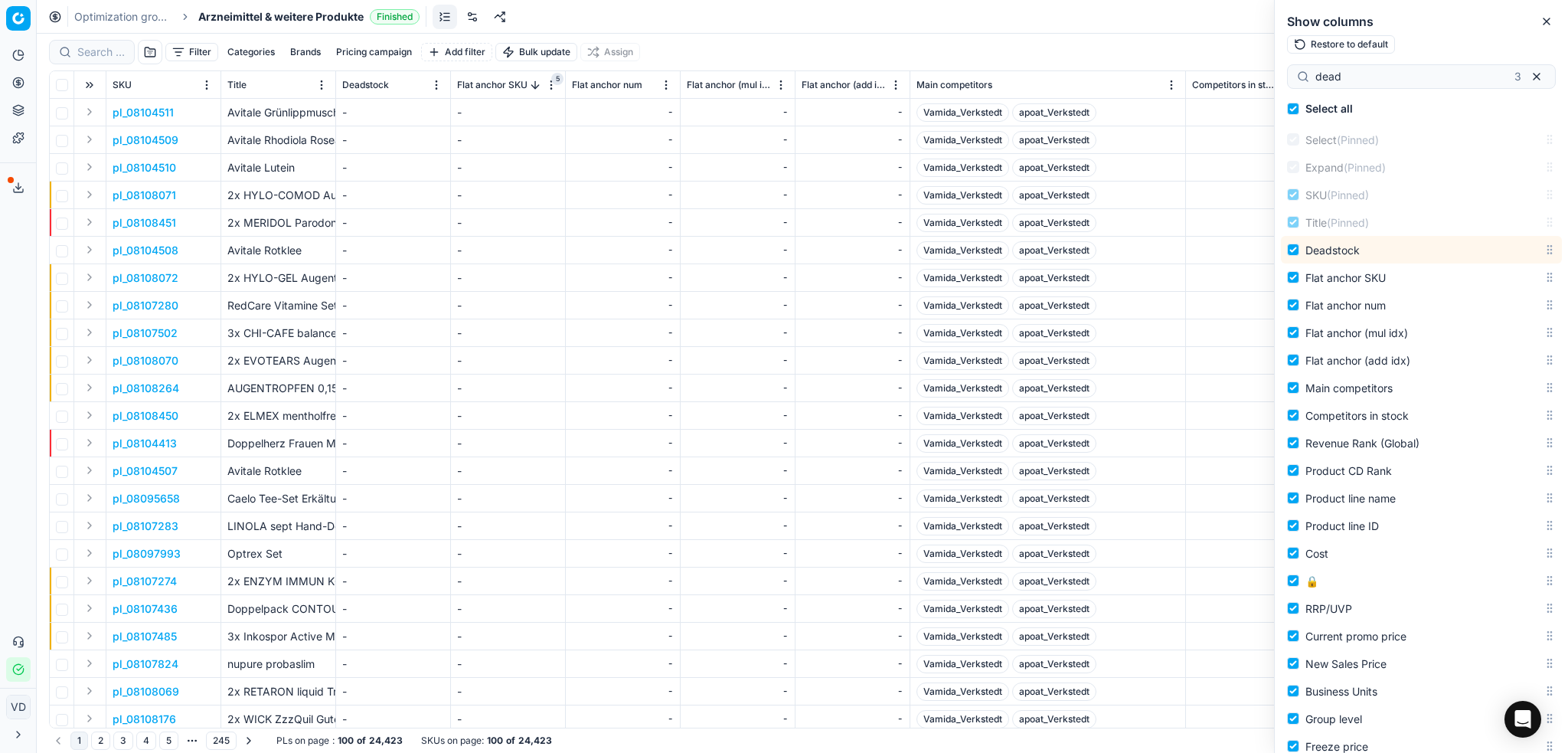
click at [434, 74] on th "Deadstock" at bounding box center [393, 85] width 115 height 28
click at [435, 83] on html "Pricing platform Analytics Pricing Product portfolio Templates Export service 1…" at bounding box center [784, 376] width 1568 height 753
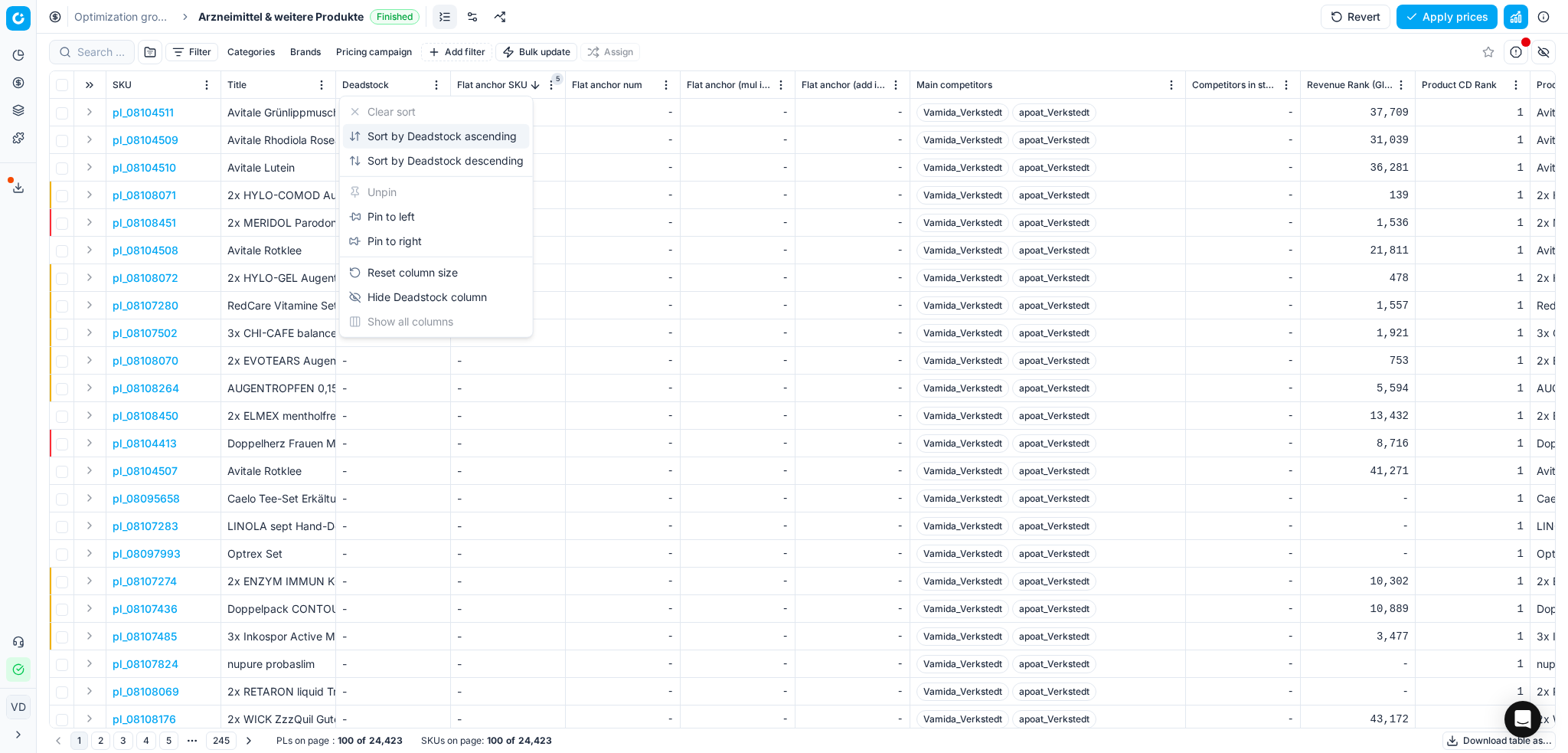
click at [377, 134] on div "Sort by Deadstock ascending" at bounding box center [432, 137] width 168 height 16
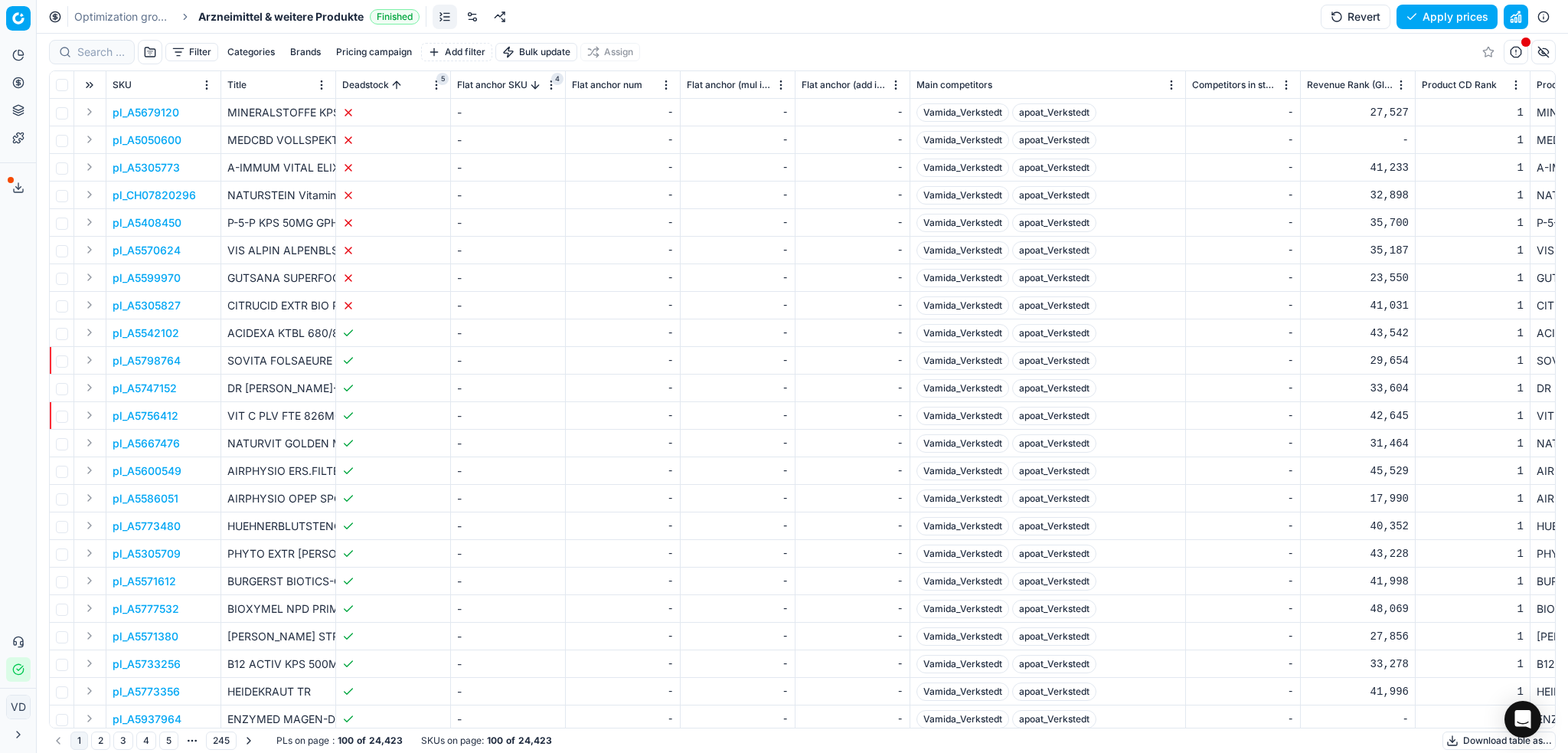
click at [436, 84] on html "Pricing platform Analytics Pricing Product portfolio Templates Export service 1…" at bounding box center [784, 376] width 1568 height 753
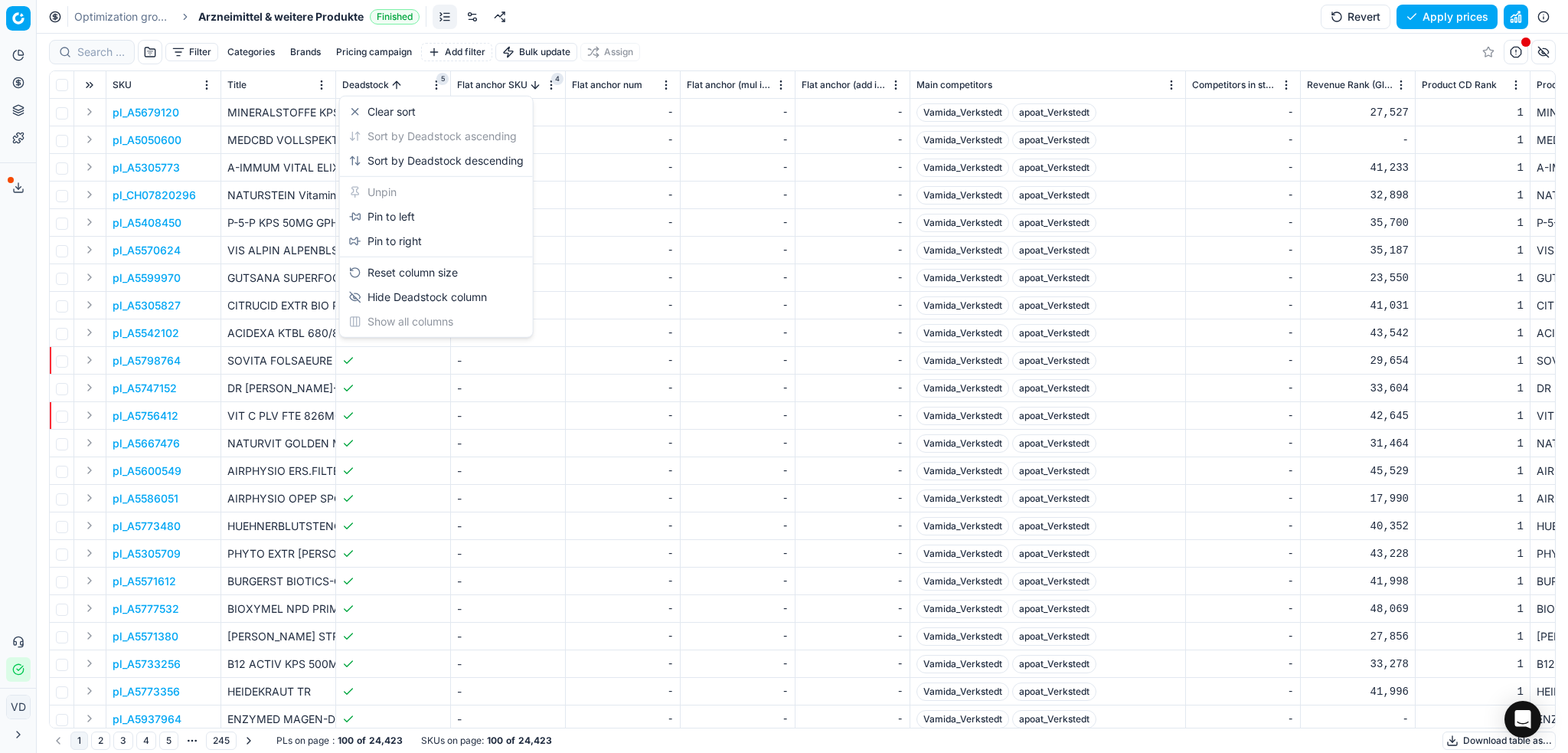
click at [175, 52] on html "Pricing platform Analytics Pricing Product portfolio Templates Export service 1…" at bounding box center [784, 376] width 1568 height 753
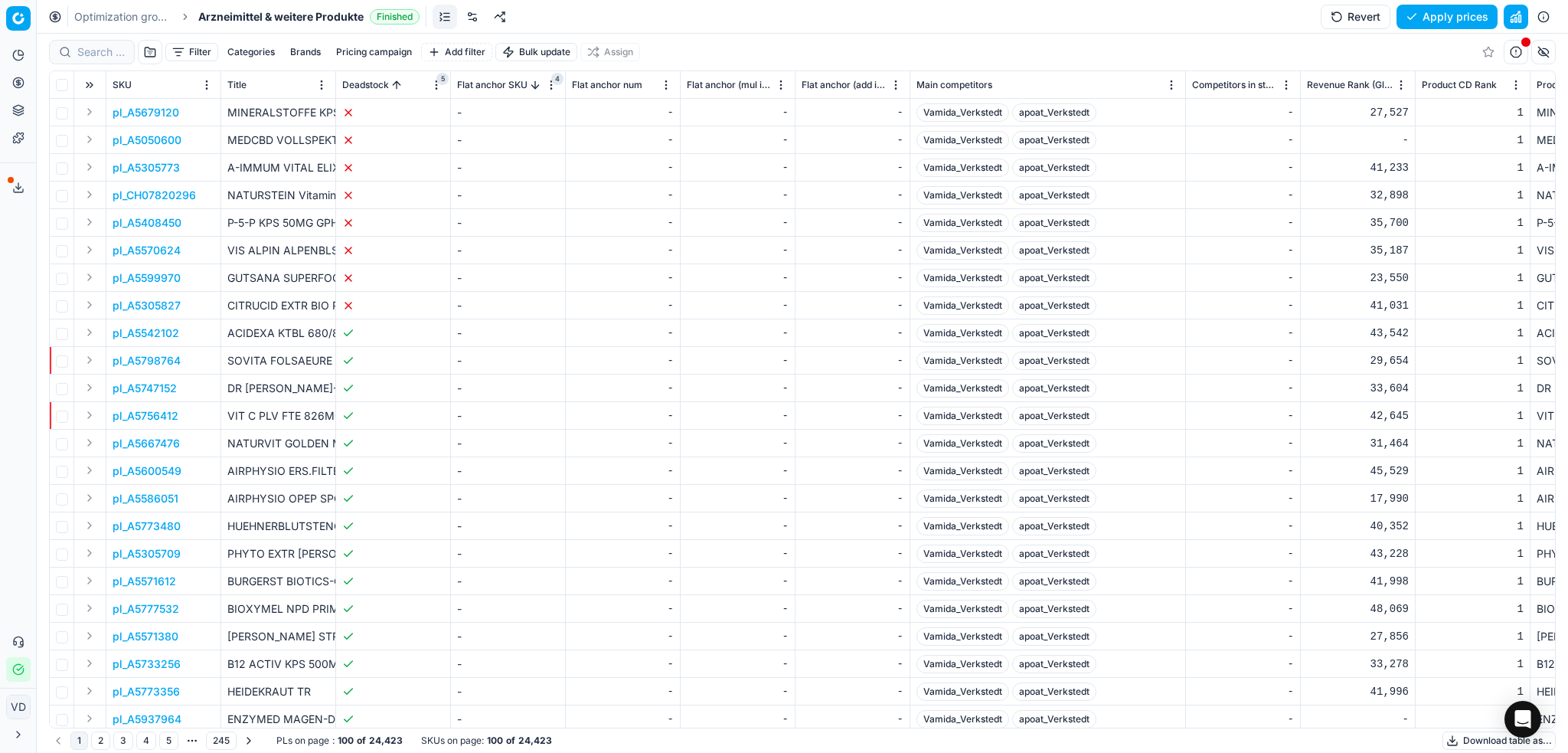
click at [175, 52] on button "Filter" at bounding box center [192, 52] width 53 height 19
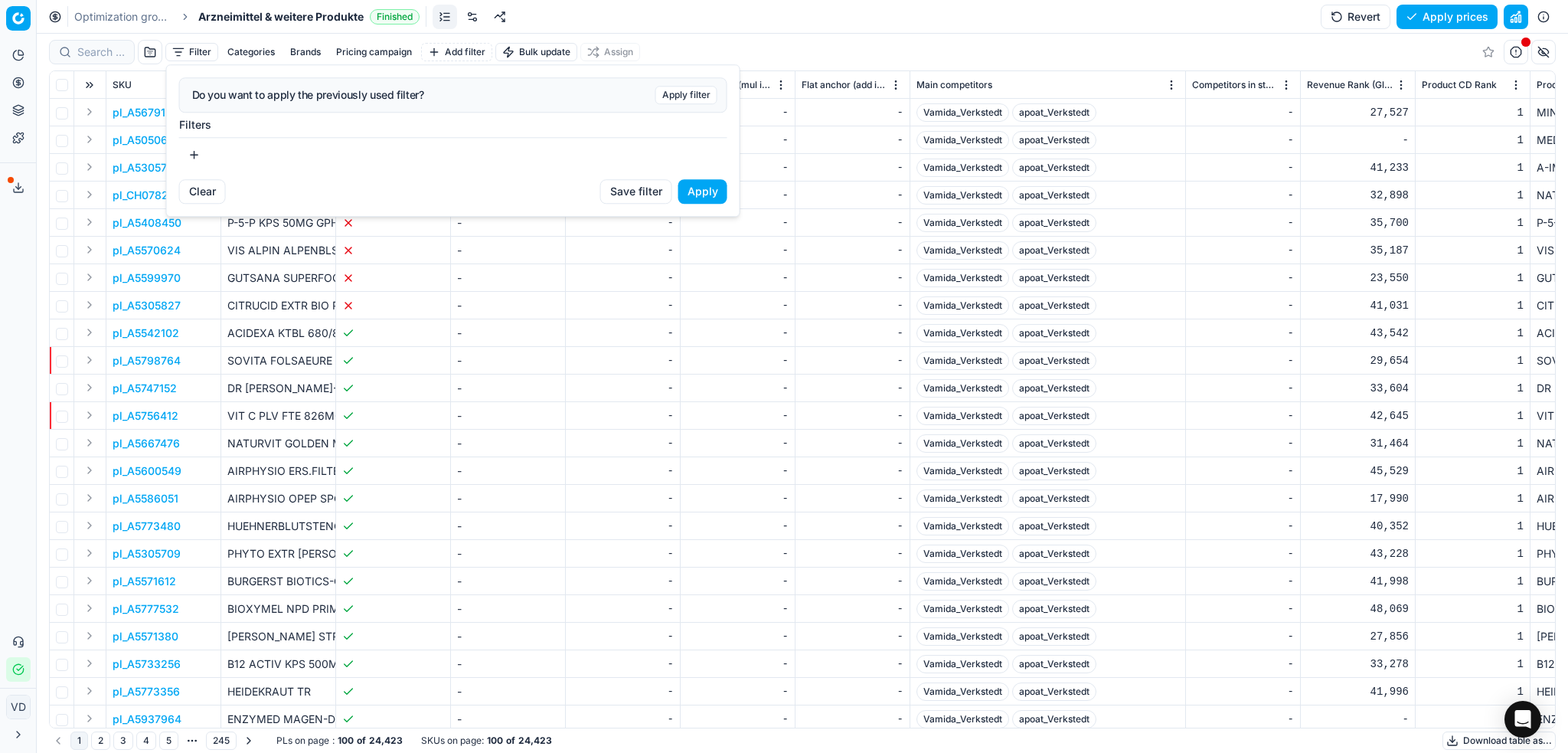
click at [194, 146] on button "button" at bounding box center [194, 154] width 30 height 25
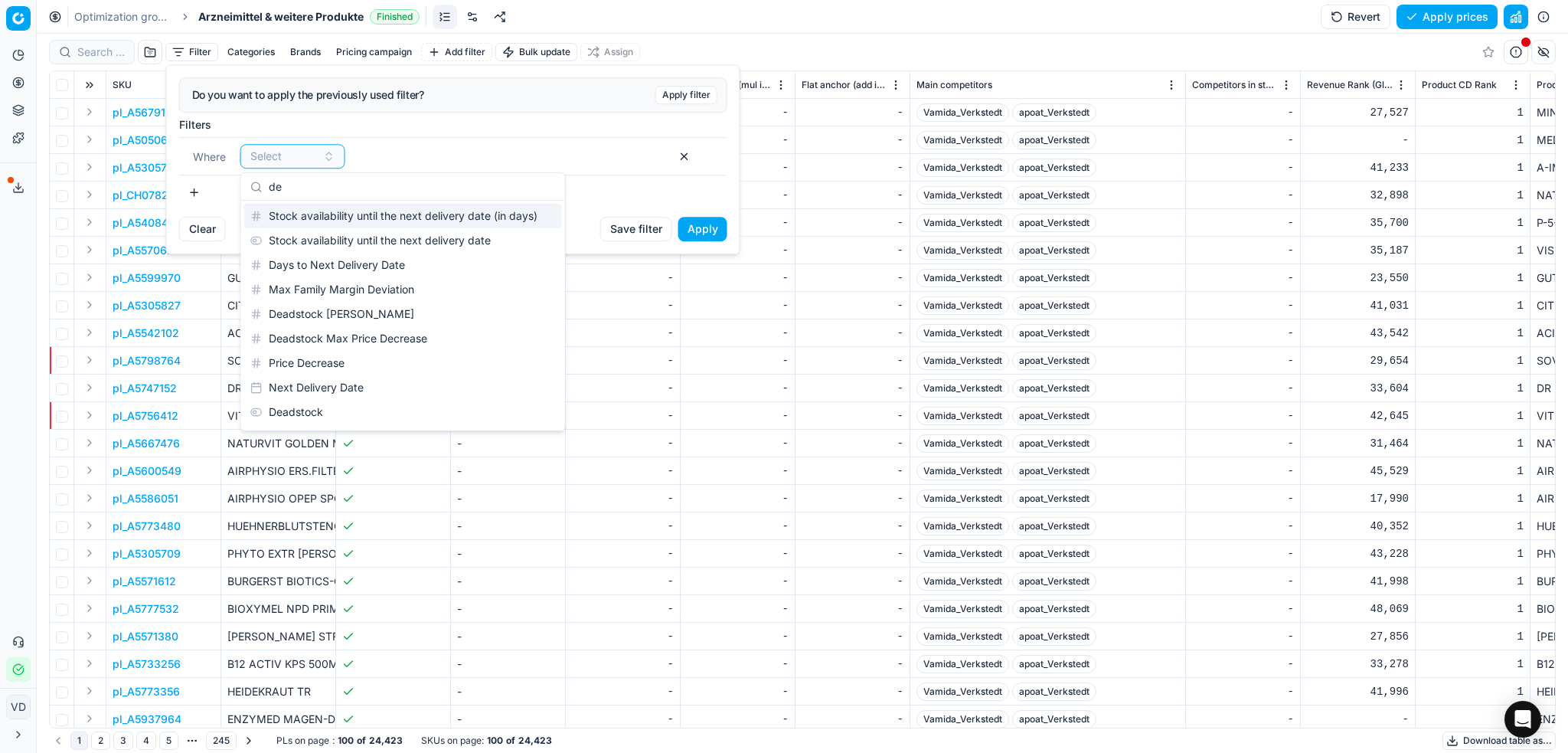
scroll to position [45, 0]
type input "dea"
type input "dead"
click at [280, 213] on div "Deadstock" at bounding box center [404, 219] width 318 height 25
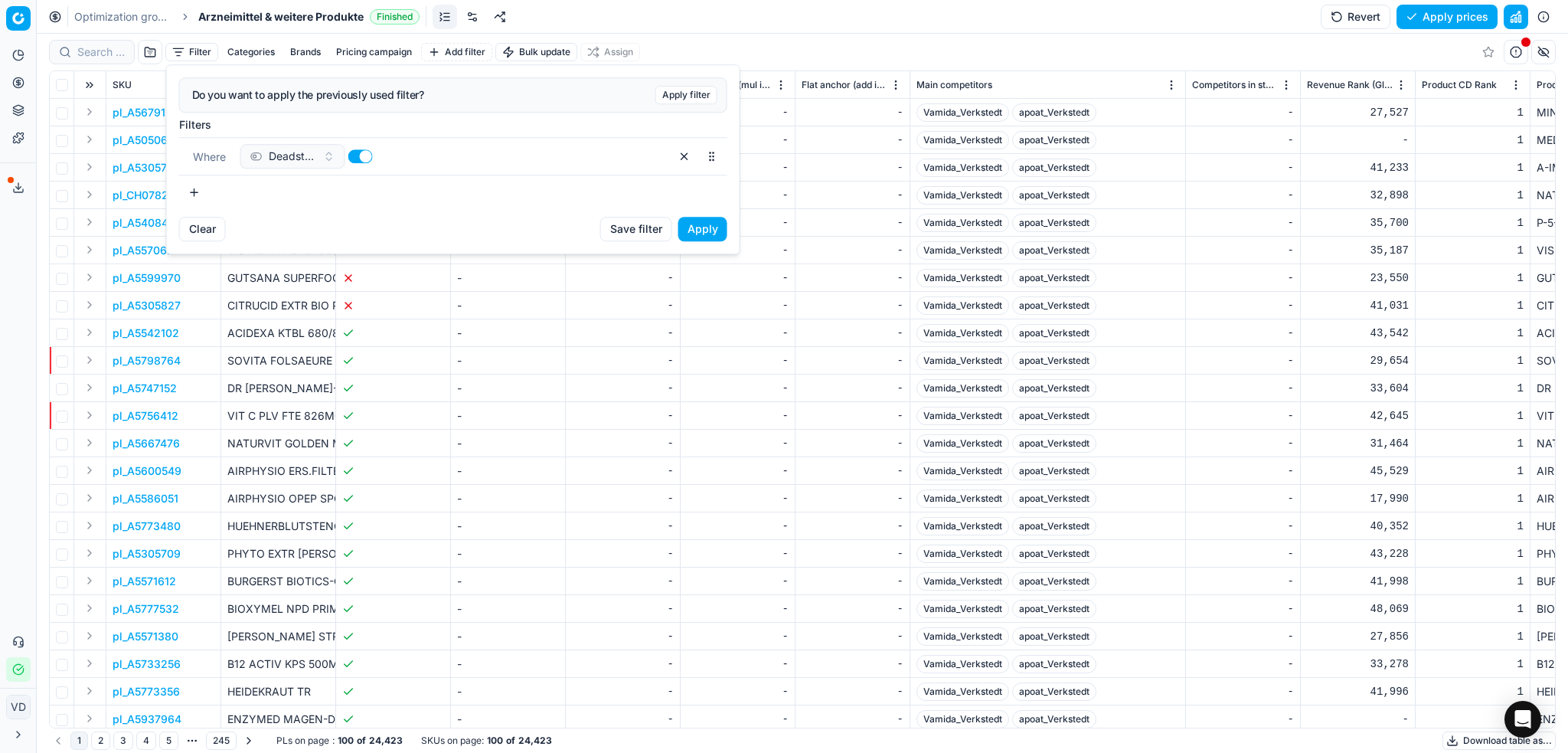
click at [696, 231] on button "Apply" at bounding box center [703, 229] width 49 height 25
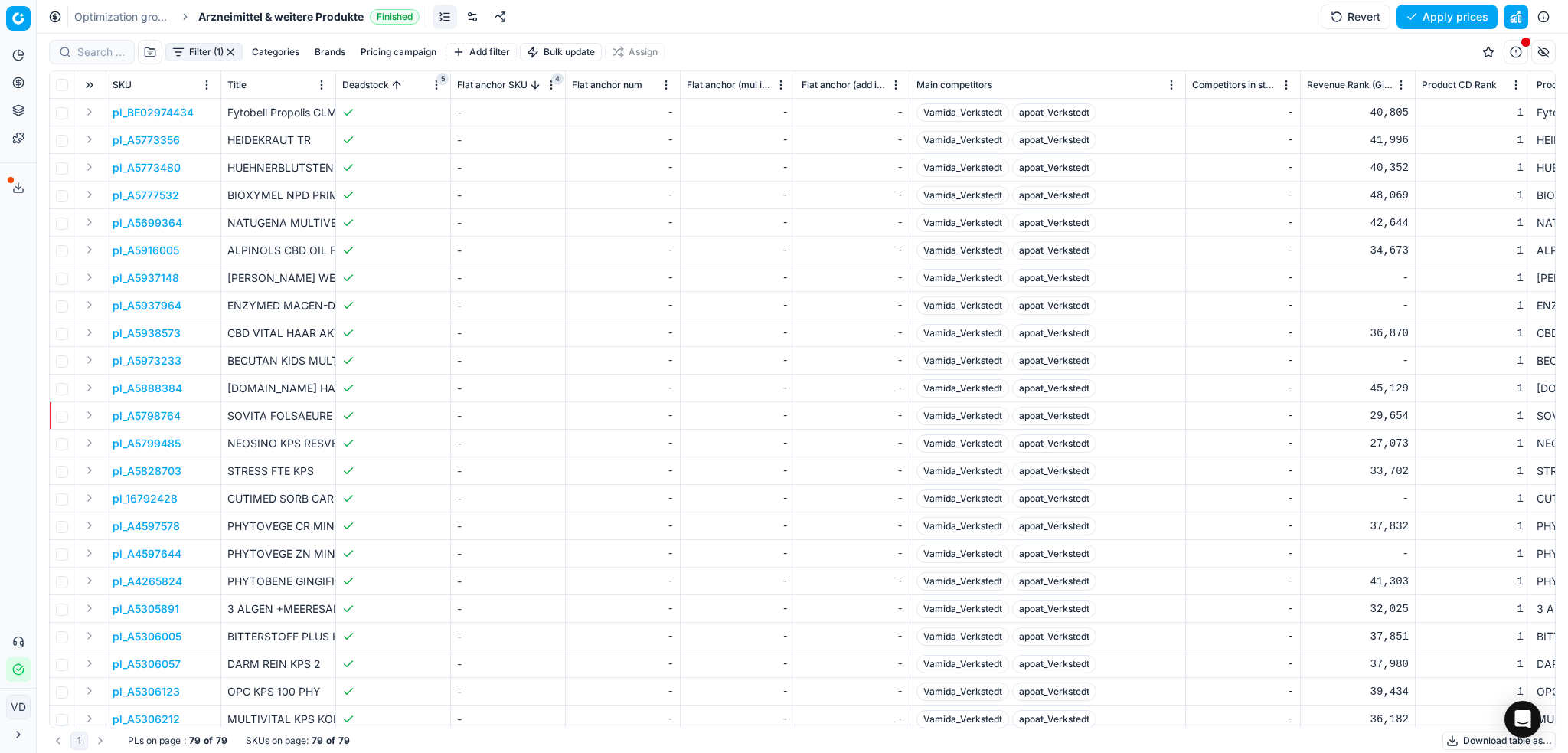
click at [1539, 54] on button "button" at bounding box center [1543, 52] width 25 height 25
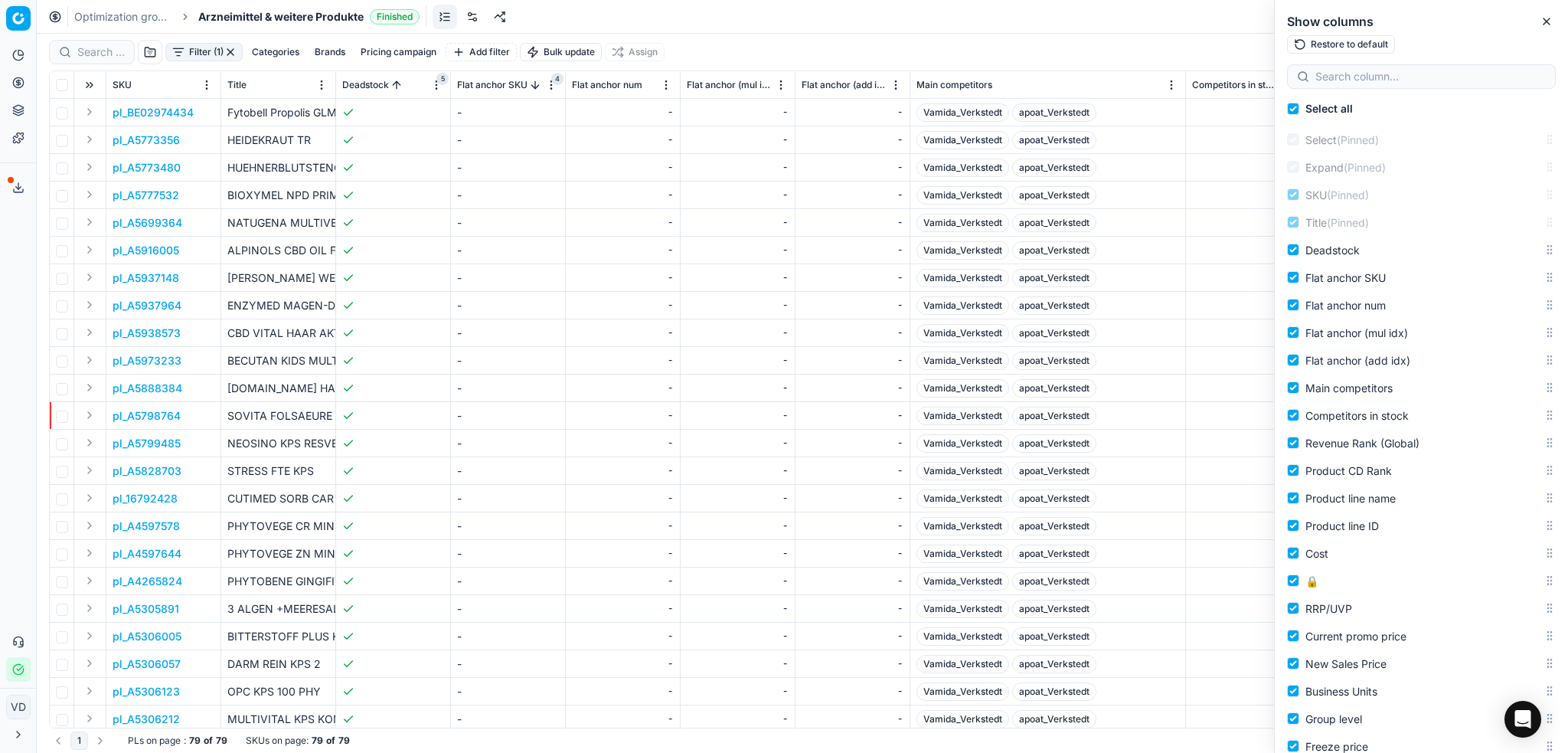
click at [1414, 64] on div "Select all Select (Pinned) Expand (Pinned) SKU (Pinned) Title (Pinned) Deadstoc…" at bounding box center [1422, 407] width 294 height 692
click at [1416, 76] on input at bounding box center [1430, 77] width 231 height 16
type input "t"
type input "m"
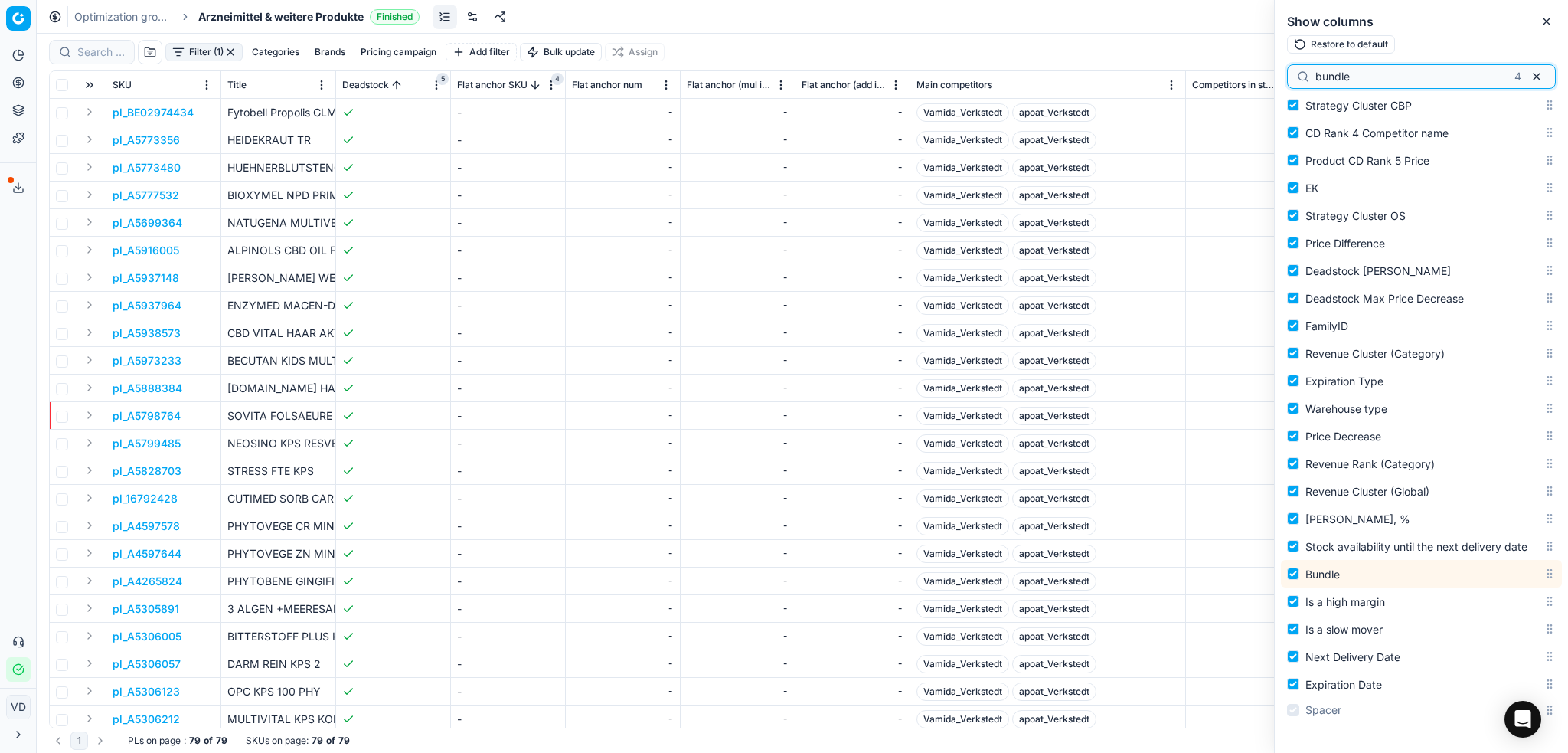
scroll to position [2462, 0]
type input "bundle"
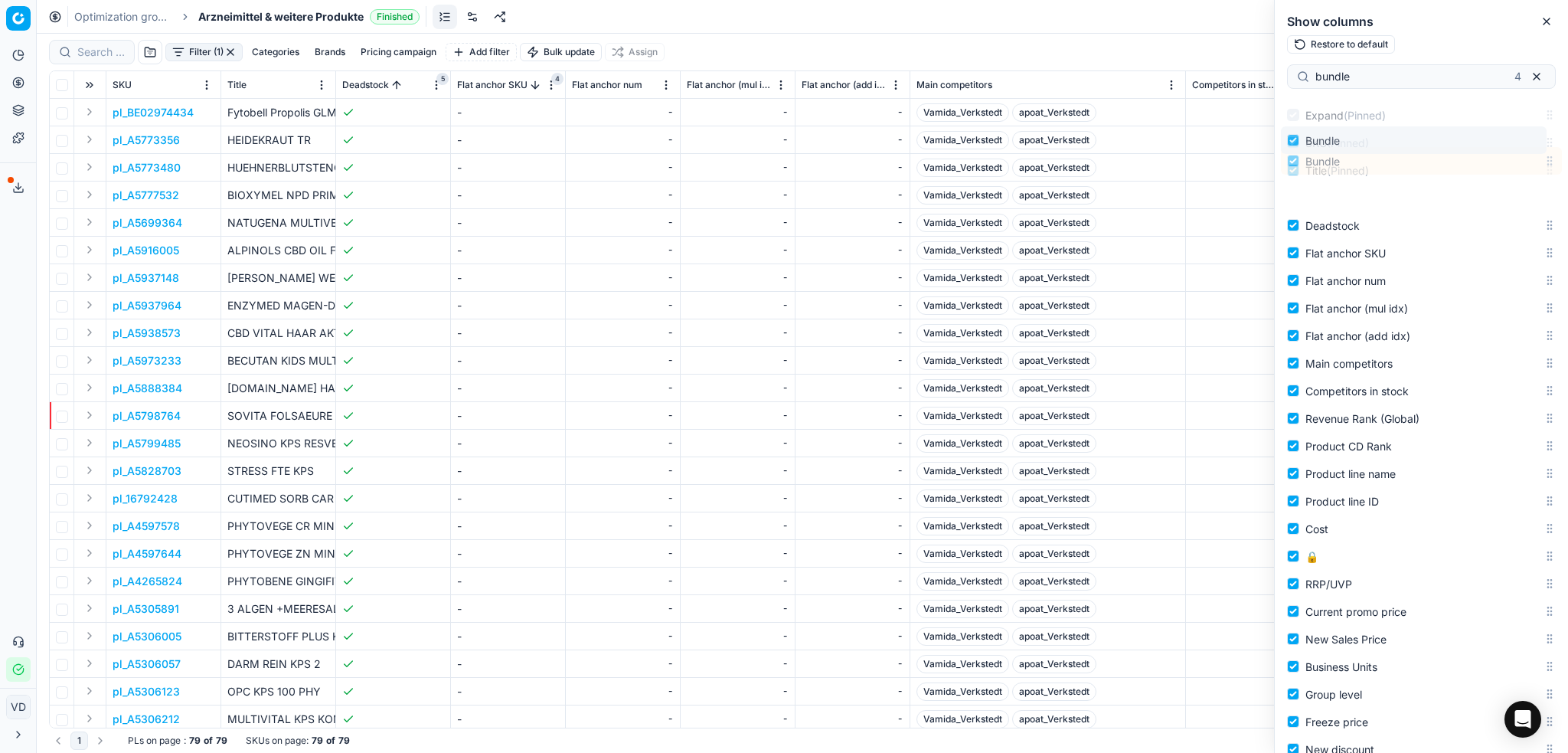
scroll to position [0, 0]
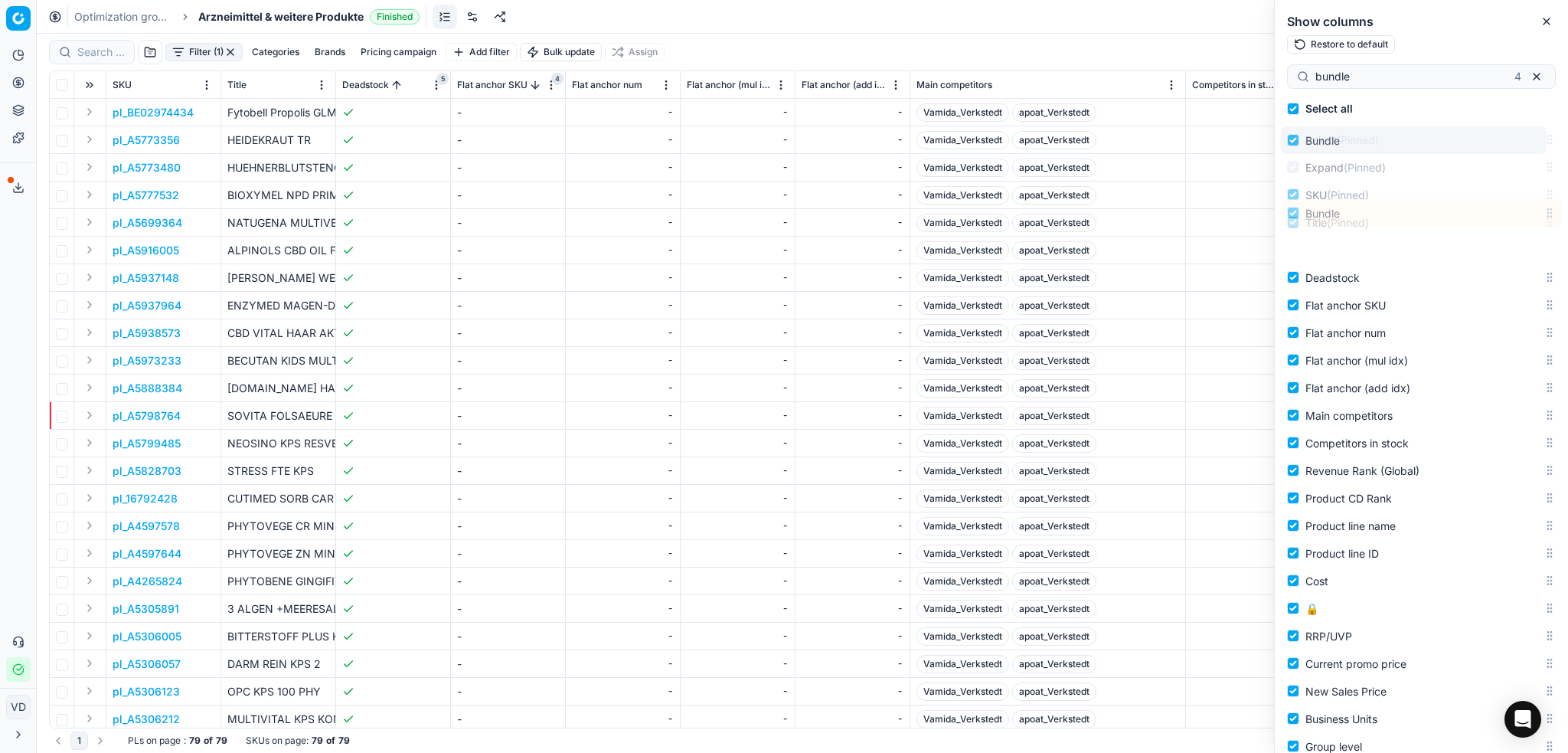
drag, startPoint x: 1533, startPoint y: 575, endPoint x: 1563, endPoint y: 99, distance: 476.9
click at [1563, 99] on div "Select all Select (Pinned) Expand (Pinned) SKU (Pinned) Title (Pinned) Deadstoc…" at bounding box center [1422, 425] width 294 height 659
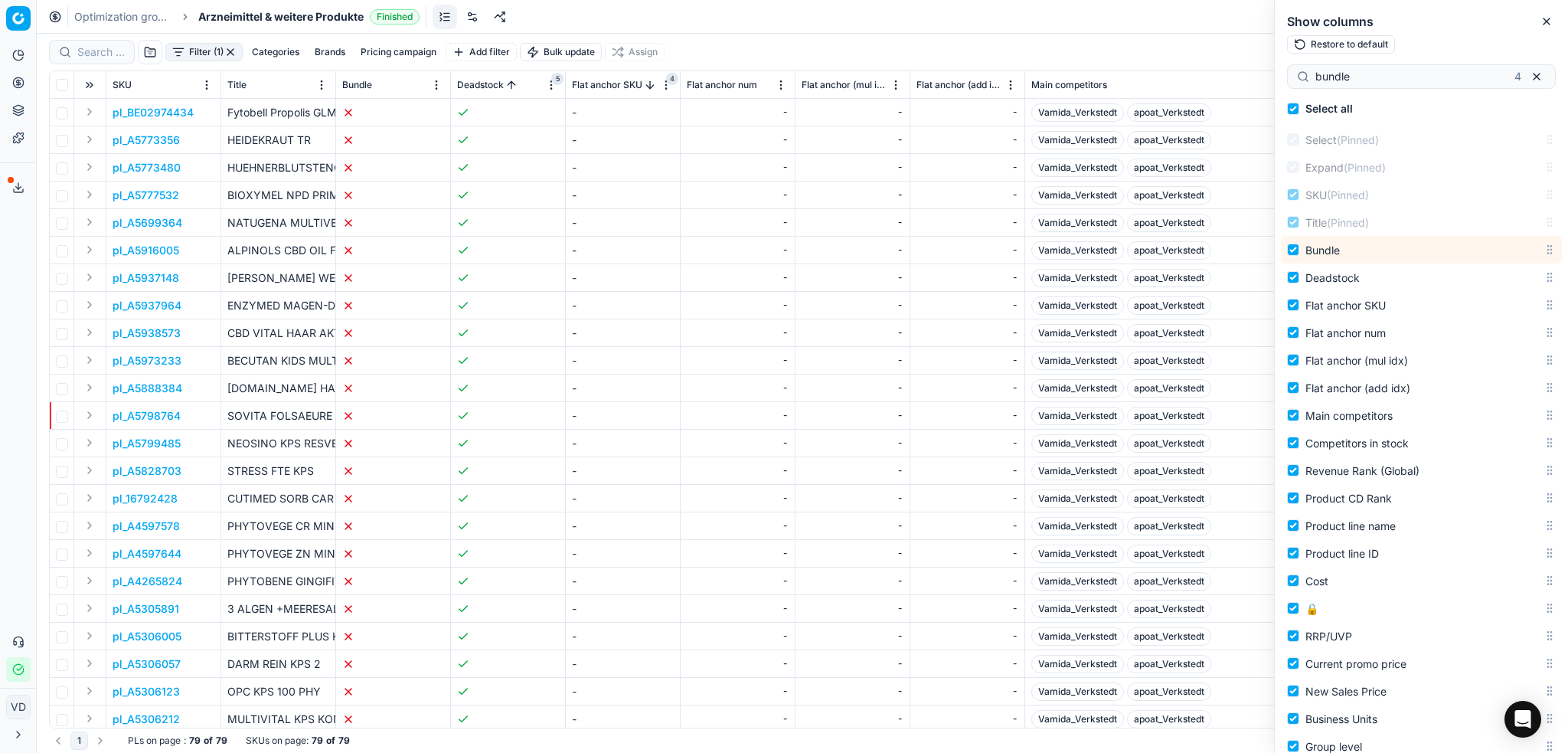
click at [643, 87] on button "Sorted by Flat anchor SKU descending" at bounding box center [650, 86] width 16 height 16
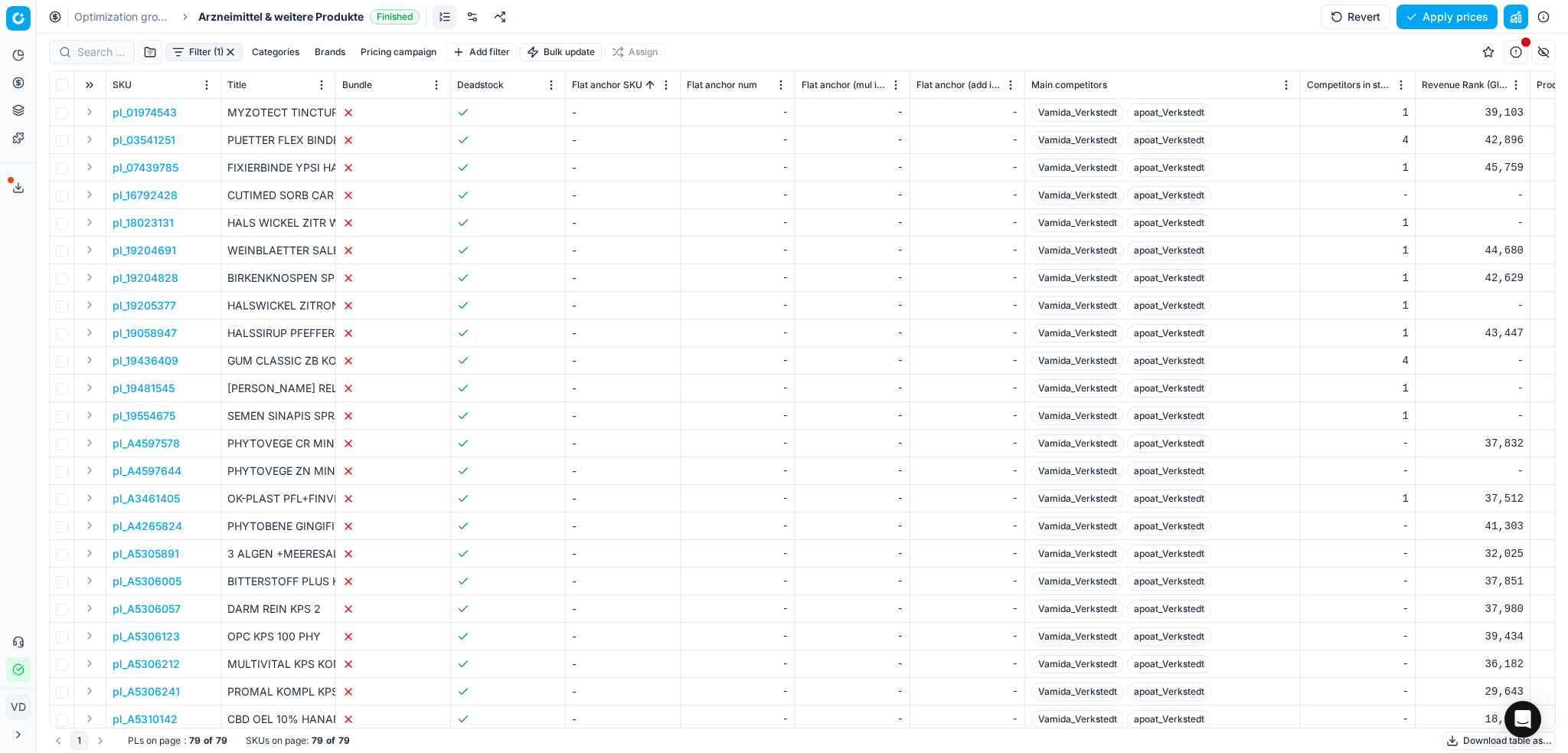
click at [1539, 49] on button "button" at bounding box center [1543, 52] width 25 height 25
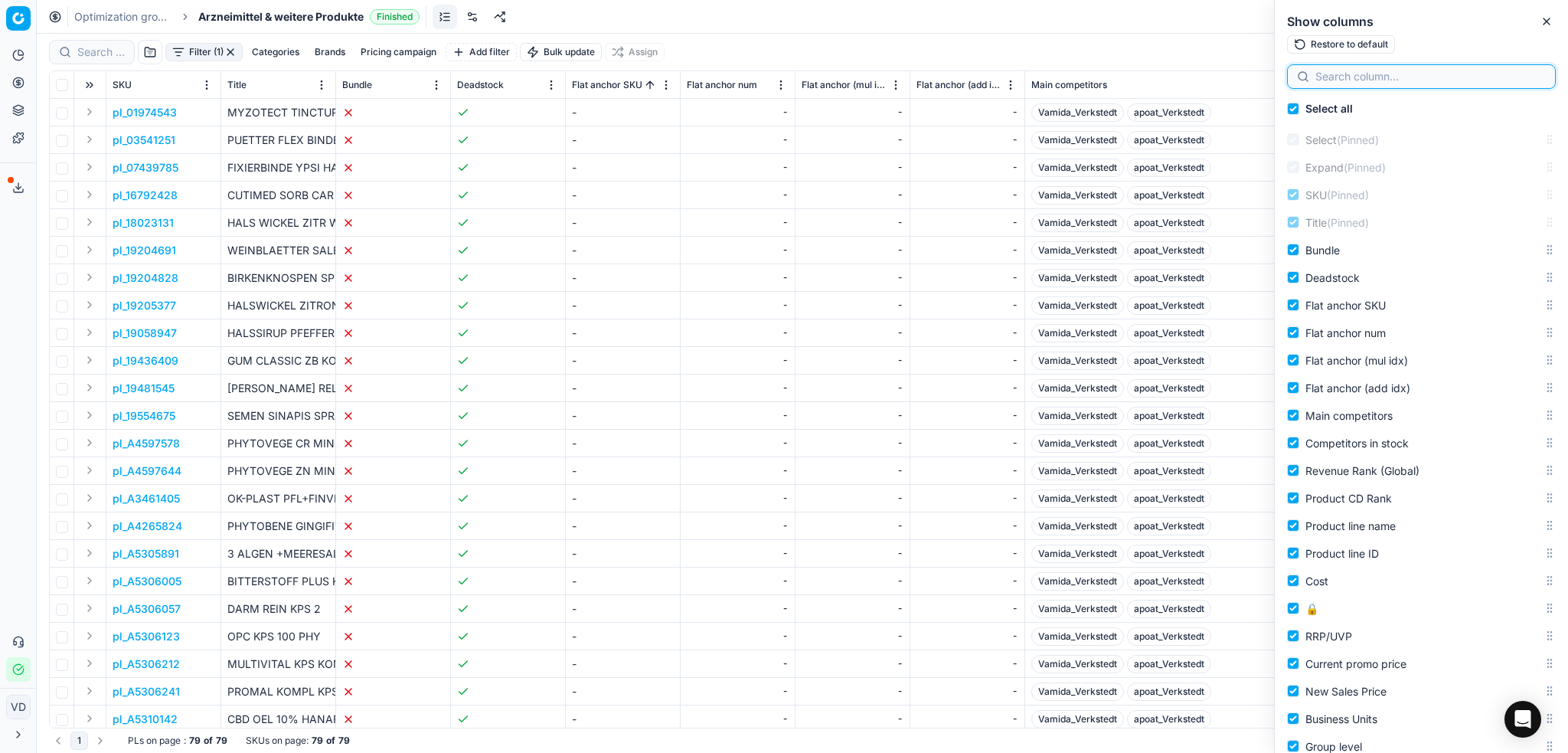
click at [1403, 81] on input at bounding box center [1430, 77] width 231 height 16
type input "m"
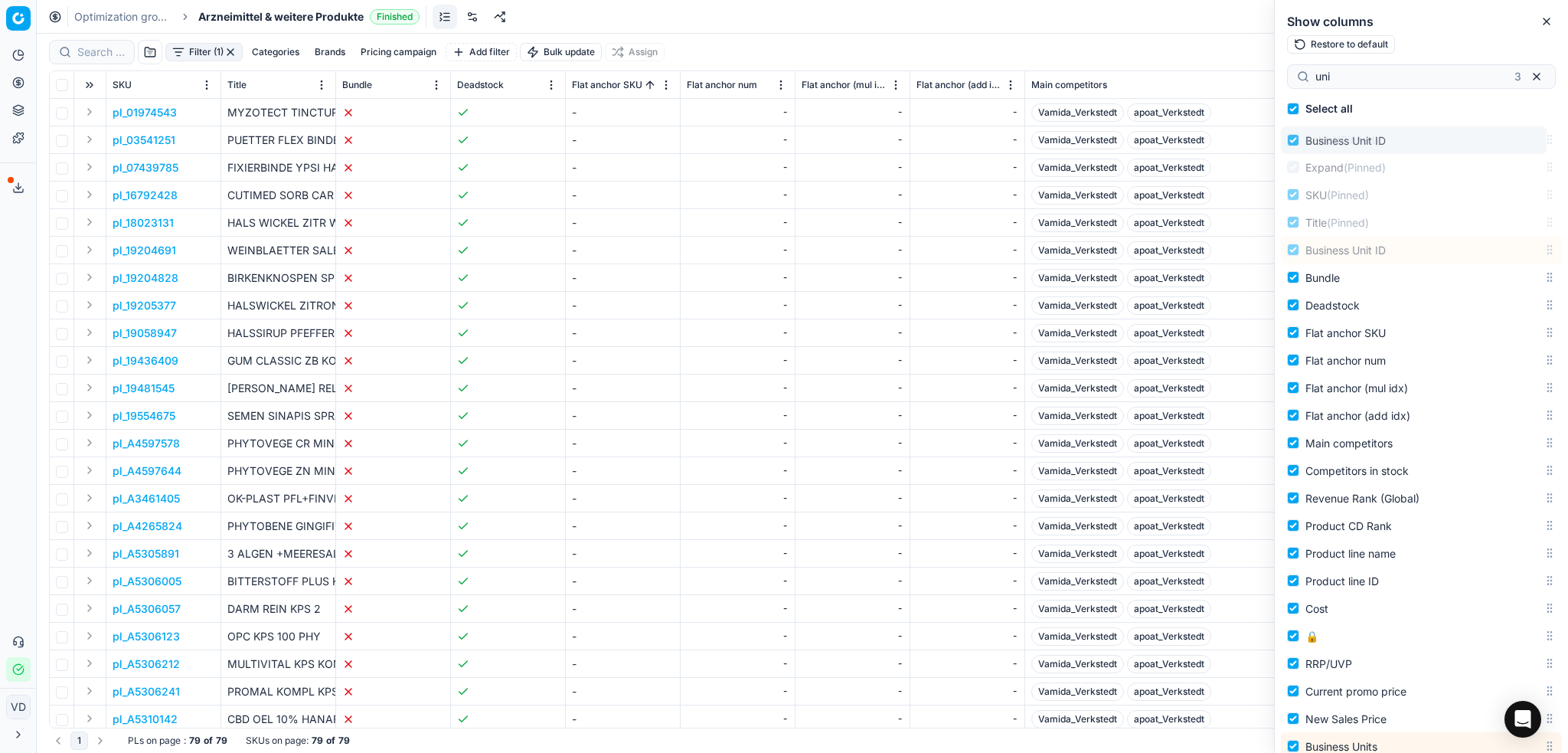
drag, startPoint x: 1539, startPoint y: 524, endPoint x: 1522, endPoint y: 145, distance: 379.4
click at [1522, 145] on body "Pricing platform Analytics Pricing Product portfolio Templates Export service 1…" at bounding box center [784, 376] width 1568 height 753
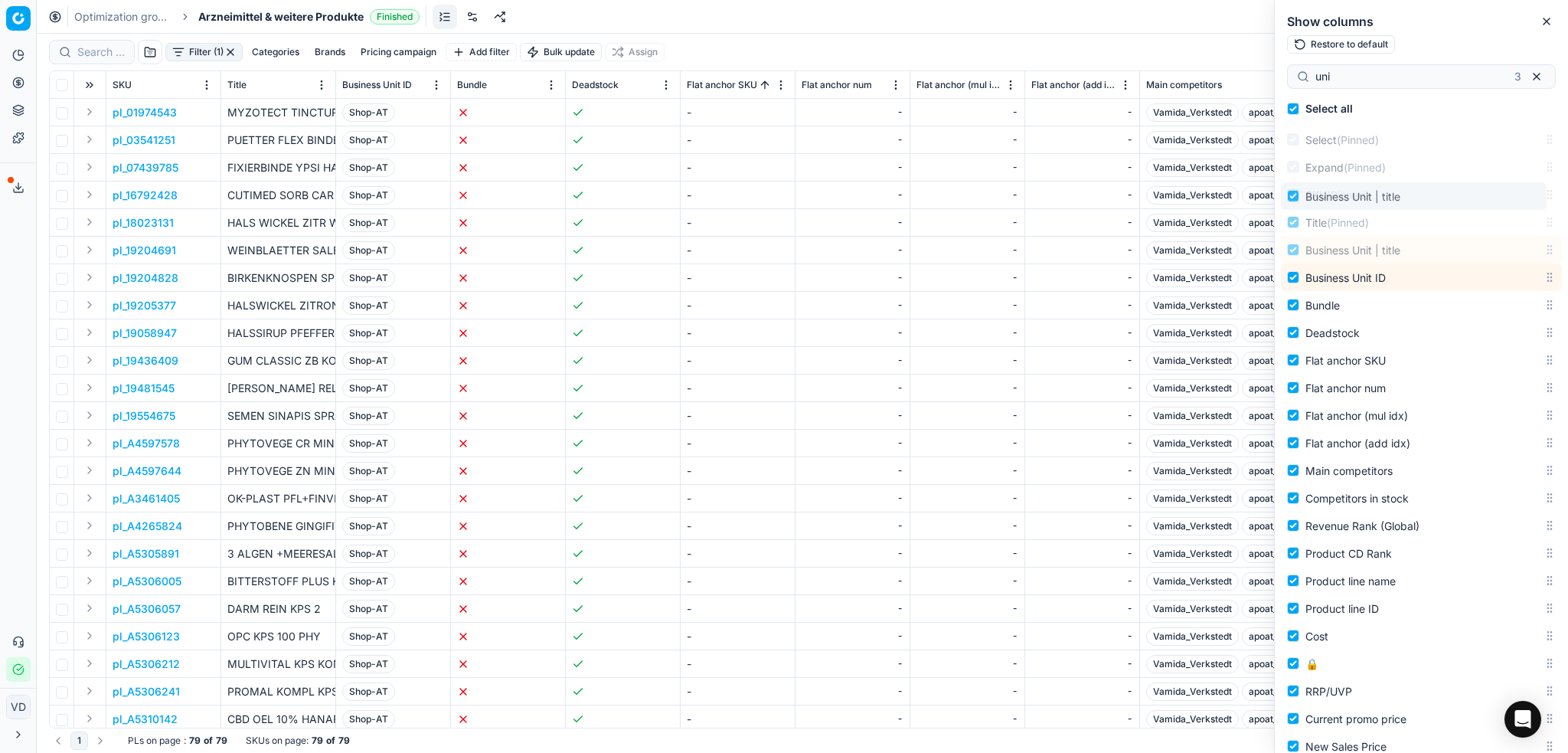
drag, startPoint x: 1537, startPoint y: 550, endPoint x: 1532, endPoint y: 199, distance: 351.0
click at [1532, 199] on body "Pricing platform Analytics Pricing Product portfolio Templates Export service 1…" at bounding box center [784, 376] width 1568 height 753
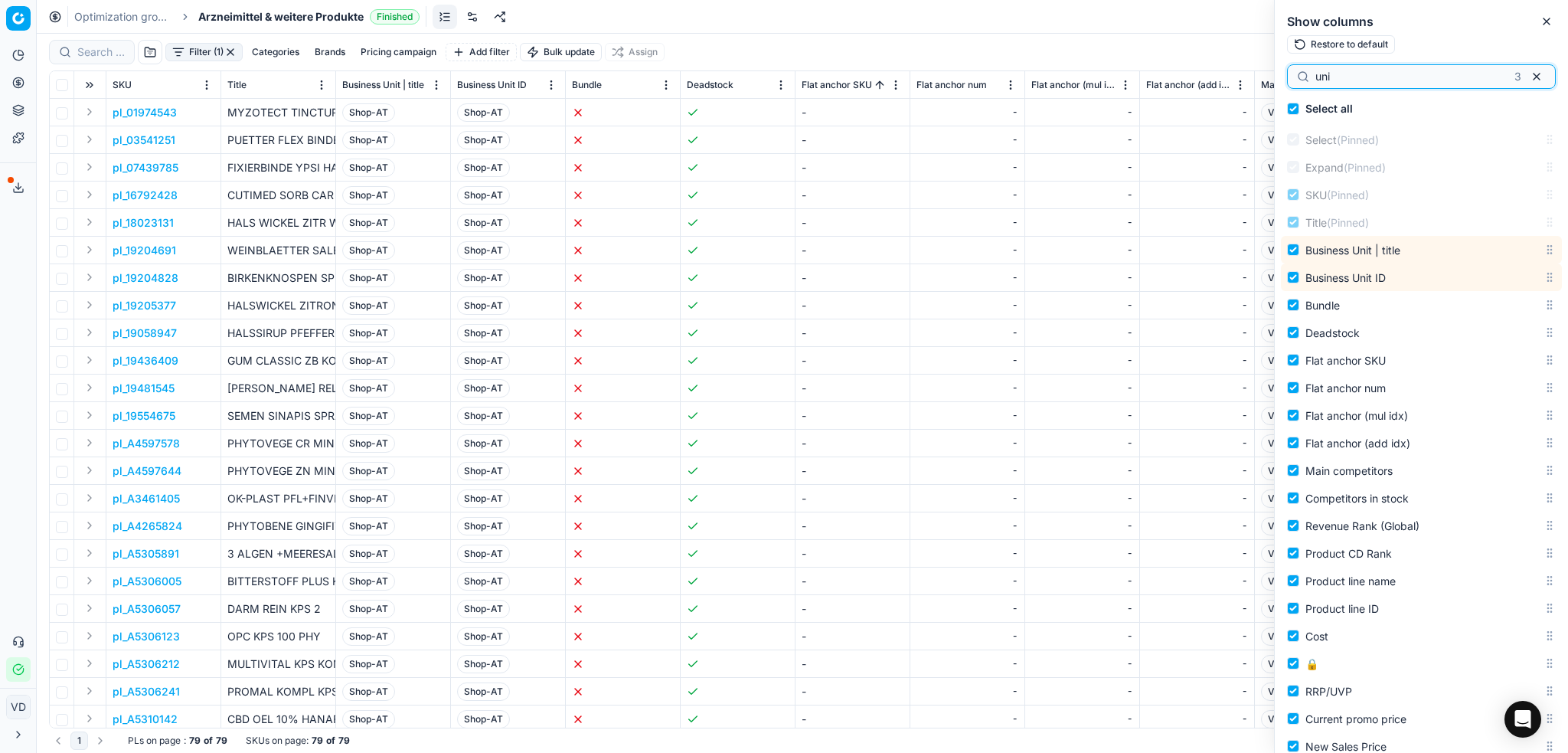
drag, startPoint x: 1371, startPoint y: 77, endPoint x: 1268, endPoint y: 76, distance: 103.0
click at [1268, 76] on body "Pricing platform Analytics Pricing Product portfolio Templates Export service 1…" at bounding box center [784, 376] width 1568 height 753
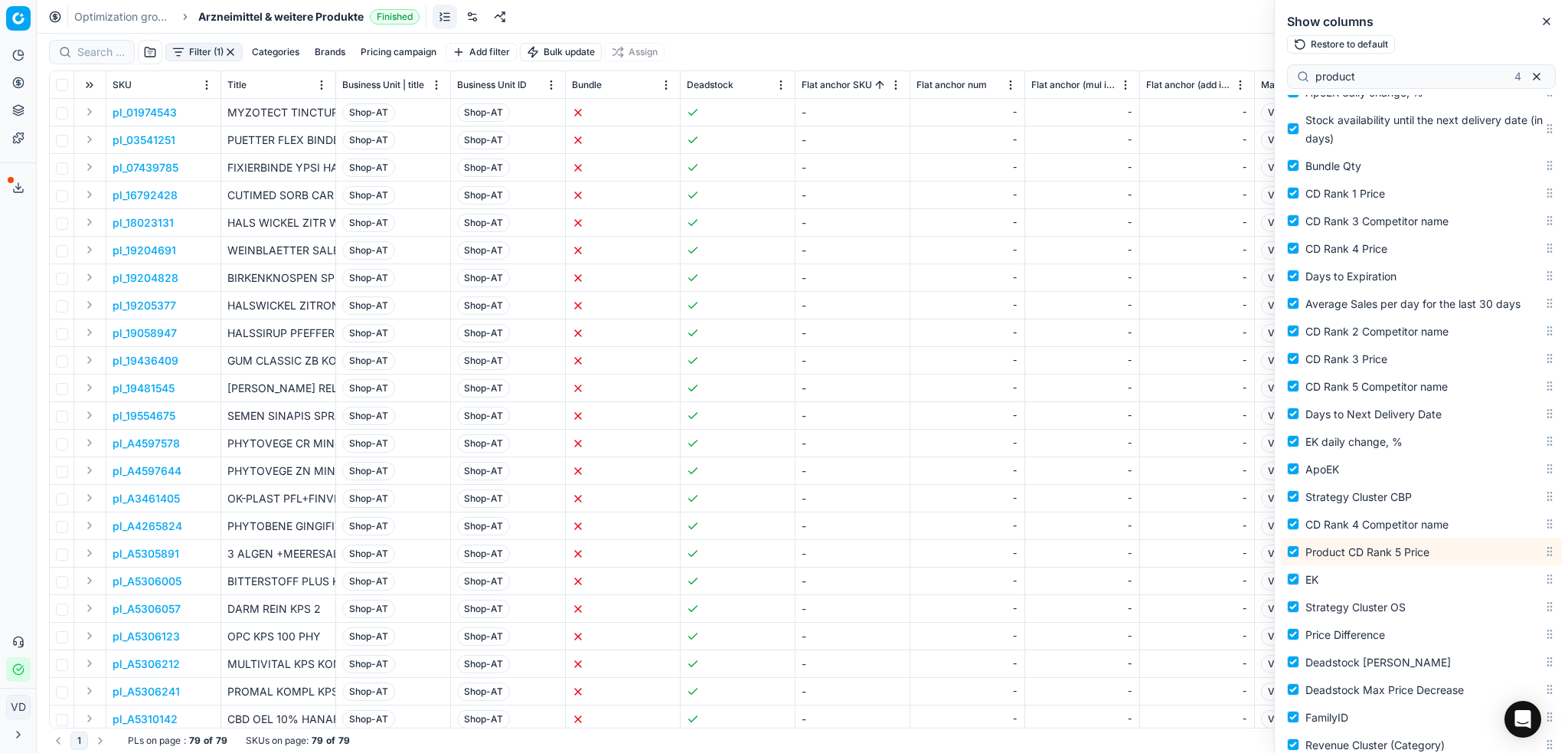
scroll to position [1747, 0]
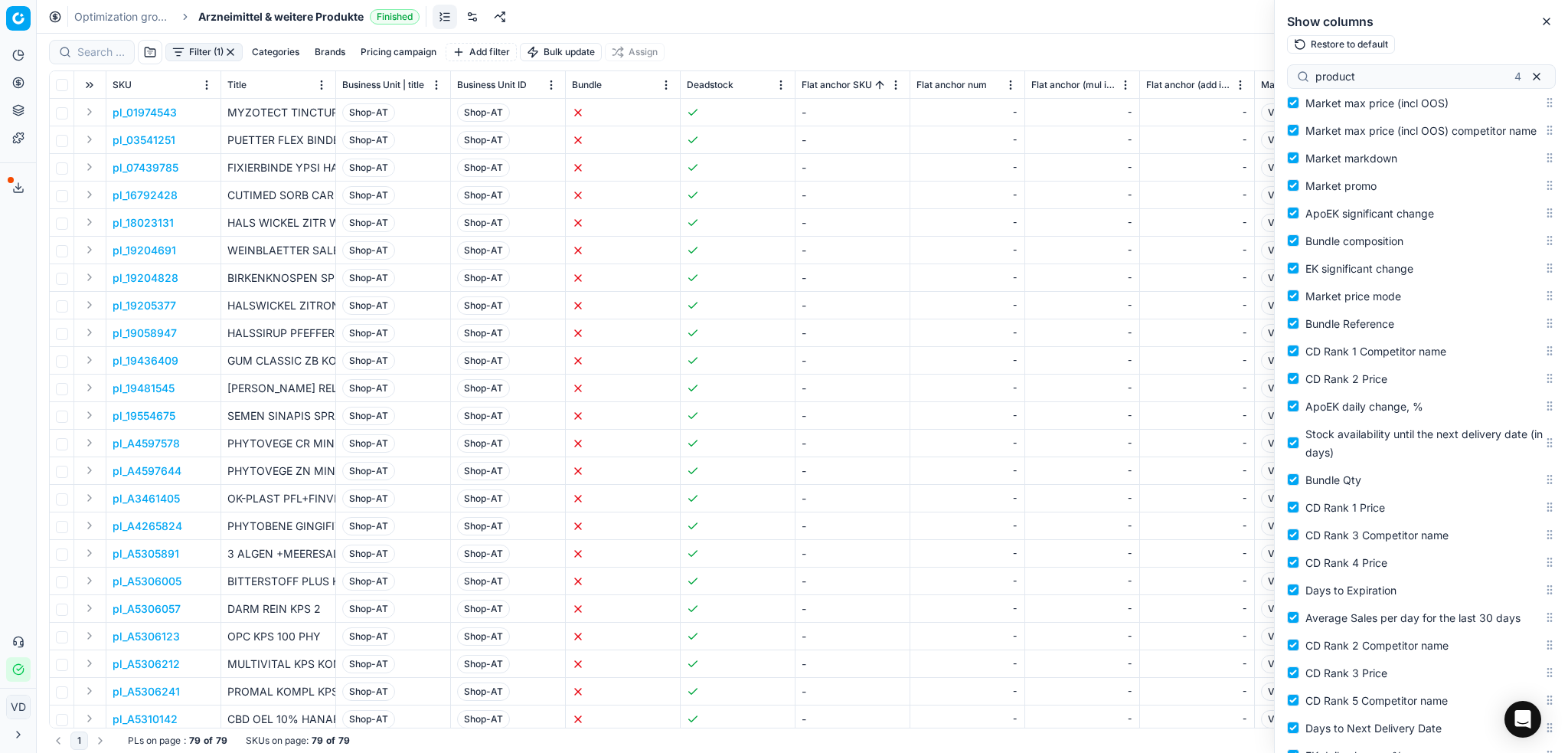
click at [1368, 42] on button "Restore to default" at bounding box center [1341, 44] width 108 height 19
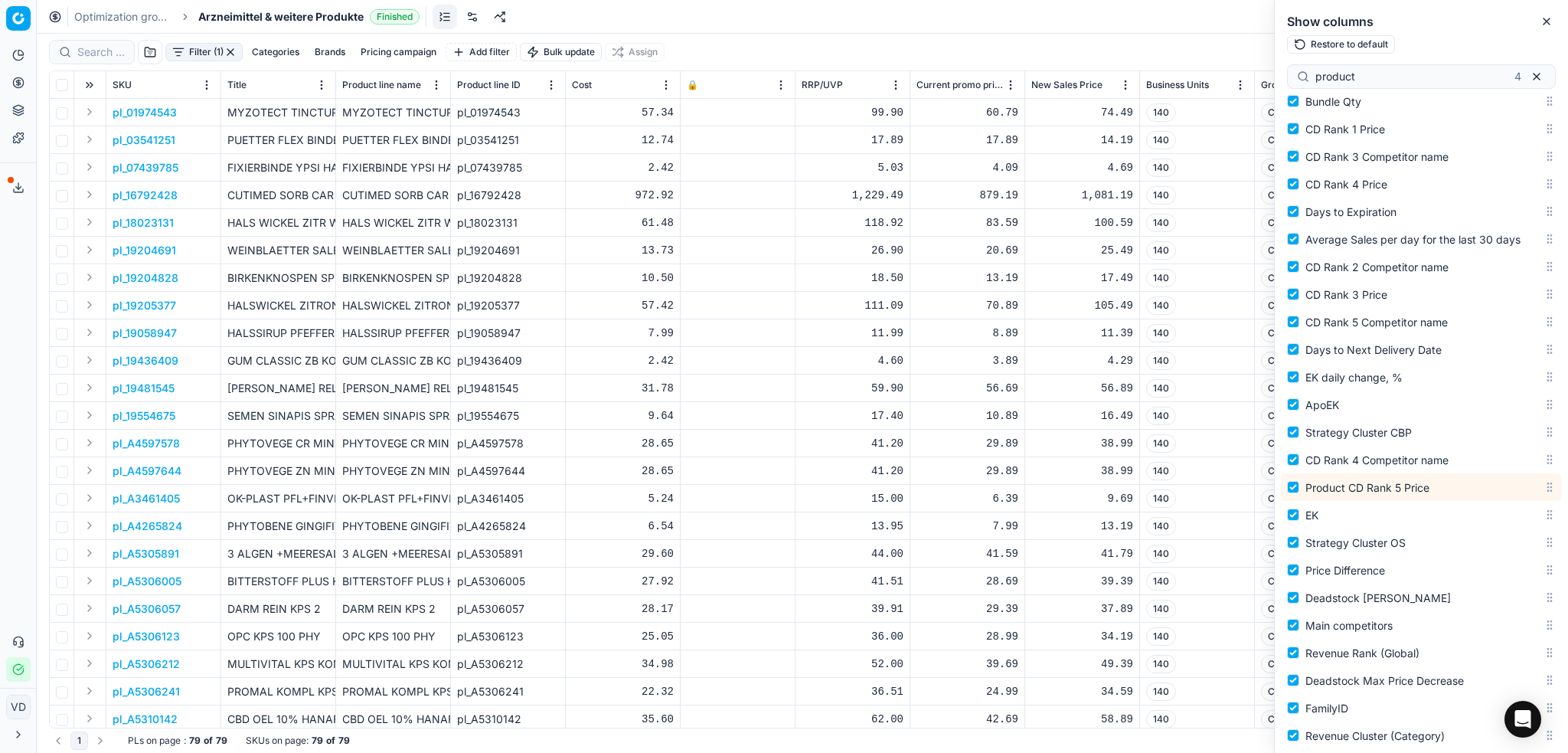
scroll to position [1951, 0]
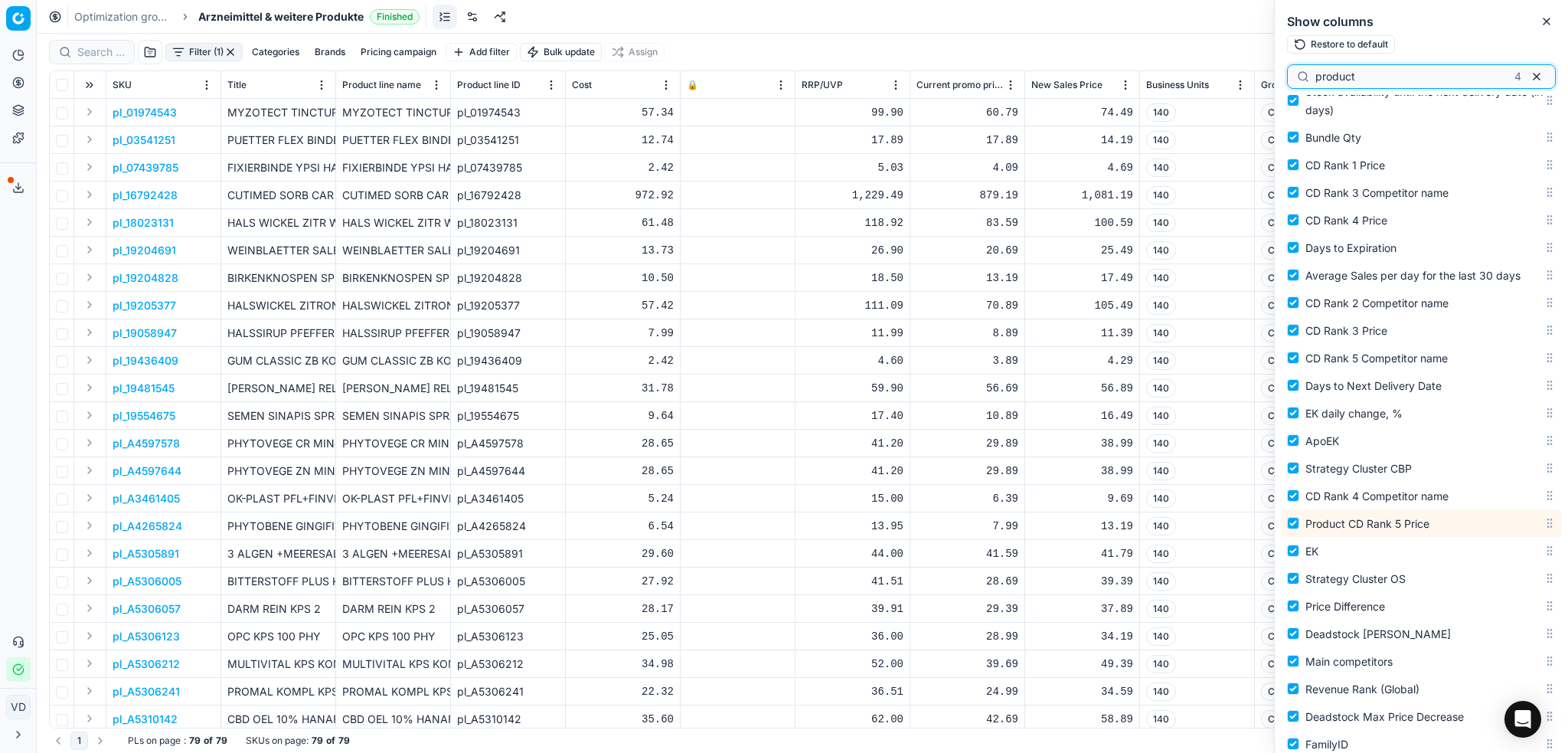
drag, startPoint x: 1369, startPoint y: 75, endPoint x: 1292, endPoint y: 76, distance: 77.0
click at [1292, 76] on div "product 4" at bounding box center [1422, 76] width 269 height 25
drag, startPoint x: 1366, startPoint y: 77, endPoint x: 1288, endPoint y: 74, distance: 78.1
click at [1288, 74] on div "since" at bounding box center [1422, 76] width 269 height 25
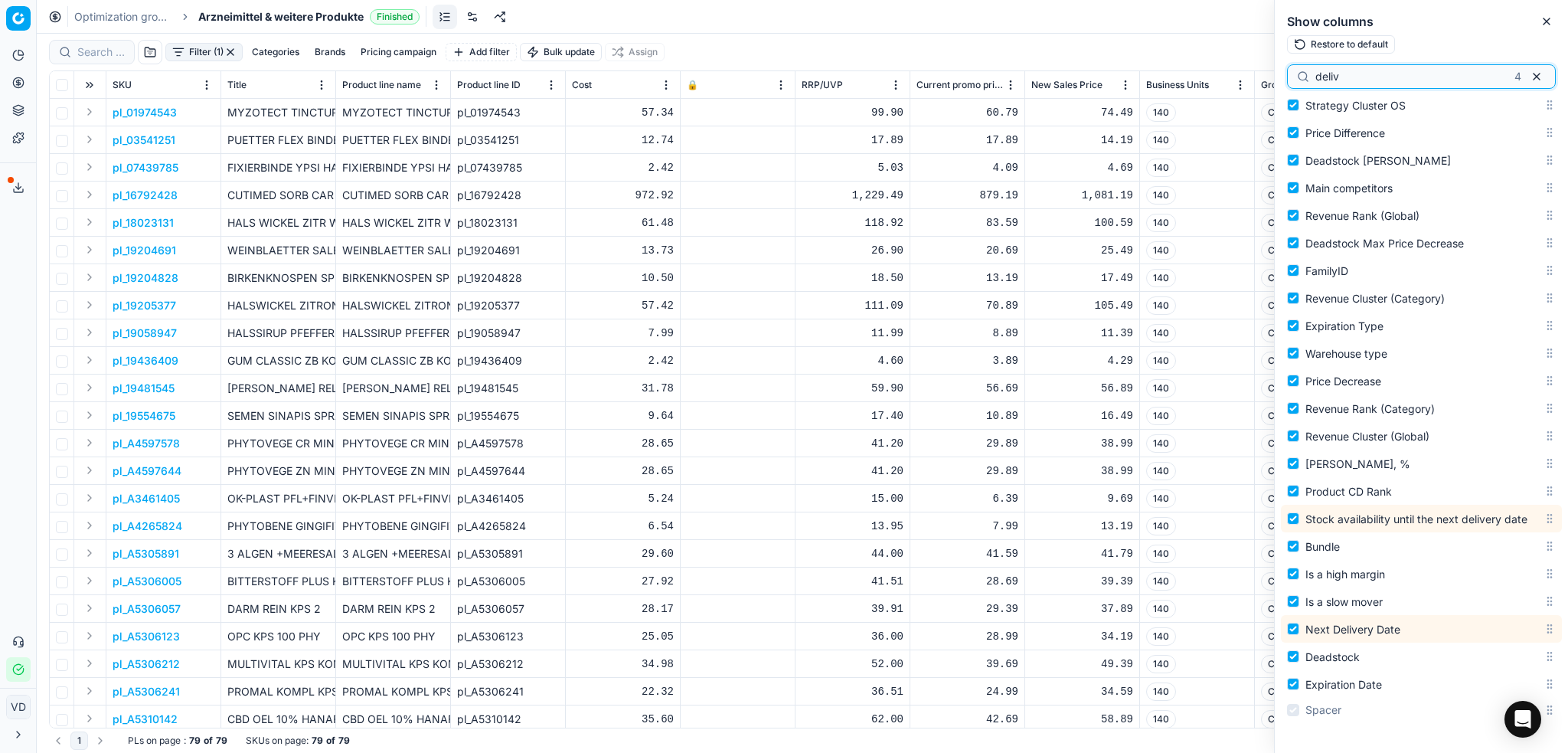
scroll to position [2462, 0]
drag, startPoint x: 1348, startPoint y: 77, endPoint x: 1301, endPoint y: 81, distance: 47.2
click at [1301, 81] on div "deliv 4" at bounding box center [1422, 76] width 269 height 25
type input "warehouse"
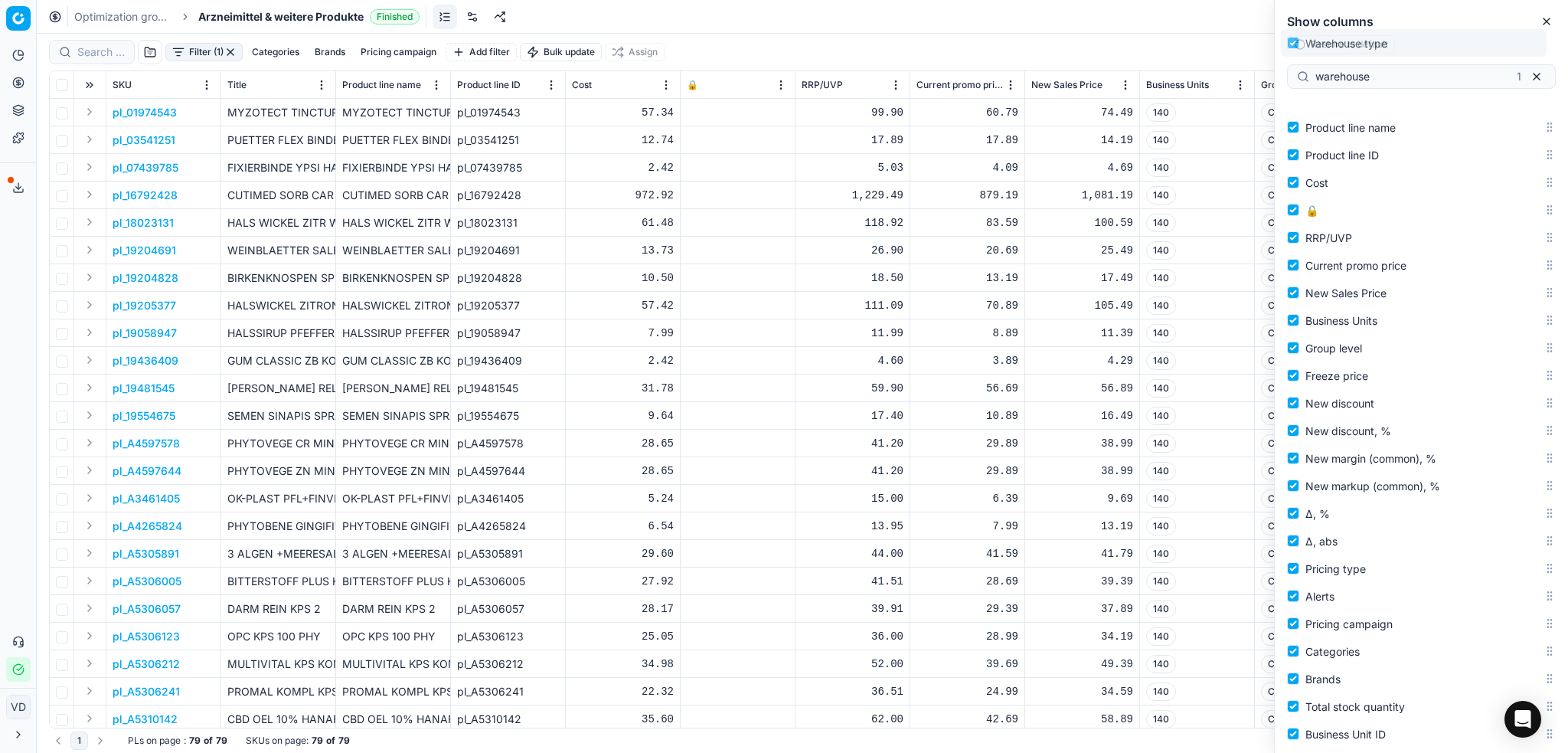
scroll to position [0, 0]
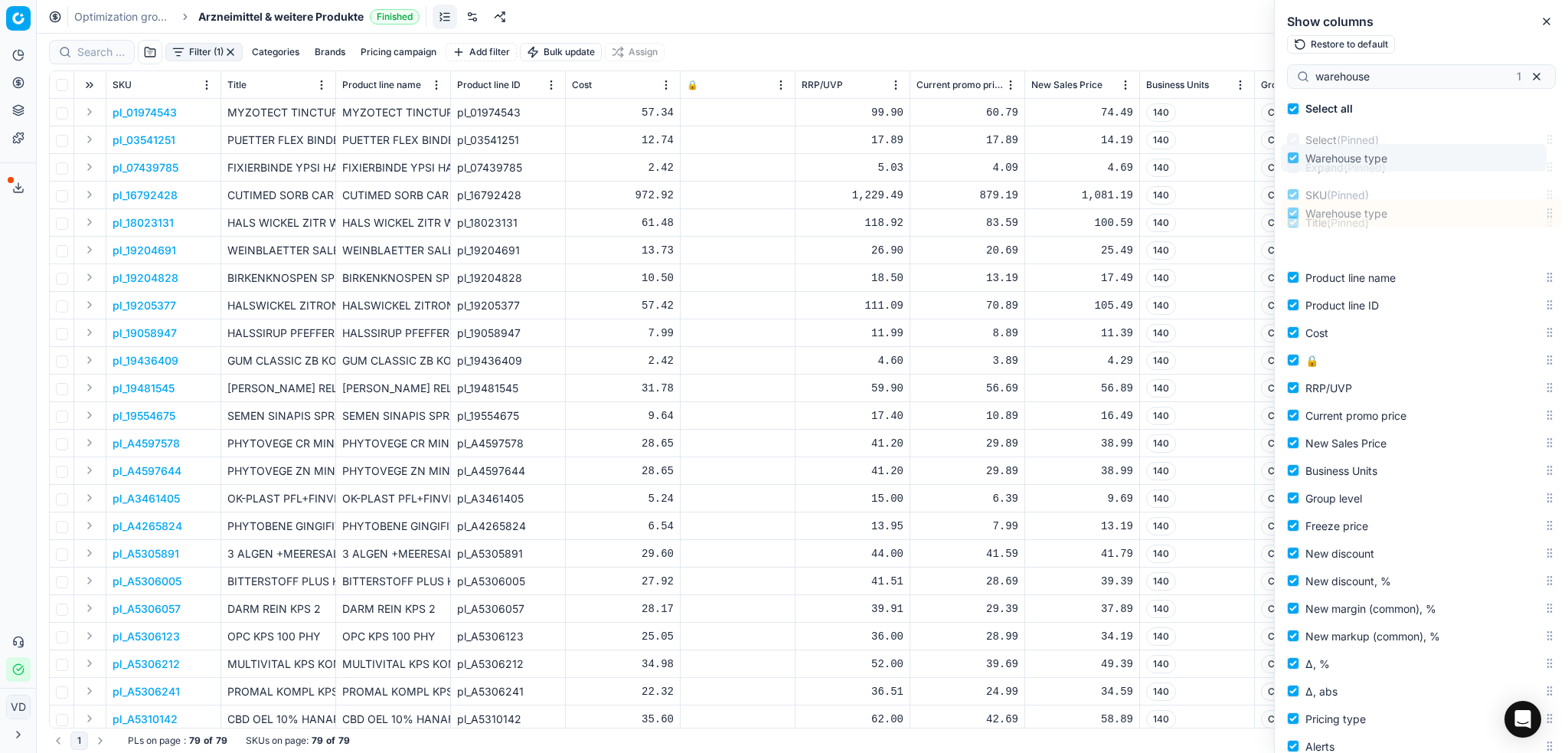
drag, startPoint x: 1532, startPoint y: 354, endPoint x: 1525, endPoint y: 158, distance: 196.1
click at [1525, 158] on body "Pricing platform Analytics Pricing Product portfolio Templates Export service 1…" at bounding box center [784, 376] width 1568 height 753
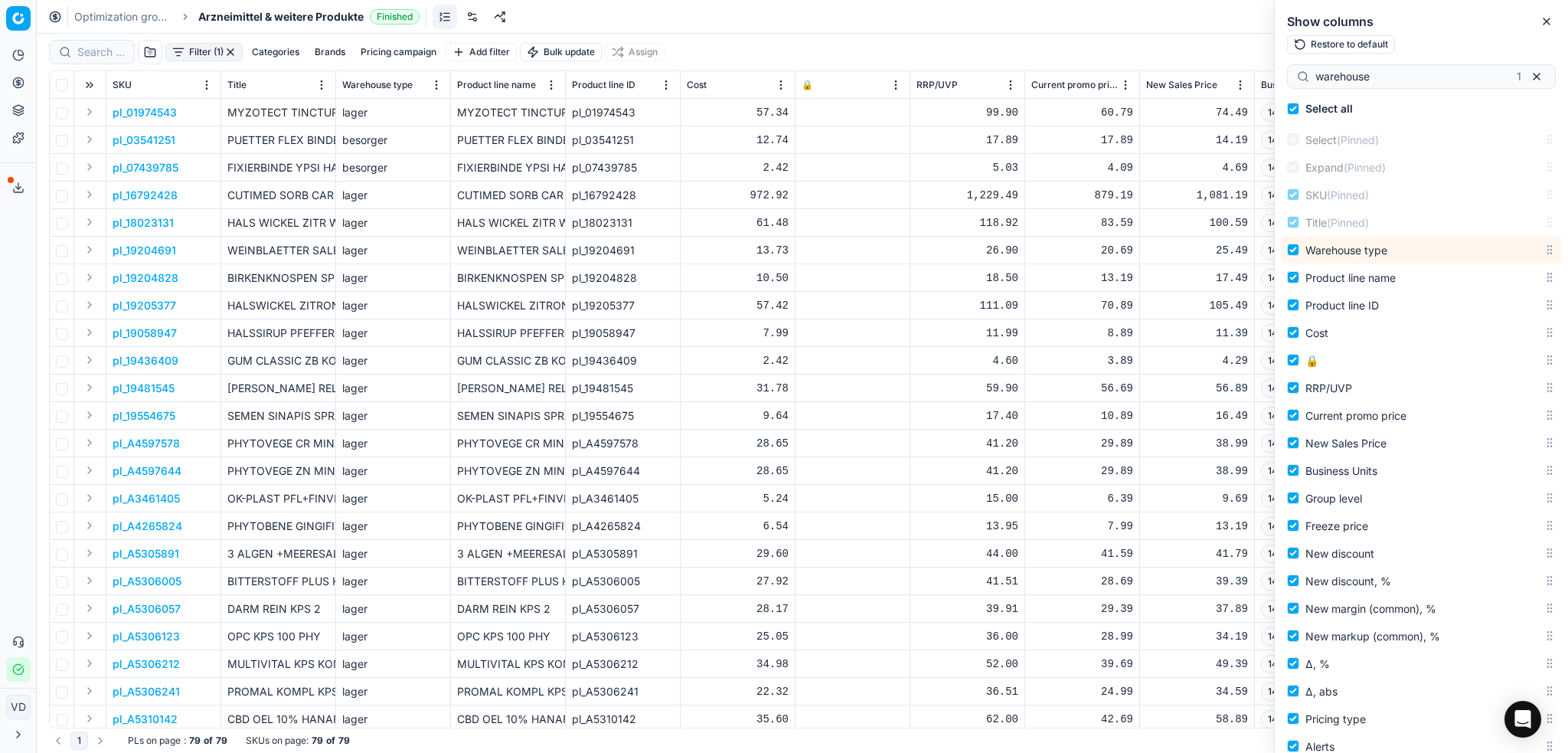
click at [1130, 38] on div "Filter (1) Categories Brands Pricing campaign Add filter Bulk update Assign" at bounding box center [803, 51] width 1507 height 36
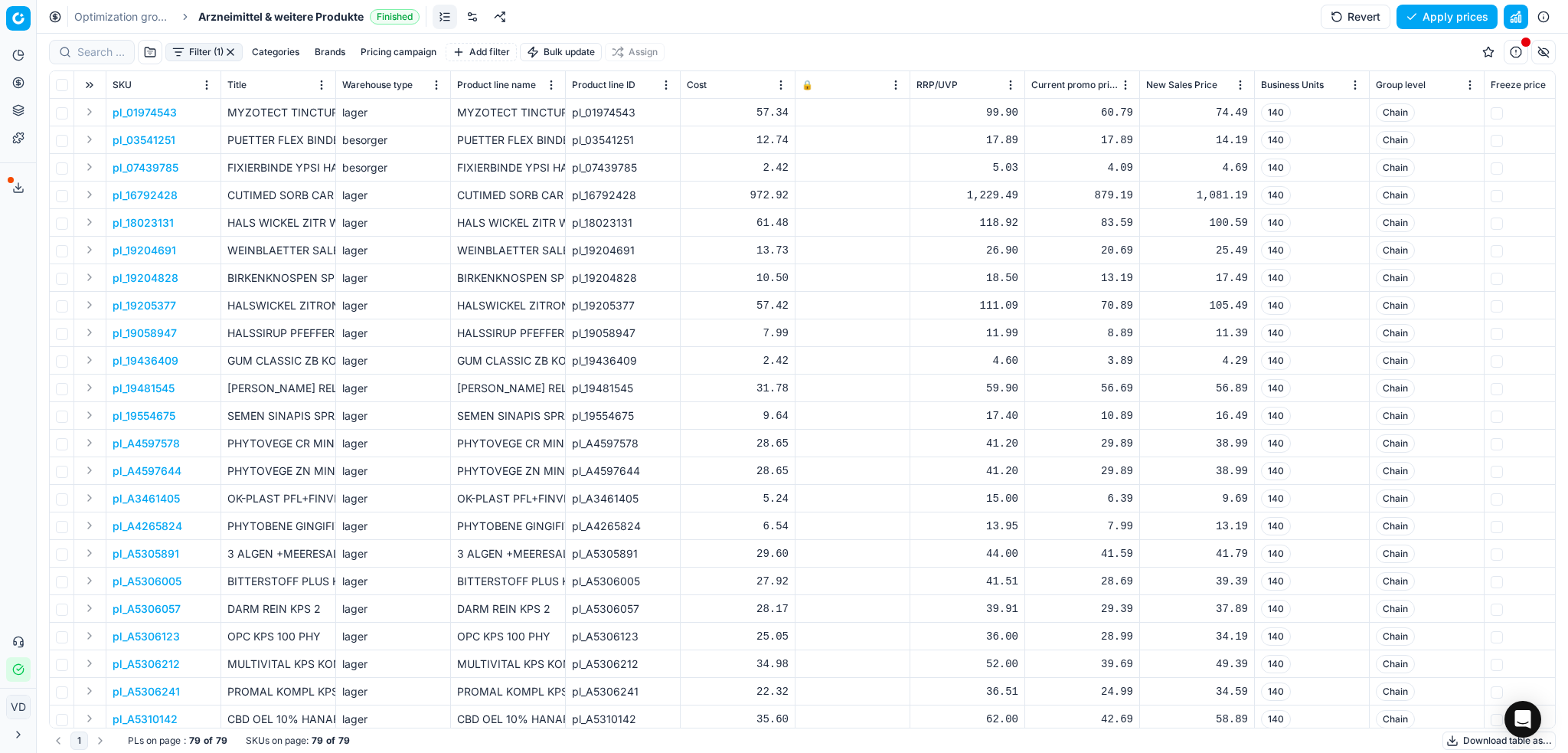
click at [1535, 50] on button "button" at bounding box center [1543, 52] width 25 height 25
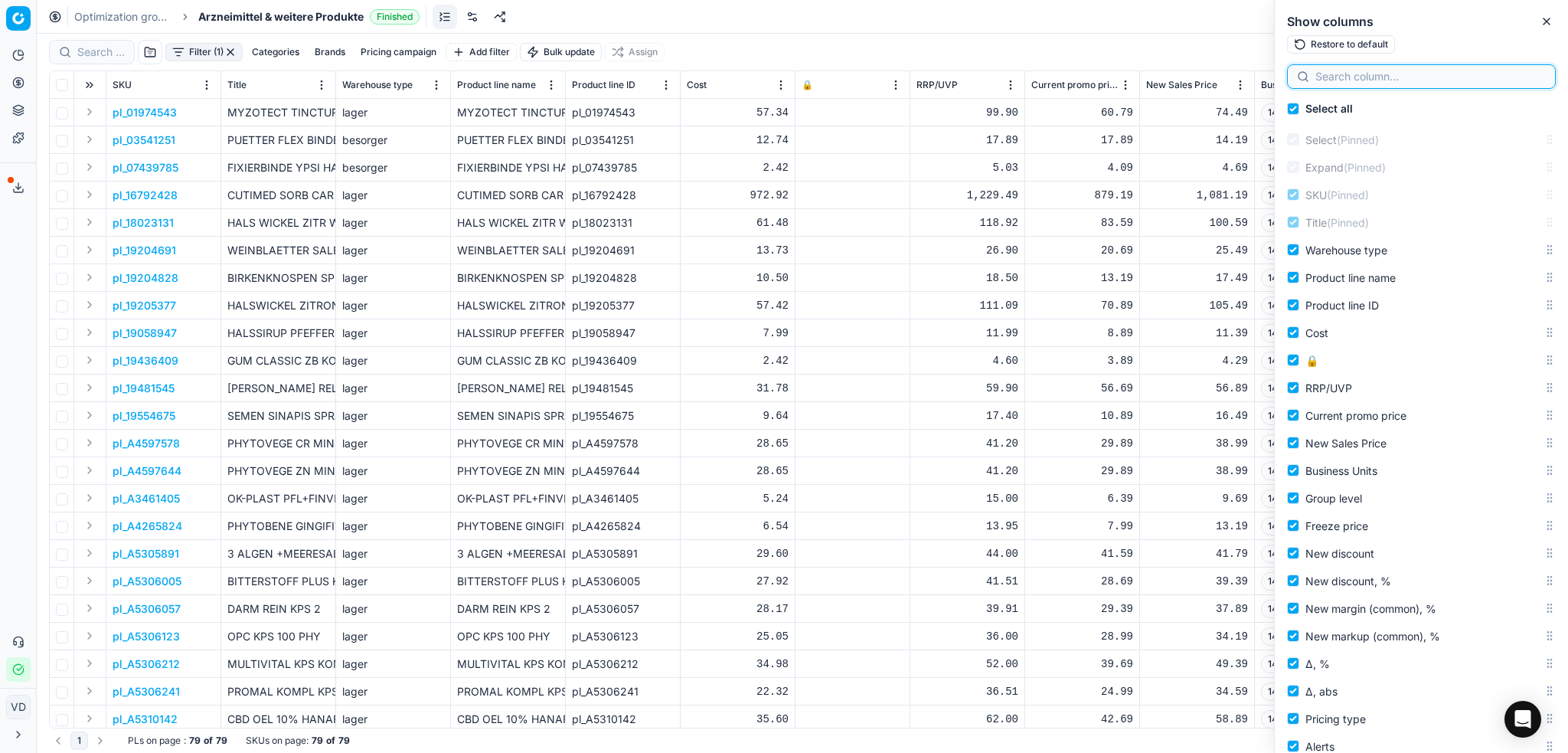
click at [1443, 76] on input at bounding box center [1430, 77] width 231 height 16
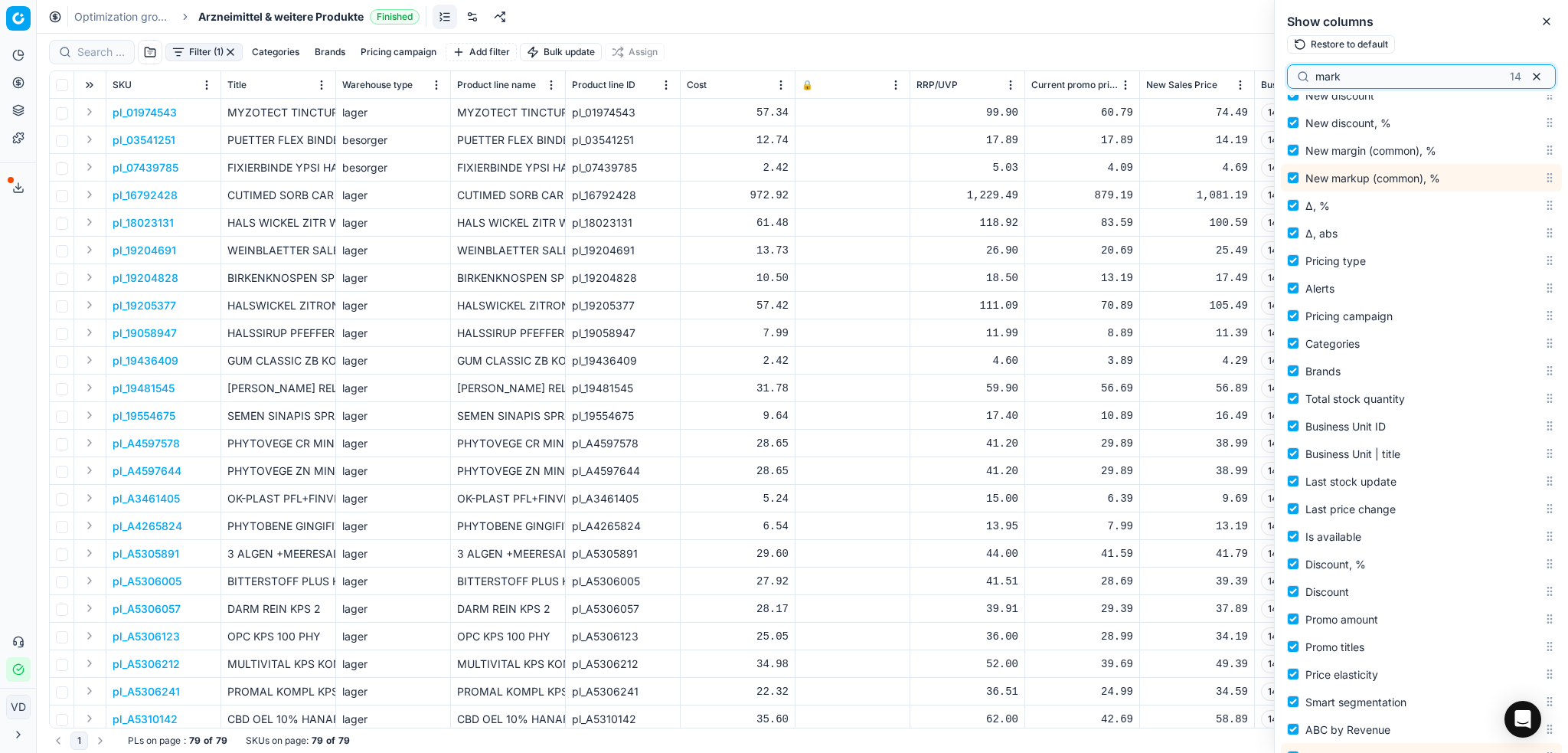
scroll to position [527, 0]
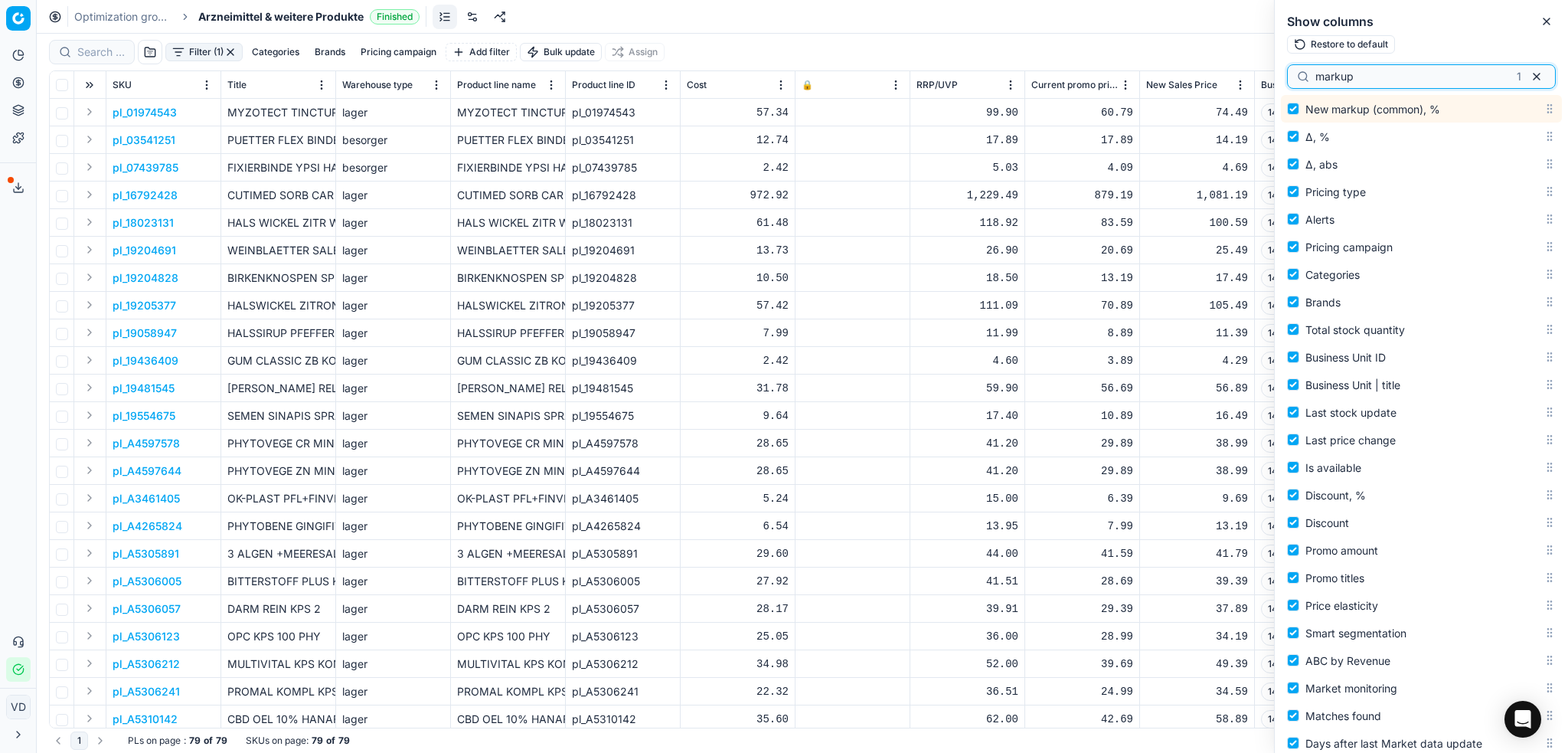
type input "markup"
